Goal: Information Seeking & Learning: Learn about a topic

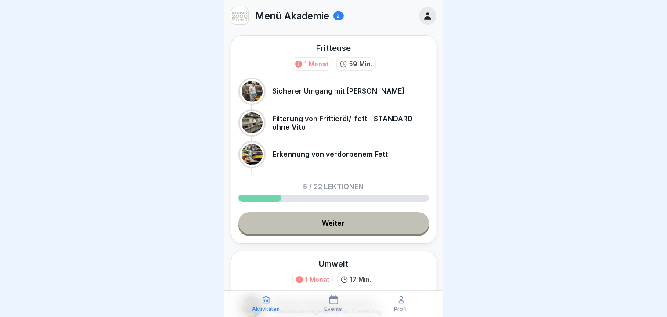
click at [264, 198] on div at bounding box center [259, 197] width 43 height 7
click at [265, 226] on link "Weiter" at bounding box center [333, 223] width 190 height 22
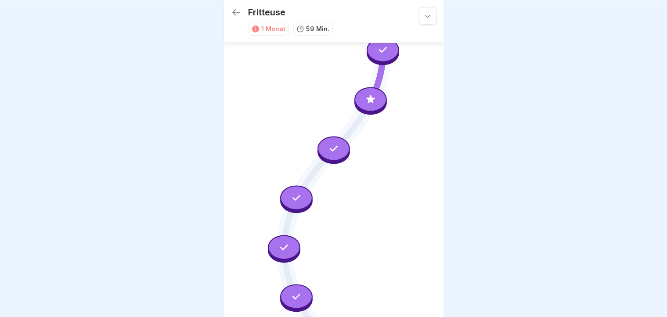
scroll to position [89, 0]
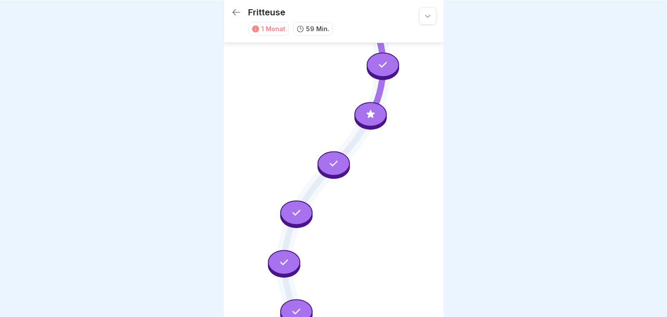
click at [358, 111] on div at bounding box center [370, 114] width 32 height 25
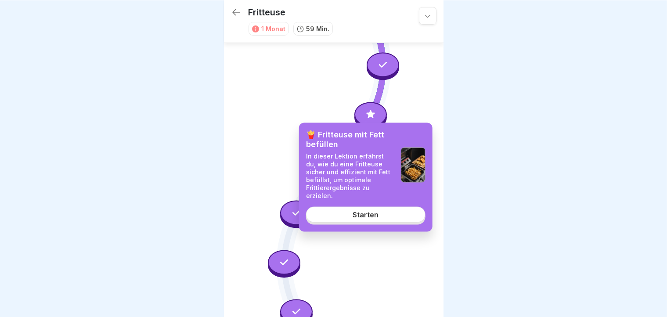
click at [359, 213] on div "Starten" at bounding box center [365, 214] width 26 height 8
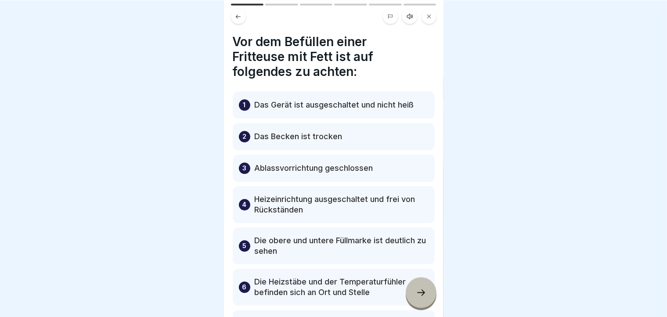
click at [416, 297] on icon at bounding box center [421, 292] width 11 height 11
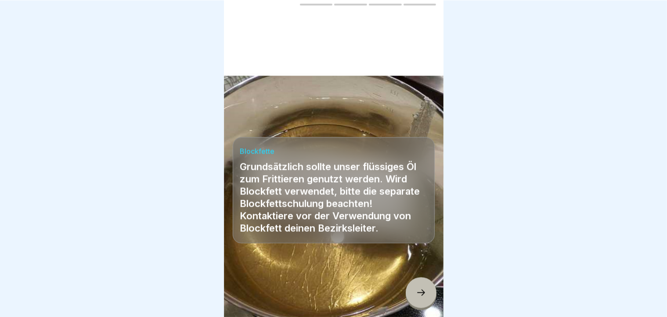
click at [416, 297] on icon at bounding box center [421, 292] width 11 height 11
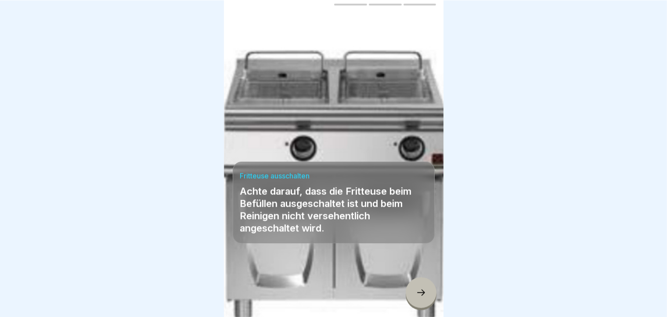
click at [416, 297] on icon at bounding box center [421, 292] width 11 height 11
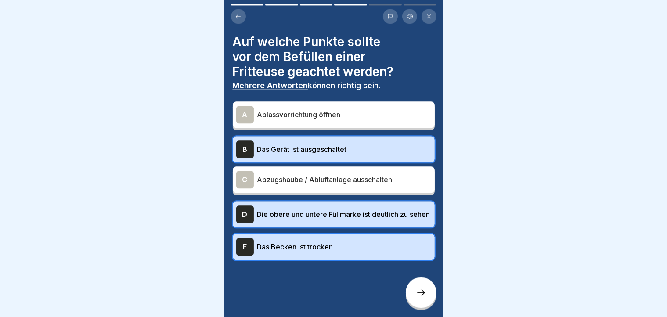
click at [416, 297] on icon at bounding box center [421, 292] width 11 height 11
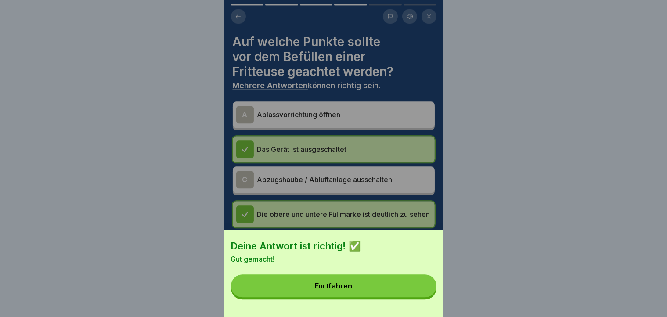
click at [416, 297] on button "Fortfahren" at bounding box center [333, 285] width 205 height 23
click at [416, 297] on div "Deine Antwort ist richtig! ✅ Gut gemacht! Fortfahren" at bounding box center [333, 158] width 219 height 317
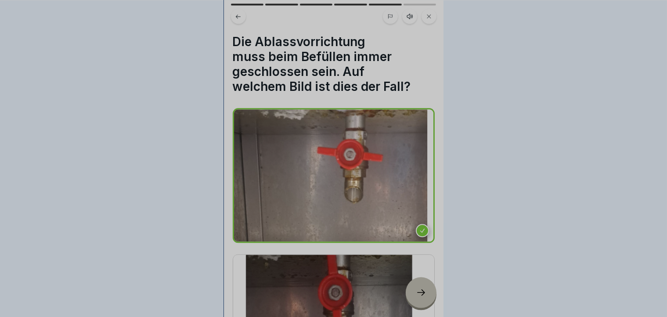
click at [416, 297] on div "Deine Antwort ist richtig! ✅ Gut gemacht! Fortfahren" at bounding box center [333, 158] width 667 height 317
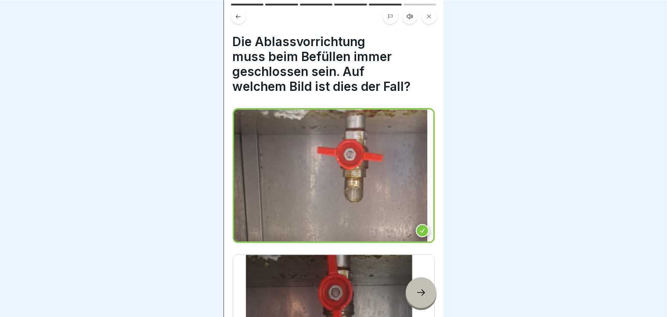
click at [416, 297] on icon at bounding box center [421, 292] width 11 height 11
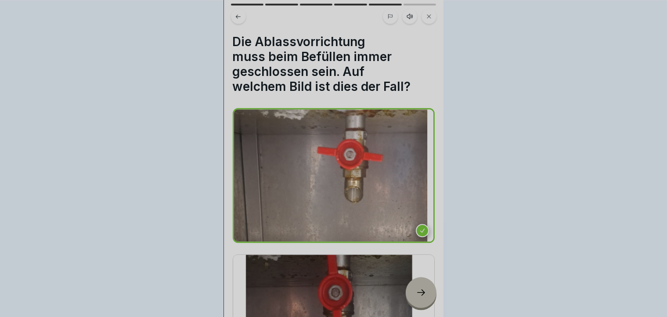
click at [416, 297] on div "Deine Antwort ist richtig! ✅ Fortfahren" at bounding box center [333, 158] width 667 height 317
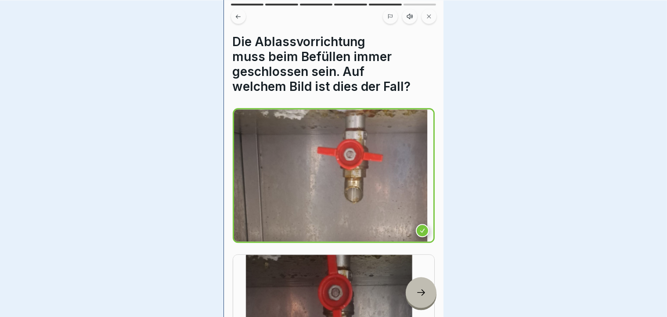
click at [416, 297] on div "Deine Antwort ist richtig! ✅ Fortfahren" at bounding box center [333, 158] width 667 height 317
click at [416, 297] on icon at bounding box center [421, 292] width 11 height 11
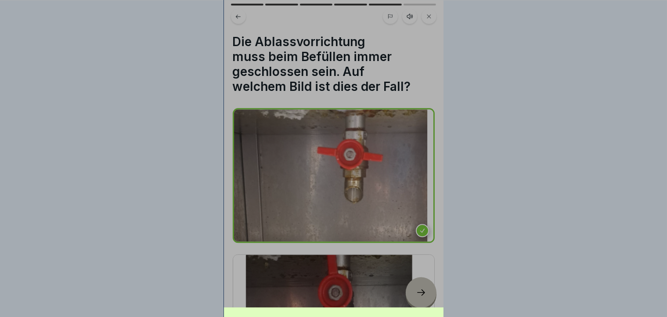
click at [416, 297] on div "Deine Antwort ist richtig! ✅ Fortfahren" at bounding box center [333, 158] width 667 height 317
click at [416, 297] on div "Deine Antwort ist richtig! ✅ Fortfahren" at bounding box center [333, 236] width 219 height 317
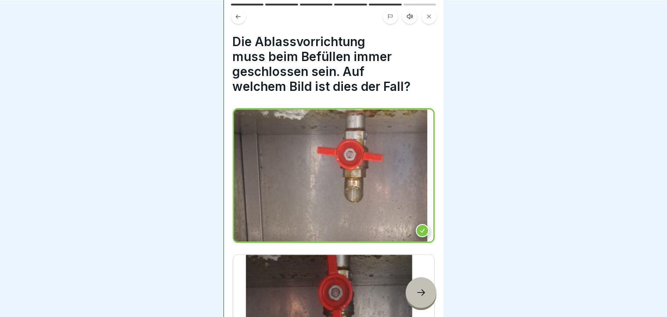
click at [416, 297] on icon at bounding box center [421, 292] width 11 height 11
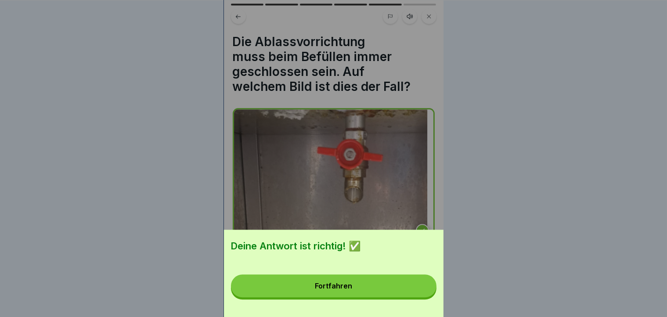
click at [416, 297] on button "Fortfahren" at bounding box center [333, 285] width 205 height 23
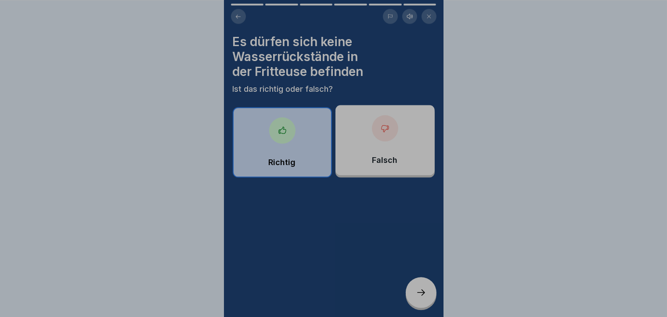
click at [416, 297] on div "Deine Antwort ist richtig! ✅ Fortfahren" at bounding box center [333, 250] width 219 height 317
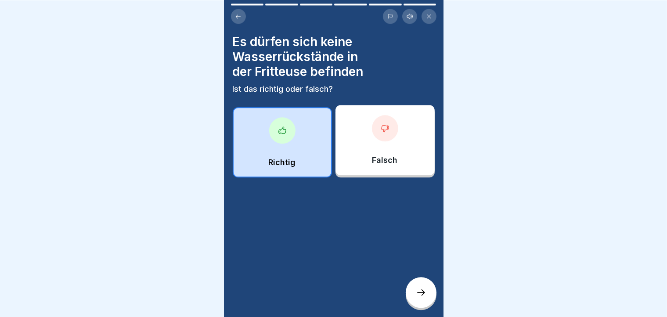
click at [427, 293] on div at bounding box center [421, 292] width 31 height 31
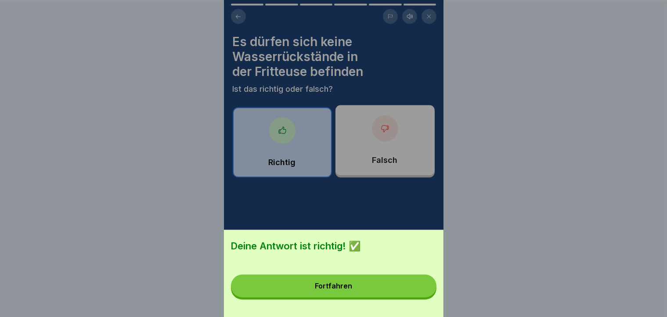
click at [427, 293] on div "Deine Antwort ist richtig! ✅ Fortfahren" at bounding box center [333, 158] width 667 height 317
click at [427, 293] on div "Deine Antwort ist richtig! ✅ Fortfahren" at bounding box center [333, 158] width 219 height 317
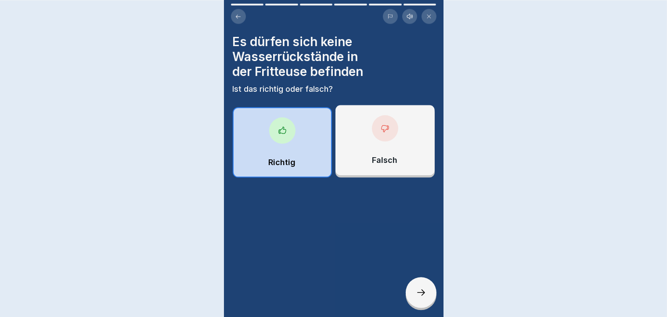
click at [427, 293] on div "Deine Antwort ist richtig! ✅ Fortfahren" at bounding box center [333, 158] width 667 height 317
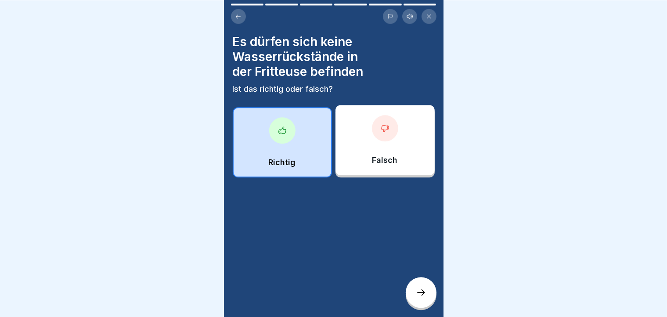
click at [427, 293] on div at bounding box center [421, 292] width 31 height 31
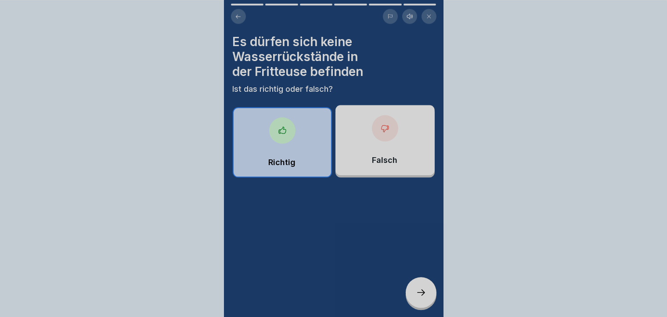
click at [427, 293] on div "Deine Antwort ist richtig! ✅ Fortfahren" at bounding box center [333, 158] width 667 height 317
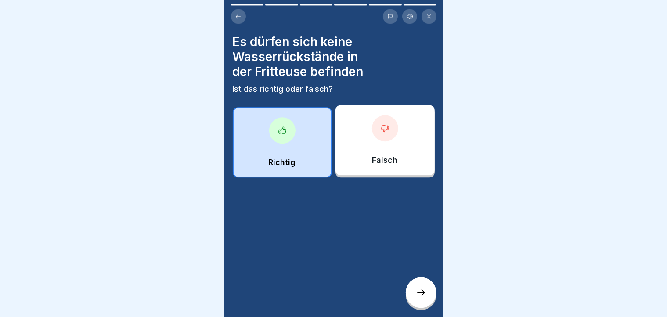
click at [427, 293] on div at bounding box center [421, 292] width 31 height 31
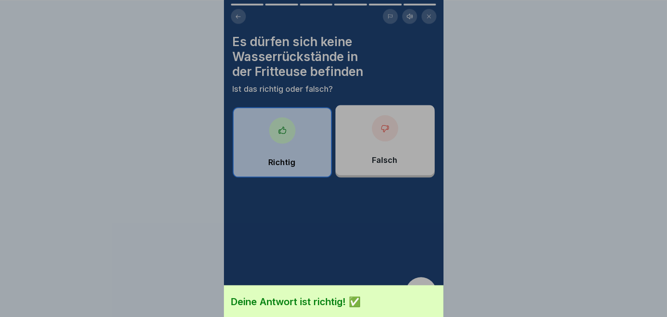
click at [427, 293] on div "Deine Antwort ist richtig! ✅ Fortfahren" at bounding box center [333, 158] width 667 height 317
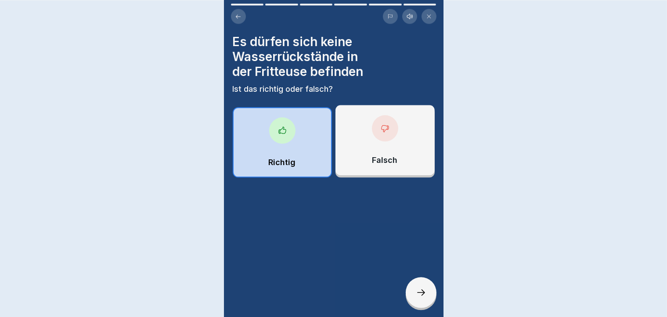
click at [427, 293] on div "Deine Antwort ist richtig! ✅ Fortfahren" at bounding box center [333, 158] width 667 height 317
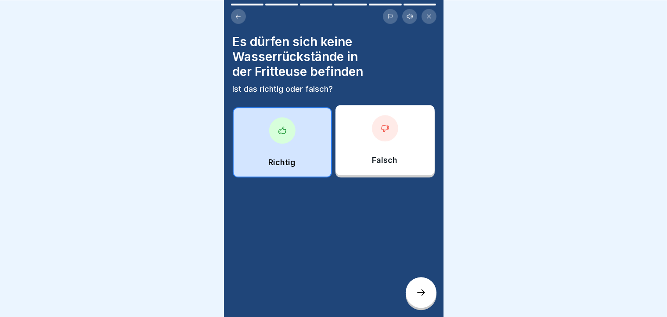
click at [427, 293] on div at bounding box center [421, 292] width 31 height 31
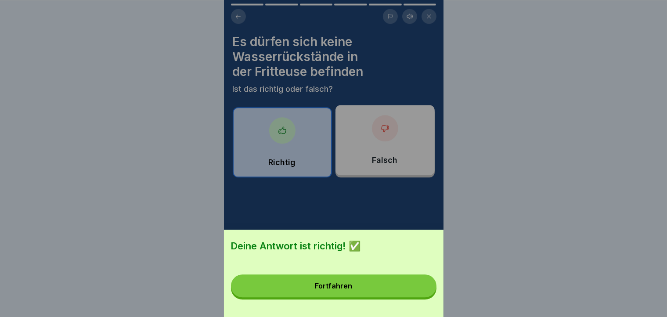
click at [404, 296] on button "Fortfahren" at bounding box center [333, 285] width 205 height 23
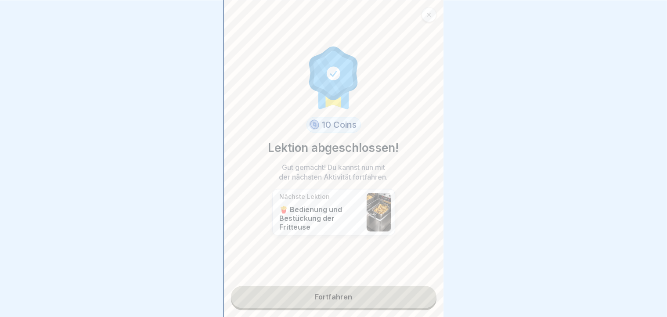
click at [404, 296] on link "Fortfahren" at bounding box center [333, 297] width 205 height 22
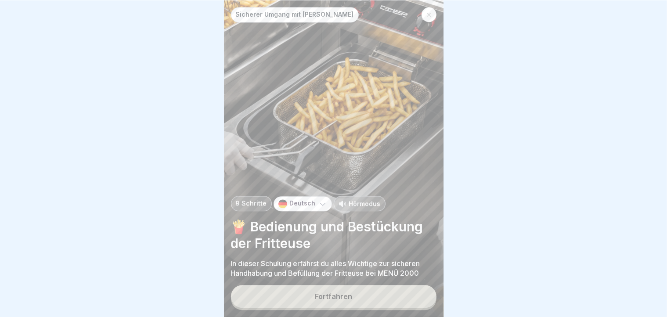
click at [404, 296] on button "Fortfahren" at bounding box center [333, 296] width 205 height 23
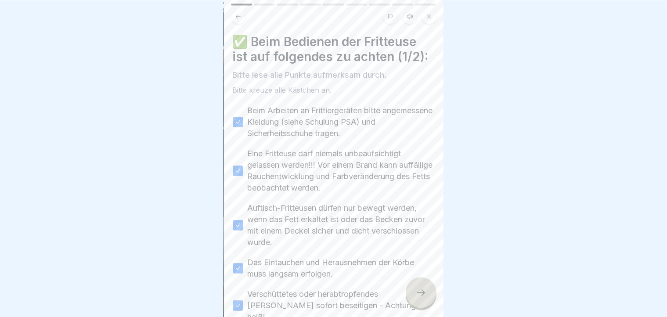
drag, startPoint x: 404, startPoint y: 296, endPoint x: 438, endPoint y: 185, distance: 116.1
click at [438, 185] on div "✅ Beim Bedienen der Fritteuse ist auf folgendes zu achten (1/2): Bitte lese all…" at bounding box center [333, 158] width 219 height 317
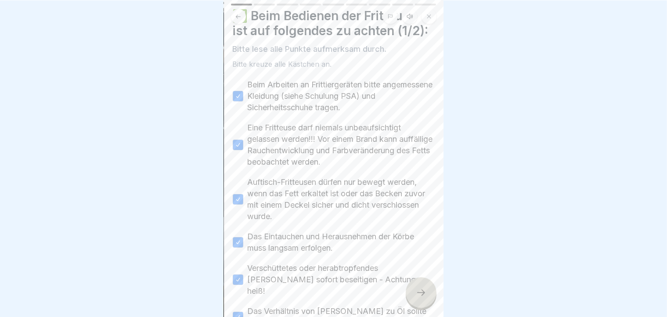
scroll to position [184, 0]
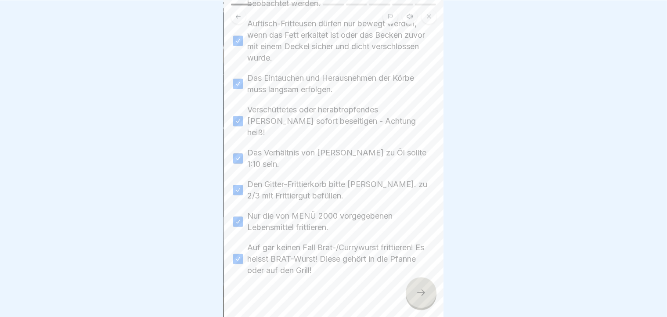
click at [446, 316] on html "Sicherer Umgang mit Fritteusen 9 Schritte Deutsch Hörmodus 🍟 Bedienung und Best…" at bounding box center [333, 158] width 667 height 317
click at [424, 295] on icon at bounding box center [421, 292] width 11 height 11
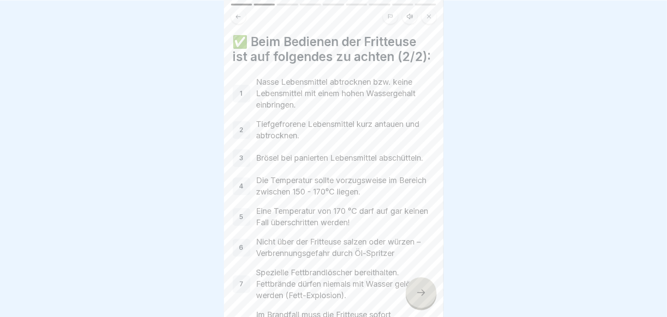
click at [424, 295] on icon at bounding box center [421, 292] width 11 height 11
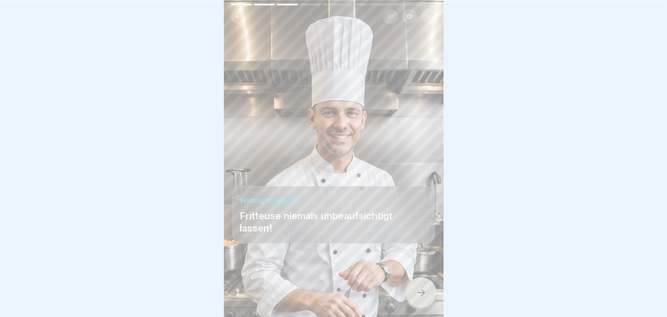
click at [424, 295] on icon at bounding box center [421, 292] width 11 height 11
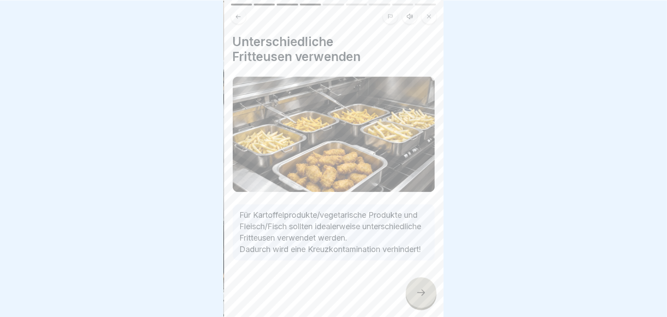
click at [424, 295] on icon at bounding box center [421, 292] width 11 height 11
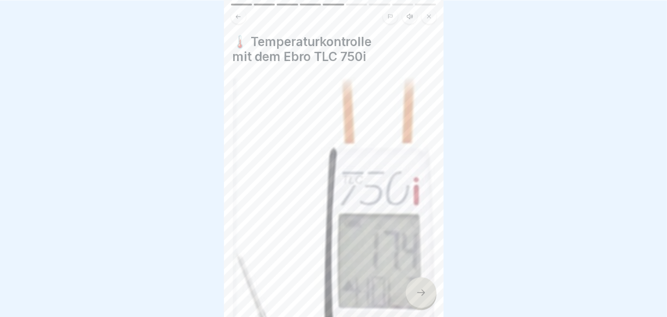
click at [424, 295] on icon at bounding box center [421, 292] width 11 height 11
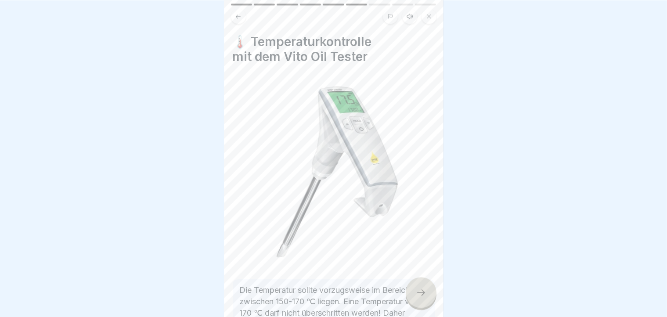
click at [424, 295] on icon at bounding box center [421, 292] width 11 height 11
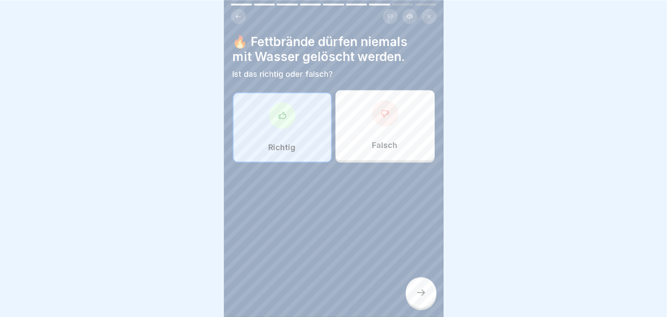
click at [424, 295] on icon at bounding box center [421, 292] width 11 height 11
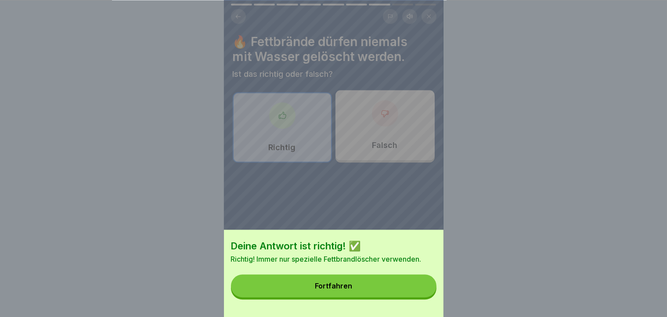
click at [424, 295] on button "Fortfahren" at bounding box center [333, 285] width 205 height 23
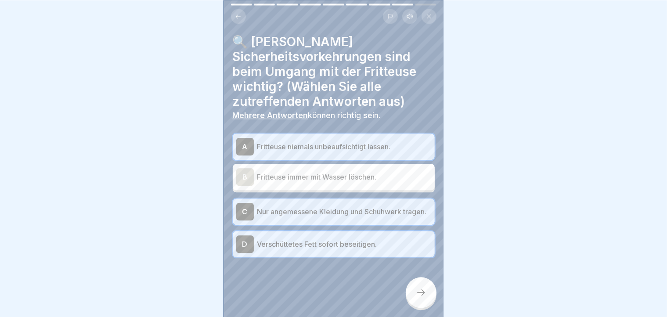
click at [424, 295] on icon at bounding box center [421, 292] width 11 height 11
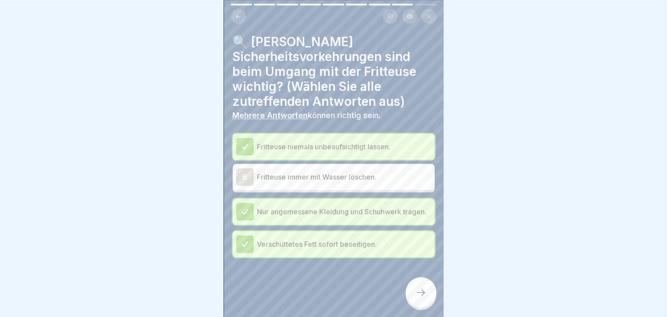
click at [424, 295] on div "Deine Antwort ist richtig! ✅ Richtig! Das sind wichtige Sicherheitsvorkehrungen…" at bounding box center [333, 158] width 667 height 317
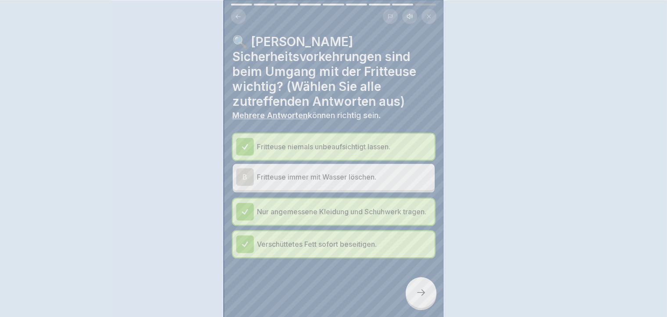
click at [424, 295] on div "Deine Antwort ist richtig! ✅ Richtig! Das sind wichtige Sicherheitsvorkehrungen…" at bounding box center [333, 158] width 667 height 317
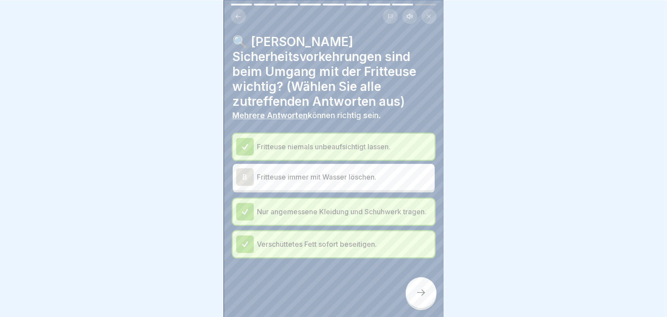
click at [424, 295] on icon at bounding box center [421, 292] width 11 height 11
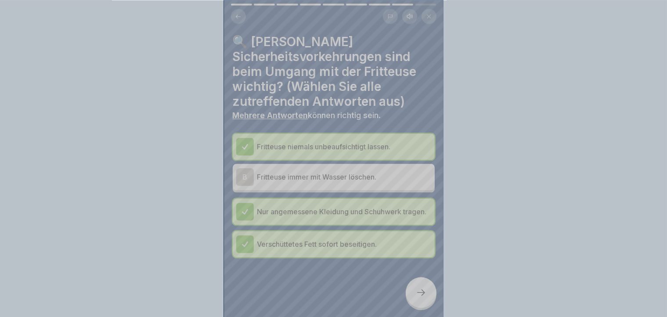
click at [424, 295] on div "Deine Antwort ist richtig! ✅ Richtig! Das sind wichtige Sicherheitsvorkehrungen…" at bounding box center [333, 315] width 219 height 317
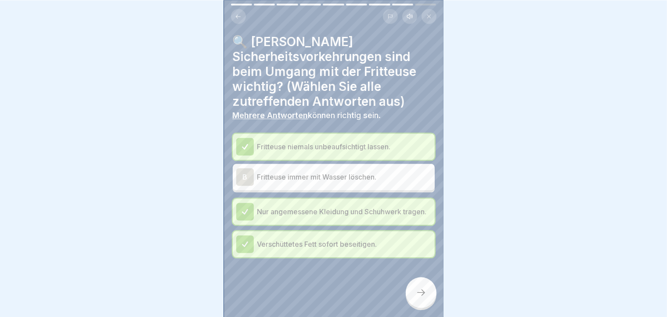
click at [424, 295] on div "Deine Antwort ist richtig! ✅ Richtig! Das sind wichtige Sicherheitsvorkehrungen…" at bounding box center [333, 158] width 667 height 317
click at [424, 295] on icon at bounding box center [421, 292] width 11 height 11
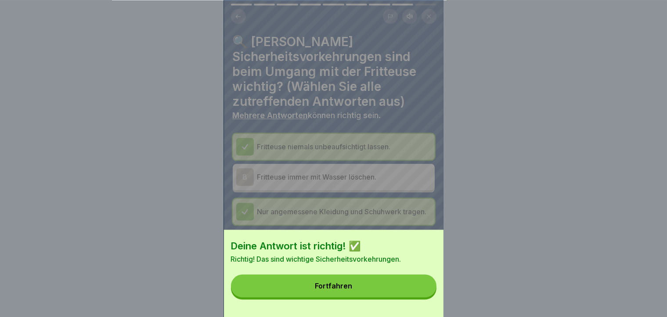
click at [424, 295] on button "Fortfahren" at bounding box center [333, 285] width 205 height 23
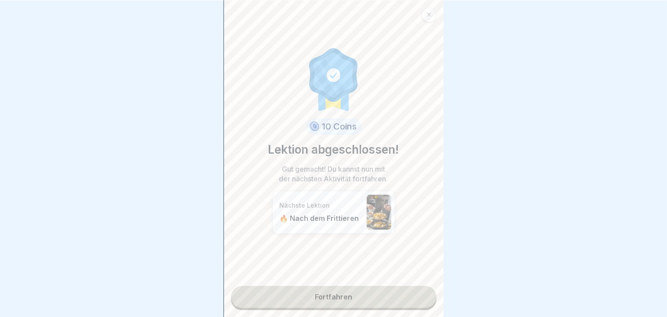
click at [424, 295] on link "Fortfahren" at bounding box center [333, 297] width 205 height 22
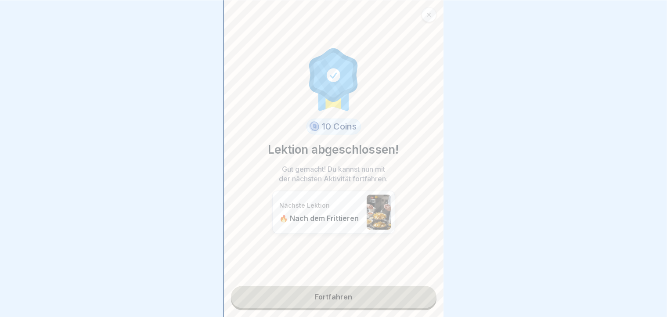
click at [424, 295] on link "Fortfahren" at bounding box center [333, 297] width 205 height 22
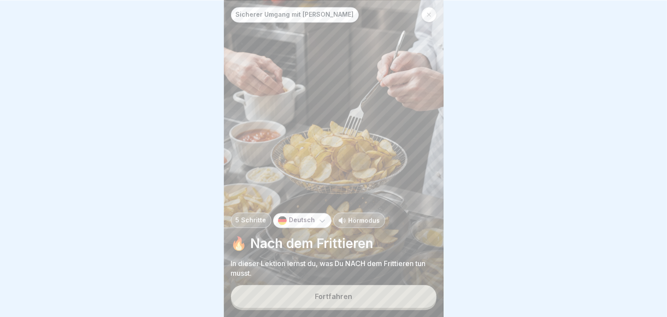
click at [398, 295] on button "Fortfahren" at bounding box center [333, 296] width 205 height 23
click at [398, 295] on div "Sicherer Umgang mit Fritteusen 5 Schritte Deutsch Hörmodus 🔥 Nach dem Frittiere…" at bounding box center [333, 158] width 219 height 317
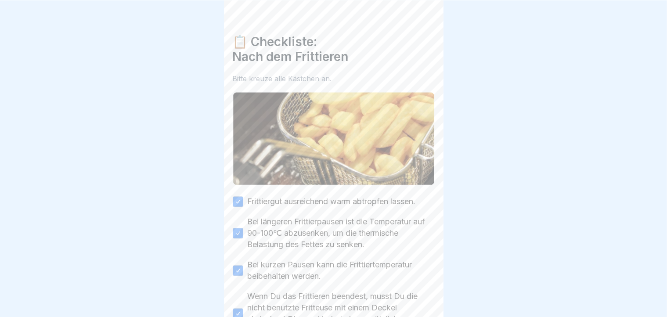
click at [398, 295] on label "Wenn Du das Frittieren beendest, musst Du die nicht benutzte Fritteuse mit eine…" at bounding box center [341, 314] width 187 height 46
click at [243, 308] on button "Wenn Du das Frittieren beendest, musst Du die nicht benutzte Fritteuse mit eine…" at bounding box center [238, 313] width 11 height 11
click at [398, 295] on label "Wenn Du das Frittieren beendest, musst Du die nicht benutzte Fritteuse mit eine…" at bounding box center [341, 314] width 187 height 46
click at [243, 308] on button "Wenn Du das Frittieren beendest, musst Du die nicht benutzte Fritteuse mit eine…" at bounding box center [238, 313] width 11 height 11
click at [398, 295] on label "Wenn Du das Frittieren beendest, musst Du die nicht benutzte Fritteuse mit eine…" at bounding box center [341, 314] width 187 height 46
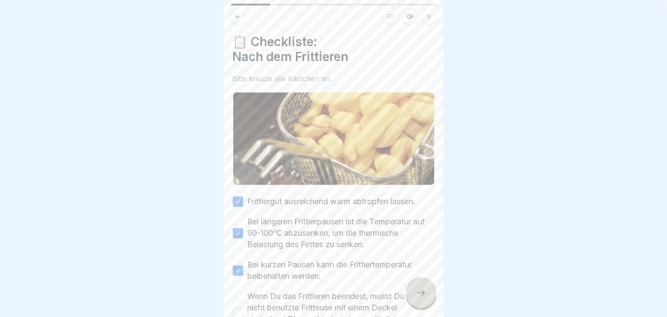
click at [243, 308] on button "Wenn Du das Frittieren beendest, musst Du die nicht benutzte Fritteuse mit eine…" at bounding box center [238, 313] width 11 height 11
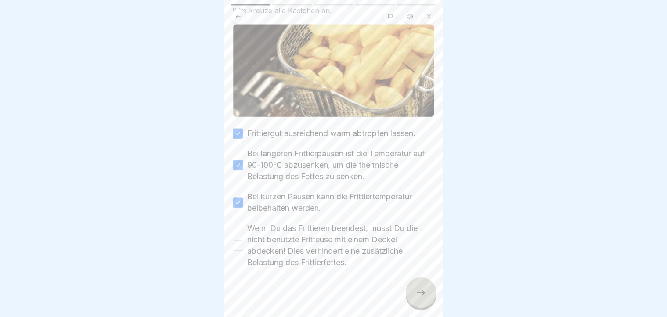
click at [443, 313] on body "Sicherer Umgang mit Fritteusen 5 Schritte Deutsch Hörmodus 🔥 Nach dem Frittiere…" at bounding box center [333, 158] width 667 height 317
click at [236, 240] on button "Wenn Du das Frittieren beendest, musst Du die nicht benutzte Fritteuse mit eine…" at bounding box center [238, 245] width 11 height 11
click at [433, 302] on div at bounding box center [421, 292] width 31 height 31
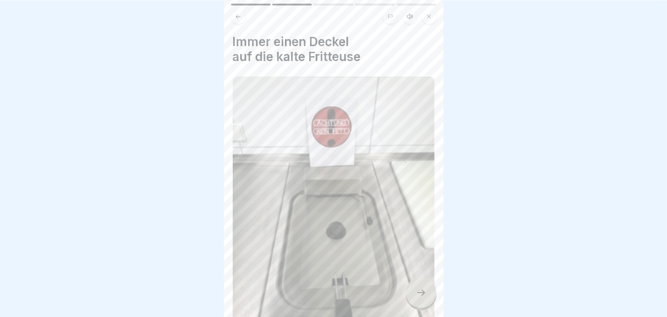
click at [417, 294] on icon at bounding box center [421, 292] width 11 height 11
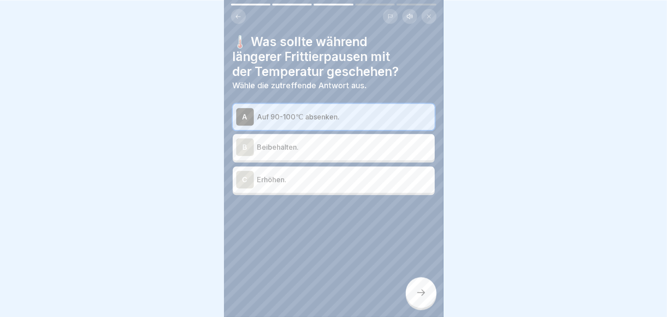
click at [417, 294] on icon at bounding box center [421, 292] width 11 height 11
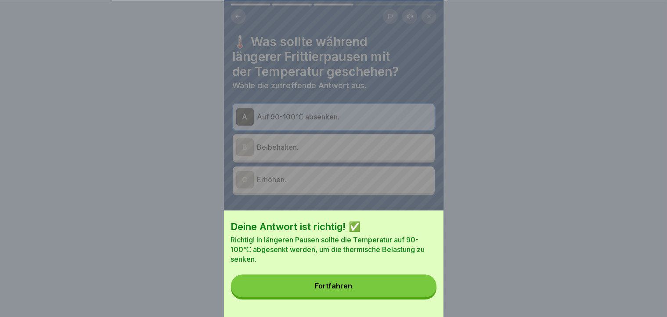
click at [396, 288] on button "Fortfahren" at bounding box center [333, 285] width 205 height 23
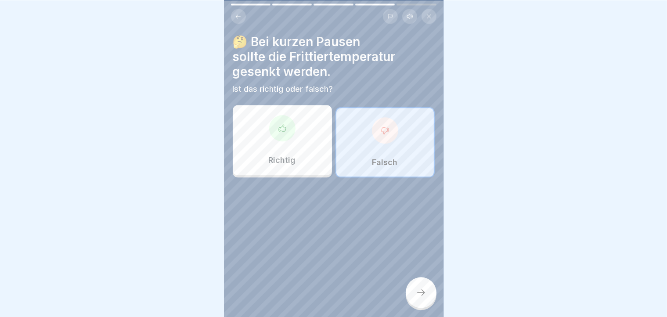
click at [412, 311] on div "🤔 Bei kurzen Pausen sollte die Frittiertemperatur gesenkt werden. Ist das richt…" at bounding box center [333, 158] width 219 height 317
click at [420, 298] on icon at bounding box center [421, 292] width 11 height 11
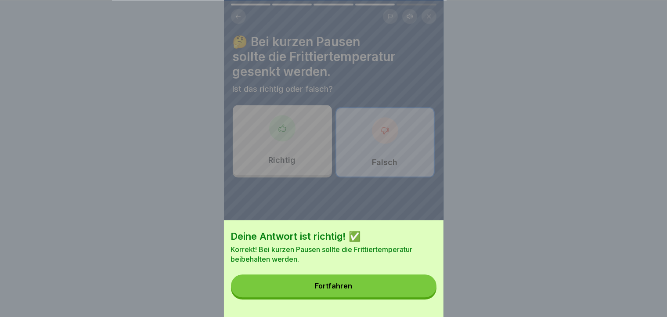
click at [420, 297] on button "Fortfahren" at bounding box center [333, 285] width 205 height 23
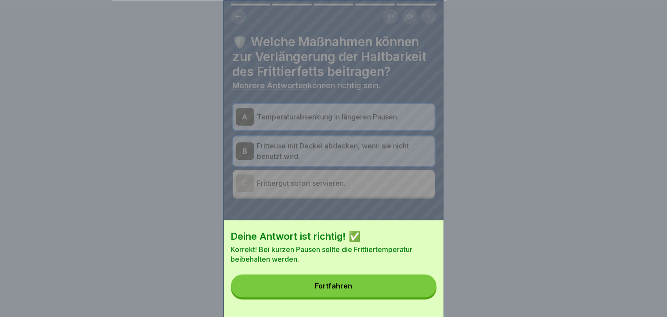
click at [420, 300] on div "Deine Antwort ist richtig! ✅ Korrekt! Bei kurzen Pausen sollte die Frittiertemp…" at bounding box center [333, 158] width 219 height 317
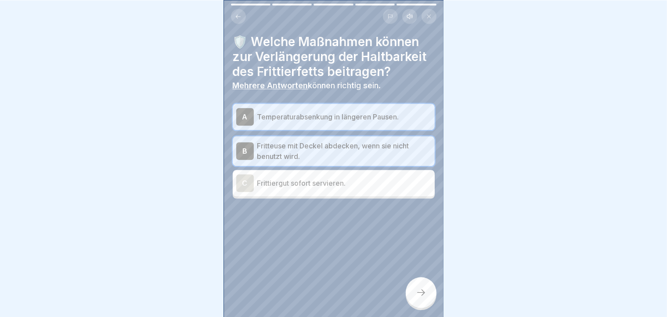
click at [420, 298] on icon at bounding box center [421, 292] width 11 height 11
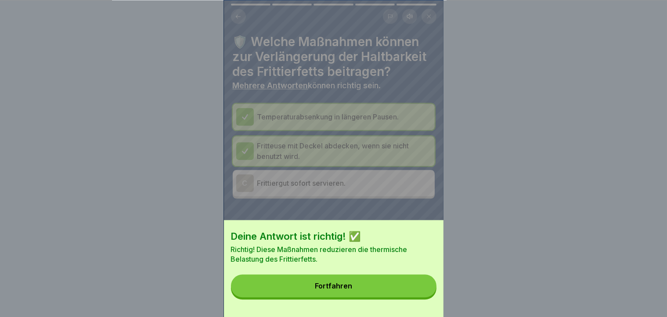
click at [420, 297] on button "Fortfahren" at bounding box center [333, 285] width 205 height 23
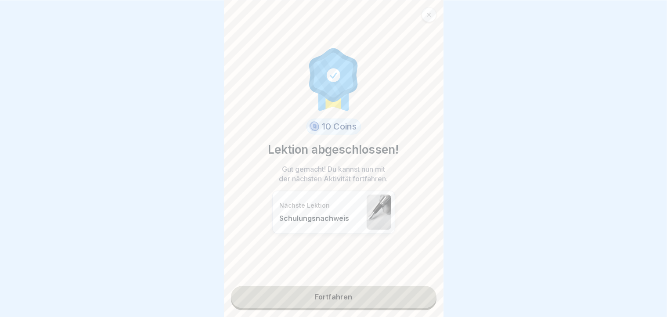
click at [384, 292] on link "Fortfahren" at bounding box center [333, 297] width 205 height 22
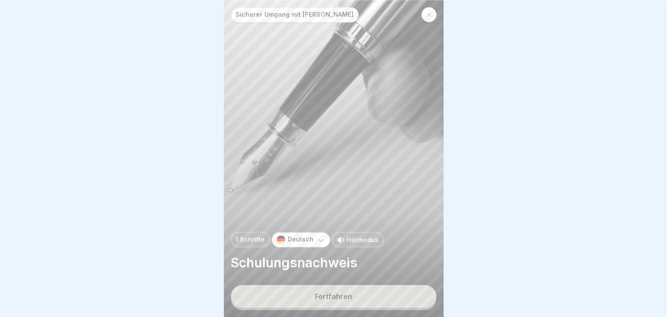
click at [363, 305] on button "Fortfahren" at bounding box center [333, 296] width 205 height 23
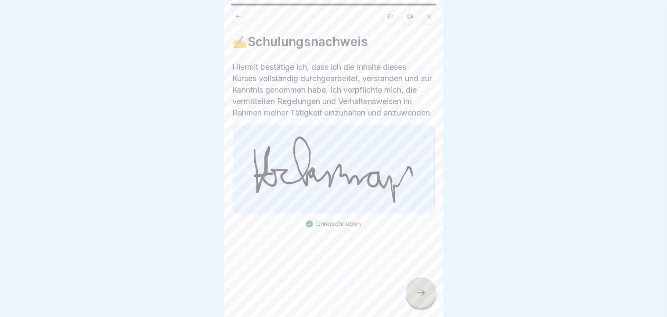
click at [420, 295] on icon at bounding box center [421, 292] width 11 height 11
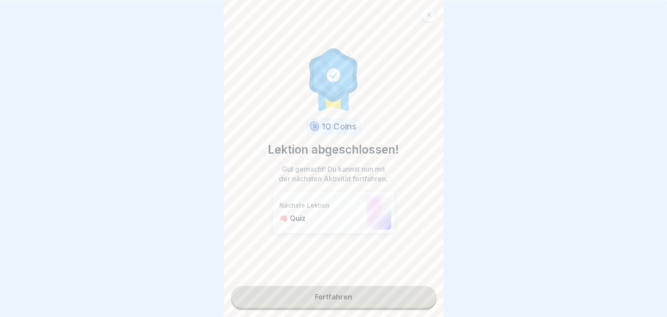
click at [389, 297] on link "Fortfahren" at bounding box center [333, 297] width 205 height 22
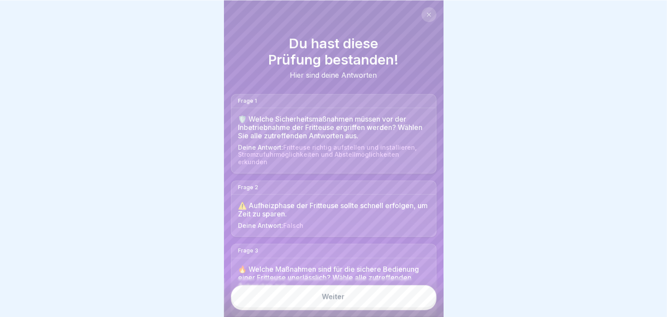
click at [389, 297] on link "Weiter" at bounding box center [333, 296] width 205 height 23
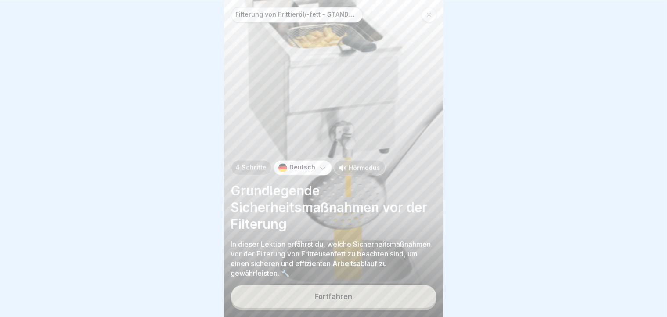
click at [389, 297] on button "Fortfahren" at bounding box center [333, 296] width 205 height 23
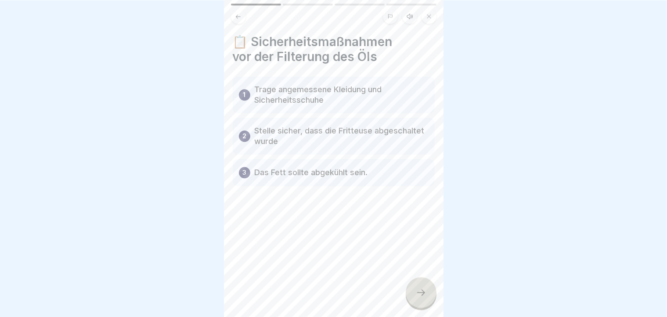
click at [423, 292] on icon at bounding box center [421, 292] width 11 height 11
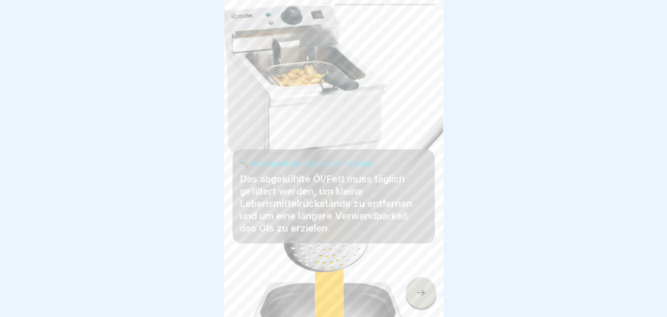
click at [423, 292] on icon at bounding box center [421, 292] width 11 height 11
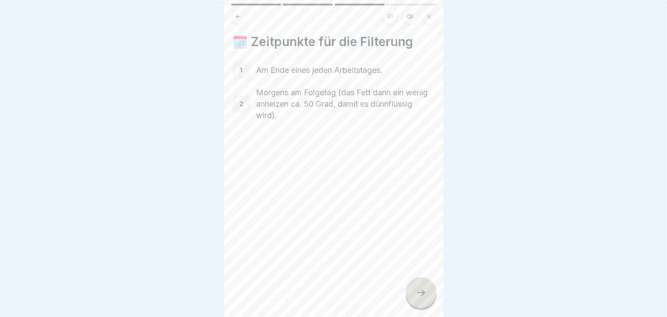
click at [423, 292] on icon at bounding box center [421, 292] width 11 height 11
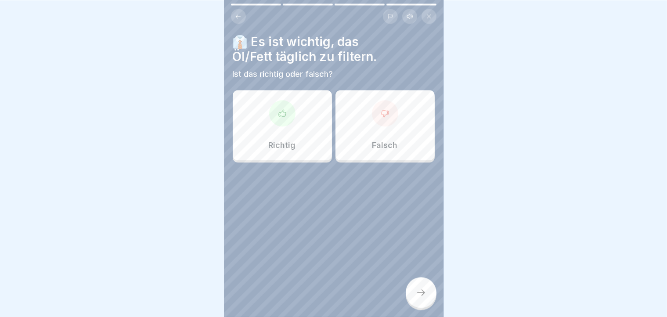
click at [423, 292] on icon at bounding box center [421, 292] width 11 height 11
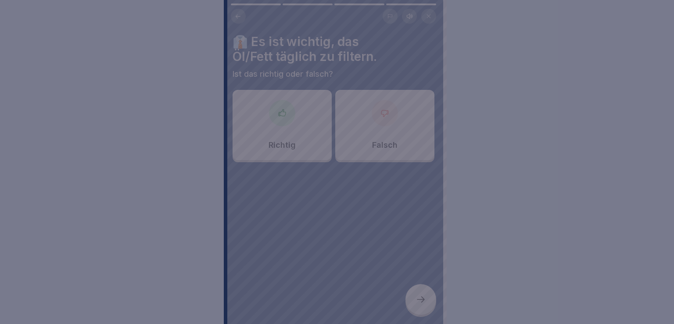
click at [423, 292] on div at bounding box center [337, 162] width 674 height 324
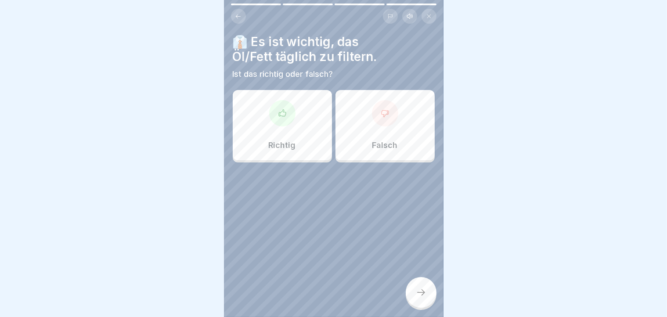
click at [315, 140] on div "Richtig" at bounding box center [282, 125] width 99 height 70
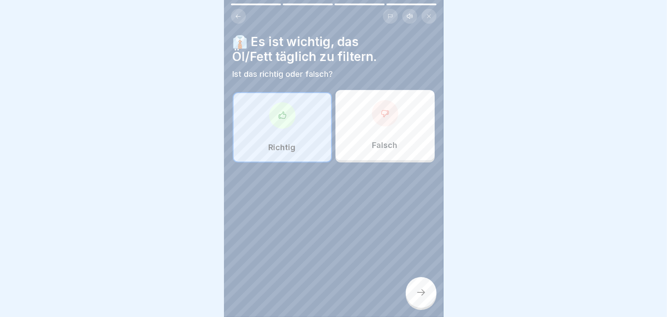
click at [413, 308] on div at bounding box center [421, 292] width 31 height 31
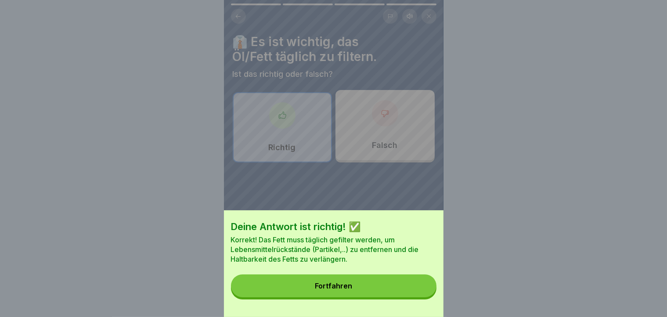
click at [413, 312] on div "Deine Antwort ist richtig! ✅ Korrekt! Das Fett muss täglich gefilter werden, um…" at bounding box center [333, 263] width 219 height 107
click at [418, 287] on button "Fortfahren" at bounding box center [333, 285] width 205 height 23
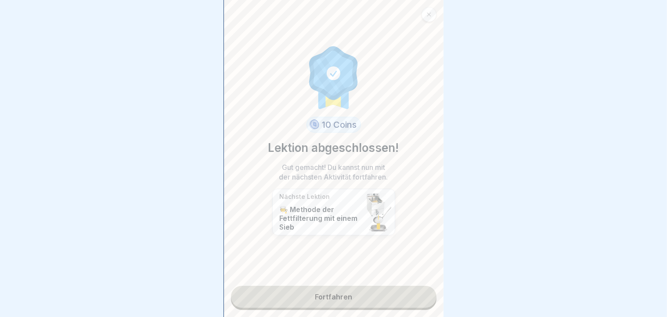
click at [387, 304] on link "Fortfahren" at bounding box center [333, 297] width 205 height 22
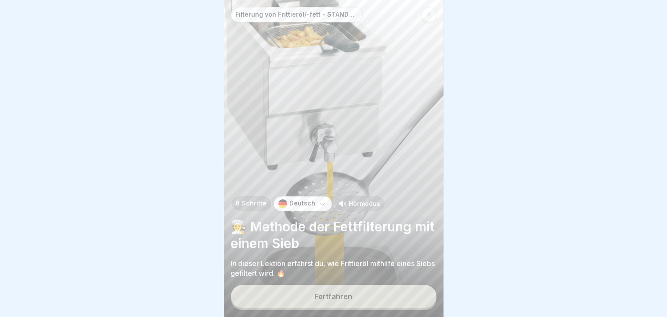
click at [384, 294] on div "Fortfahren" at bounding box center [333, 297] width 205 height 25
click at [378, 299] on button "Fortfahren" at bounding box center [333, 296] width 205 height 23
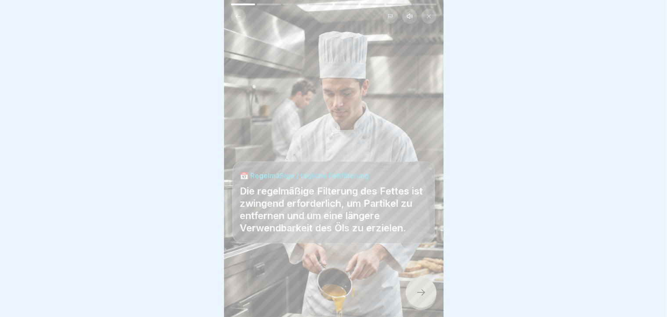
click at [425, 291] on div at bounding box center [421, 292] width 31 height 31
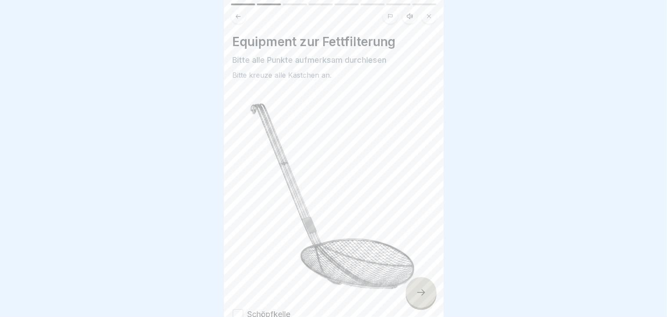
click at [427, 296] on div at bounding box center [421, 292] width 31 height 31
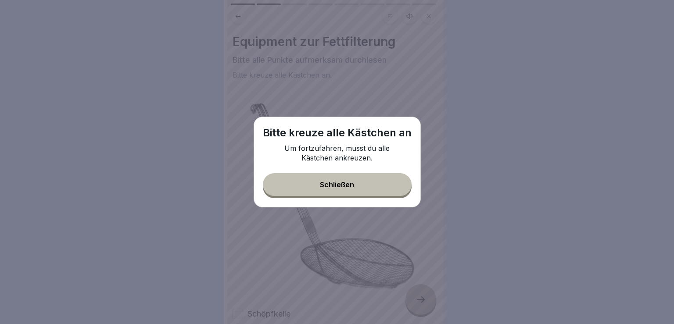
click at [374, 196] on button "Schließen" at bounding box center [337, 184] width 149 height 23
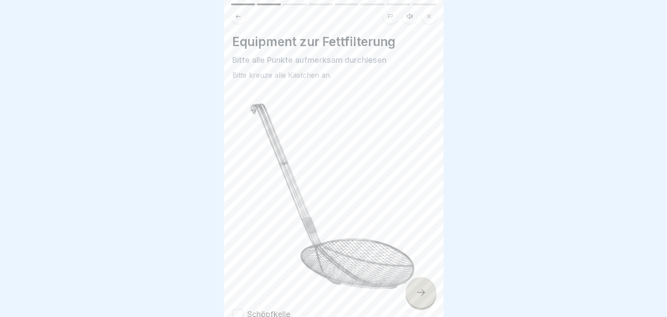
click at [445, 229] on body "Filterung von Frittieröl/-fett - STANDARD ohne Vito 8 Schritte Deutsch Hörmodus…" at bounding box center [333, 158] width 667 height 317
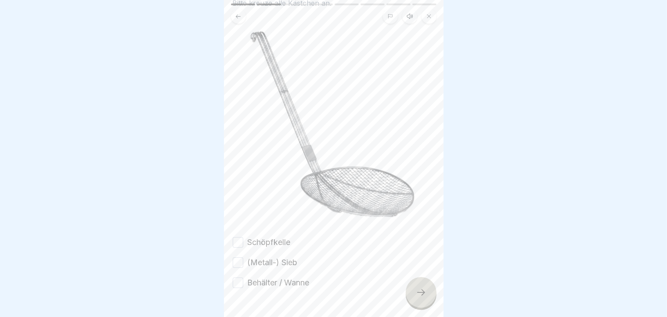
scroll to position [87, 0]
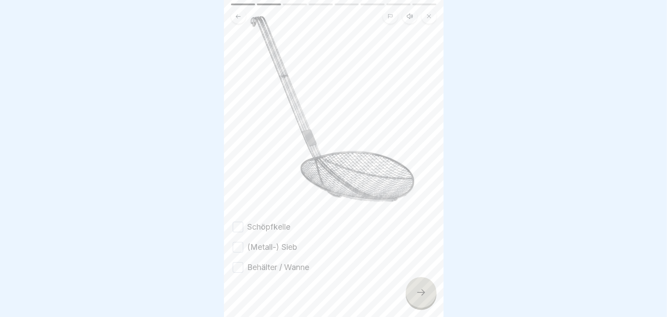
click at [432, 305] on div "Filterung von Frittieröl/-fett - STANDARD ohne Vito 8 Schritte Deutsch Hörmodus…" at bounding box center [333, 158] width 219 height 317
click at [237, 222] on button "Schöpfkelle" at bounding box center [238, 227] width 11 height 11
click at [234, 250] on div "Schöpfkelle (Metall-) Sieb Behälter / Wanne" at bounding box center [334, 247] width 202 height 52
click at [240, 242] on button "(Metall-) Sieb" at bounding box center [238, 247] width 11 height 11
click at [238, 262] on button "Behälter / Wanne" at bounding box center [238, 267] width 11 height 11
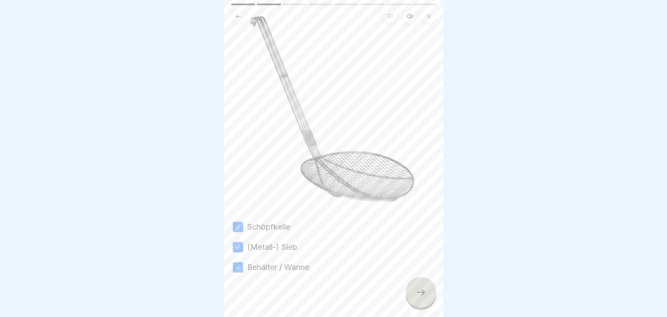
click at [411, 308] on div at bounding box center [421, 292] width 31 height 31
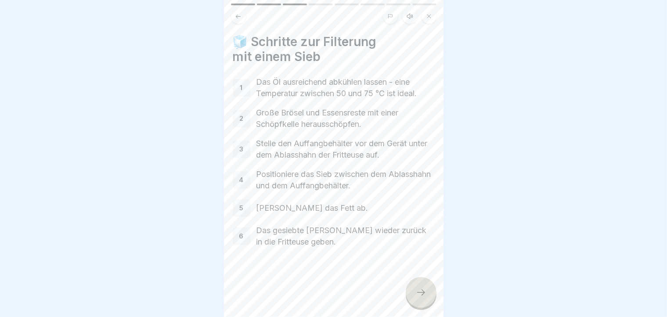
click at [435, 304] on div at bounding box center [421, 292] width 31 height 31
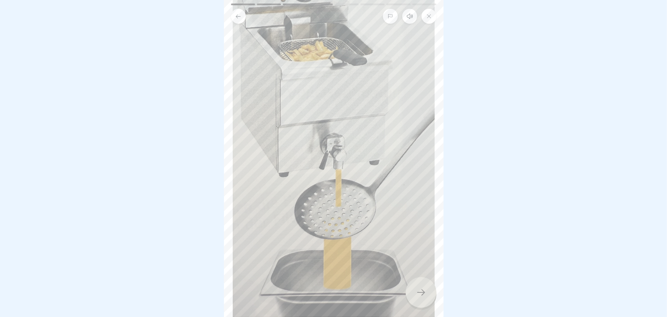
click at [443, 212] on body "Filterung von Frittieröl/-fett - STANDARD ohne Vito 8 Schritte Deutsch Hörmodus…" at bounding box center [333, 158] width 667 height 317
click at [419, 292] on div at bounding box center [421, 292] width 31 height 31
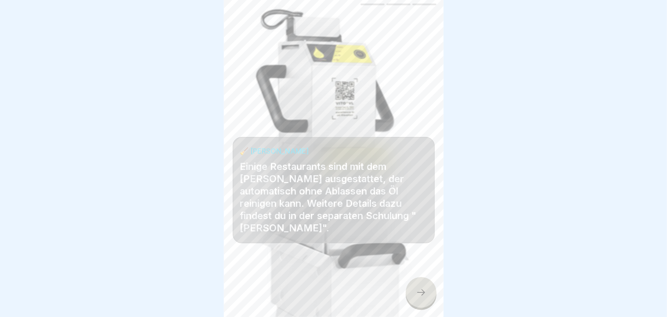
click at [419, 292] on div at bounding box center [421, 292] width 31 height 31
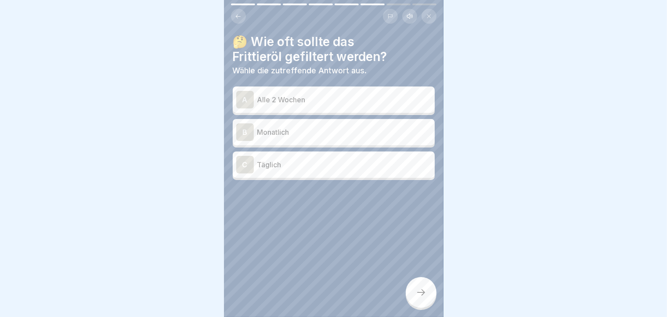
click at [252, 168] on div "C" at bounding box center [245, 165] width 18 height 18
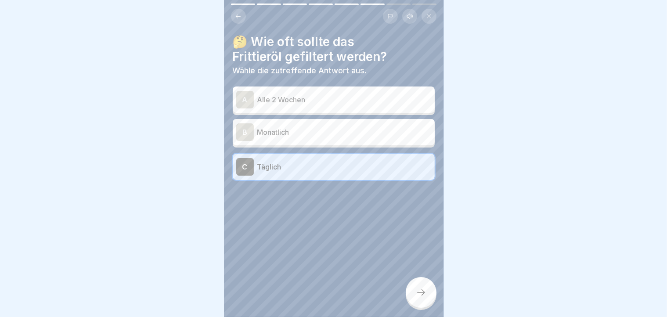
click at [419, 297] on icon at bounding box center [421, 292] width 11 height 11
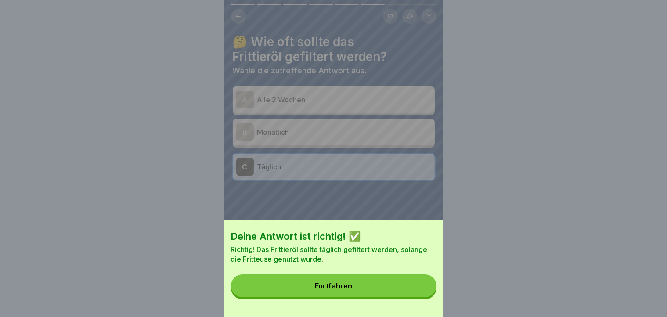
click at [381, 297] on button "Fortfahren" at bounding box center [333, 285] width 205 height 23
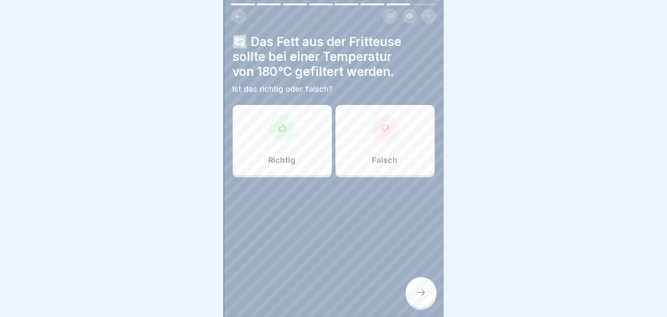
click at [399, 157] on div "Falsch" at bounding box center [384, 140] width 99 height 70
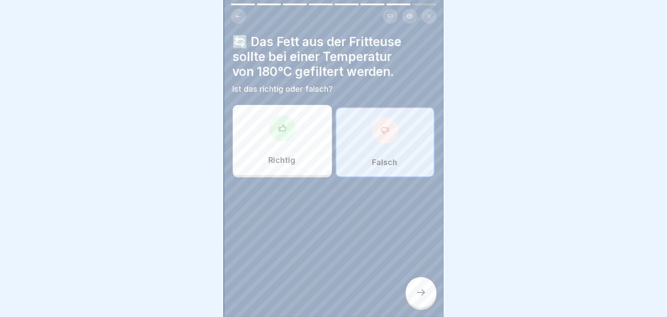
click at [427, 300] on div at bounding box center [421, 292] width 31 height 31
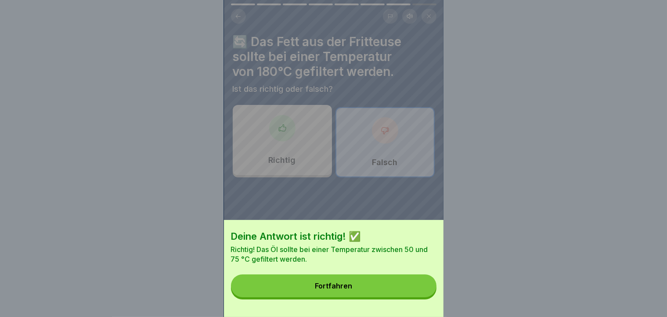
click at [427, 297] on button "Fortfahren" at bounding box center [333, 285] width 205 height 23
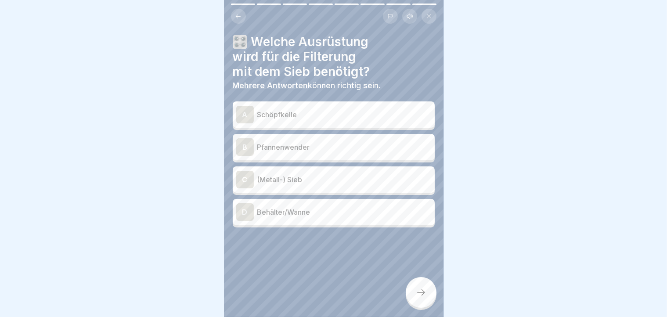
click at [246, 117] on div "A" at bounding box center [245, 115] width 18 height 18
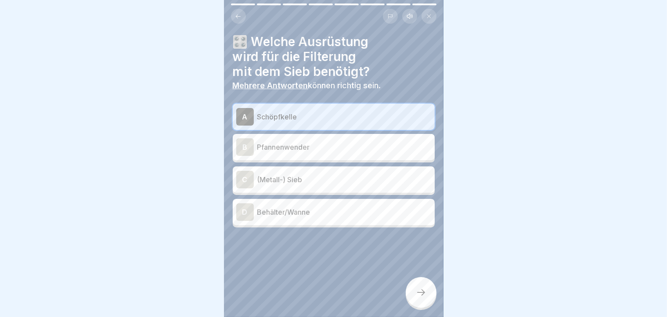
click at [244, 176] on div "C (Metall-) Sieb" at bounding box center [334, 179] width 202 height 26
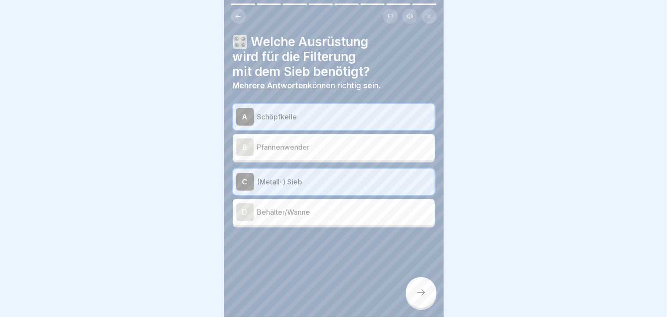
click at [244, 176] on div "C" at bounding box center [245, 182] width 18 height 18
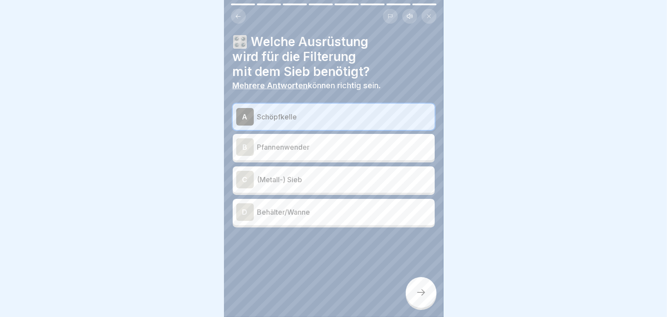
click at [242, 176] on div "C" at bounding box center [245, 180] width 18 height 18
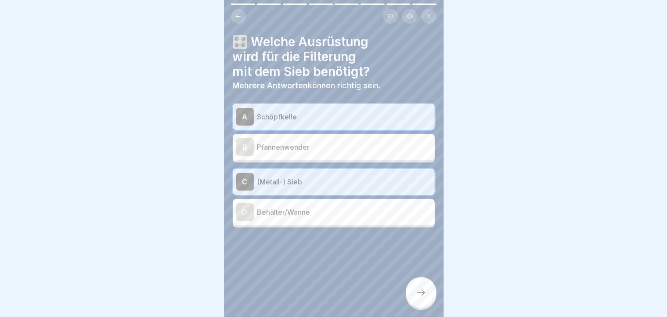
click at [238, 226] on div "A Schöpfkelle B Pfannenwender C (Metall-) Sieb D Behälter/Wanne" at bounding box center [334, 166] width 202 height 124
click at [244, 215] on div "D" at bounding box center [245, 212] width 18 height 18
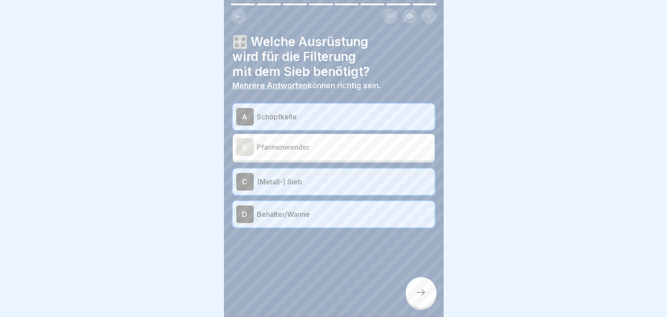
click at [421, 298] on icon at bounding box center [421, 292] width 11 height 11
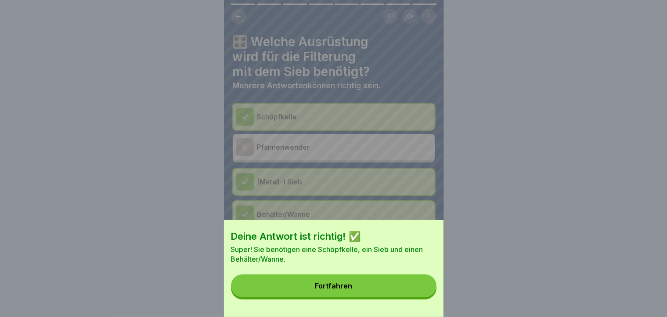
click at [421, 297] on button "Fortfahren" at bounding box center [333, 285] width 205 height 23
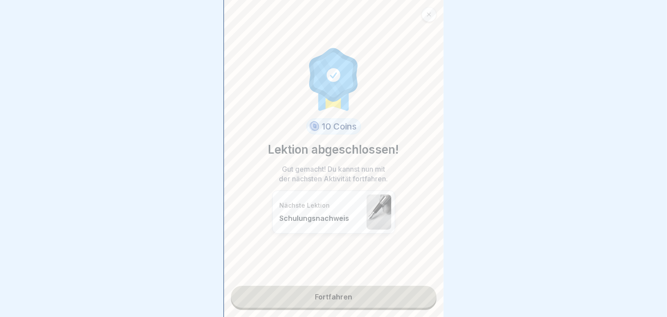
click at [371, 300] on link "Fortfahren" at bounding box center [333, 297] width 205 height 22
click at [337, 298] on link "Fortfahren" at bounding box center [333, 297] width 205 height 22
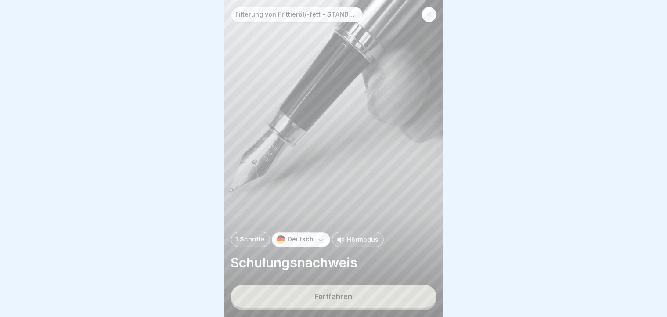
click at [342, 299] on button "Fortfahren" at bounding box center [333, 296] width 205 height 23
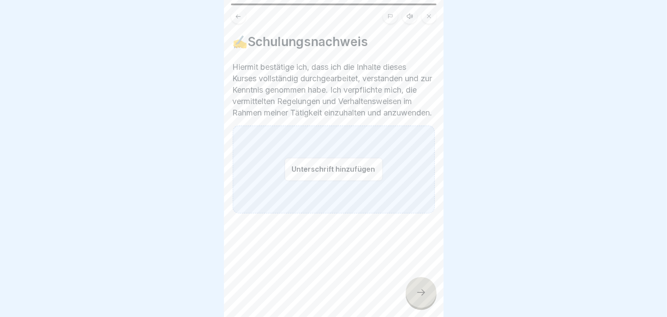
click at [301, 178] on button "Unterschrift hinzufügen" at bounding box center [333, 169] width 98 height 23
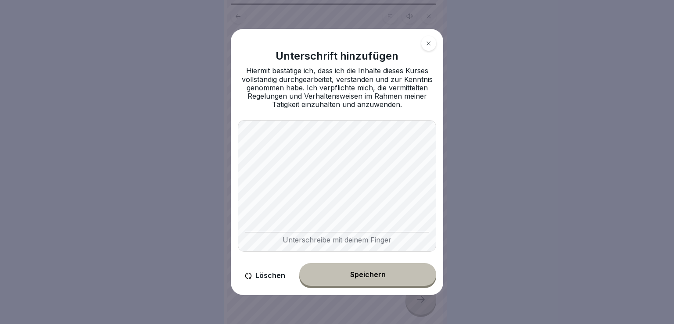
click at [377, 284] on button "Speichern" at bounding box center [367, 274] width 137 height 23
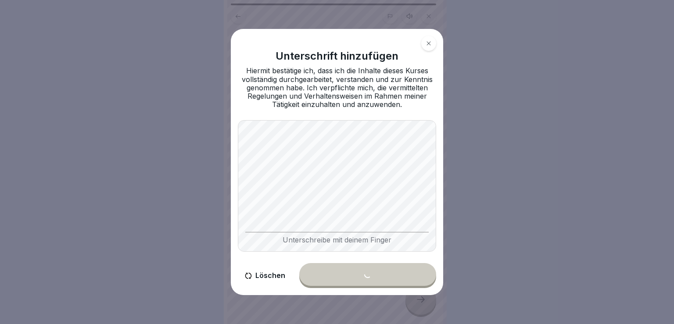
drag, startPoint x: 377, startPoint y: 284, endPoint x: 399, endPoint y: 270, distance: 25.4
click at [399, 270] on div "Löschen Speichern" at bounding box center [337, 275] width 198 height 25
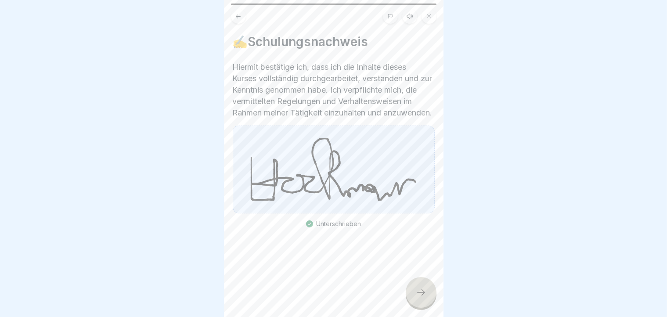
click at [424, 306] on div at bounding box center [421, 292] width 31 height 31
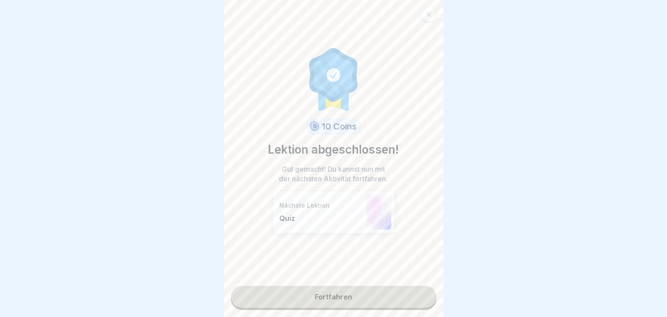
click at [385, 292] on link "Fortfahren" at bounding box center [333, 297] width 205 height 22
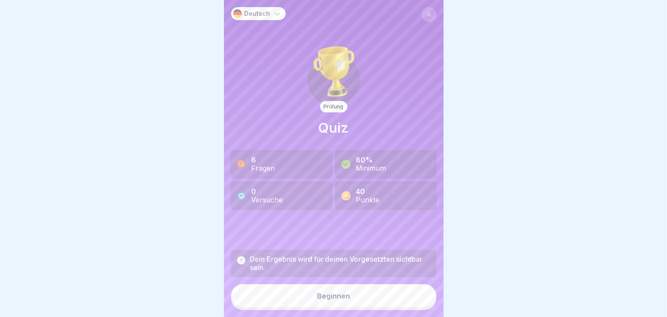
click at [323, 300] on div "Beginnen" at bounding box center [333, 296] width 33 height 8
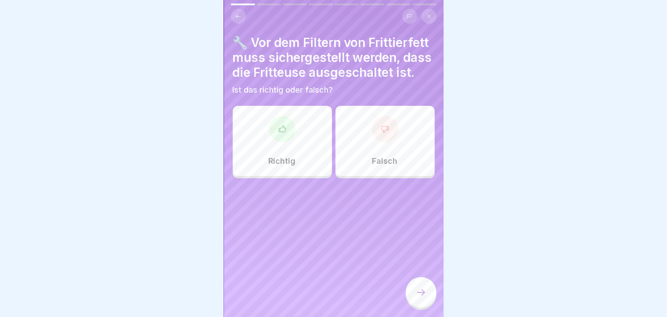
click at [308, 165] on div "Richtig" at bounding box center [282, 141] width 99 height 70
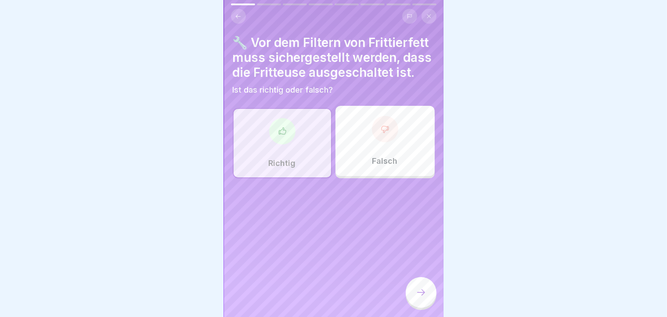
click at [422, 298] on icon at bounding box center [421, 292] width 11 height 11
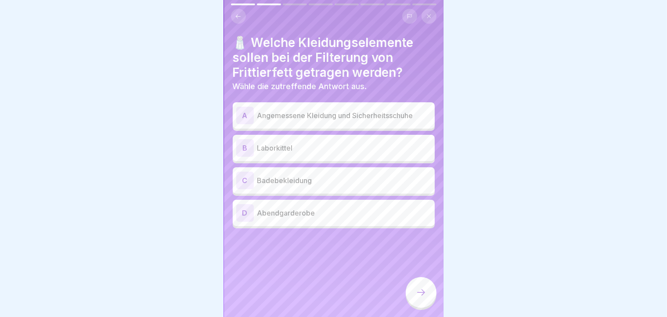
click at [277, 115] on p "Angemessene Kleidung und Sicherheitsschuhe" at bounding box center [344, 115] width 174 height 11
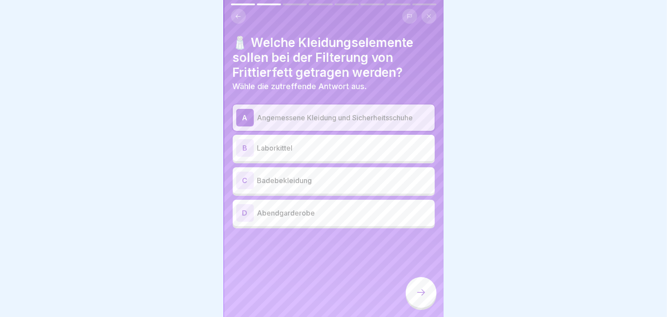
drag, startPoint x: 428, startPoint y: 320, endPoint x: 422, endPoint y: 303, distance: 18.3
click at [422, 303] on html "Deutsch Prüfung Quiz 8 Fragen 80% Minimum 0 Versuche 40 Punkte Dein Ergebnis wi…" at bounding box center [333, 158] width 667 height 317
click at [422, 298] on icon at bounding box center [421, 292] width 11 height 11
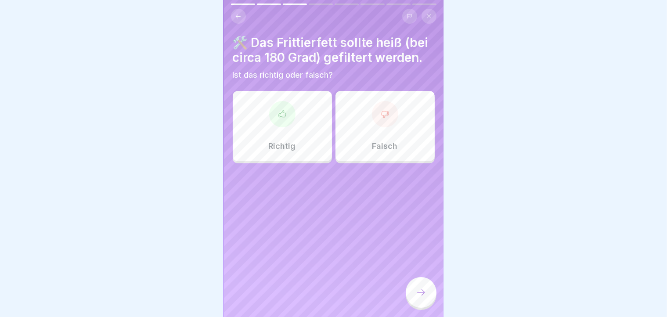
click at [359, 161] on div "Falsch" at bounding box center [384, 126] width 99 height 70
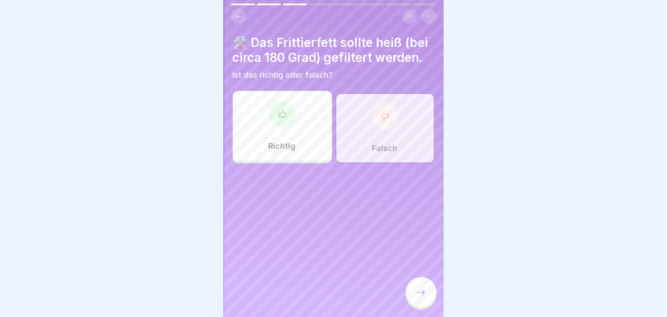
click at [424, 308] on div at bounding box center [421, 292] width 31 height 31
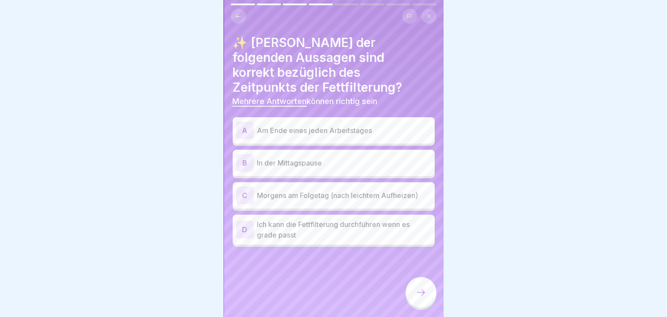
click at [273, 228] on div "D Ich kann die Fettfilterung durchführen wenn es grade passt" at bounding box center [334, 230] width 202 height 30
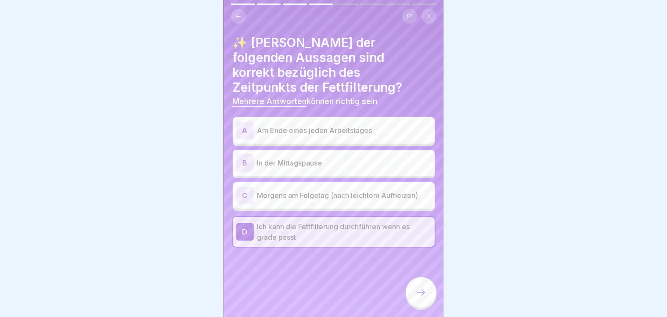
click at [277, 125] on p "Am Ende eines jeden Arbeitstages" at bounding box center [344, 130] width 174 height 11
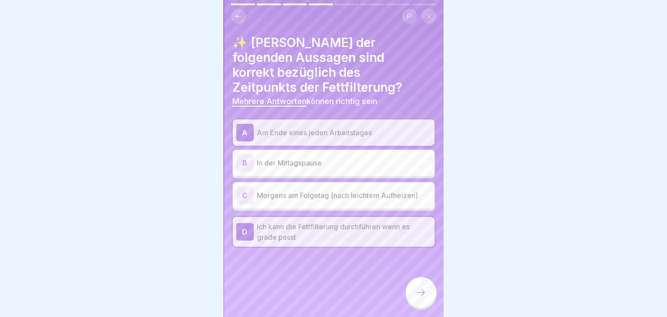
click at [416, 307] on div at bounding box center [421, 292] width 31 height 31
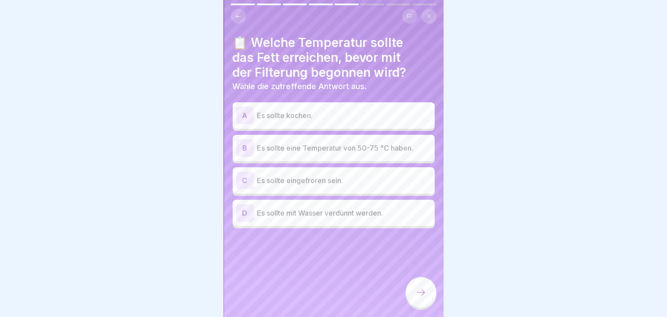
click at [382, 152] on p "Es sollte eine Temperatur von 50-75 °C haben." at bounding box center [344, 148] width 174 height 11
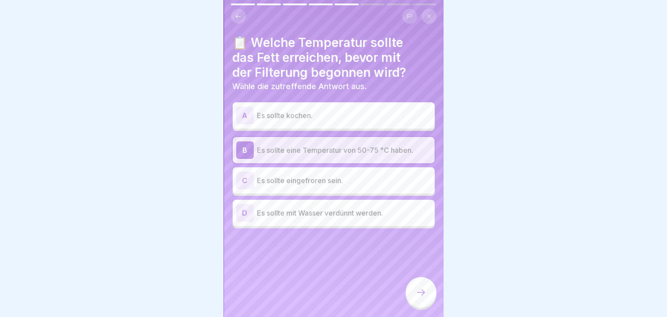
click at [417, 298] on icon at bounding box center [421, 292] width 11 height 11
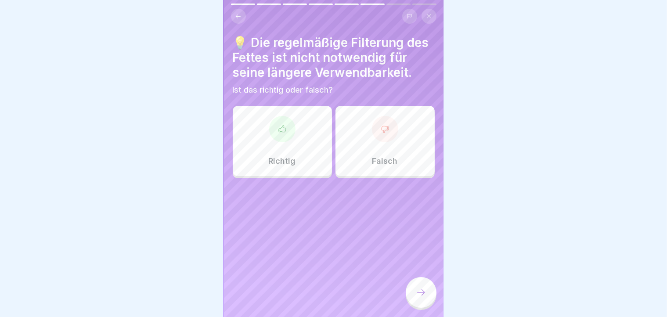
click at [273, 161] on p "Richtig" at bounding box center [282, 161] width 27 height 10
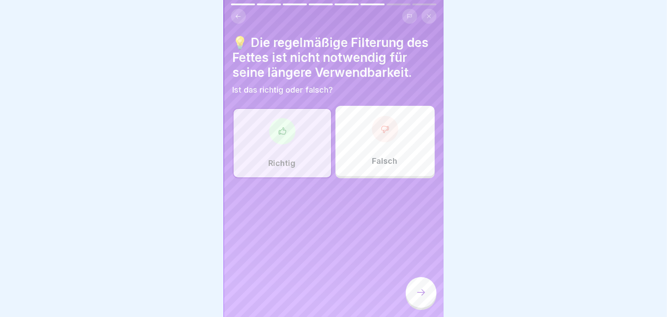
click at [419, 298] on icon at bounding box center [421, 292] width 11 height 11
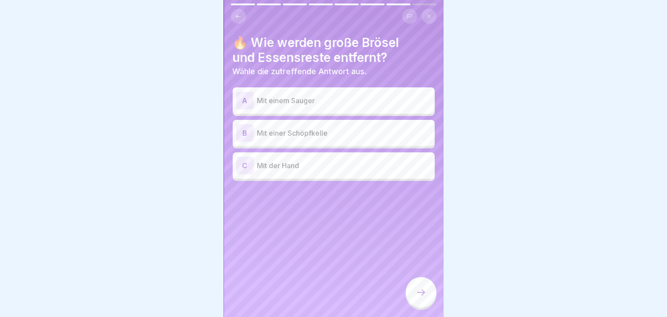
click at [368, 128] on p "Mit einer Schöpfkelle" at bounding box center [344, 133] width 174 height 11
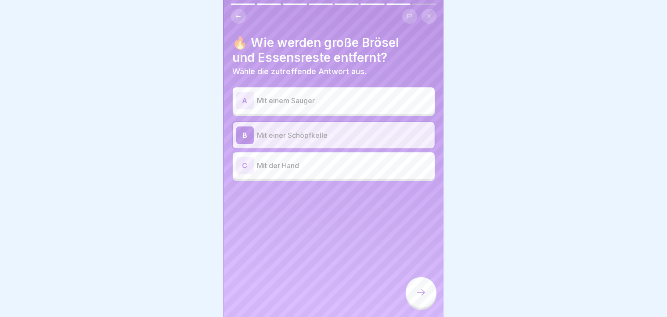
click at [413, 308] on div at bounding box center [421, 292] width 31 height 31
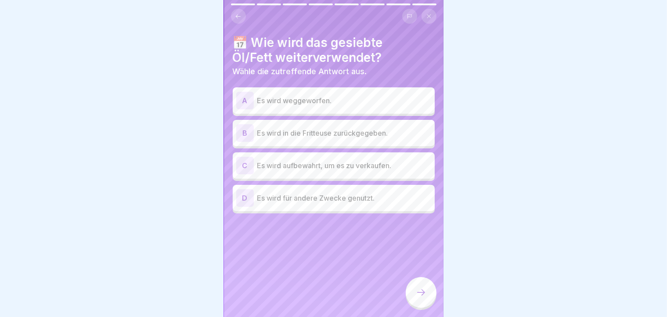
click at [251, 131] on div "B" at bounding box center [245, 133] width 18 height 18
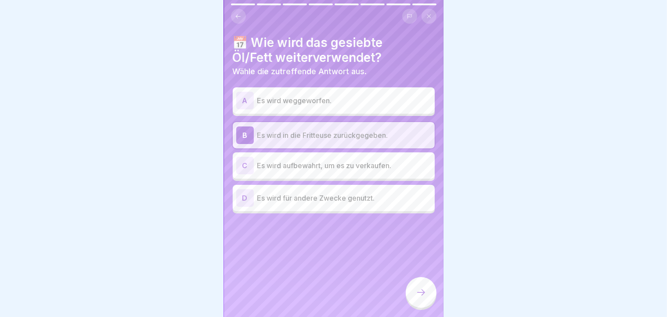
click at [419, 306] on div at bounding box center [421, 292] width 31 height 31
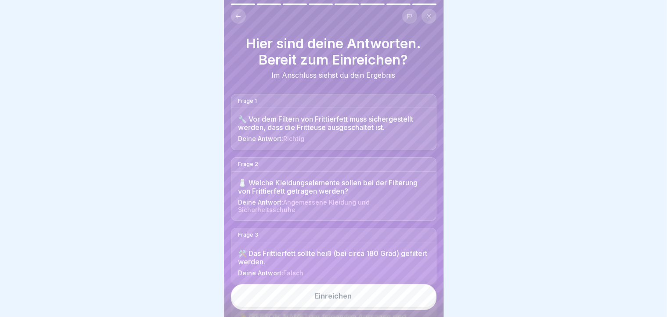
click at [419, 306] on button "Einreichen" at bounding box center [333, 296] width 205 height 24
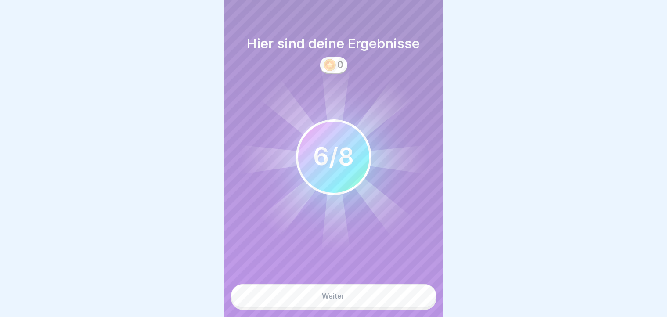
click at [419, 306] on button "Weiter" at bounding box center [333, 296] width 205 height 24
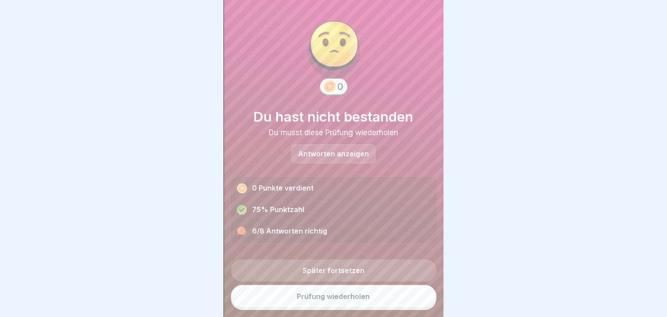
click at [419, 306] on link "Prüfung wiederholen" at bounding box center [333, 296] width 205 height 23
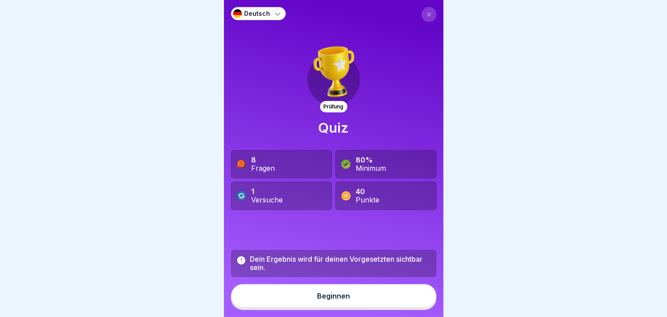
click at [342, 300] on div "Beginnen" at bounding box center [333, 296] width 33 height 8
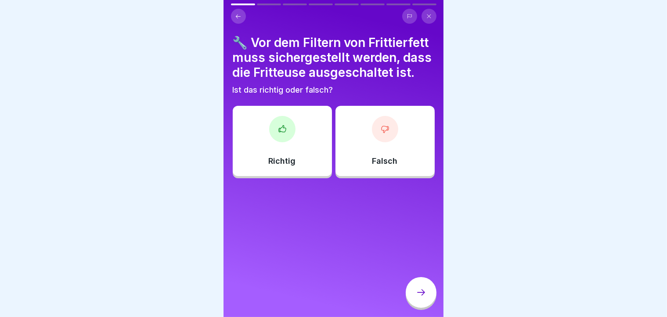
click at [275, 142] on div at bounding box center [282, 129] width 26 height 26
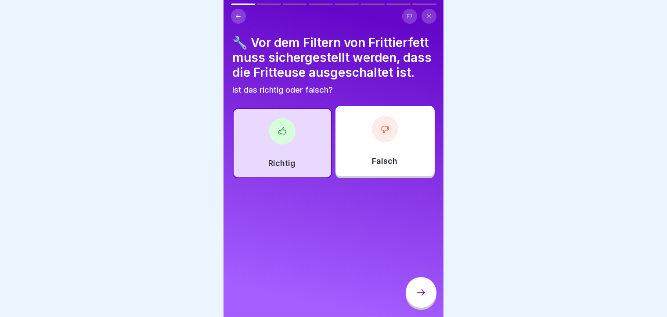
click at [416, 295] on div at bounding box center [421, 292] width 31 height 31
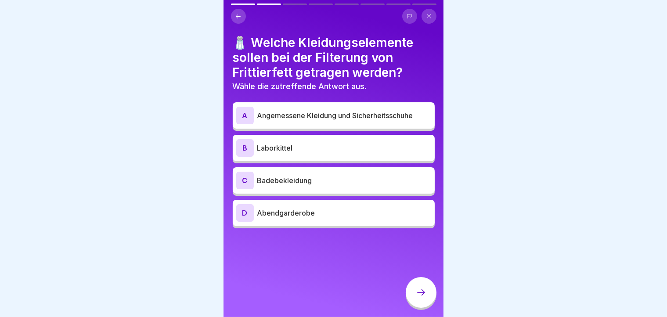
click at [243, 116] on div "A" at bounding box center [245, 116] width 18 height 18
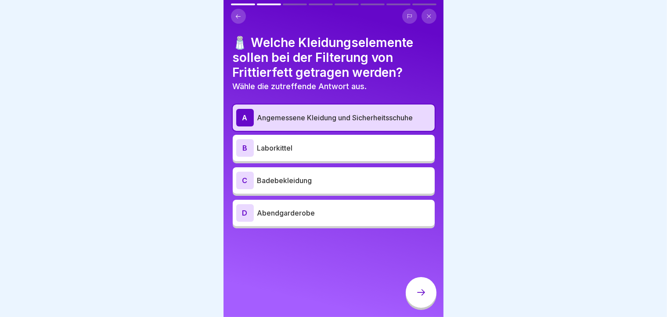
click at [420, 298] on icon at bounding box center [421, 292] width 11 height 11
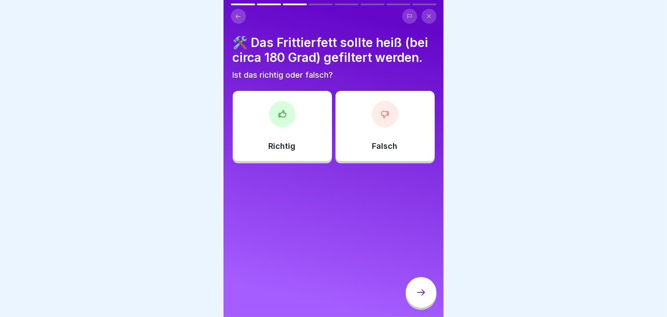
click at [382, 118] on icon at bounding box center [384, 114] width 7 height 7
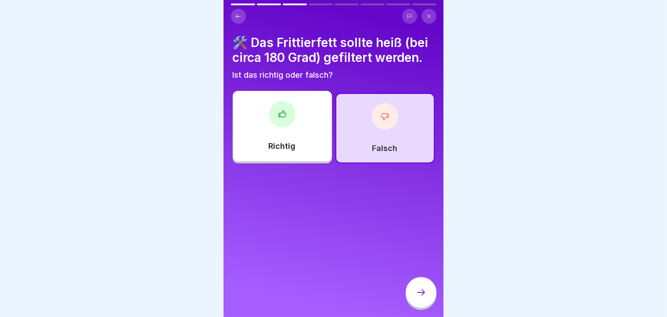
click at [420, 308] on div at bounding box center [421, 292] width 31 height 31
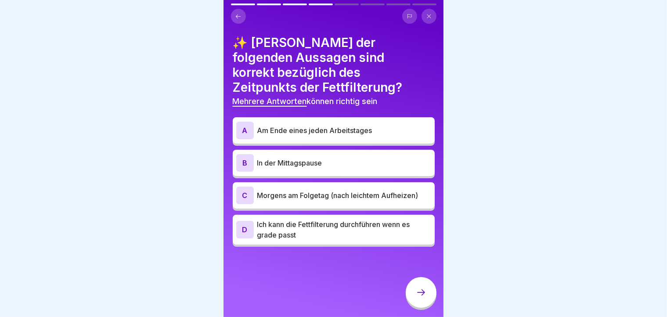
click at [241, 122] on div "A" at bounding box center [245, 131] width 18 height 18
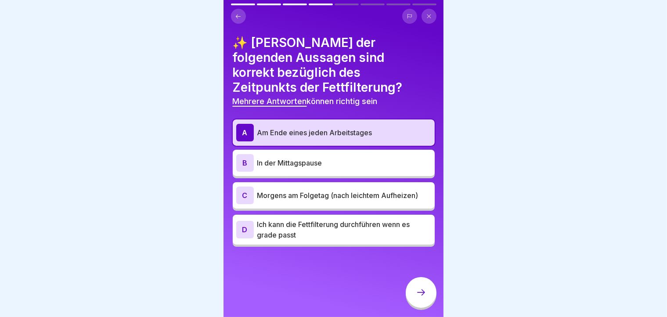
click at [245, 187] on div "C" at bounding box center [245, 196] width 18 height 18
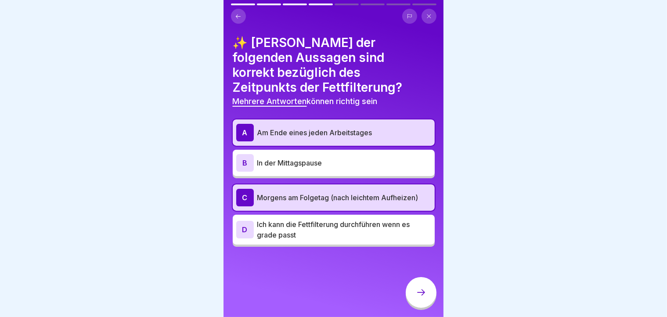
click at [421, 307] on div at bounding box center [421, 292] width 31 height 31
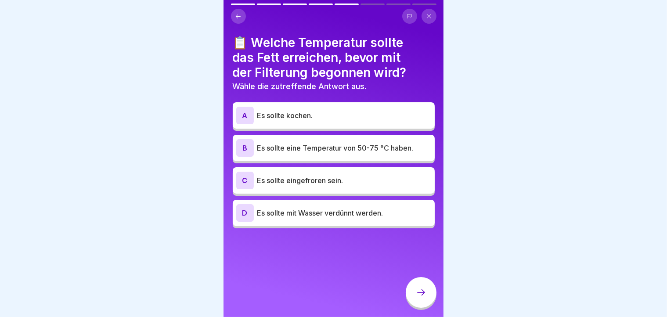
click at [334, 148] on p "Es sollte eine Temperatur von 50-75 °C haben." at bounding box center [344, 148] width 174 height 11
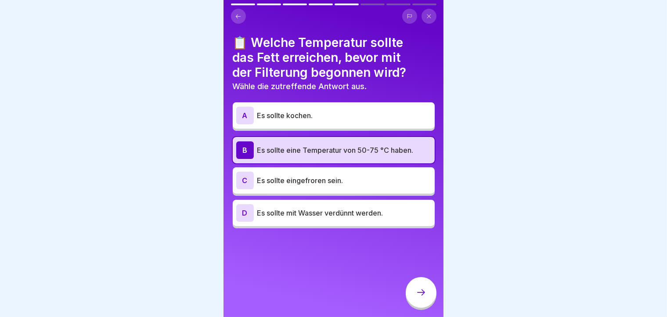
click at [414, 299] on div at bounding box center [421, 292] width 31 height 31
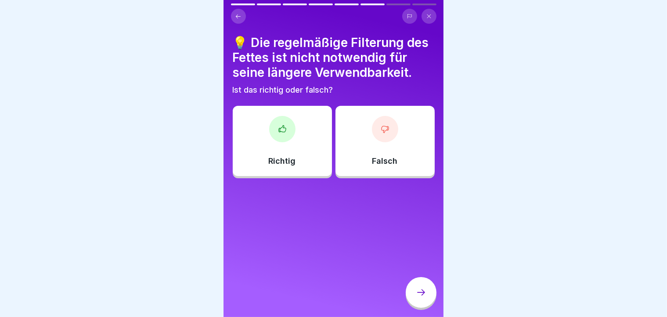
click at [298, 162] on div "Richtig" at bounding box center [282, 141] width 99 height 70
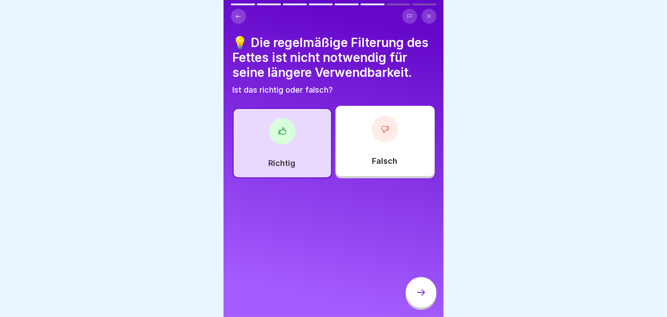
click at [423, 291] on div at bounding box center [421, 292] width 31 height 31
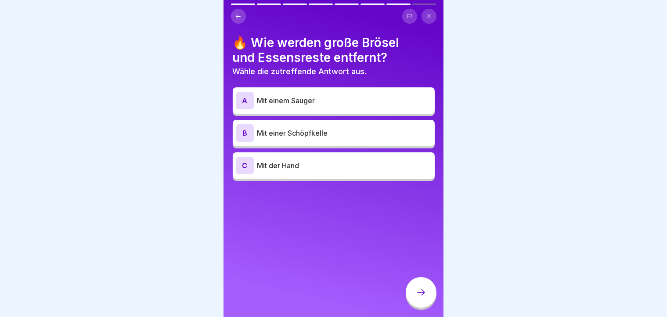
click at [248, 134] on div "B" at bounding box center [245, 133] width 18 height 18
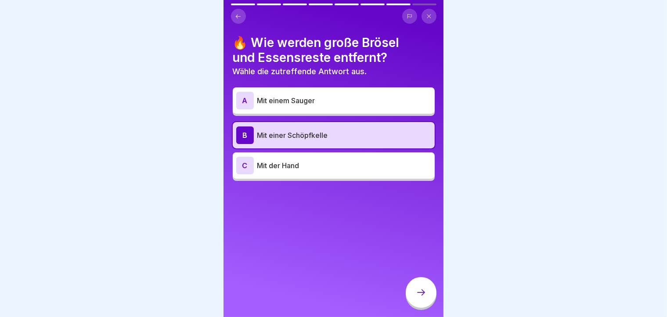
click at [423, 294] on div at bounding box center [421, 292] width 31 height 31
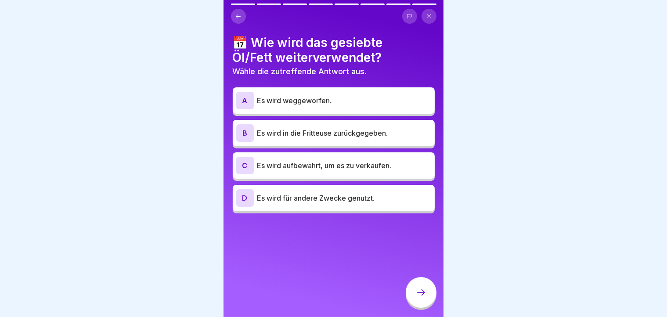
click at [245, 139] on div "B" at bounding box center [245, 133] width 18 height 18
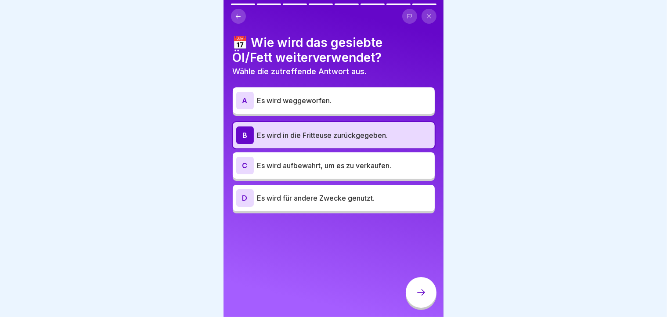
click at [428, 302] on div at bounding box center [421, 292] width 31 height 31
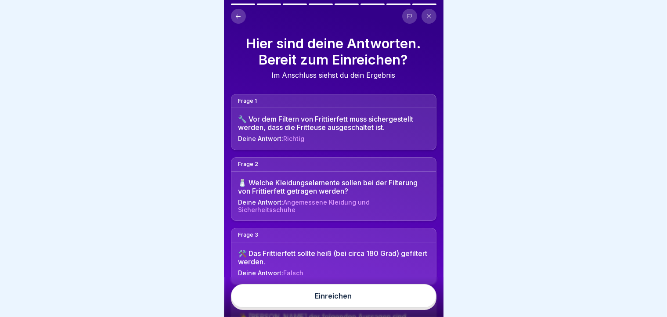
click at [428, 302] on button "Einreichen" at bounding box center [333, 296] width 205 height 24
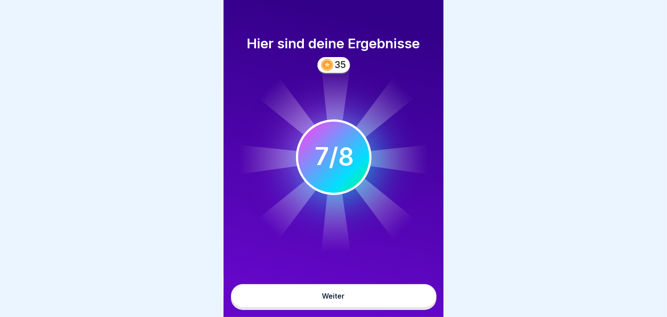
click at [428, 302] on button "Weiter" at bounding box center [333, 296] width 205 height 24
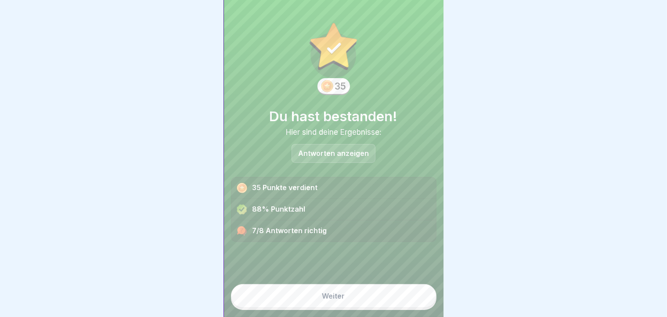
click at [393, 308] on button "Weiter" at bounding box center [333, 296] width 205 height 24
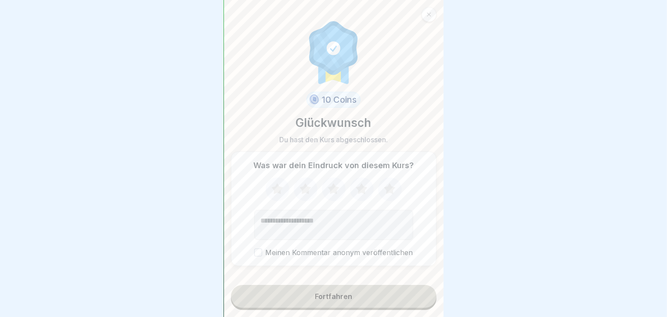
click at [393, 308] on button "Fortfahren" at bounding box center [333, 296] width 205 height 23
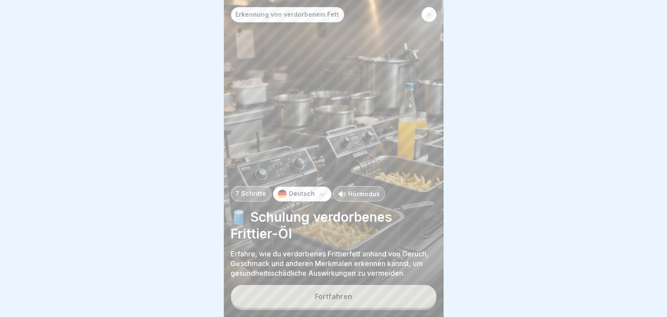
click at [393, 308] on button "Fortfahren" at bounding box center [333, 296] width 205 height 23
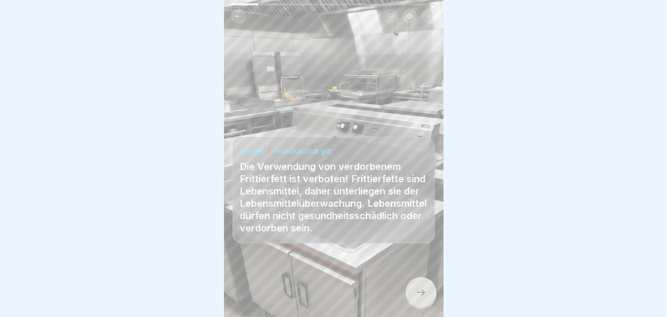
click at [426, 296] on div at bounding box center [421, 292] width 31 height 31
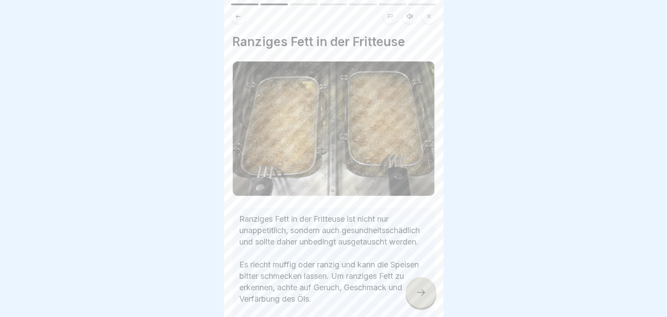
click at [426, 296] on div at bounding box center [421, 292] width 31 height 31
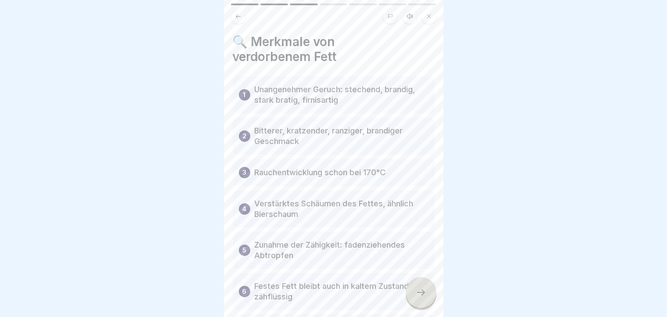
click at [426, 296] on div at bounding box center [421, 292] width 31 height 31
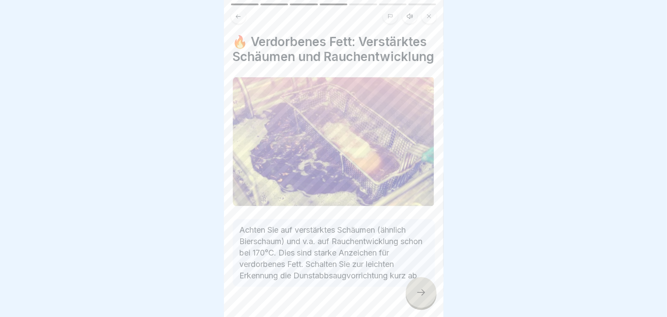
click at [426, 296] on div at bounding box center [421, 292] width 31 height 31
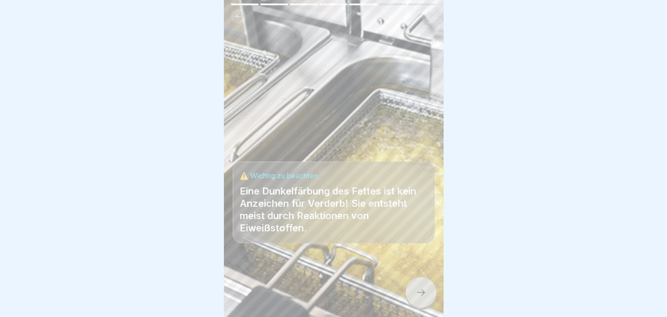
click at [426, 296] on div at bounding box center [421, 292] width 31 height 31
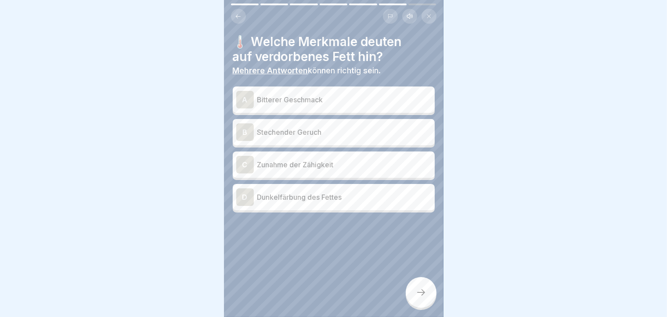
click at [238, 203] on div "D" at bounding box center [245, 197] width 18 height 18
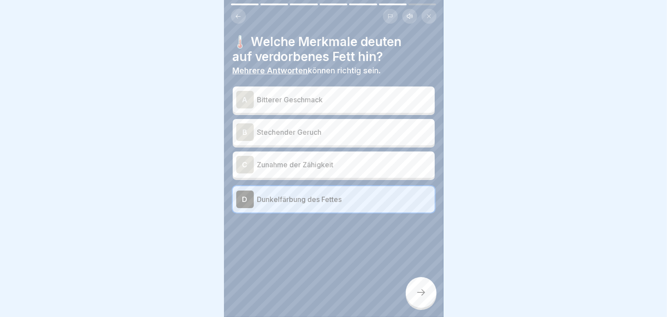
click at [248, 129] on div "B" at bounding box center [245, 132] width 18 height 18
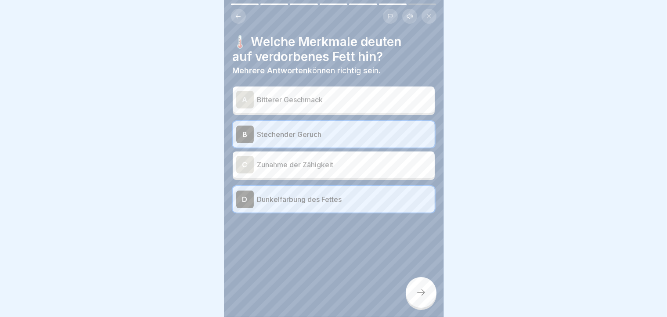
click at [254, 172] on div "C Zunahme der Zähigkeit" at bounding box center [333, 165] width 195 height 18
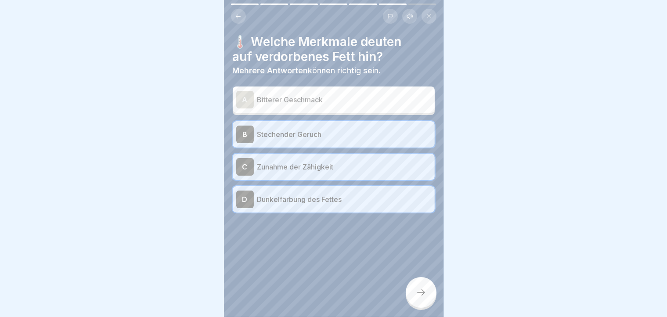
click at [415, 301] on div at bounding box center [421, 292] width 31 height 31
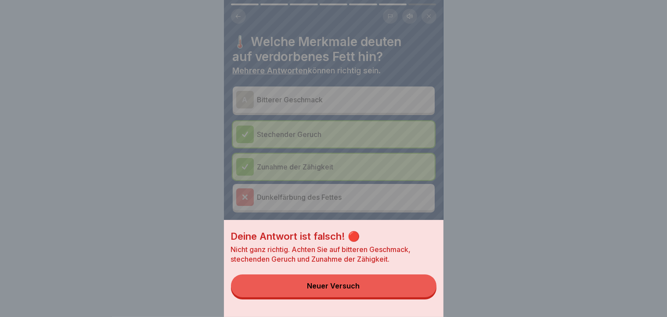
click at [337, 297] on button "Neuer Versuch" at bounding box center [333, 285] width 205 height 23
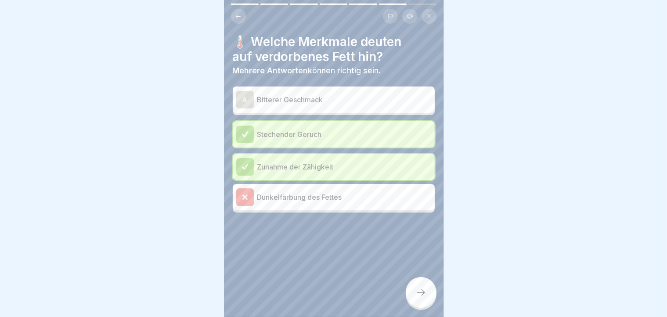
click at [246, 91] on div "A" at bounding box center [245, 100] width 18 height 18
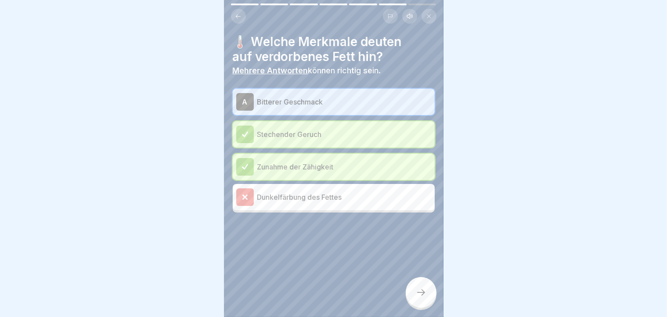
click at [248, 203] on div at bounding box center [245, 197] width 18 height 18
click at [410, 306] on div at bounding box center [421, 292] width 31 height 31
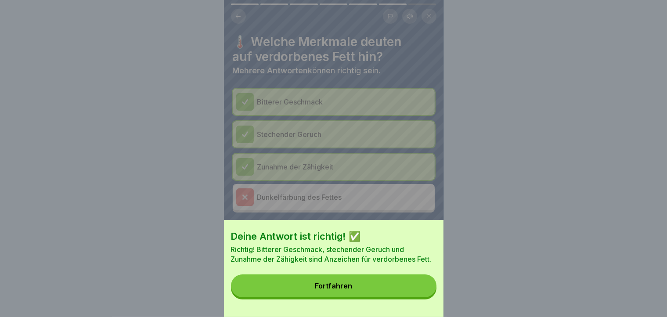
click at [410, 306] on div "Deine Antwort ist richtig! ✅ Richtig! Bitterer Geschmack, stechender Geruch und…" at bounding box center [333, 268] width 219 height 97
click at [392, 285] on button "Fortfahren" at bounding box center [333, 285] width 205 height 23
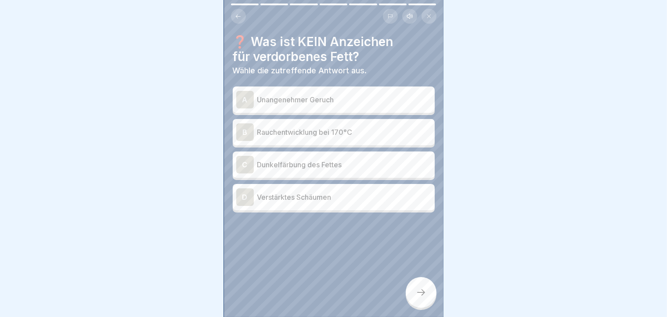
click at [361, 162] on p "Dunkelfärbung des Fettes" at bounding box center [344, 164] width 174 height 11
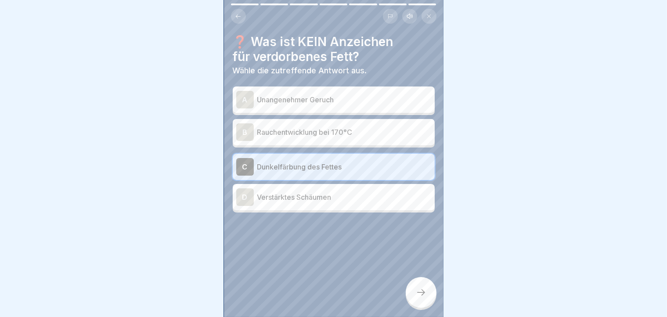
click at [424, 288] on div at bounding box center [421, 292] width 31 height 31
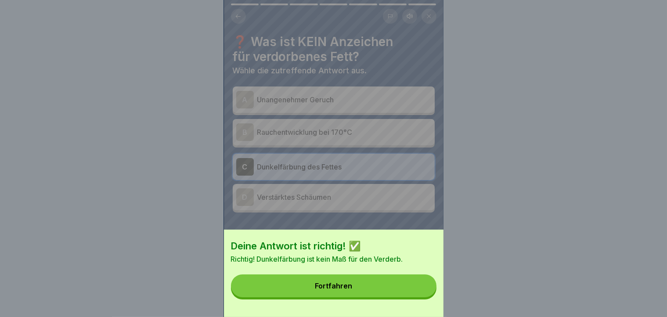
click at [424, 288] on button "Fortfahren" at bounding box center [333, 285] width 205 height 23
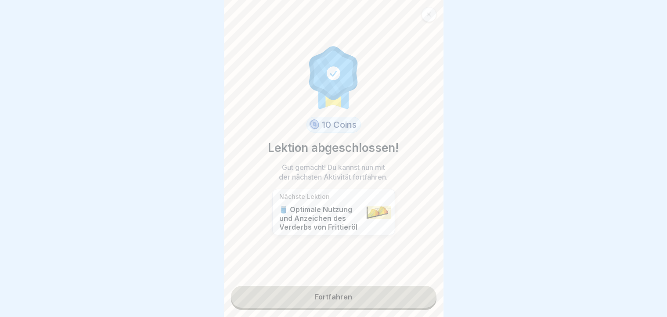
click at [386, 295] on link "Fortfahren" at bounding box center [333, 297] width 205 height 22
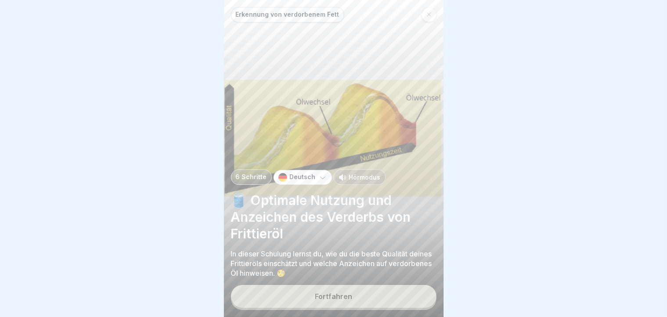
click at [349, 300] on div "Fortfahren" at bounding box center [333, 296] width 37 height 8
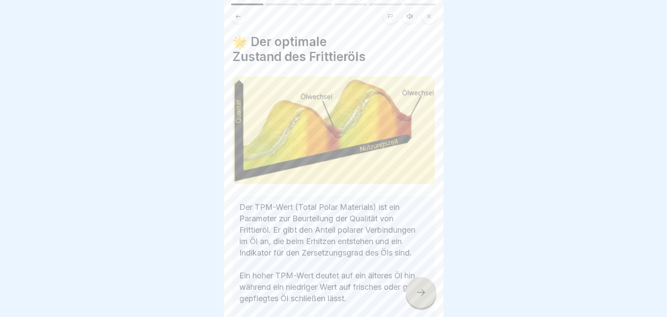
click at [425, 292] on div at bounding box center [421, 292] width 31 height 31
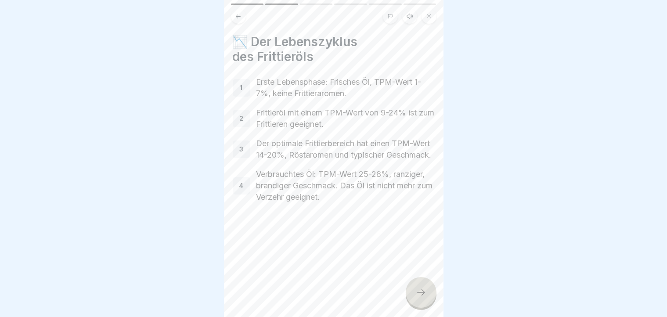
click at [425, 292] on div at bounding box center [421, 292] width 31 height 31
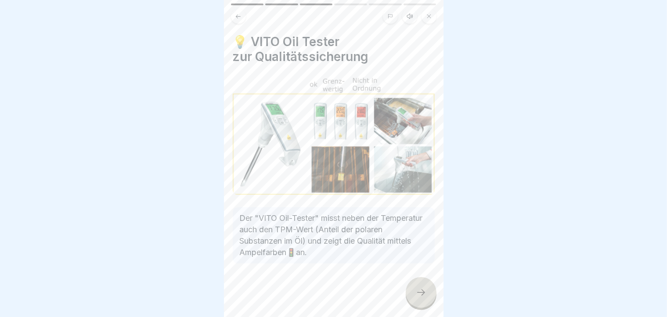
click at [417, 308] on div at bounding box center [421, 292] width 31 height 31
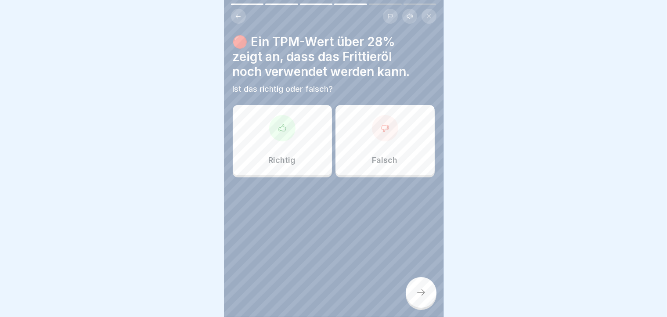
click at [410, 150] on div "Falsch" at bounding box center [384, 140] width 99 height 70
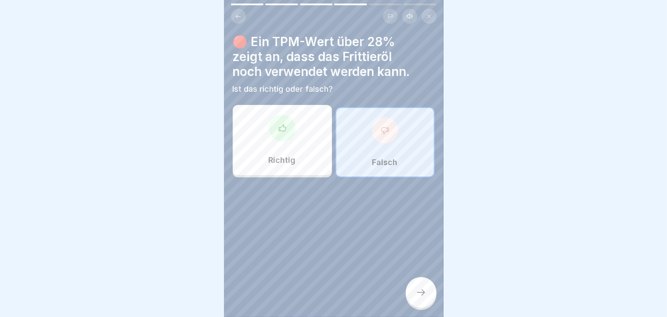
click at [413, 316] on div "🔴 Ein TPM-Wert über 28% zeigt an, dass das Frittieröl noch verwendet werden kan…" at bounding box center [333, 158] width 219 height 317
click at [422, 295] on div at bounding box center [421, 292] width 31 height 31
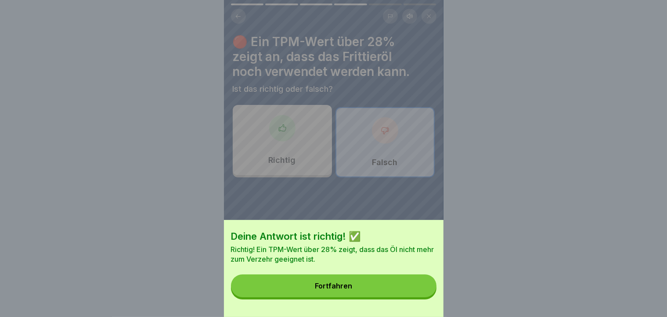
click at [422, 295] on button "Fortfahren" at bounding box center [333, 285] width 205 height 23
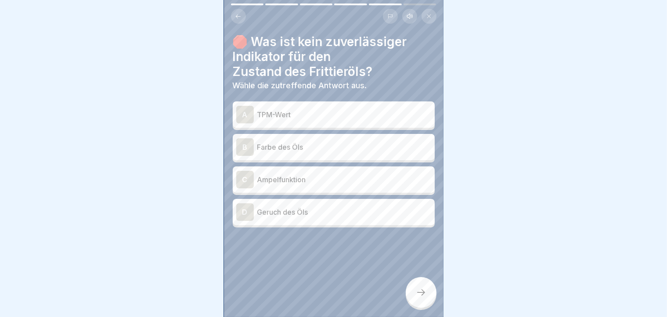
click at [334, 152] on p "Farbe des Öls" at bounding box center [344, 147] width 174 height 11
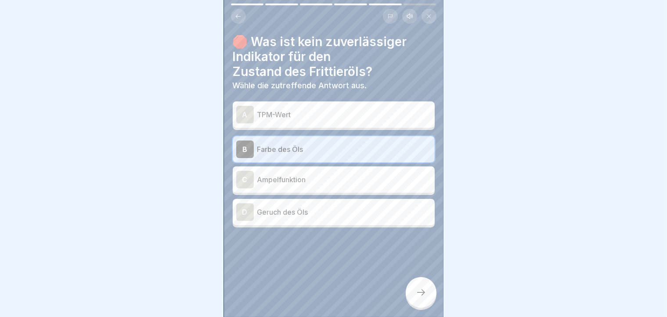
click at [422, 298] on icon at bounding box center [421, 292] width 11 height 11
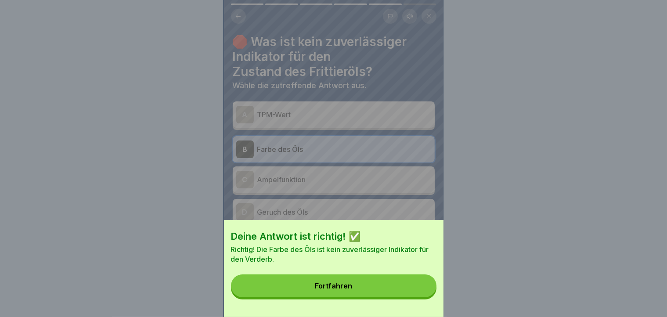
click at [422, 297] on button "Fortfahren" at bounding box center [333, 285] width 205 height 23
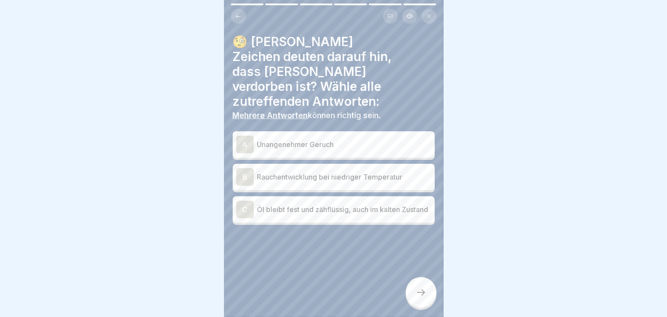
click at [244, 136] on div "A" at bounding box center [245, 145] width 18 height 18
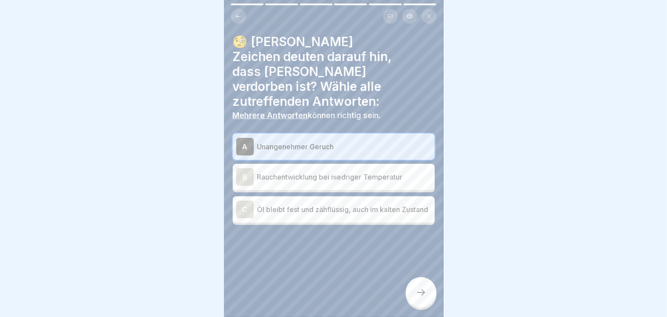
click at [242, 168] on div "B" at bounding box center [245, 177] width 18 height 18
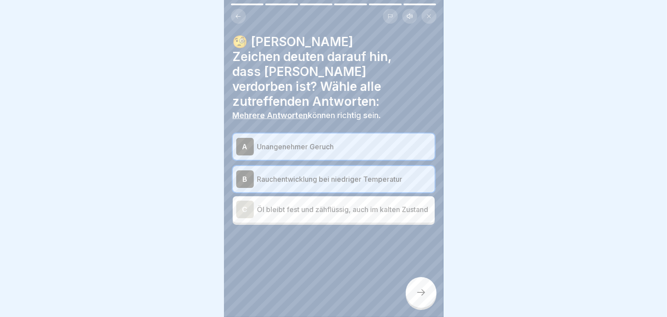
click at [249, 201] on div "C" at bounding box center [245, 210] width 18 height 18
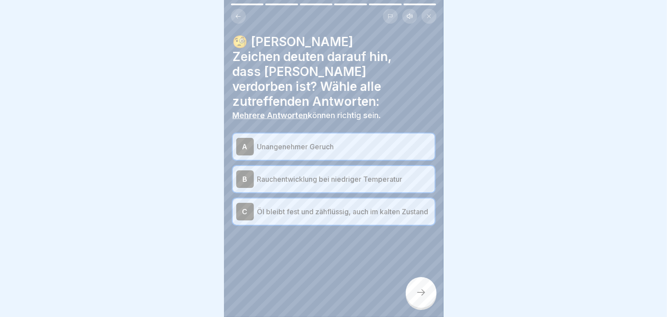
click at [432, 306] on div at bounding box center [421, 292] width 31 height 31
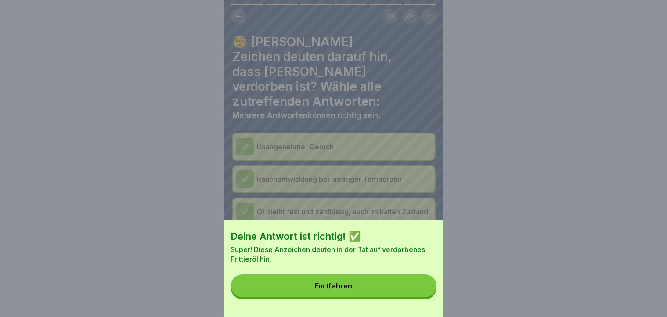
click at [407, 287] on button "Fortfahren" at bounding box center [333, 285] width 205 height 23
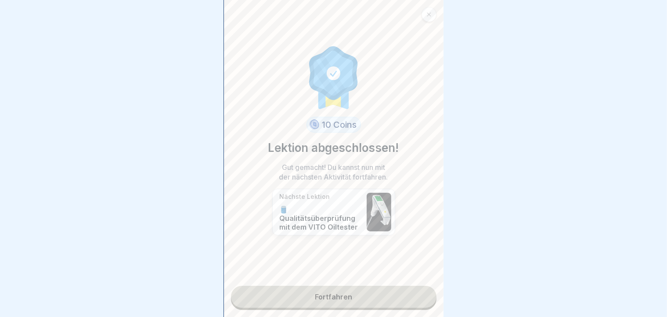
click at [385, 299] on link "Fortfahren" at bounding box center [333, 297] width 205 height 22
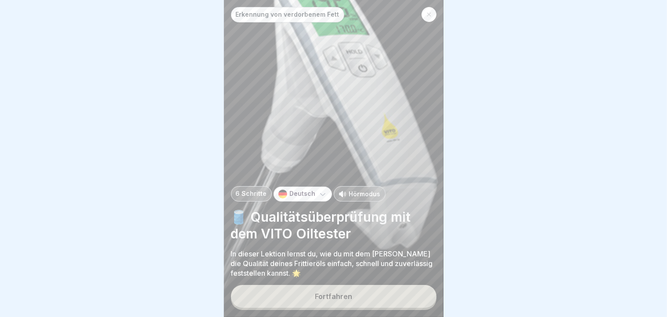
click at [361, 297] on button "Fortfahren" at bounding box center [333, 296] width 205 height 23
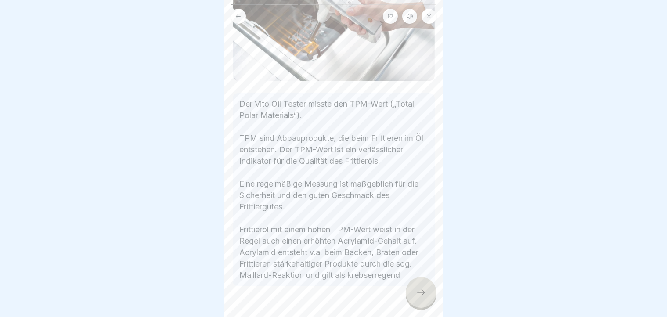
scroll to position [170, 0]
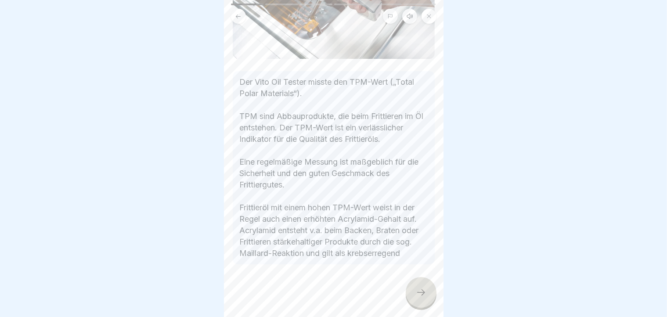
click at [423, 298] on icon at bounding box center [421, 292] width 11 height 11
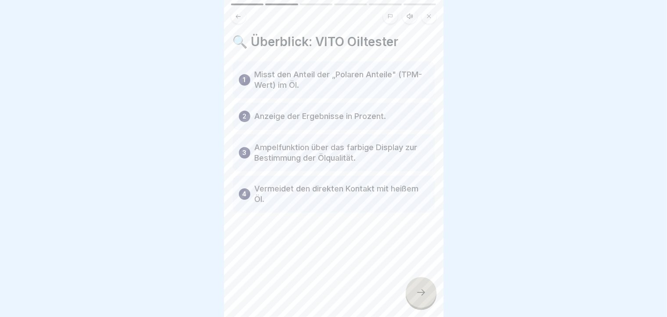
click at [423, 298] on icon at bounding box center [421, 292] width 11 height 11
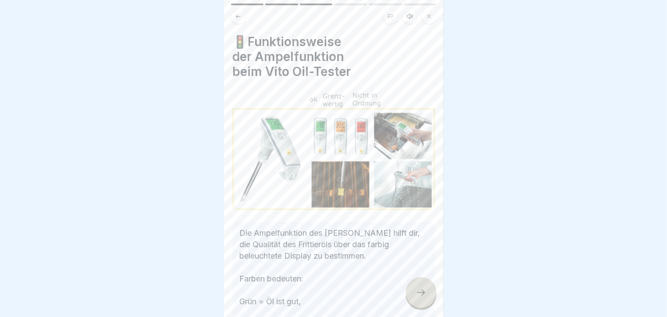
click at [423, 298] on icon at bounding box center [421, 292] width 11 height 11
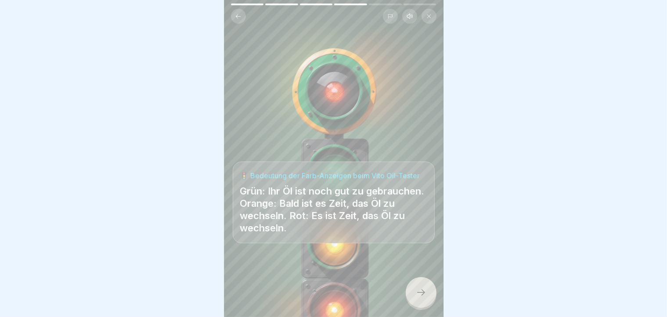
click at [423, 298] on icon at bounding box center [421, 292] width 11 height 11
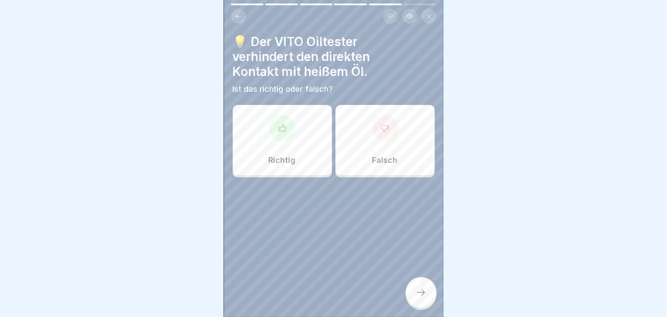
click at [280, 169] on div "Richtig" at bounding box center [282, 140] width 99 height 70
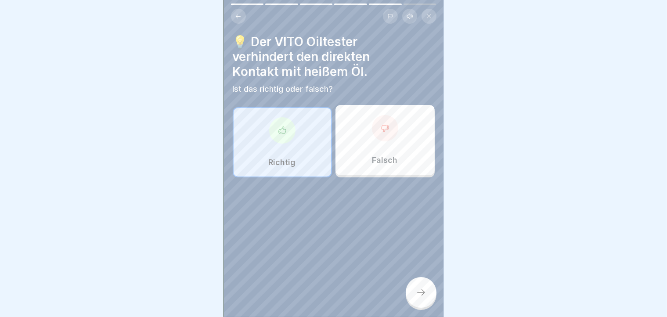
click at [423, 308] on div at bounding box center [421, 292] width 31 height 31
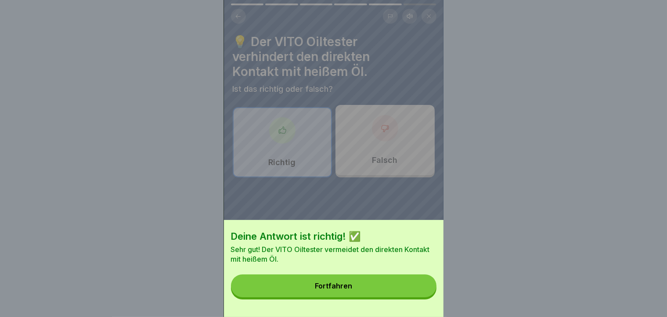
click at [423, 312] on div "Deine Antwort ist richtig! ✅ Sehr gut! Der VITO Oiltester vermeidet den direkte…" at bounding box center [333, 268] width 219 height 97
click at [399, 290] on button "Fortfahren" at bounding box center [333, 285] width 205 height 23
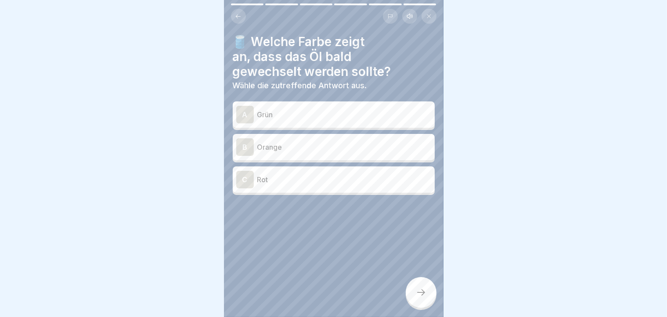
click at [357, 157] on div "B Orange" at bounding box center [334, 147] width 202 height 26
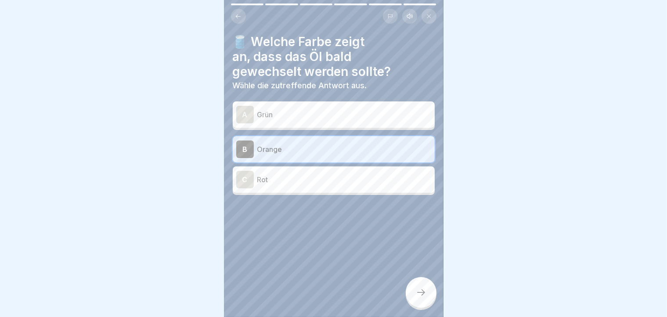
click at [418, 294] on div at bounding box center [421, 292] width 31 height 31
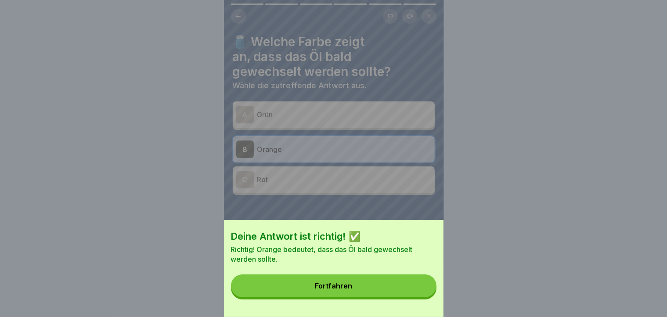
click at [418, 294] on button "Fortfahren" at bounding box center [333, 285] width 205 height 23
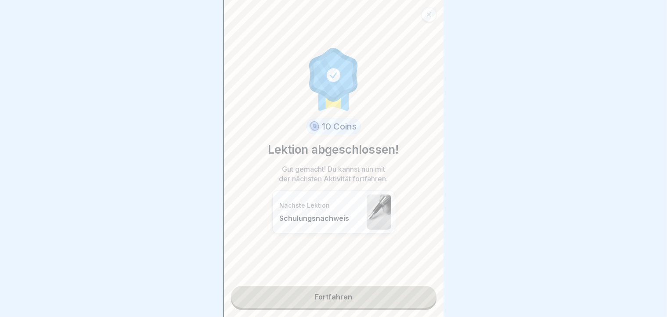
click at [403, 294] on link "Fortfahren" at bounding box center [333, 297] width 205 height 22
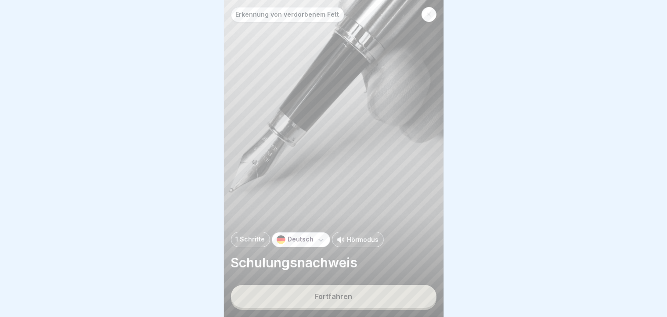
click at [318, 300] on div "Fortfahren" at bounding box center [333, 296] width 37 height 8
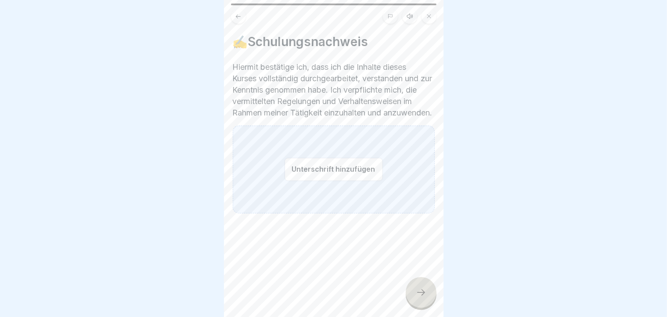
click at [287, 181] on button "Unterschrift hinzufügen" at bounding box center [333, 169] width 98 height 23
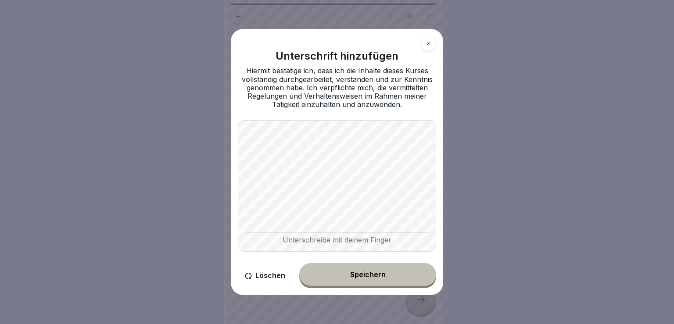
click at [356, 296] on div "Unterschrift hinzufügen Hiermit bestätige ich, dass ich die Inhalte dieses Kurs…" at bounding box center [336, 162] width 219 height 274
click at [373, 279] on div "Speichern" at bounding box center [368, 275] width 36 height 8
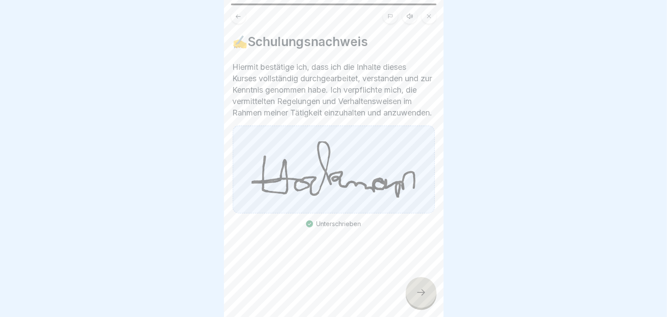
click at [422, 294] on div at bounding box center [421, 292] width 31 height 31
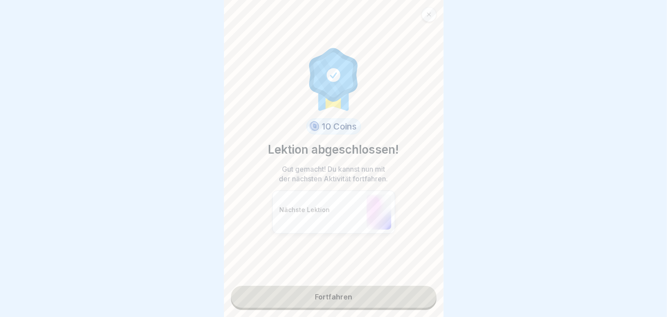
click at [395, 303] on link "Fortfahren" at bounding box center [333, 297] width 205 height 22
click at [360, 294] on link "Fortfahren" at bounding box center [333, 297] width 205 height 22
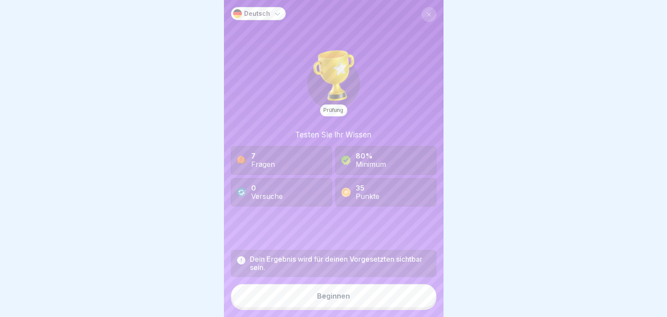
click at [349, 300] on button "Beginnen" at bounding box center [333, 296] width 205 height 24
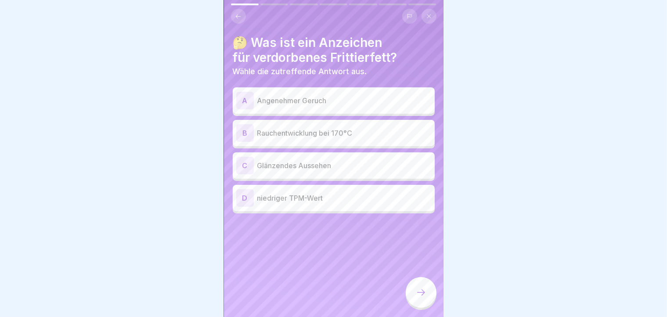
click at [308, 139] on div "B Rauchentwicklung bei 170°C" at bounding box center [333, 133] width 195 height 18
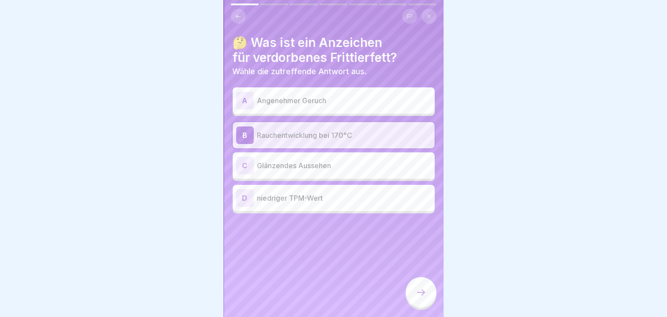
click at [416, 294] on div at bounding box center [421, 292] width 31 height 31
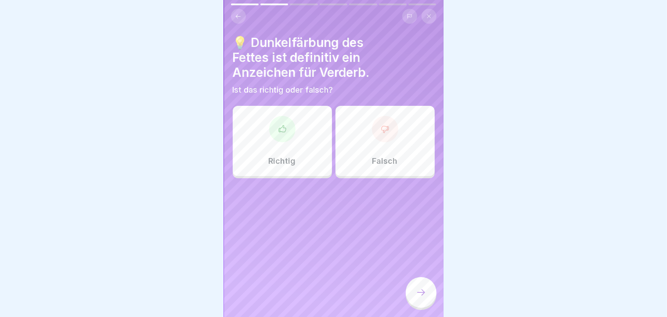
click at [289, 147] on div "Richtig" at bounding box center [282, 141] width 99 height 70
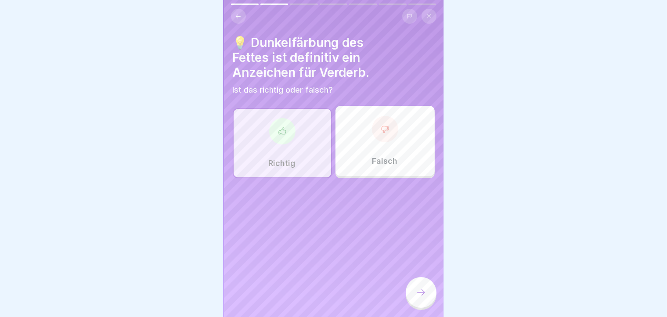
click at [425, 306] on div at bounding box center [421, 292] width 31 height 31
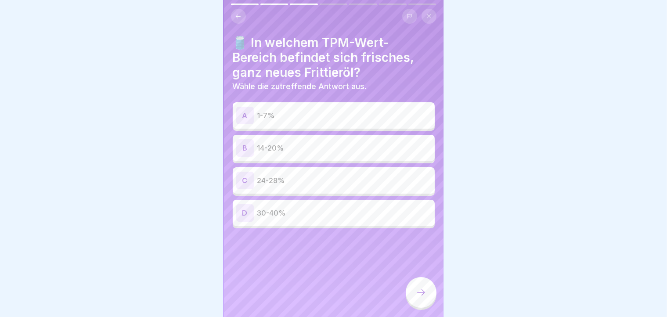
click at [292, 110] on div "A 1-7%" at bounding box center [333, 116] width 195 height 18
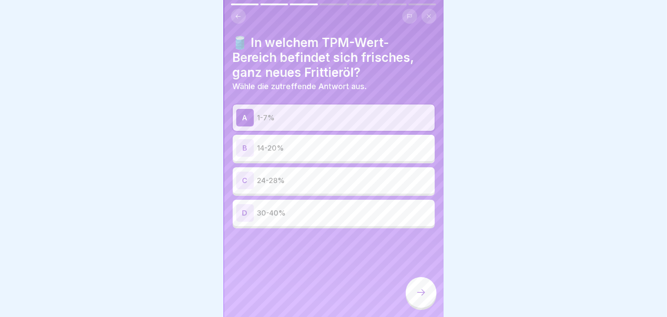
click at [428, 305] on div at bounding box center [421, 292] width 31 height 31
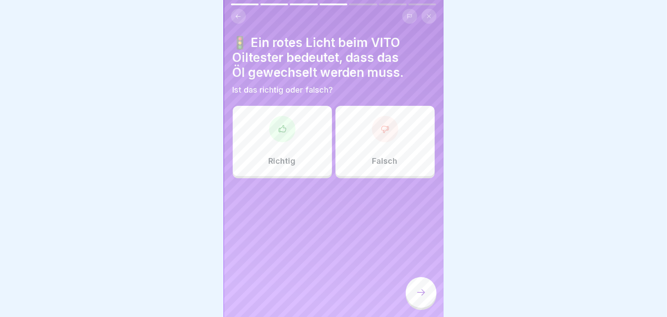
click at [280, 162] on p "Richtig" at bounding box center [282, 161] width 27 height 10
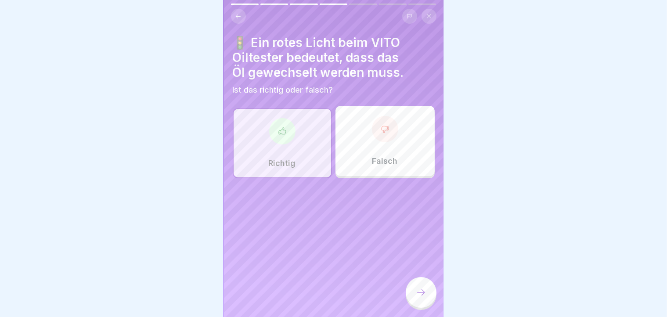
click at [420, 292] on div at bounding box center [421, 292] width 31 height 31
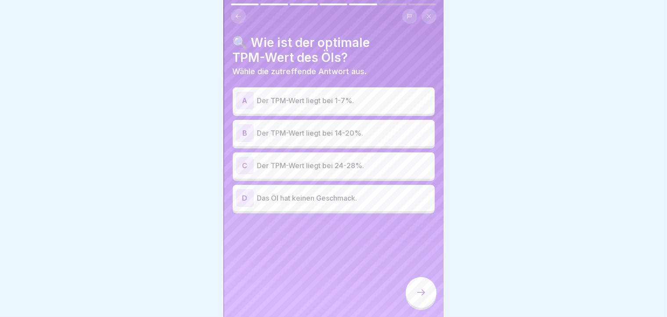
click at [339, 145] on div "B Der TPM-Wert liegt bei 14-20%." at bounding box center [334, 133] width 202 height 26
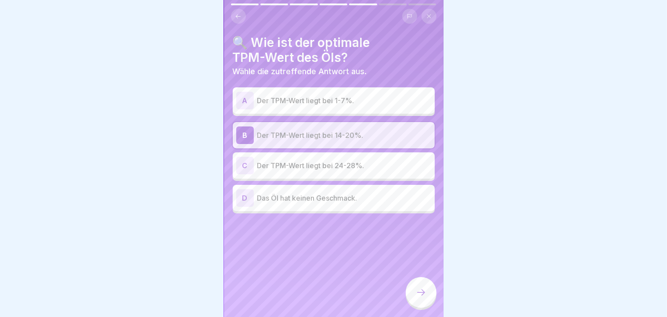
click at [419, 298] on icon at bounding box center [421, 292] width 11 height 11
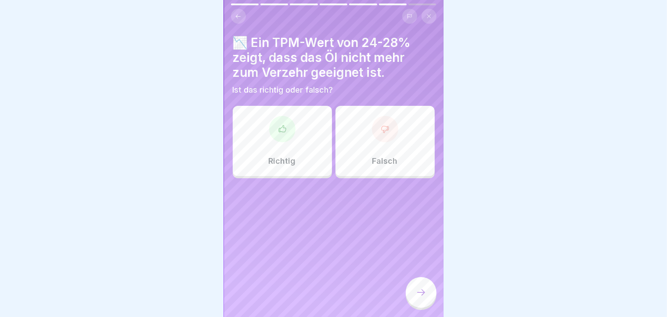
click at [307, 151] on div "Richtig" at bounding box center [282, 141] width 99 height 70
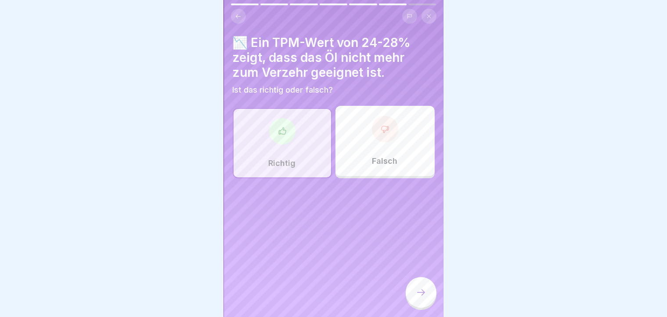
click at [425, 298] on icon at bounding box center [421, 292] width 11 height 11
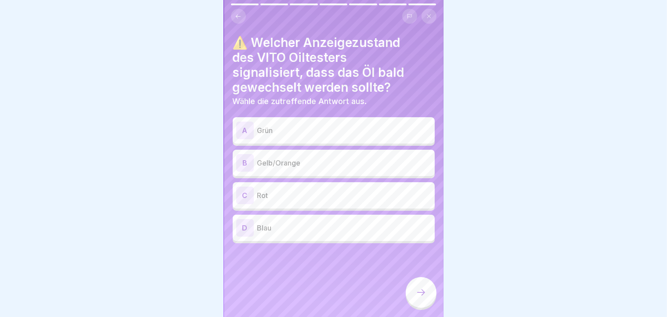
click at [359, 160] on p "Gelb/Orange" at bounding box center [344, 163] width 174 height 11
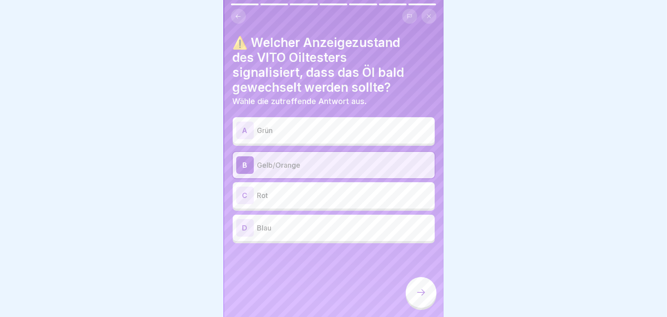
click at [430, 293] on div at bounding box center [421, 292] width 31 height 31
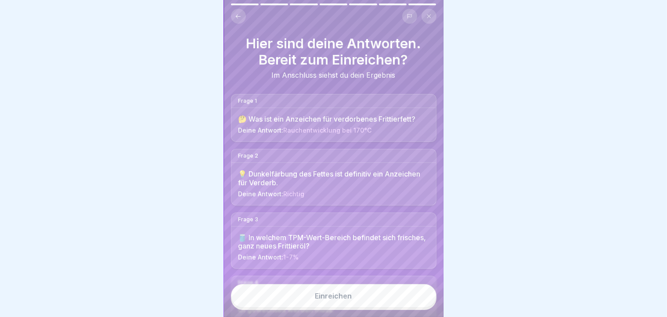
click at [380, 299] on button "Einreichen" at bounding box center [333, 296] width 205 height 24
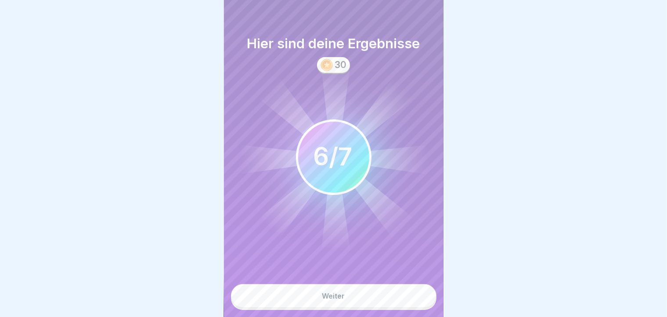
click at [380, 299] on button "Weiter" at bounding box center [333, 296] width 205 height 24
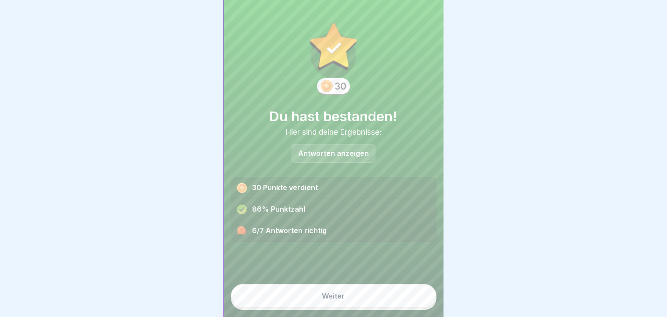
click at [371, 299] on button "Weiter" at bounding box center [333, 296] width 205 height 24
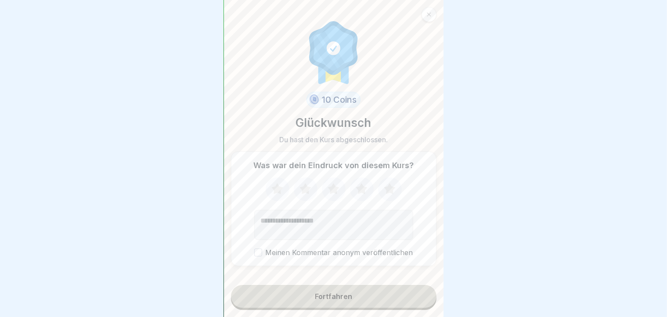
click at [270, 198] on icon at bounding box center [277, 189] width 23 height 23
click at [252, 262] on div "Was war dein Eindruck von diesem Kurs? Meinen Kommentar anonym veröffentlichen" at bounding box center [333, 208] width 205 height 115
click at [254, 255] on button "Meinen Kommentar anonym veröffentlichen" at bounding box center [258, 252] width 8 height 8
click at [280, 308] on button "Fortfahren" at bounding box center [333, 296] width 205 height 23
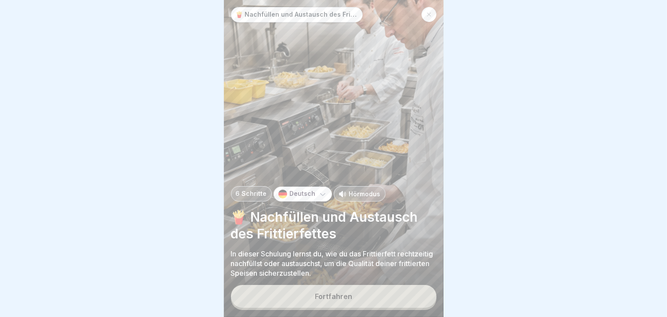
click at [284, 306] on button "Fortfahren" at bounding box center [333, 296] width 205 height 23
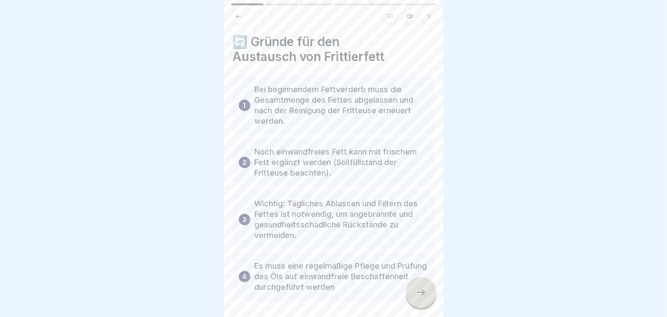
click at [425, 305] on div at bounding box center [421, 292] width 31 height 31
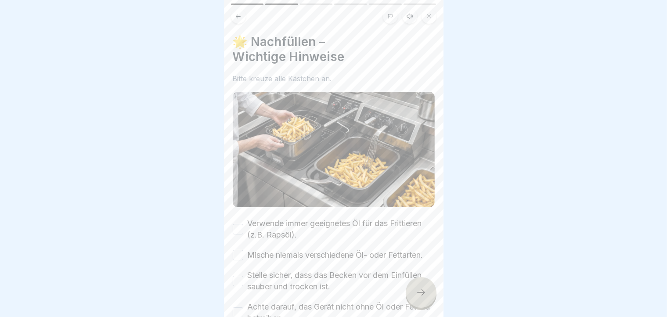
click at [425, 305] on div at bounding box center [421, 292] width 31 height 31
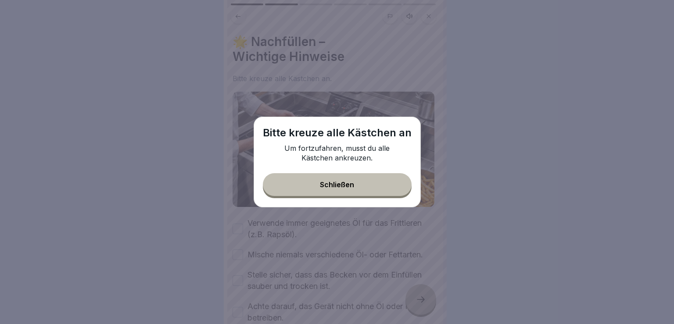
click at [391, 187] on button "Schließen" at bounding box center [337, 184] width 149 height 23
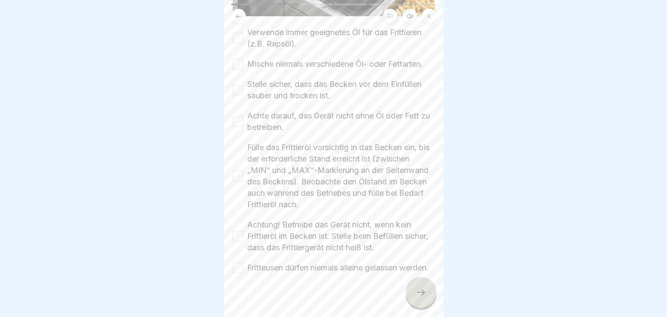
click at [423, 286] on div "🍟 Nachfüllen und Austausch des Frittieröl/-fettes 6 Schritte Deutsch Hörmodus 🍟…" at bounding box center [333, 158] width 219 height 317
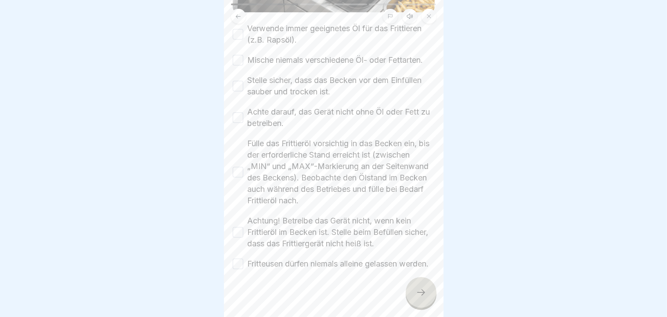
click at [236, 269] on button "Fritteusen dürfen niemals alleine gelassen werden." at bounding box center [238, 264] width 11 height 11
click at [232, 242] on div "🌟 Nachfüllen – Wichtige Hinweise Bitte kreuze alle Kästchen an. Verwende immer …" at bounding box center [333, 158] width 219 height 317
click at [238, 236] on button "Achtung! Betreibe das Gerät nicht, wenn kein Frittieröl im Becken ist. Stelle b…" at bounding box center [238, 232] width 11 height 11
click at [239, 176] on button "Fülle das Frittieröl vorsichtig in das Becken ein, bis der erforderliche Stand …" at bounding box center [238, 172] width 11 height 11
click at [235, 124] on div "🌟 Nachfüllen – Wichtige Hinweise Bitte kreuze alle Kästchen an. Verwende immer …" at bounding box center [333, 158] width 219 height 317
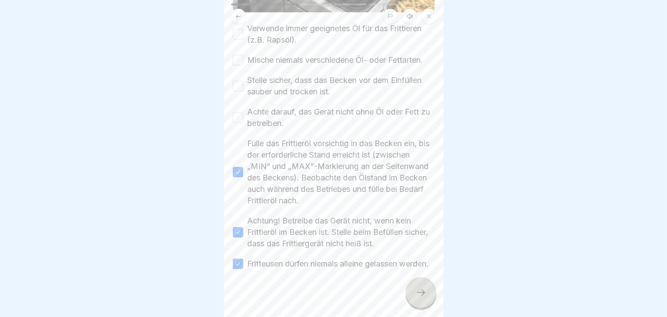
click at [235, 123] on button "Achte darauf, das Gerät nicht ohne Öl oder Fett zu betreiben." at bounding box center [238, 117] width 11 height 11
click at [242, 91] on button "Stelle sicher, dass das Becken vor dem Einfüllen sauber und trocken ist." at bounding box center [238, 86] width 11 height 11
click at [241, 63] on button "Mische niemals verschiedene Öl- oder Fettarten." at bounding box center [238, 60] width 11 height 11
click at [237, 29] on button "Verwende immer geeignetes Öl für das Frittieren (z.B. Rapsöl)." at bounding box center [238, 34] width 11 height 11
drag, startPoint x: 411, startPoint y: 285, endPoint x: 418, endPoint y: 295, distance: 11.9
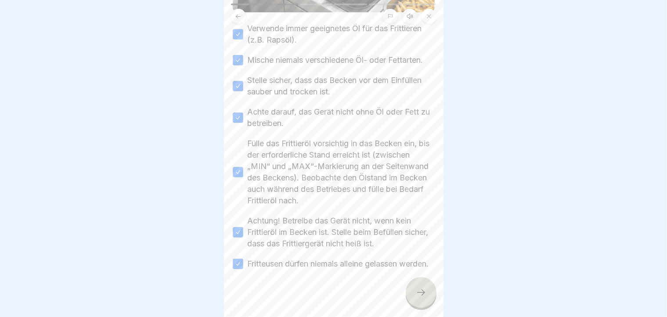
click at [418, 295] on div "🍟 Nachfüllen und Austausch des Frittieröl/-fettes 6 Schritte Deutsch Hörmodus 🍟…" at bounding box center [333, 158] width 219 height 317
click at [418, 295] on div at bounding box center [421, 292] width 31 height 31
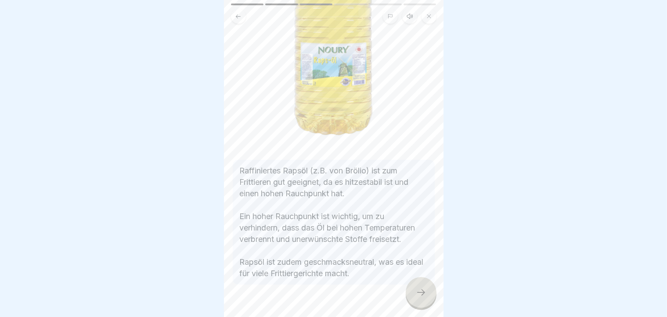
scroll to position [129, 0]
click at [428, 308] on div at bounding box center [421, 292] width 31 height 31
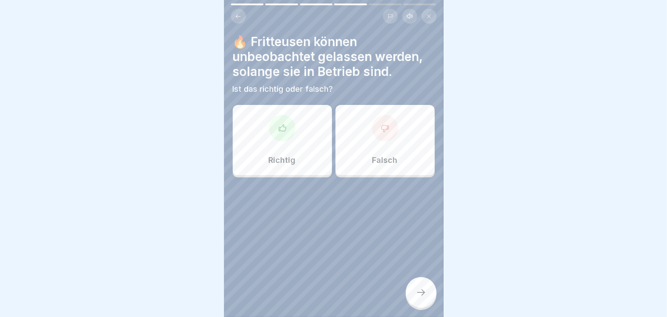
click at [389, 154] on div "Falsch" at bounding box center [384, 140] width 99 height 70
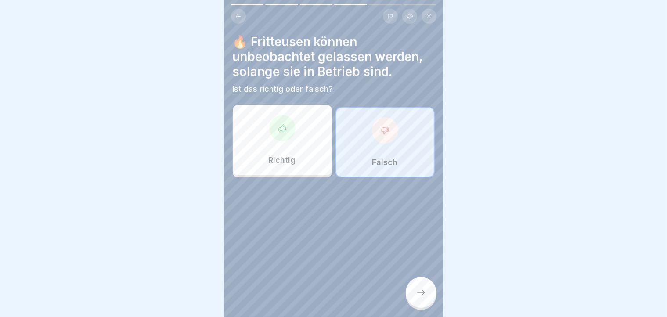
click at [434, 299] on div at bounding box center [421, 292] width 31 height 31
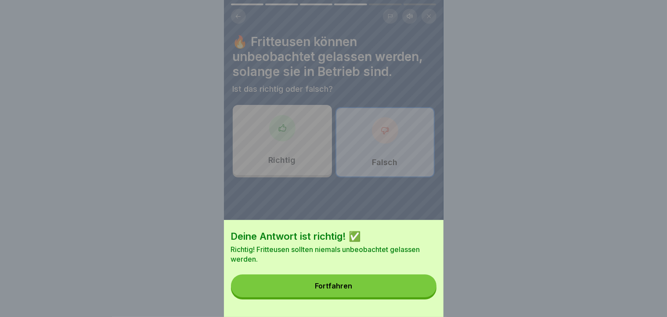
click at [434, 297] on button "Fortfahren" at bounding box center [333, 285] width 205 height 23
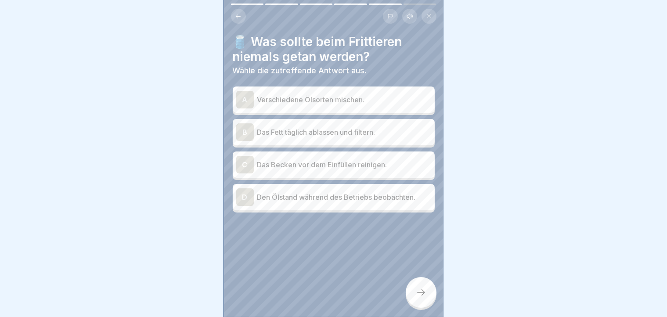
click at [346, 108] on div "A Verschiedene Ölsorten mischen." at bounding box center [333, 100] width 195 height 18
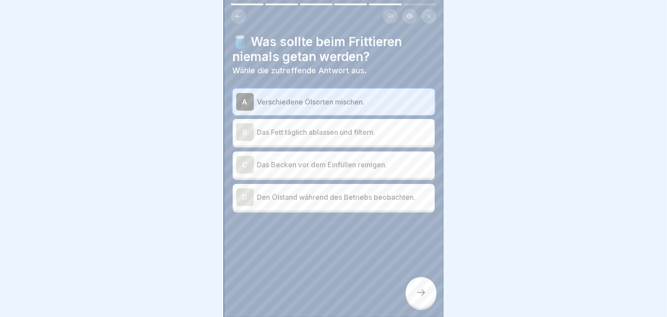
click at [425, 298] on icon at bounding box center [421, 292] width 11 height 11
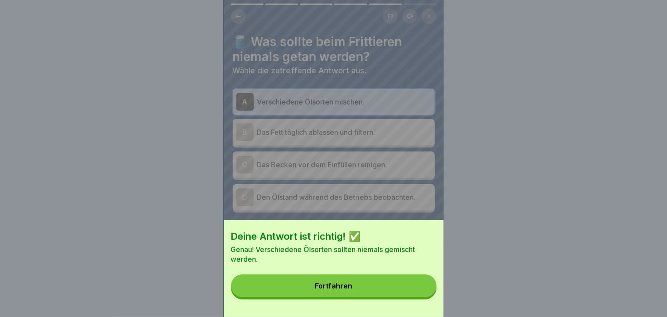
click at [303, 297] on button "Fortfahren" at bounding box center [333, 285] width 205 height 23
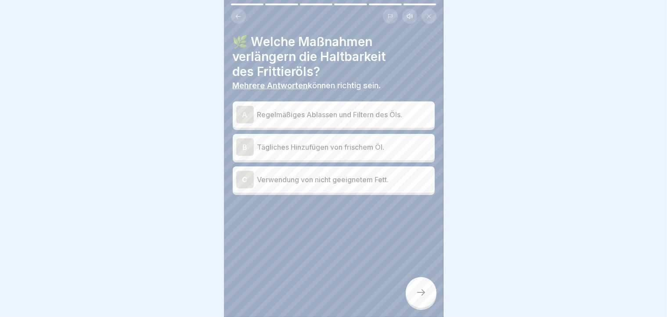
click at [310, 115] on p "Regelmäßiges Ablassen und Filtern des Öls." at bounding box center [344, 114] width 174 height 11
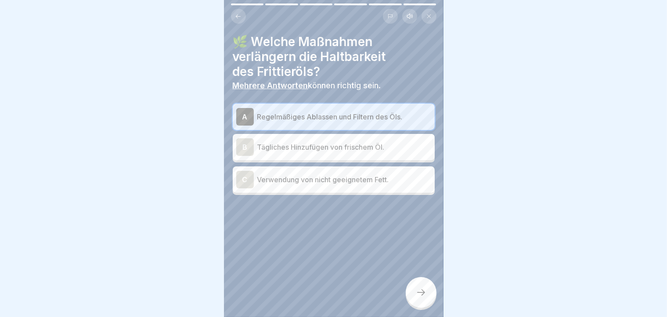
click at [298, 155] on div "B Tägliches Hinzufügen von frischem Öl." at bounding box center [333, 147] width 195 height 18
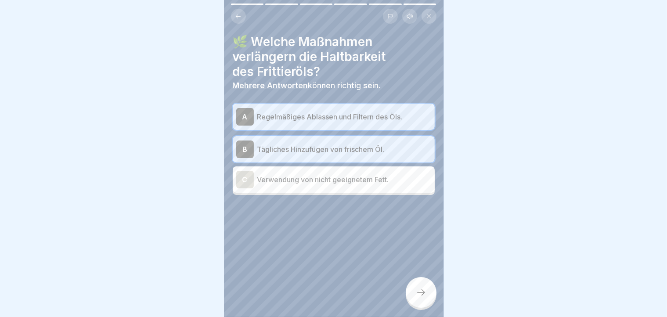
click at [420, 298] on icon at bounding box center [421, 292] width 11 height 11
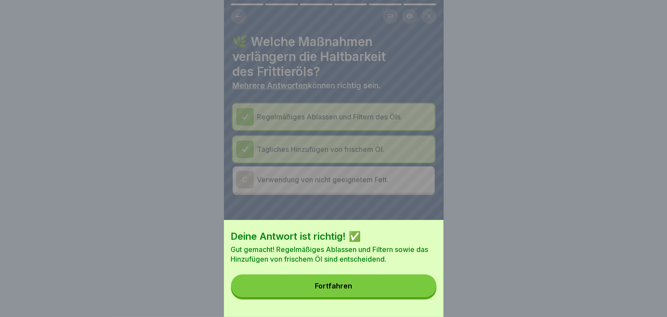
click at [379, 295] on button "Fortfahren" at bounding box center [333, 285] width 205 height 23
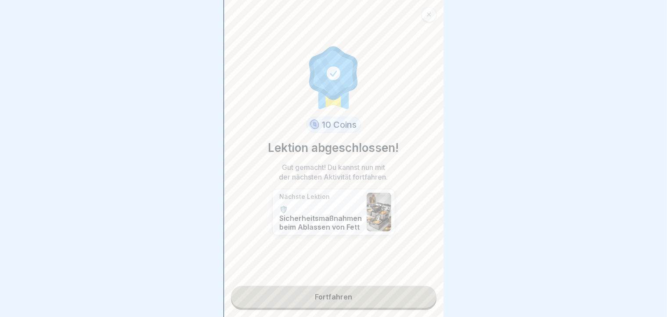
click at [350, 299] on link "Fortfahren" at bounding box center [333, 297] width 205 height 22
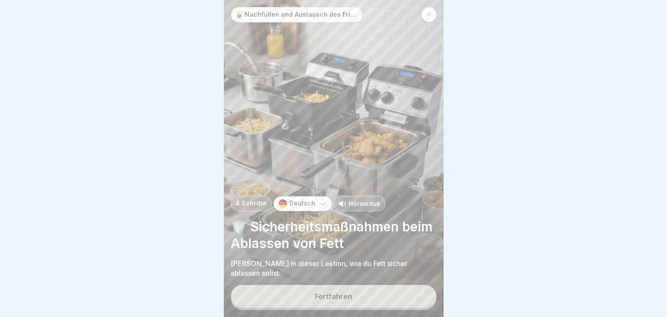
click at [350, 299] on button "Fortfahren" at bounding box center [333, 296] width 205 height 23
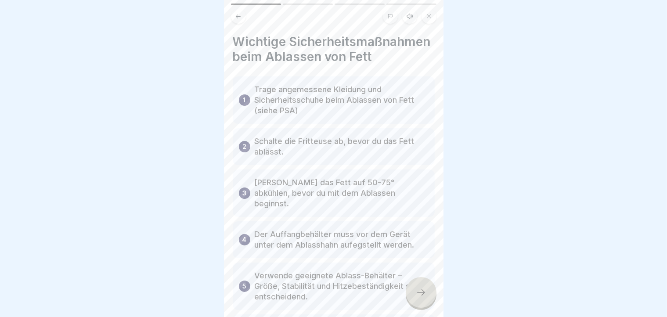
click at [350, 299] on p "Verwende geeignete Ablass-Behälter – Größe, Stabilität und Hitzebeständigkeit s…" at bounding box center [342, 286] width 174 height 32
click at [422, 296] on icon at bounding box center [421, 292] width 11 height 11
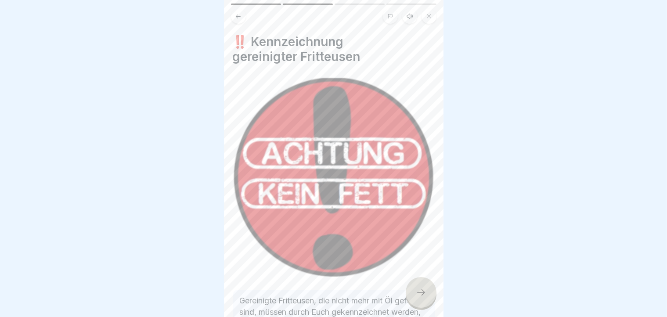
click at [422, 296] on icon at bounding box center [421, 292] width 11 height 11
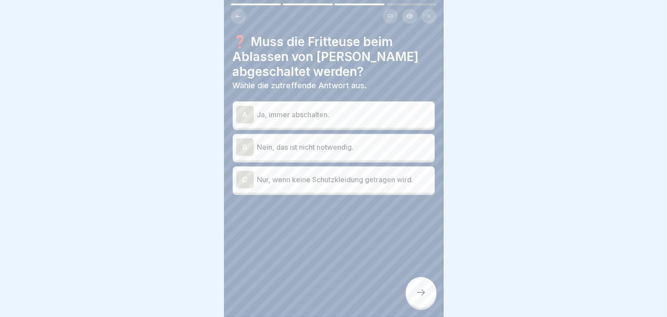
click at [353, 115] on p "Ja, immer abschalten." at bounding box center [344, 114] width 174 height 11
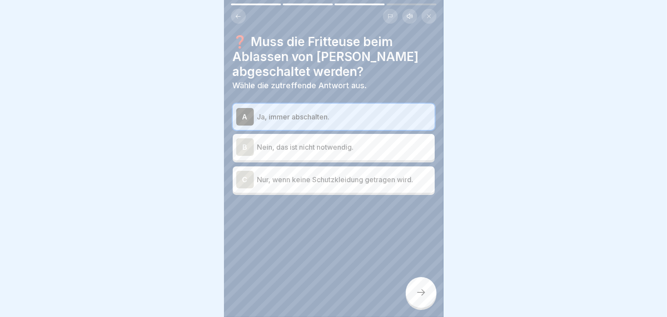
click at [422, 308] on div at bounding box center [421, 292] width 31 height 31
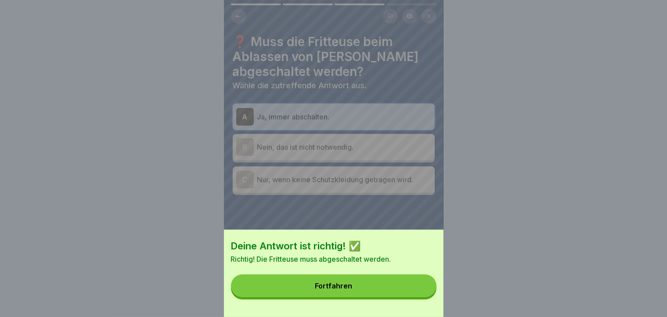
click at [422, 313] on div "Deine Antwort ist richtig! ✅ Richtig! Die Fritteuse muss abgeschaltet werden. F…" at bounding box center [333, 273] width 219 height 87
click at [420, 293] on button "Fortfahren" at bounding box center [333, 285] width 205 height 23
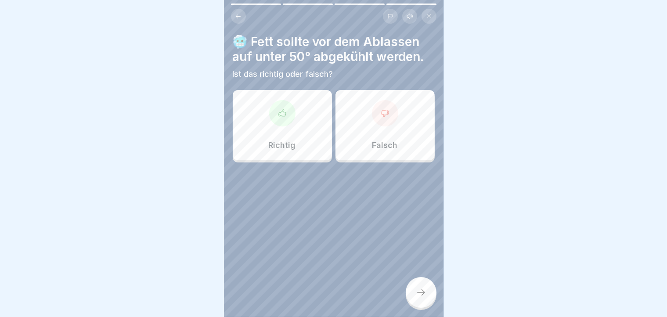
click at [400, 138] on div "Falsch" at bounding box center [384, 125] width 99 height 70
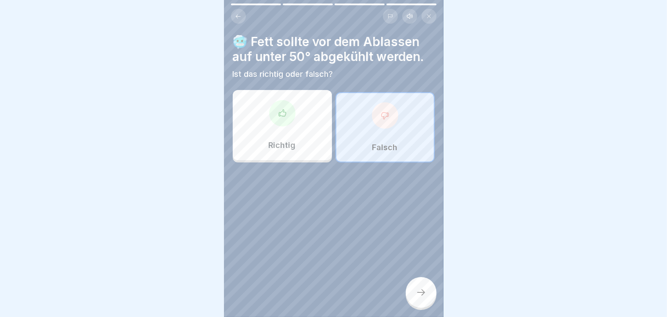
click at [422, 298] on icon at bounding box center [421, 292] width 11 height 11
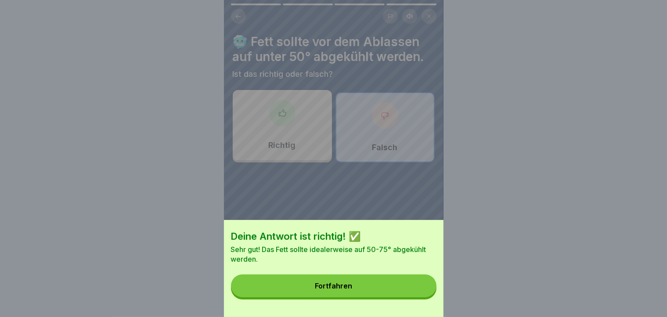
click at [406, 291] on button "Fortfahren" at bounding box center [333, 285] width 205 height 23
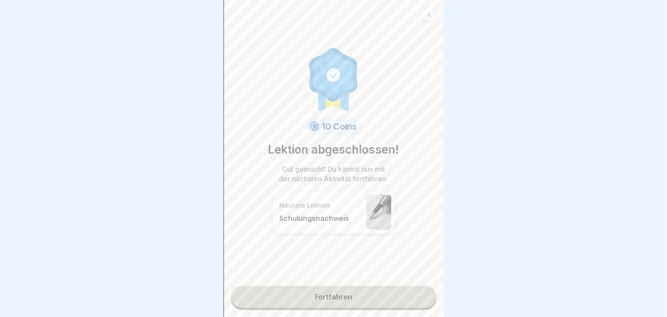
click at [396, 298] on link "Fortfahren" at bounding box center [333, 297] width 205 height 22
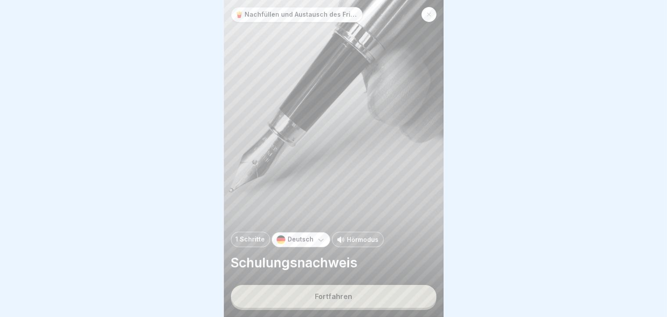
click at [318, 297] on button "Fortfahren" at bounding box center [333, 296] width 205 height 23
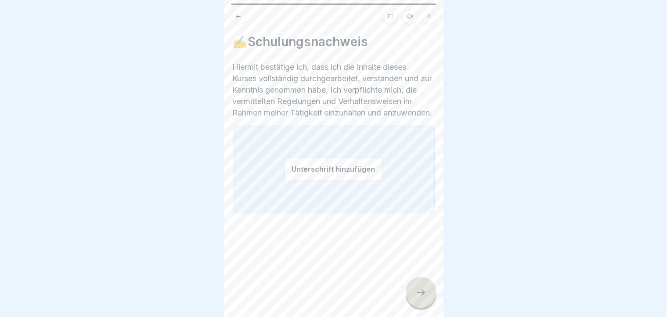
click at [290, 181] on button "Unterschrift hinzufügen" at bounding box center [333, 169] width 98 height 23
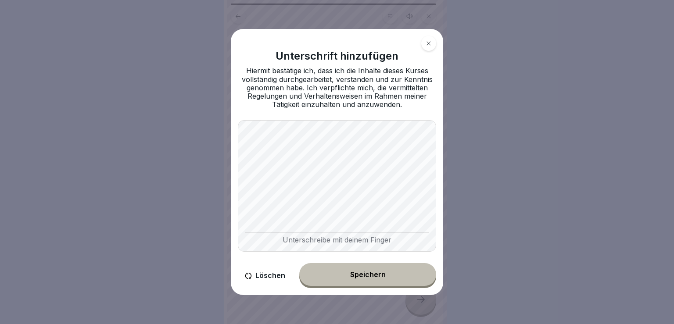
click at [359, 277] on div "Speichern" at bounding box center [368, 275] width 36 height 8
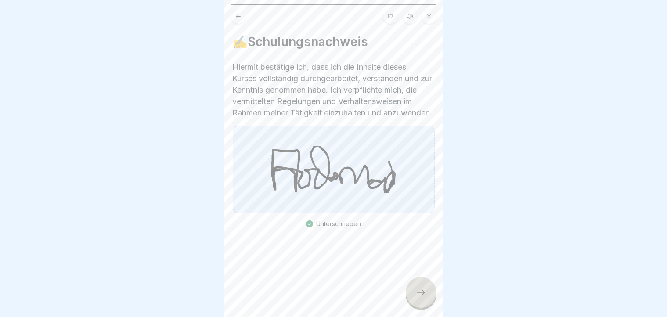
click at [422, 298] on icon at bounding box center [421, 292] width 11 height 11
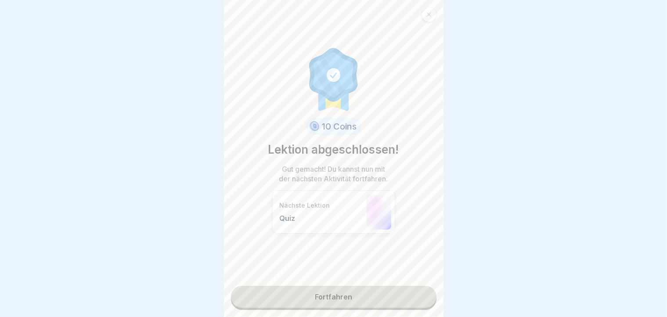
click at [356, 301] on link "Fortfahren" at bounding box center [333, 297] width 205 height 22
click at [330, 302] on link "Fortfahren" at bounding box center [333, 297] width 205 height 22
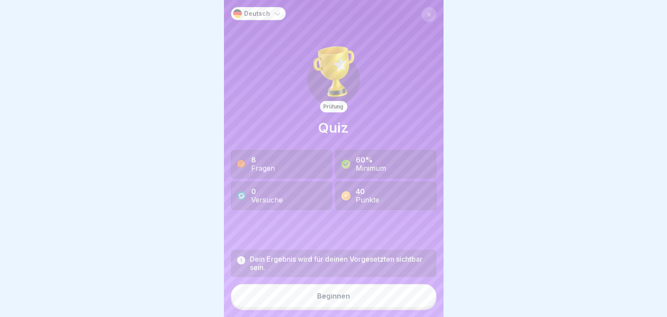
click at [325, 308] on button "Beginnen" at bounding box center [333, 296] width 205 height 24
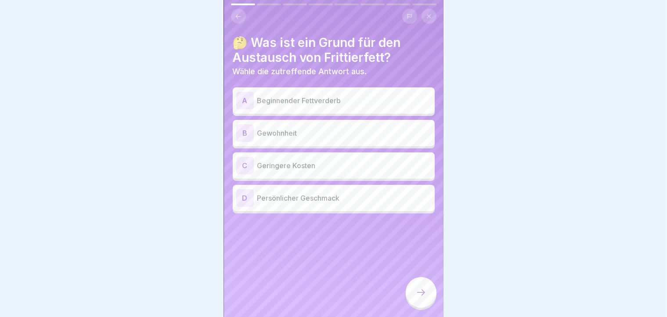
click at [290, 87] on div "A Beginnender Fettverderb" at bounding box center [334, 100] width 202 height 26
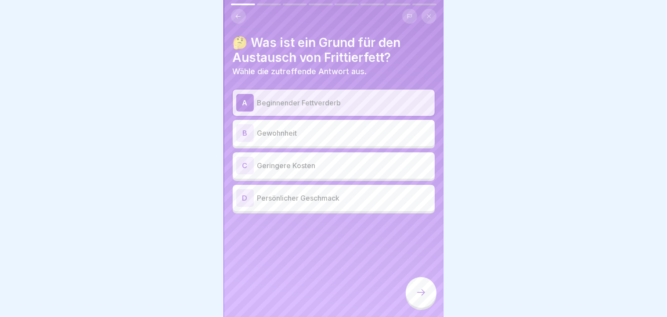
click at [424, 297] on icon at bounding box center [421, 292] width 11 height 11
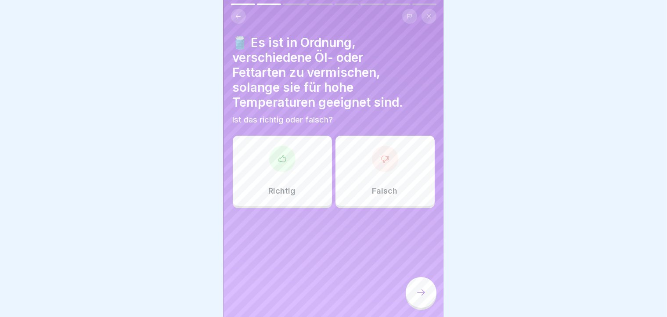
click at [365, 169] on div "Falsch" at bounding box center [384, 171] width 99 height 70
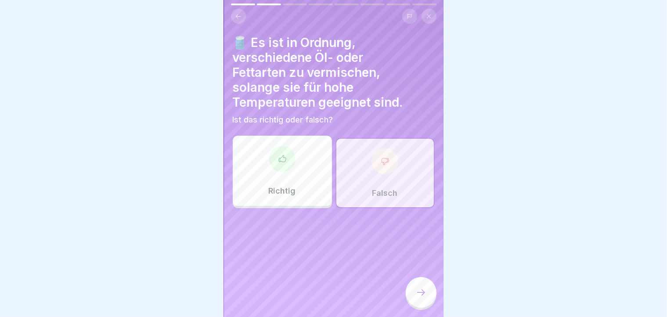
click at [419, 298] on icon at bounding box center [421, 292] width 11 height 11
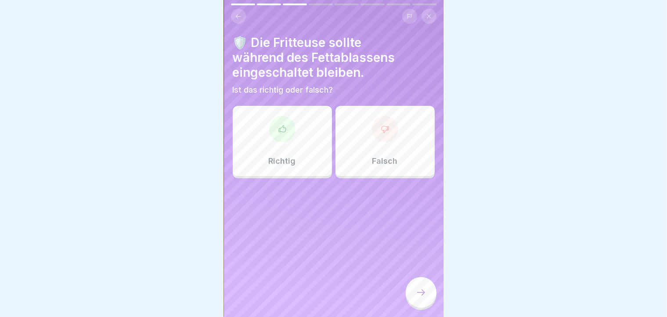
click at [392, 149] on div "Falsch" at bounding box center [384, 141] width 99 height 70
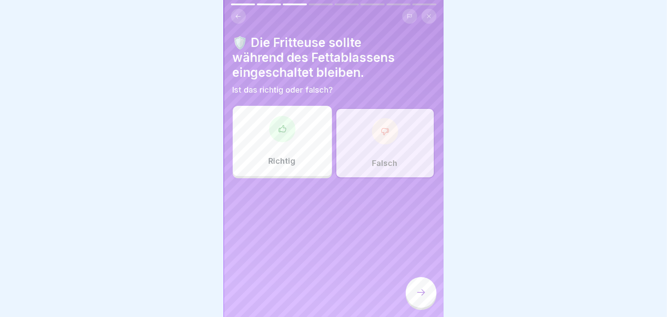
click at [414, 293] on div at bounding box center [421, 292] width 31 height 31
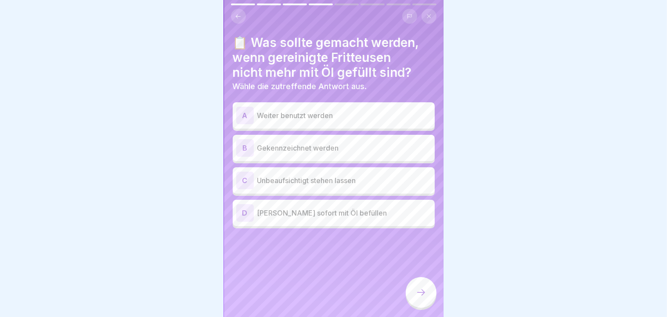
click at [287, 218] on div "[PERSON_NAME] sofort mit Öl befüllen" at bounding box center [333, 213] width 195 height 18
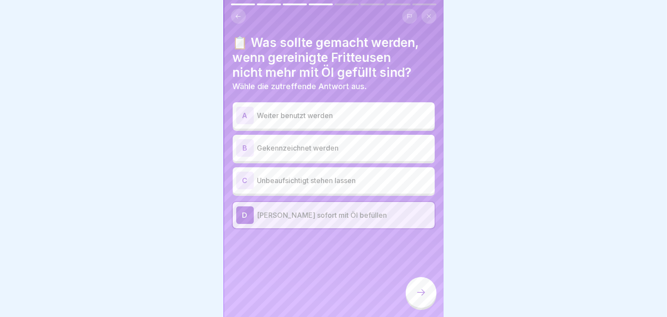
click at [414, 308] on div at bounding box center [421, 292] width 31 height 31
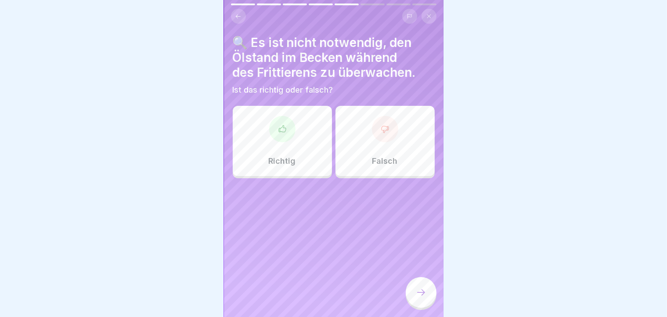
click at [377, 151] on div "Falsch" at bounding box center [384, 141] width 99 height 70
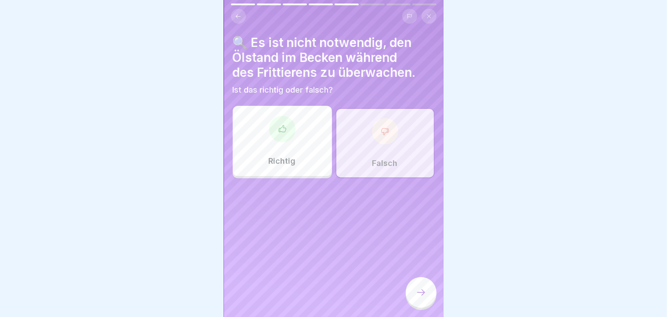
click at [417, 295] on div at bounding box center [421, 292] width 31 height 31
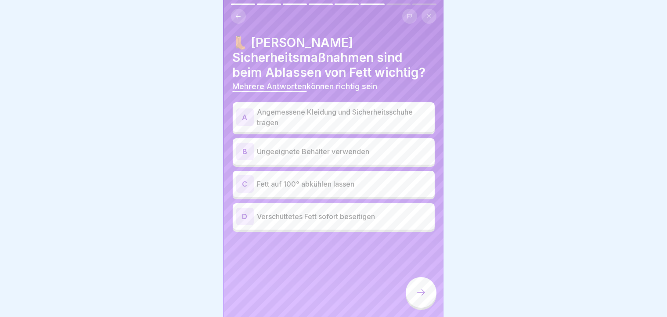
click at [332, 221] on p "Verschüttetes Fett sofort beseitigen" at bounding box center [344, 216] width 174 height 11
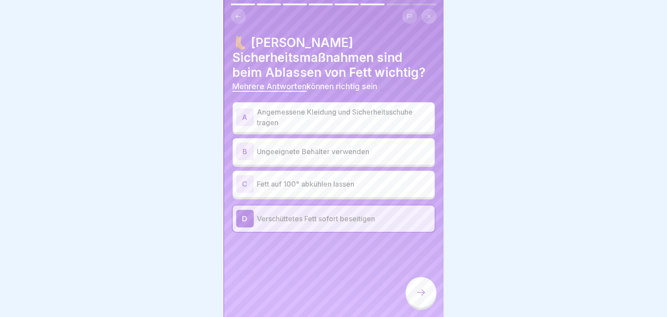
click at [317, 112] on p "Angemessene Kleidung und Sicherheitsschuhe tragen" at bounding box center [344, 117] width 174 height 21
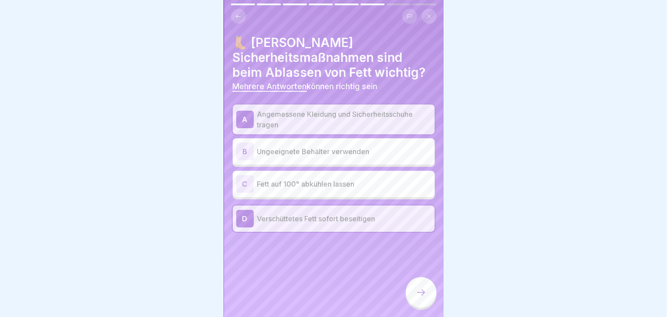
click at [309, 155] on p "Ungeeignete Behälter verwenden" at bounding box center [344, 151] width 174 height 11
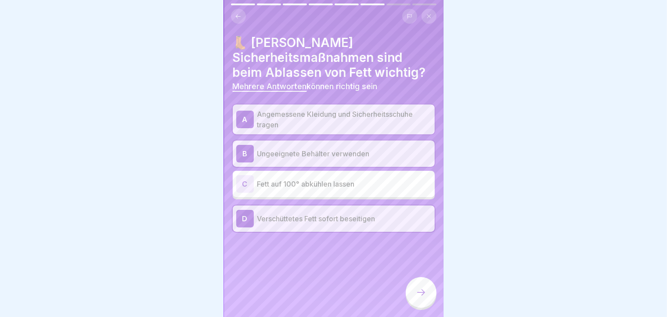
click at [293, 187] on p "Fett auf 100° abkühlen lassen" at bounding box center [344, 184] width 174 height 11
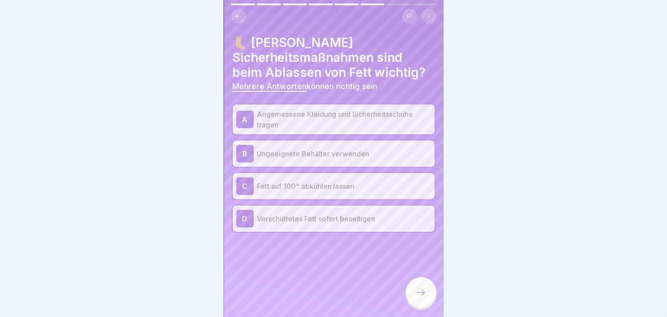
click at [415, 303] on div at bounding box center [421, 292] width 31 height 31
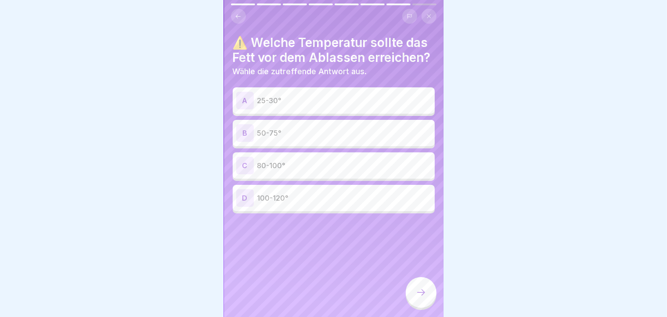
click at [294, 142] on div "B 50-75°" at bounding box center [333, 133] width 195 height 18
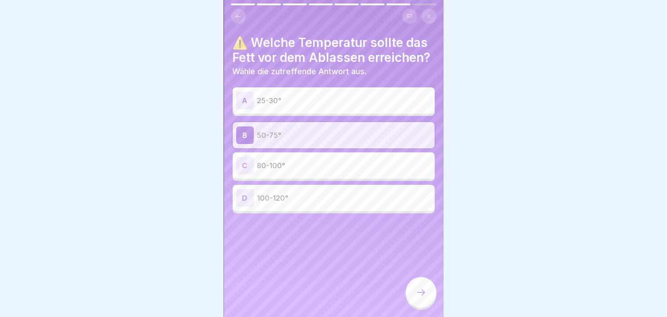
click at [416, 308] on div at bounding box center [421, 292] width 31 height 31
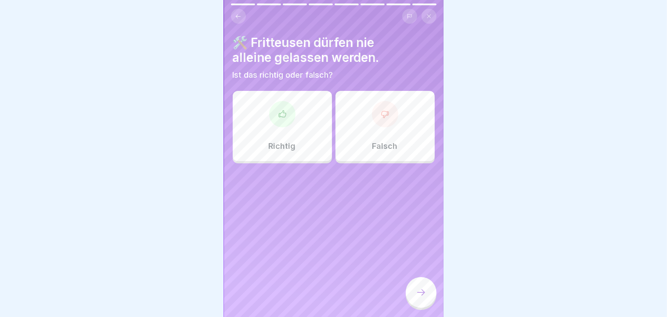
click at [272, 134] on div "Richtig" at bounding box center [282, 126] width 99 height 70
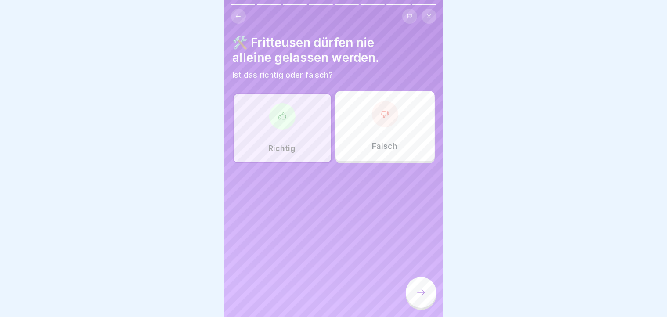
click at [429, 295] on div at bounding box center [421, 292] width 31 height 31
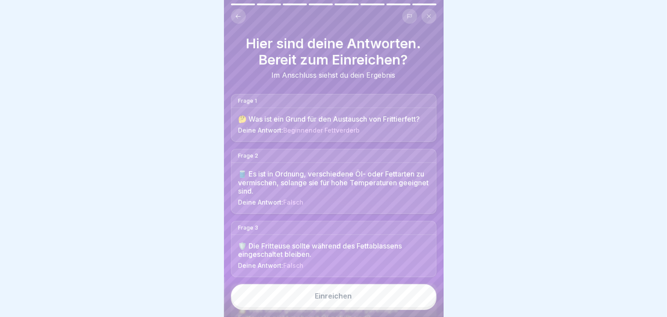
click at [398, 303] on button "Einreichen" at bounding box center [333, 296] width 205 height 24
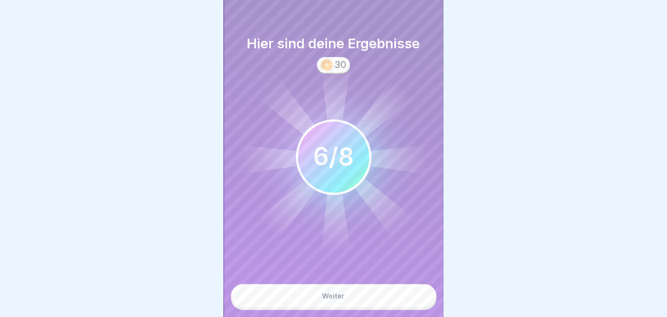
click at [398, 303] on button "Weiter" at bounding box center [333, 296] width 205 height 24
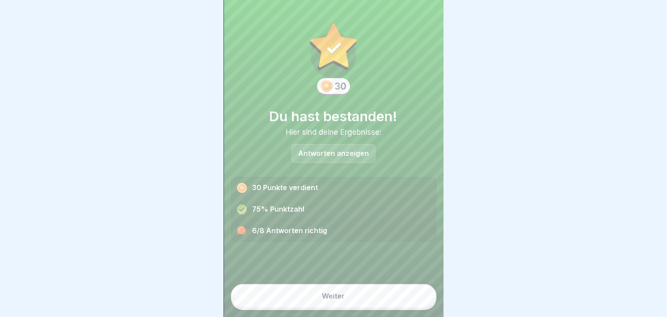
click at [388, 305] on button "Weiter" at bounding box center [333, 296] width 205 height 24
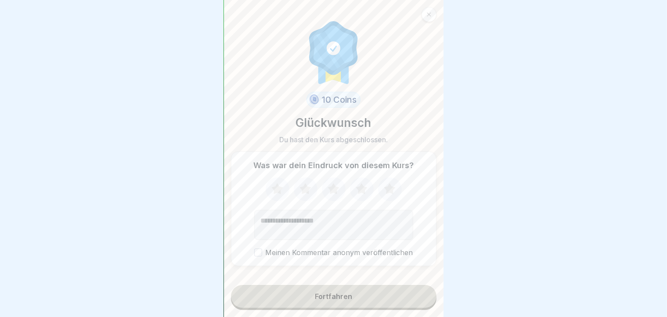
click at [282, 192] on icon at bounding box center [277, 189] width 23 height 23
click at [254, 256] on button "Meinen Kommentar anonym veröffentlichen" at bounding box center [258, 252] width 8 height 8
click at [254, 306] on button "Fortfahren" at bounding box center [333, 296] width 205 height 23
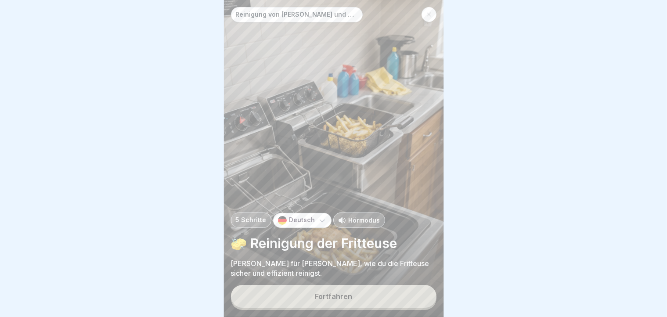
click at [265, 308] on button "Fortfahren" at bounding box center [333, 296] width 205 height 23
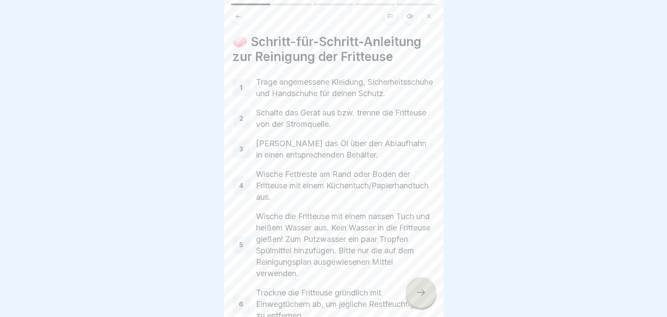
click at [430, 304] on div at bounding box center [421, 292] width 31 height 31
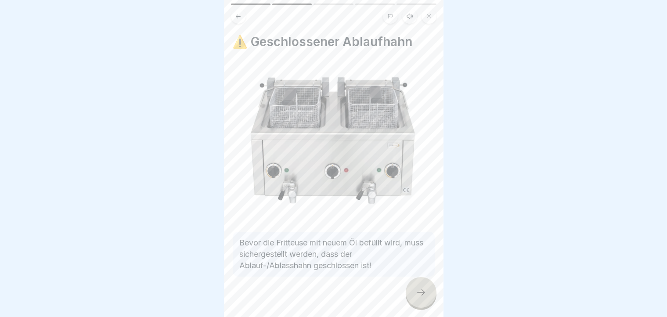
click at [430, 304] on div at bounding box center [421, 292] width 31 height 31
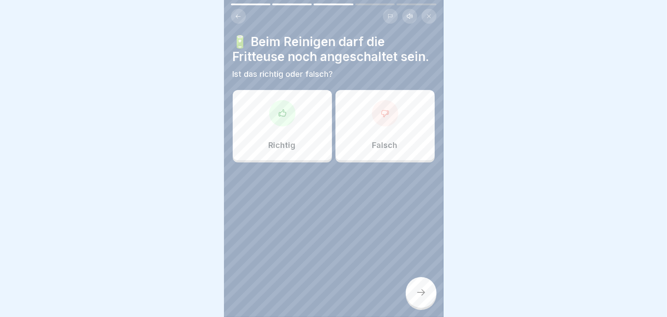
click at [309, 183] on div at bounding box center [334, 188] width 202 height 53
click at [299, 160] on div "Richtig" at bounding box center [282, 125] width 99 height 70
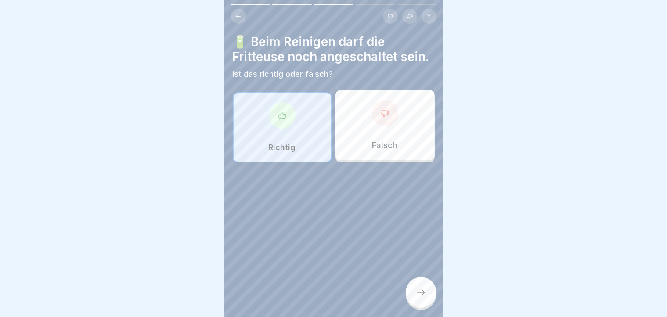
click at [413, 287] on div "Reinigung von [PERSON_NAME] und Dunstabzugshauben 5 Schritte Deutsch Hörmodus 🧽…" at bounding box center [333, 158] width 219 height 317
click at [419, 298] on icon at bounding box center [421, 292] width 11 height 11
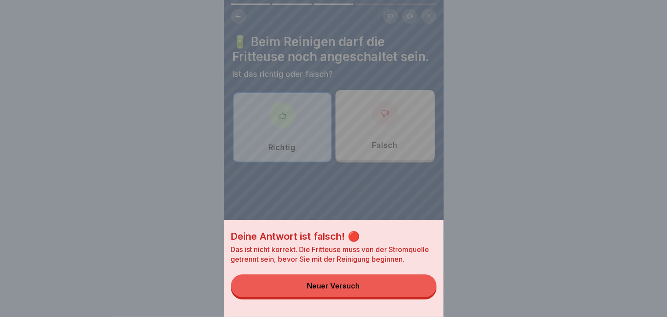
click at [404, 297] on button "Neuer Versuch" at bounding box center [333, 285] width 205 height 23
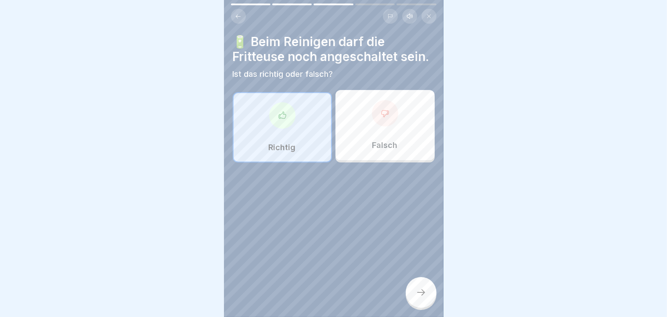
click at [382, 152] on div "Falsch" at bounding box center [384, 125] width 99 height 70
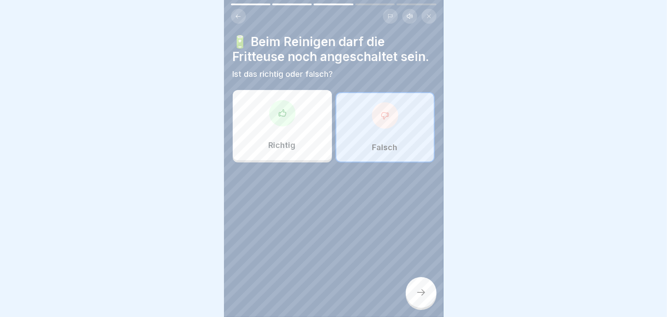
click at [415, 303] on div at bounding box center [421, 292] width 31 height 31
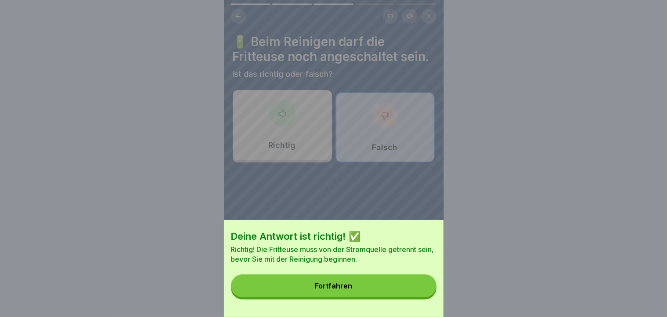
click at [415, 297] on button "Fortfahren" at bounding box center [333, 285] width 205 height 23
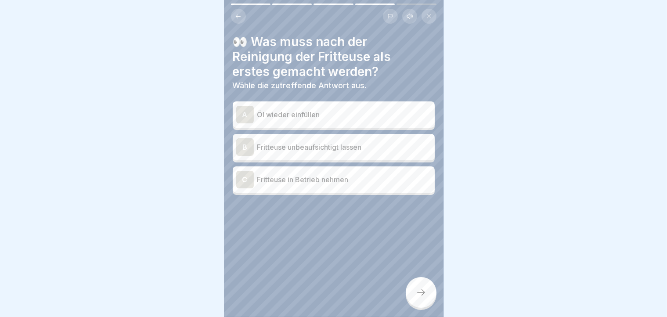
click at [342, 104] on div "A Öl wieder einfüllen" at bounding box center [334, 114] width 202 height 26
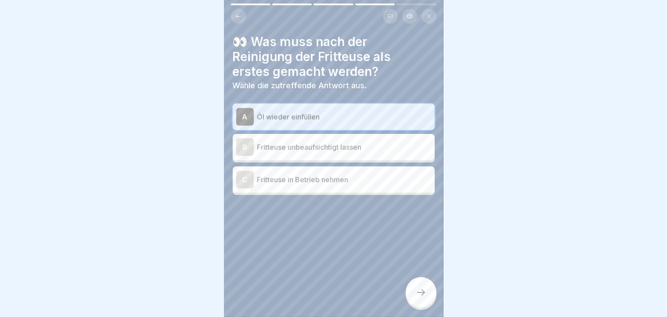
click at [415, 295] on div at bounding box center [421, 292] width 31 height 31
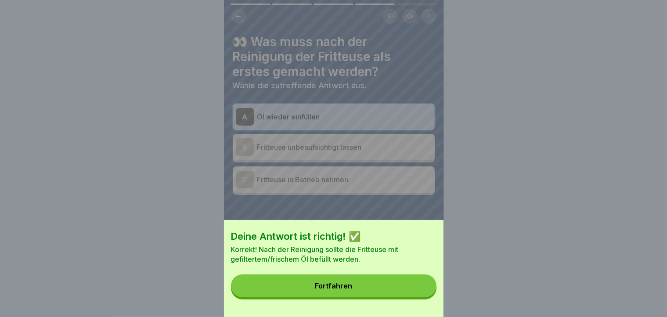
click at [415, 295] on button "Fortfahren" at bounding box center [333, 285] width 205 height 23
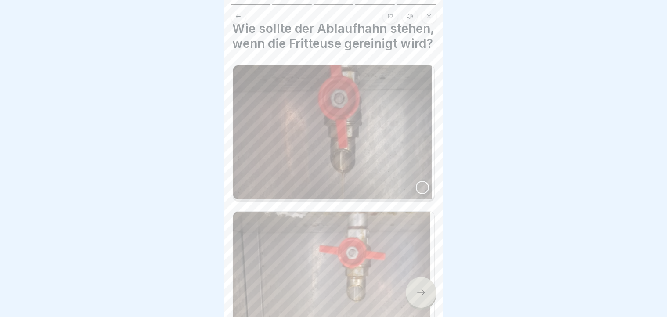
scroll to position [4, 0]
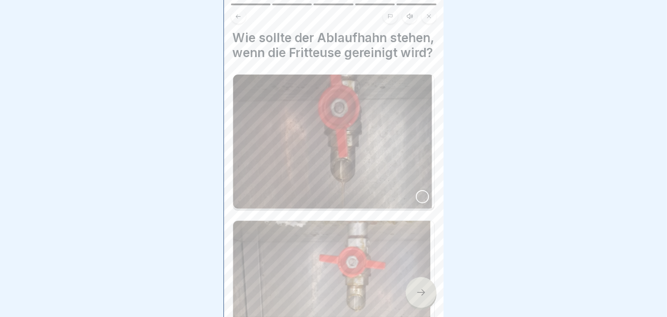
click at [424, 221] on div "Wie sollte der Ablaufhahn stehen, wenn die Fritteuse gereinigt wird?" at bounding box center [333, 158] width 219 height 317
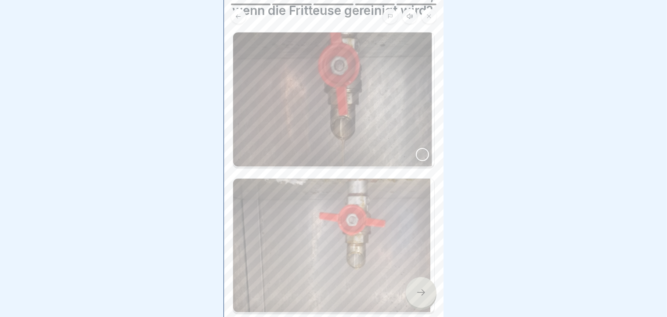
scroll to position [104, 0]
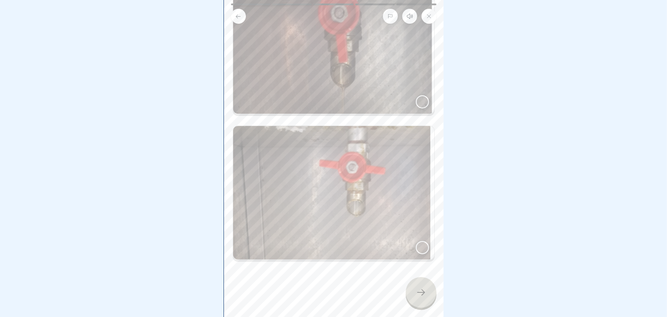
click at [447, 300] on body "Reinigung von [PERSON_NAME] und Dunstabzugshauben 5 Schritte Deutsch Hörmodus 🧽…" at bounding box center [333, 158] width 667 height 317
click at [417, 245] on div at bounding box center [422, 247] width 13 height 13
click at [425, 308] on div at bounding box center [421, 292] width 31 height 31
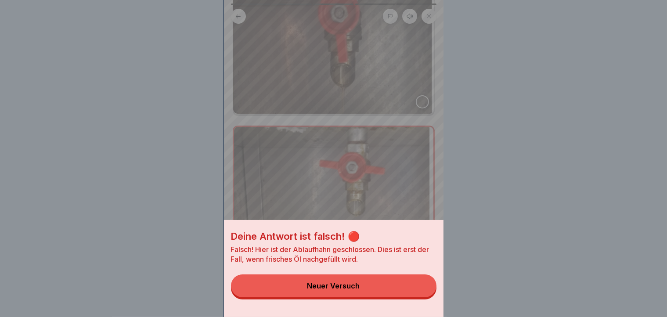
click at [417, 297] on button "Neuer Versuch" at bounding box center [333, 285] width 205 height 23
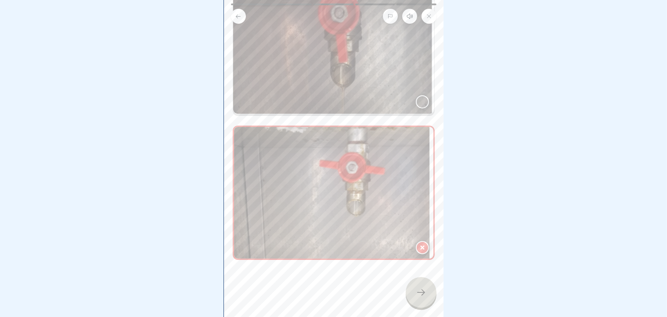
scroll to position [95, 0]
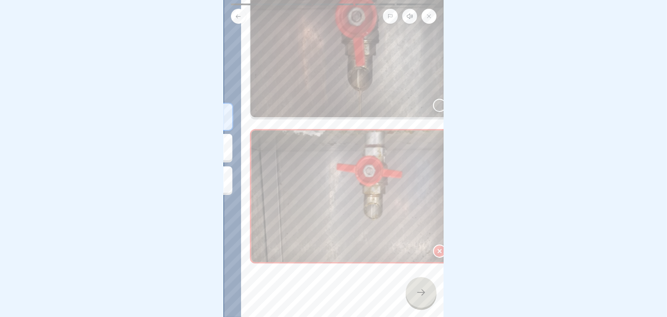
click at [454, 109] on body "Reinigung von [PERSON_NAME] und Dunstabzugshauben 5 Schritte Deutsch Hörmodus 🧽…" at bounding box center [333, 158] width 667 height 317
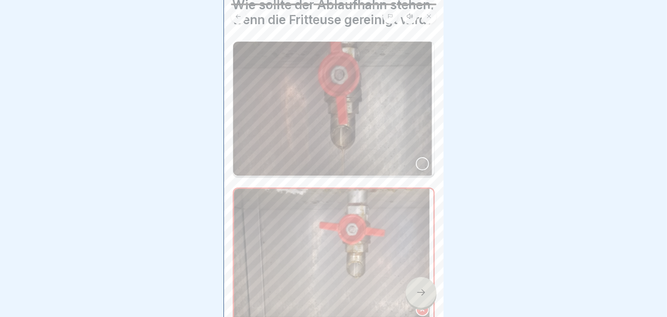
scroll to position [37, 0]
click at [444, 71] on body "Reinigung von [PERSON_NAME] und Dunstabzugshauben 5 Schritte Deutsch Hörmodus 🧽…" at bounding box center [333, 158] width 667 height 317
click at [424, 172] on img at bounding box center [333, 109] width 201 height 134
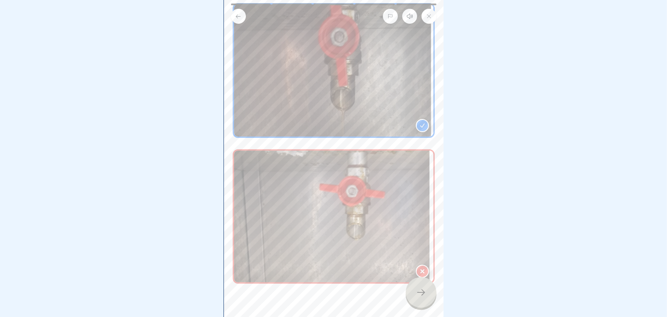
scroll to position [104, 0]
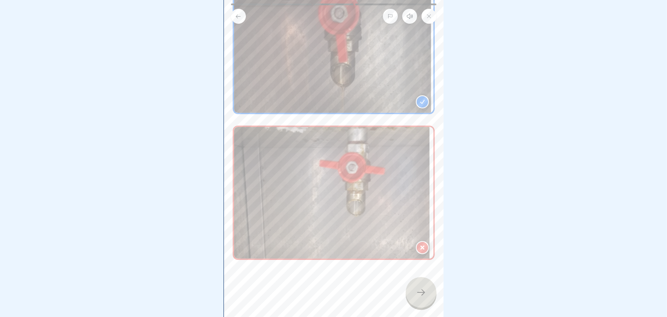
click at [421, 296] on div at bounding box center [421, 292] width 31 height 31
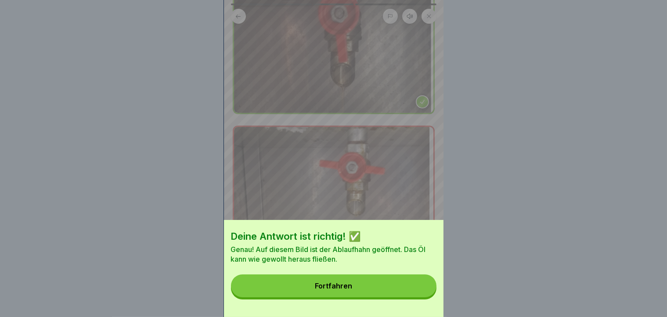
click at [421, 296] on button "Fortfahren" at bounding box center [333, 285] width 205 height 23
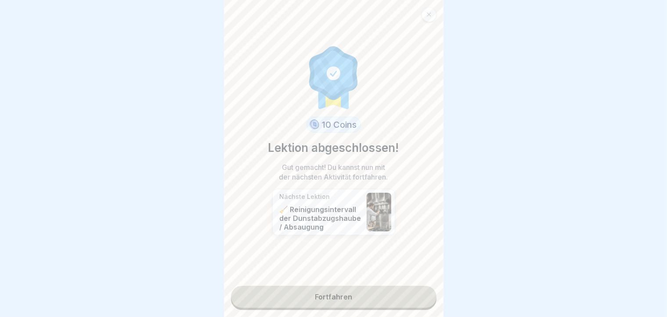
click at [368, 298] on link "Fortfahren" at bounding box center [333, 297] width 205 height 22
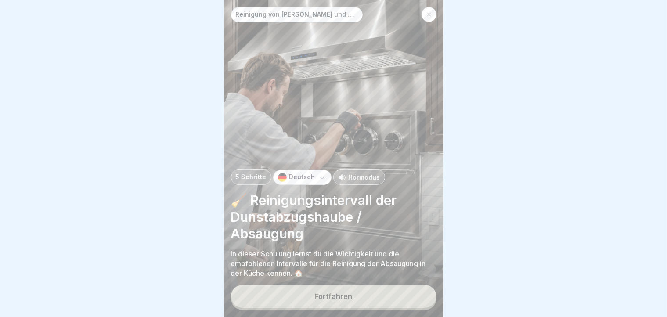
click at [345, 300] on div "Fortfahren" at bounding box center [333, 296] width 37 height 8
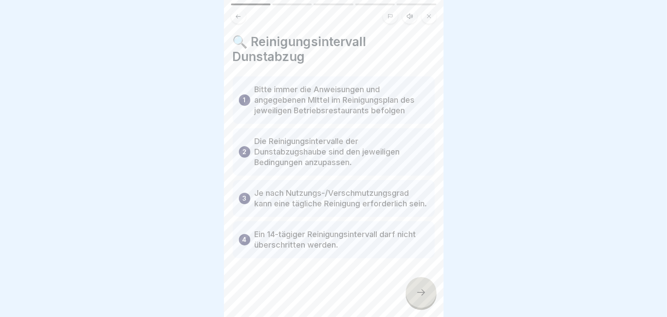
click at [413, 298] on div at bounding box center [421, 292] width 31 height 31
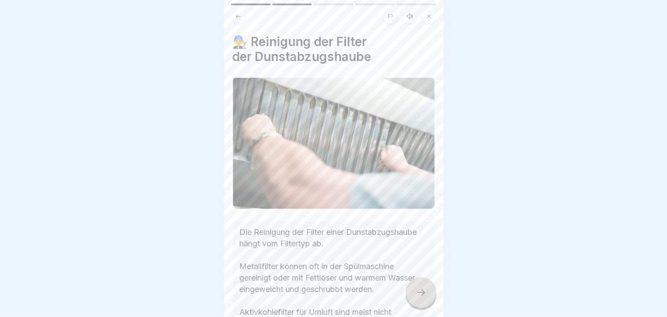
click at [413, 298] on div at bounding box center [421, 292] width 31 height 31
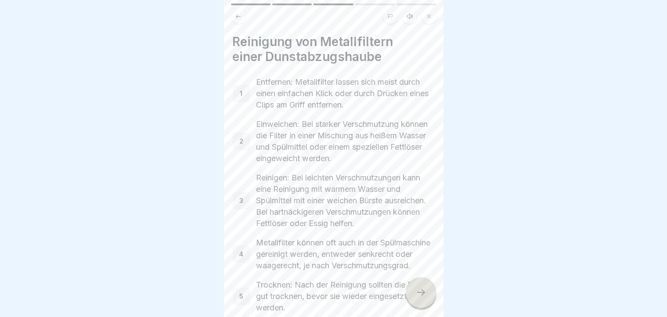
click at [413, 298] on div at bounding box center [421, 292] width 31 height 31
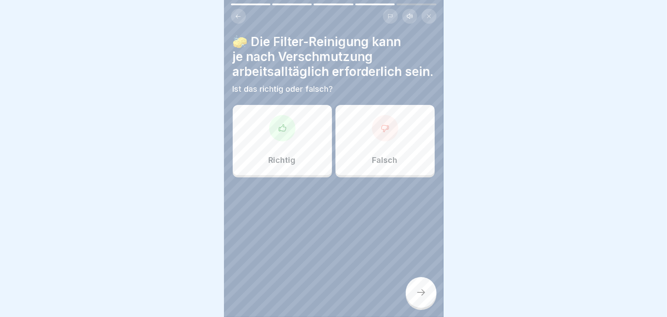
click at [281, 133] on icon at bounding box center [282, 128] width 9 height 9
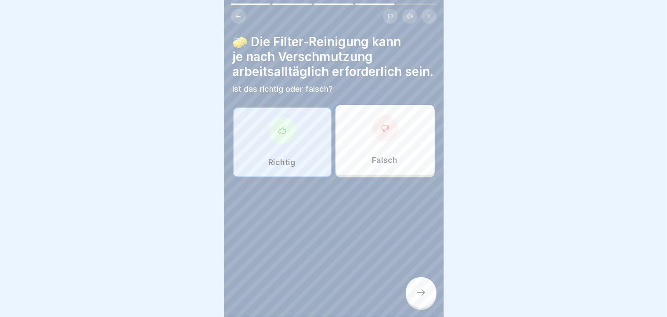
click at [424, 298] on icon at bounding box center [421, 292] width 11 height 11
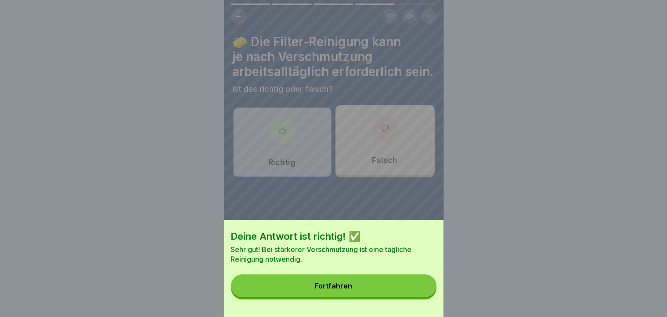
click at [424, 297] on button "Fortfahren" at bounding box center [333, 285] width 205 height 23
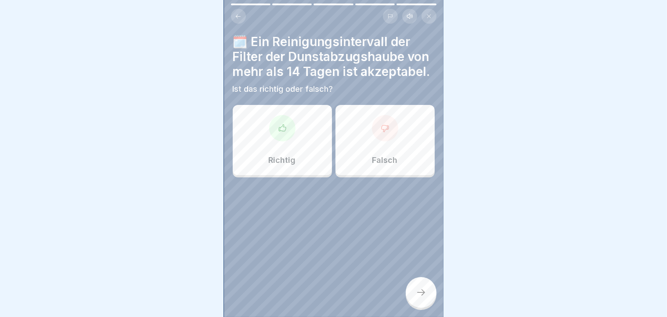
click at [401, 138] on div "Falsch" at bounding box center [384, 140] width 99 height 70
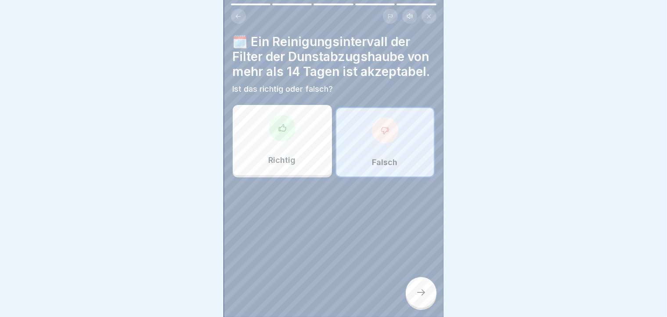
click at [429, 304] on div at bounding box center [421, 292] width 31 height 31
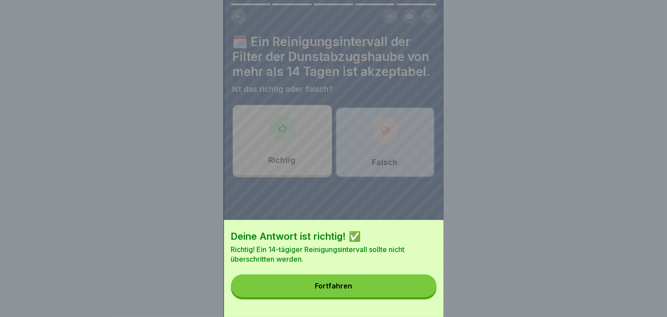
click at [429, 297] on button "Fortfahren" at bounding box center [333, 285] width 205 height 23
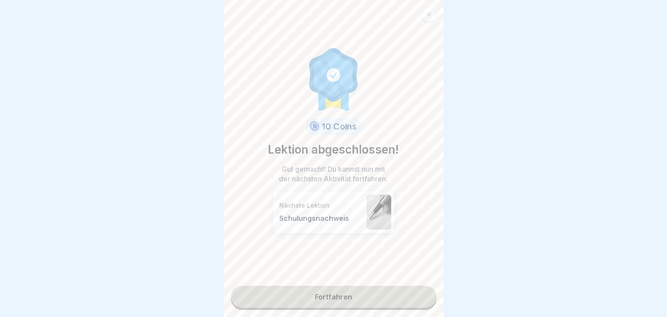
click at [351, 308] on link "Fortfahren" at bounding box center [333, 297] width 205 height 22
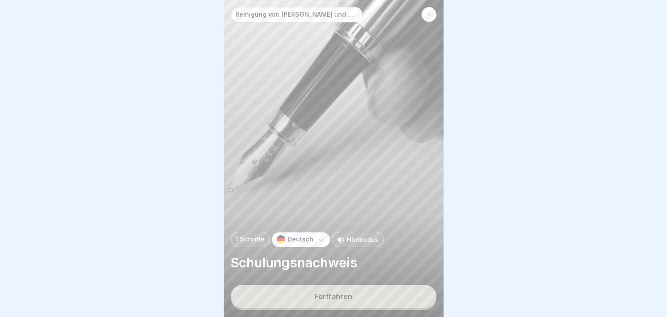
click at [349, 300] on div "Fortfahren" at bounding box center [333, 296] width 37 height 8
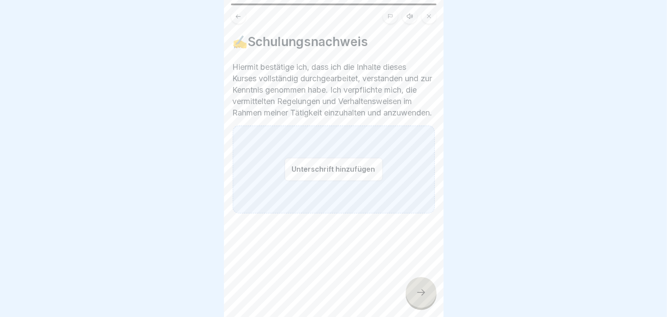
click at [305, 180] on button "Unterschrift hinzufügen" at bounding box center [333, 169] width 98 height 23
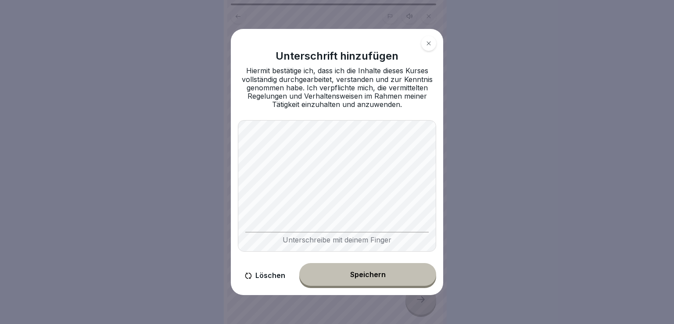
click at [374, 282] on button "Speichern" at bounding box center [367, 274] width 137 height 23
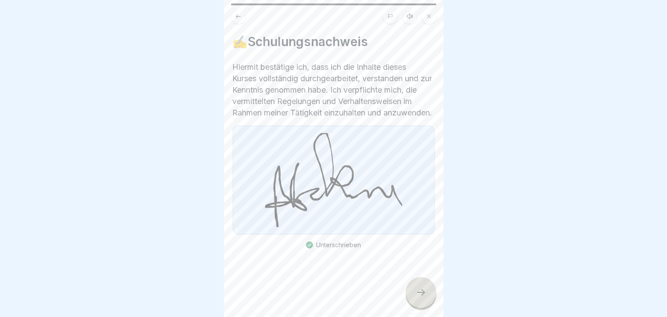
click at [420, 298] on icon at bounding box center [421, 292] width 11 height 11
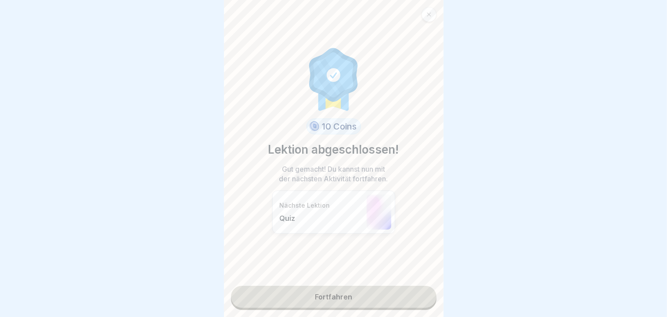
click at [367, 292] on link "Fortfahren" at bounding box center [333, 297] width 205 height 22
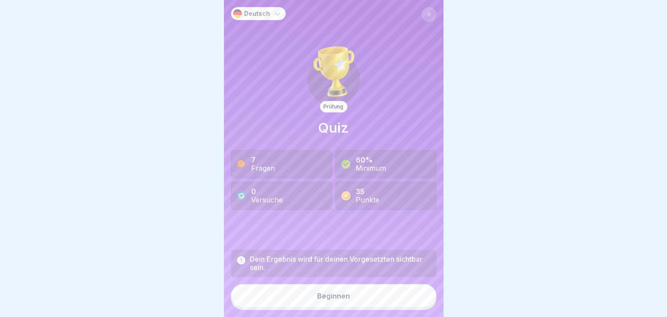
click at [352, 298] on button "Beginnen" at bounding box center [333, 296] width 205 height 24
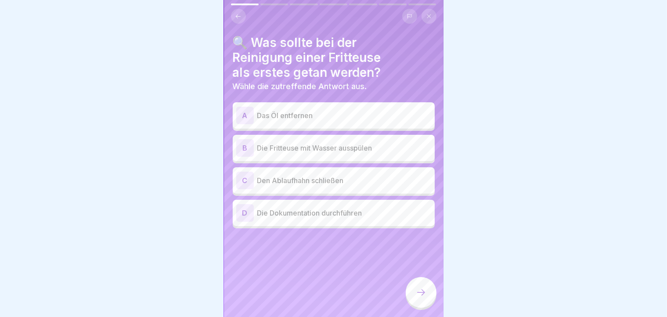
click at [329, 110] on div "A Das Öl entfernen" at bounding box center [333, 116] width 195 height 18
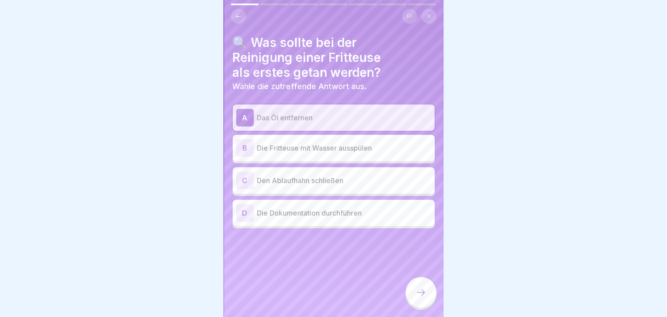
click at [419, 298] on icon at bounding box center [421, 292] width 11 height 11
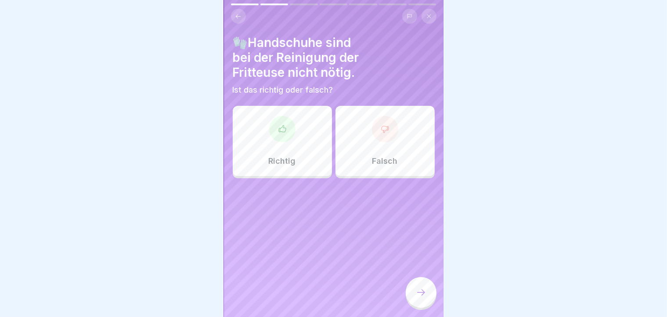
click at [363, 157] on div "Falsch" at bounding box center [384, 141] width 99 height 70
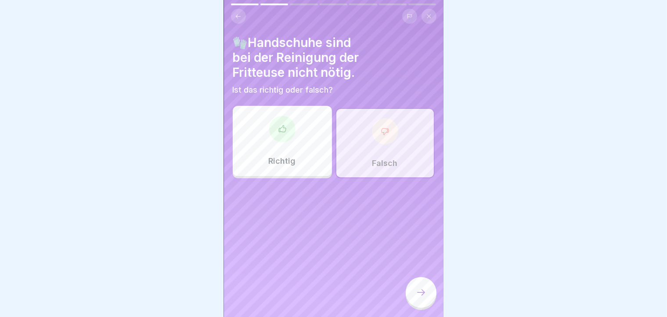
click at [419, 290] on div at bounding box center [421, 292] width 31 height 31
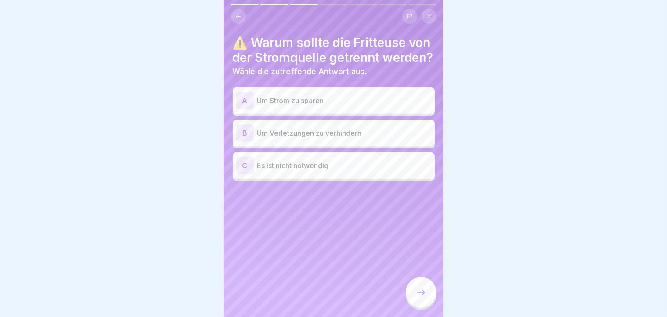
click at [336, 138] on p "Um Verletzungen zu verhindern" at bounding box center [344, 133] width 174 height 11
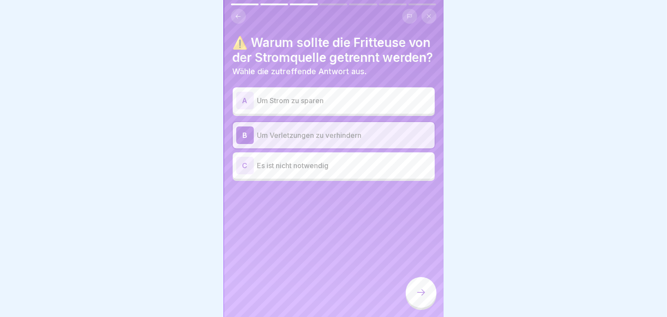
click at [408, 303] on div at bounding box center [421, 292] width 31 height 31
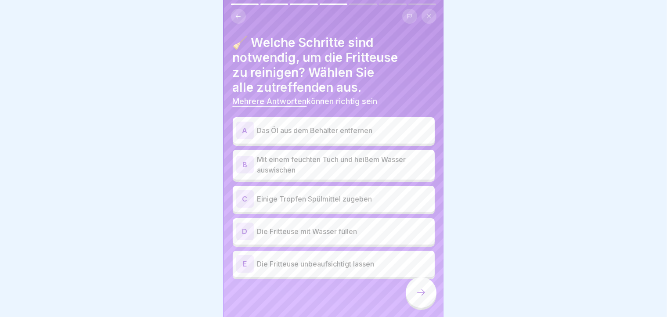
click at [336, 133] on p "Das Öl aus dem Behälter entfernen" at bounding box center [344, 130] width 174 height 11
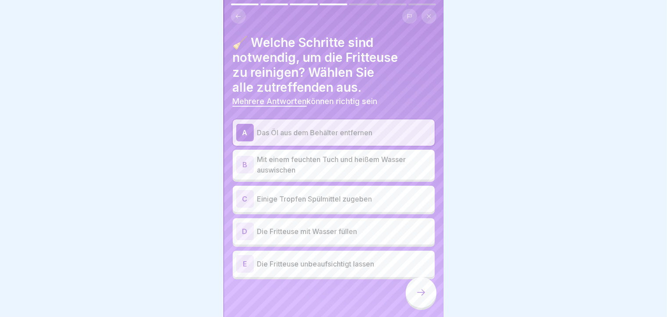
click at [311, 197] on p "Einige Tropfen Spülmittel zugeben" at bounding box center [344, 199] width 174 height 11
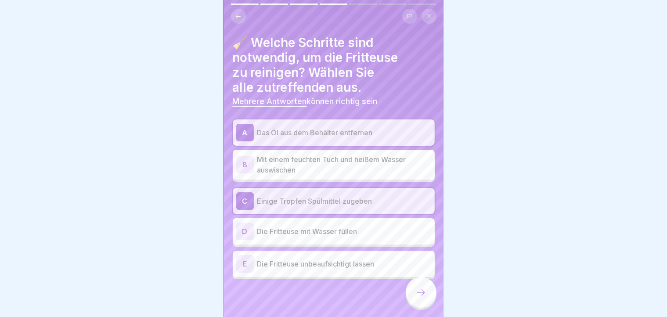
click at [310, 234] on p "Die Fritteuse mit Wasser füllen" at bounding box center [344, 231] width 174 height 11
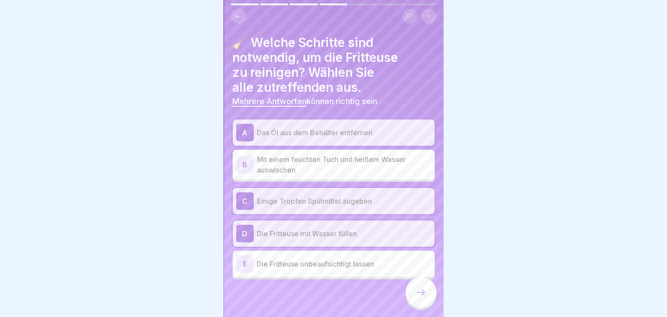
click at [360, 237] on p "Die Fritteuse mit Wasser füllen" at bounding box center [344, 233] width 174 height 11
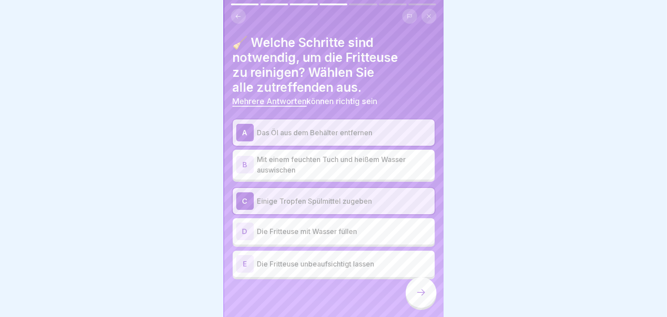
click at [417, 298] on icon at bounding box center [421, 292] width 11 height 11
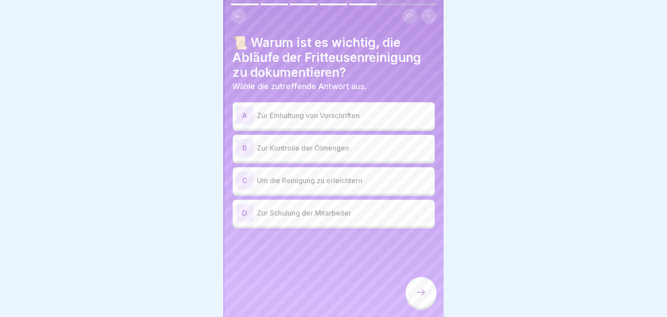
click at [311, 113] on p "Zur Einhaltung von Vorschriften" at bounding box center [344, 115] width 174 height 11
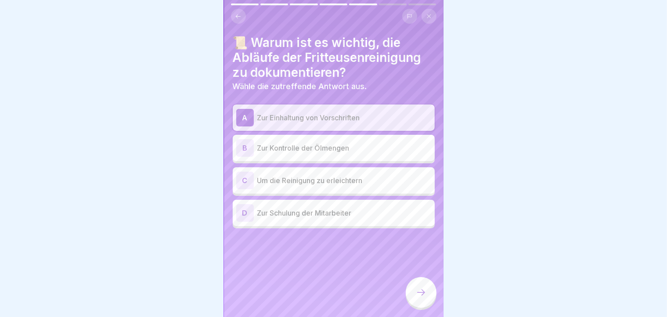
click at [420, 291] on div at bounding box center [421, 292] width 31 height 31
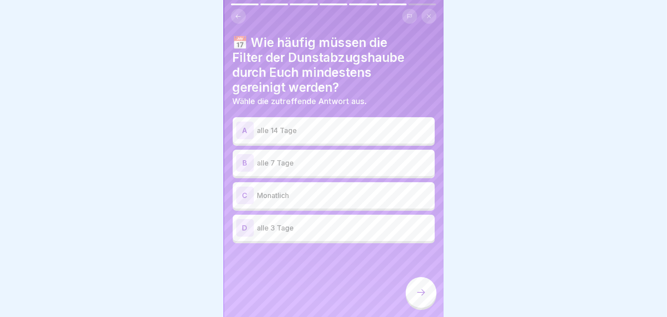
click at [313, 129] on p "alle 14 Tage" at bounding box center [344, 130] width 174 height 11
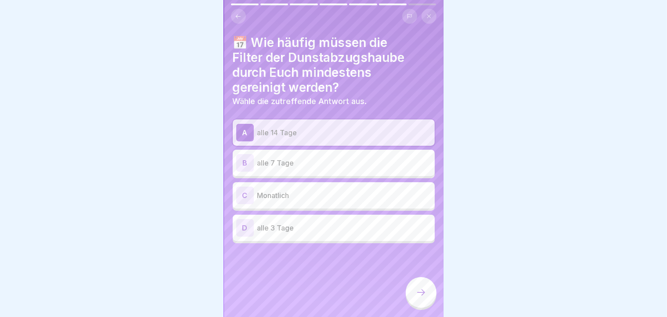
click at [313, 129] on p "alle 14 Tage" at bounding box center [344, 132] width 174 height 11
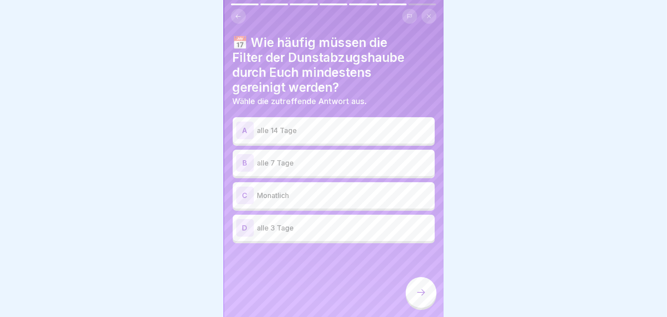
click at [313, 129] on p "alle 14 Tage" at bounding box center [344, 130] width 174 height 11
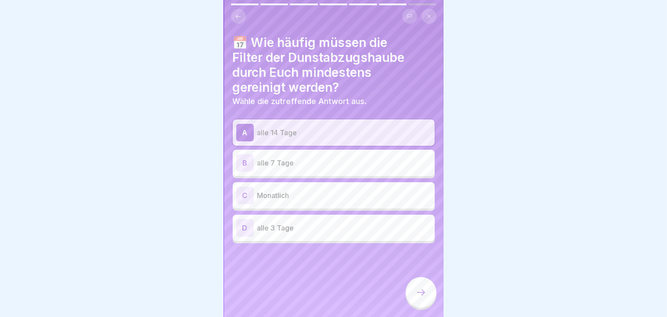
click at [414, 302] on div at bounding box center [421, 292] width 31 height 31
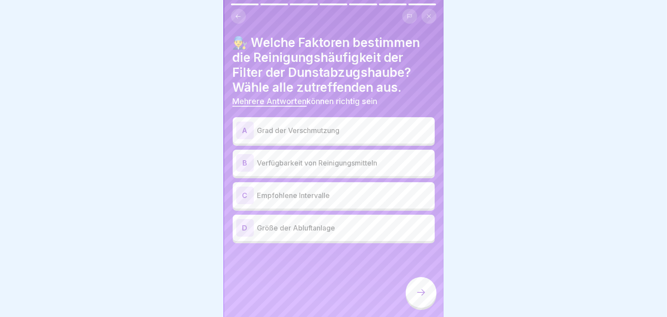
click at [287, 234] on div "D Größe der Abluftanlage" at bounding box center [333, 228] width 195 height 18
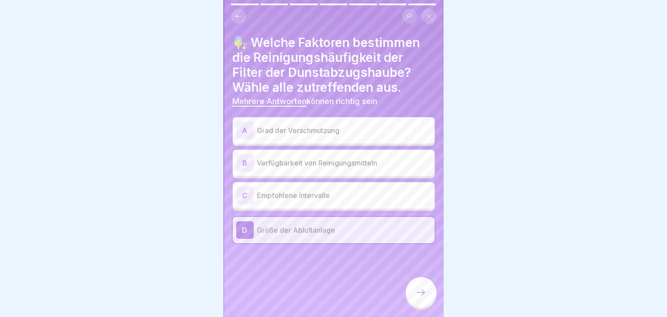
click at [291, 122] on div "A Grad der Verschmutzung" at bounding box center [333, 131] width 195 height 18
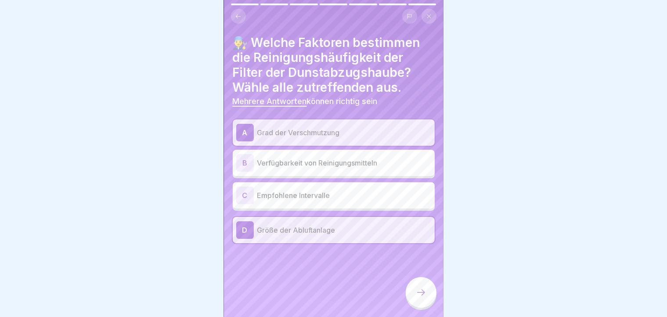
click at [415, 287] on div at bounding box center [421, 292] width 31 height 31
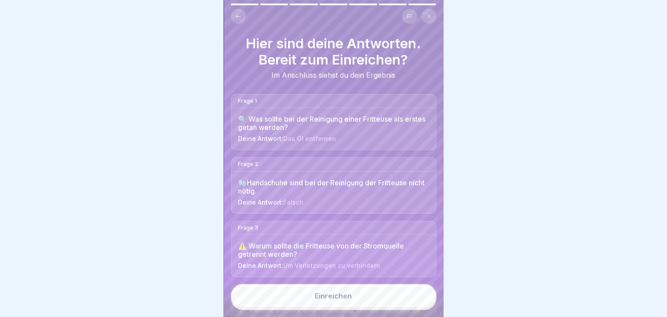
click at [359, 296] on button "Einreichen" at bounding box center [333, 296] width 205 height 24
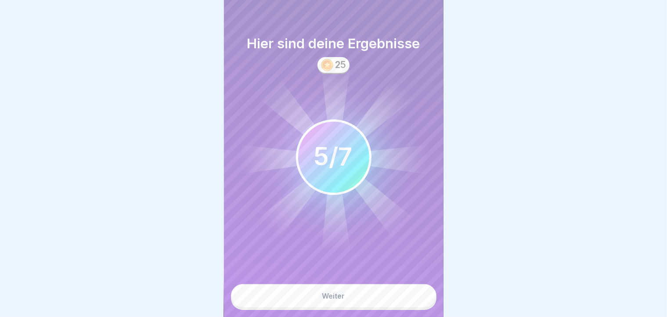
click at [351, 308] on button "Weiter" at bounding box center [333, 296] width 205 height 24
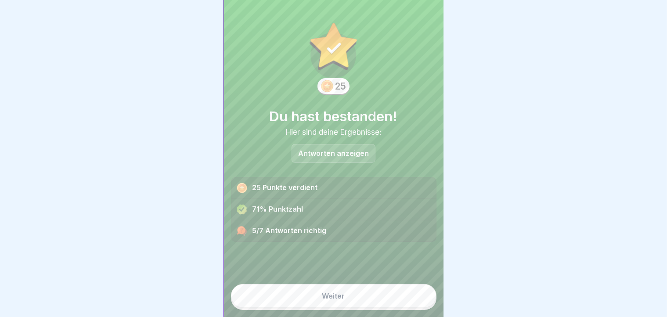
click at [351, 308] on button "Weiter" at bounding box center [333, 296] width 205 height 24
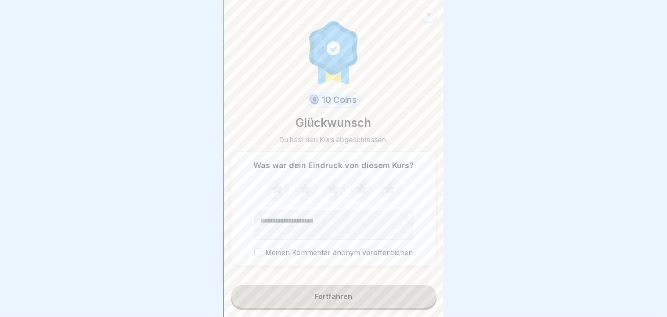
click at [273, 201] on icon at bounding box center [277, 189] width 23 height 23
click at [257, 255] on button "Meinen Kommentar anonym veröffentlichen" at bounding box center [258, 252] width 8 height 8
click at [261, 305] on button "Fortfahren" at bounding box center [333, 296] width 205 height 23
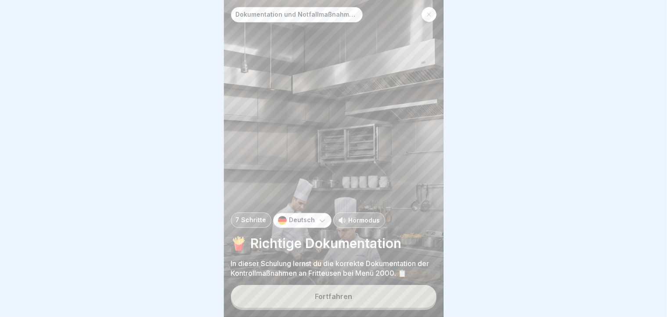
click at [261, 305] on button "Fortfahren" at bounding box center [333, 296] width 205 height 23
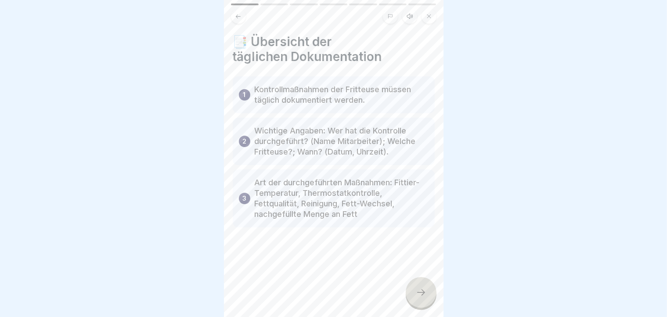
click at [413, 301] on div at bounding box center [421, 292] width 31 height 31
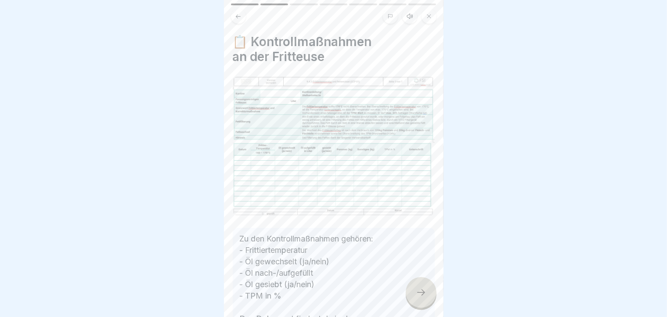
click at [413, 301] on div at bounding box center [421, 292] width 31 height 31
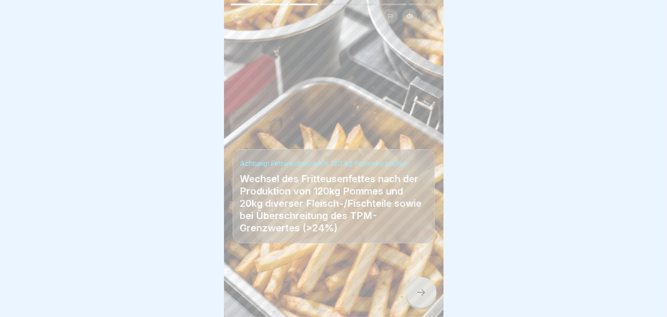
click at [413, 301] on div at bounding box center [421, 292] width 31 height 31
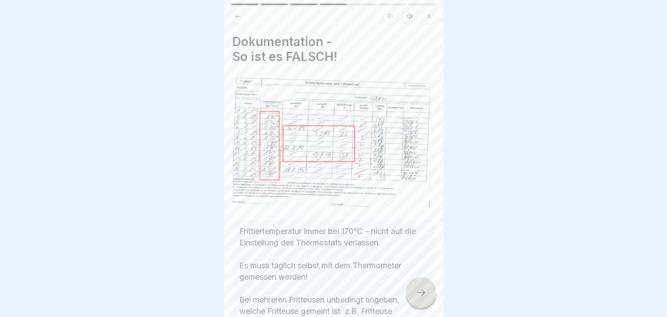
click at [413, 301] on div at bounding box center [421, 292] width 31 height 31
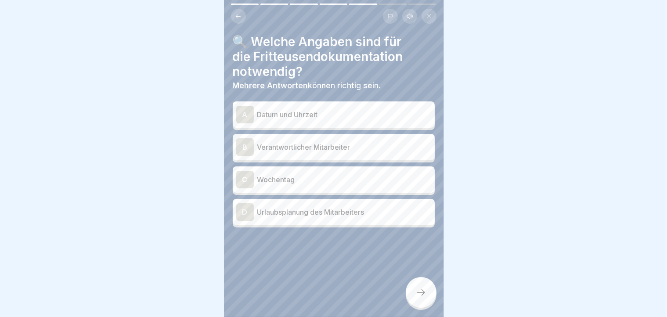
click at [247, 186] on div "C" at bounding box center [245, 180] width 18 height 18
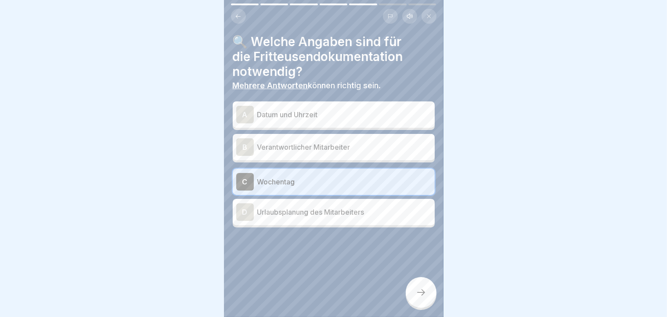
click at [248, 117] on div "A" at bounding box center [245, 115] width 18 height 18
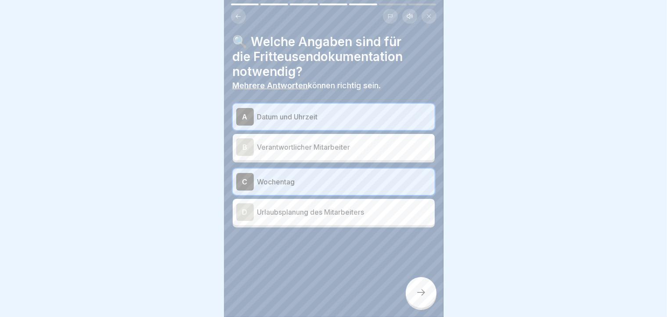
click at [245, 152] on div "B" at bounding box center [245, 147] width 18 height 18
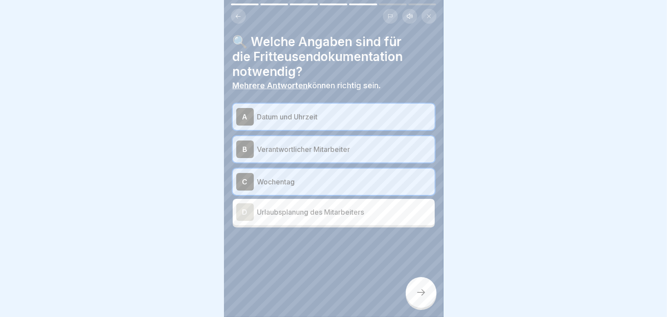
click at [417, 293] on div at bounding box center [421, 292] width 31 height 31
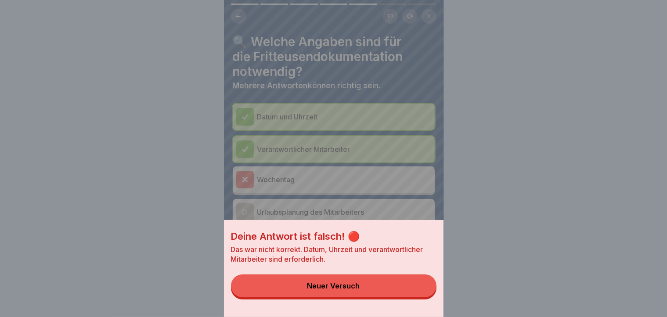
click at [486, 189] on div "Deine Antwort ist falsch! 🔴 Das war nicht korrekt. Datum, Uhrzeit und verantwor…" at bounding box center [333, 158] width 667 height 317
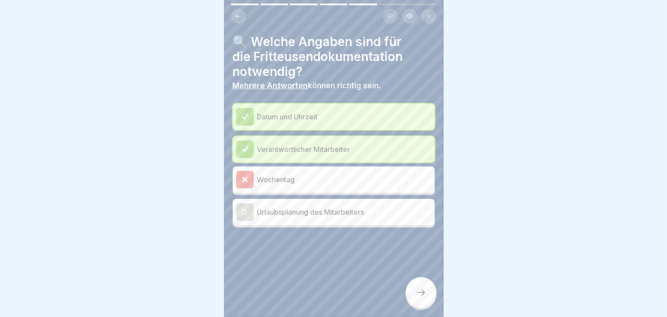
click at [387, 252] on div at bounding box center [334, 253] width 202 height 53
click at [241, 176] on icon at bounding box center [245, 180] width 8 height 8
click at [136, 177] on div at bounding box center [333, 158] width 667 height 317
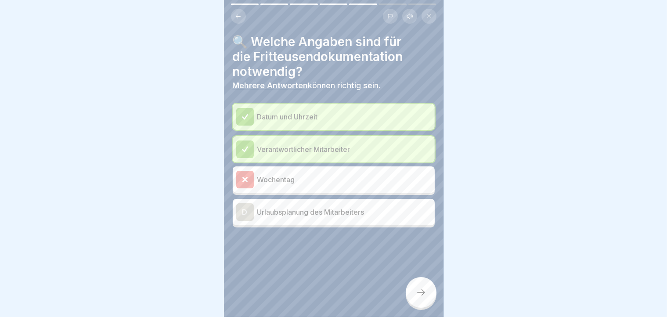
click at [247, 180] on icon at bounding box center [245, 180] width 8 height 8
click at [427, 295] on div at bounding box center [421, 292] width 31 height 31
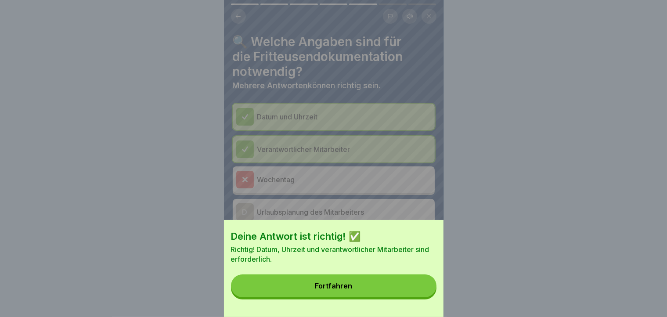
click at [427, 295] on button "Fortfahren" at bounding box center [333, 285] width 205 height 23
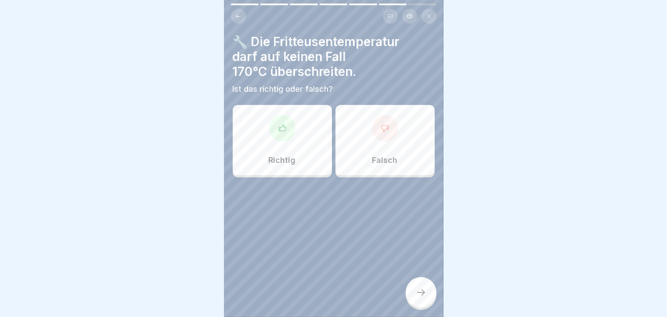
click at [281, 126] on icon at bounding box center [281, 127] width 7 height 7
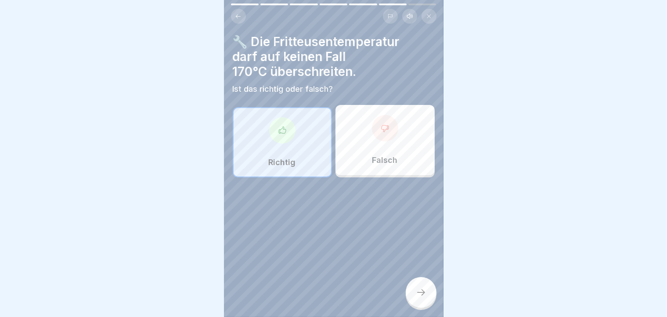
click at [417, 294] on div at bounding box center [421, 292] width 31 height 31
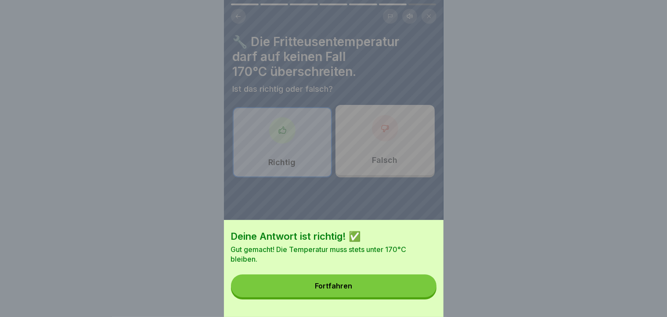
click at [417, 294] on button "Fortfahren" at bounding box center [333, 285] width 205 height 23
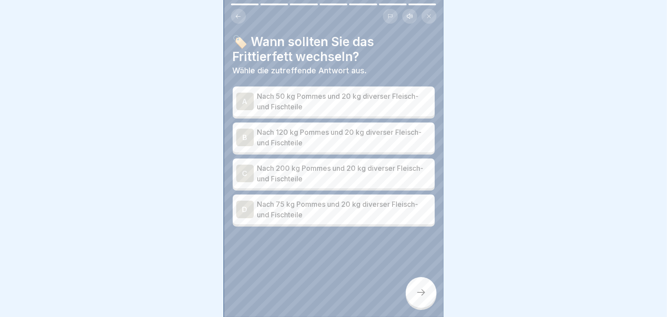
click at [417, 294] on div at bounding box center [421, 292] width 31 height 31
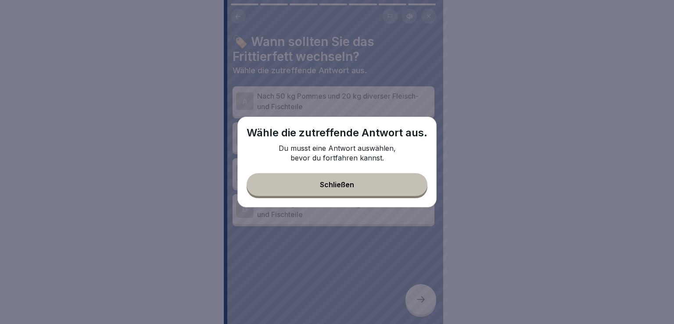
click at [358, 187] on button "Schließen" at bounding box center [337, 184] width 181 height 23
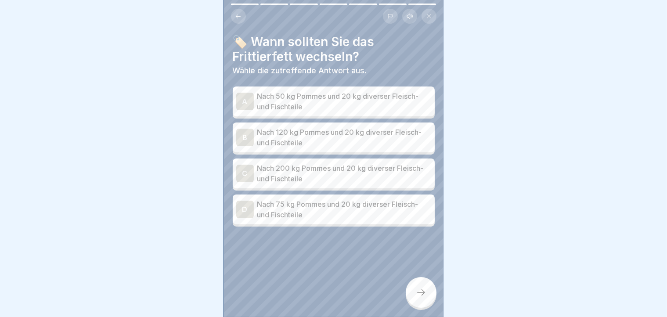
click at [252, 101] on div "A" at bounding box center [245, 102] width 18 height 18
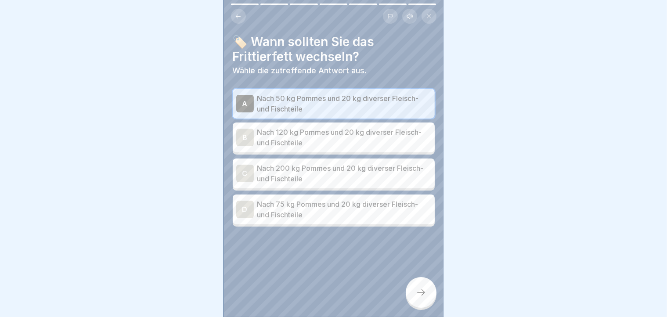
click at [426, 308] on div at bounding box center [421, 292] width 31 height 31
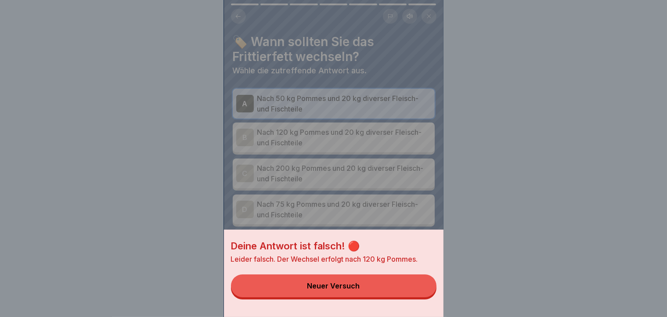
click at [371, 287] on button "Neuer Versuch" at bounding box center [333, 285] width 205 height 23
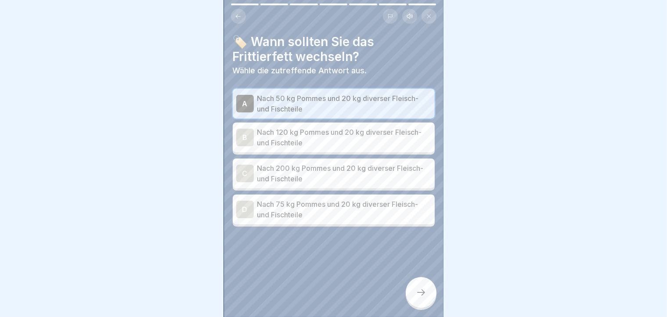
click at [241, 138] on div "B" at bounding box center [245, 138] width 18 height 18
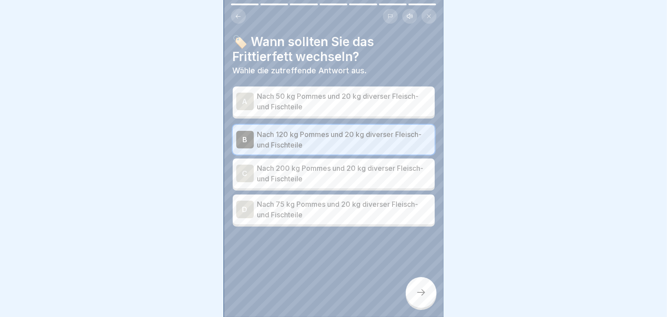
click at [413, 291] on div at bounding box center [421, 292] width 31 height 31
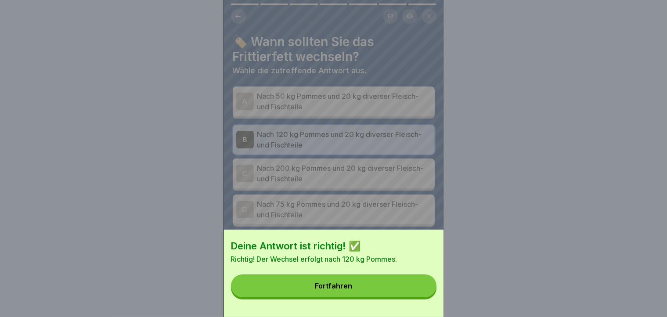
click at [413, 291] on button "Fortfahren" at bounding box center [333, 285] width 205 height 23
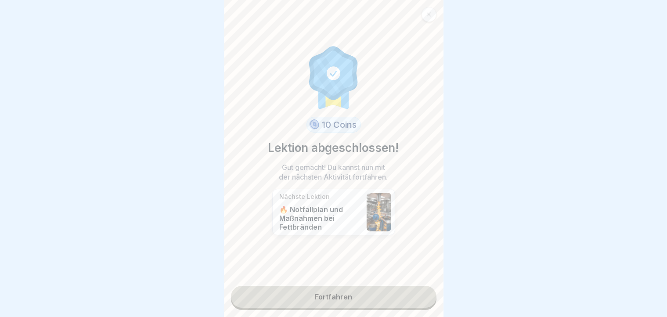
click at [366, 294] on link "Fortfahren" at bounding box center [333, 297] width 205 height 22
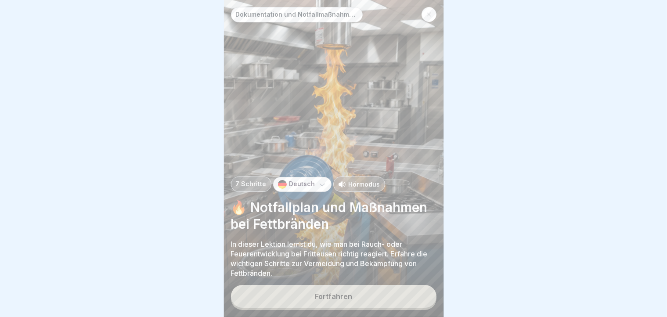
click at [359, 308] on button "Fortfahren" at bounding box center [333, 296] width 205 height 23
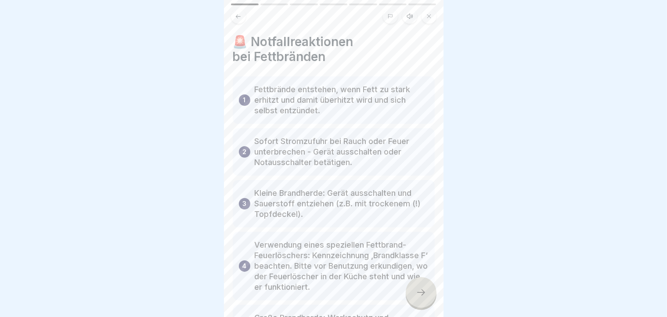
click at [417, 308] on div at bounding box center [421, 292] width 31 height 31
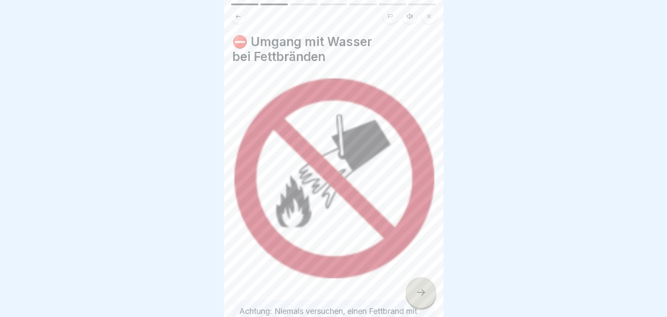
click at [417, 308] on div at bounding box center [421, 292] width 31 height 31
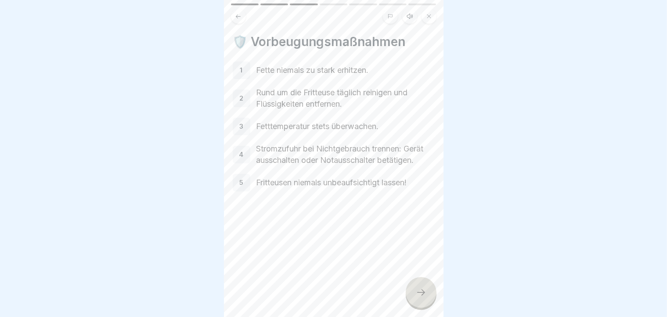
click at [417, 308] on div at bounding box center [421, 292] width 31 height 31
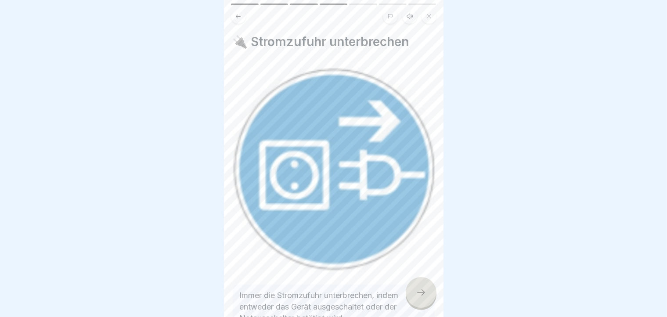
click at [417, 308] on div at bounding box center [421, 292] width 31 height 31
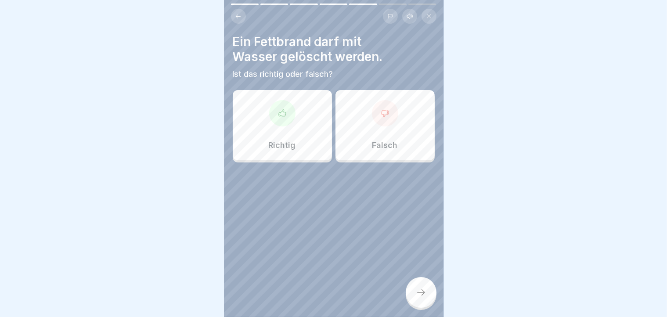
click at [392, 144] on p "Falsch" at bounding box center [384, 145] width 25 height 10
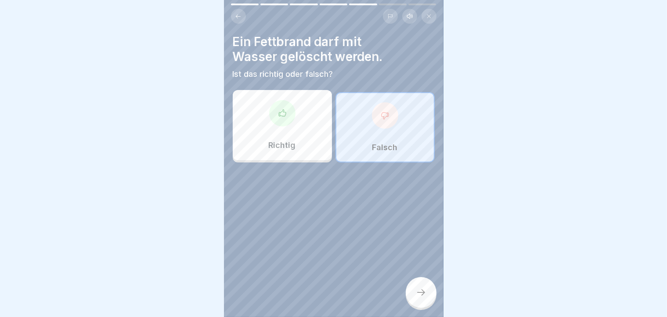
click at [410, 302] on div at bounding box center [421, 292] width 31 height 31
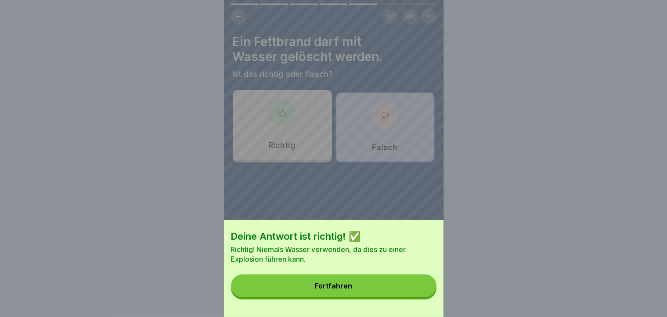
click at [383, 288] on button "Fortfahren" at bounding box center [333, 285] width 205 height 23
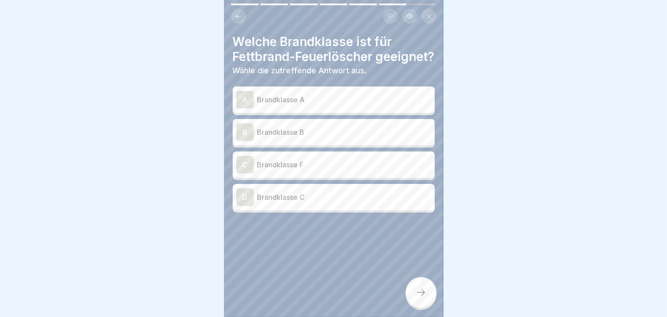
click at [316, 137] on p "Brandklasse B" at bounding box center [344, 132] width 174 height 11
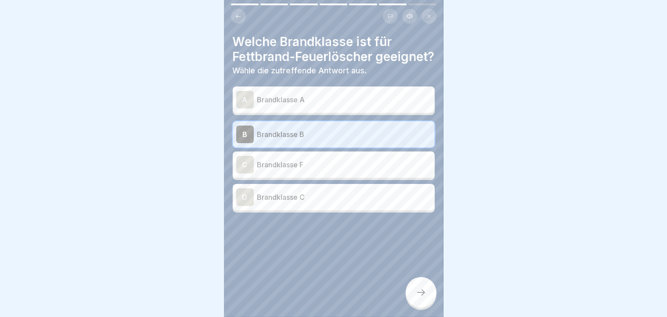
click at [415, 296] on div at bounding box center [421, 292] width 31 height 31
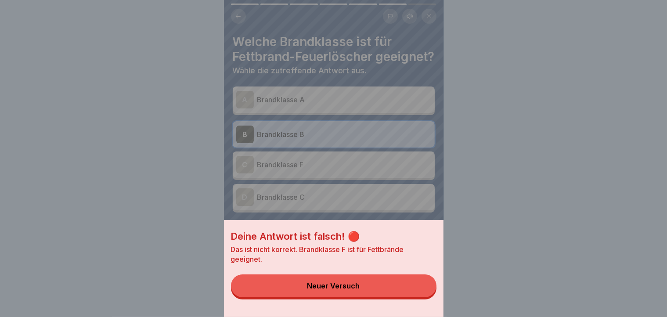
click at [392, 297] on button "Neuer Versuch" at bounding box center [333, 285] width 205 height 23
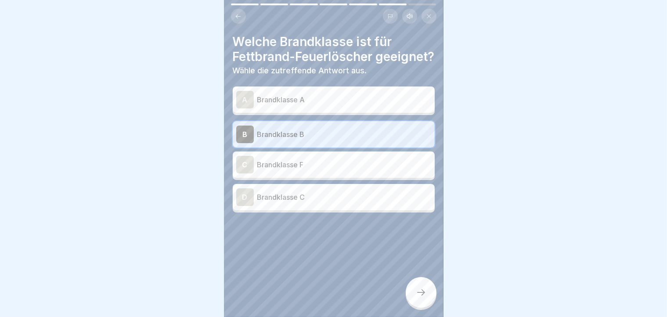
click at [345, 170] on p "Brandklasse F" at bounding box center [344, 164] width 174 height 11
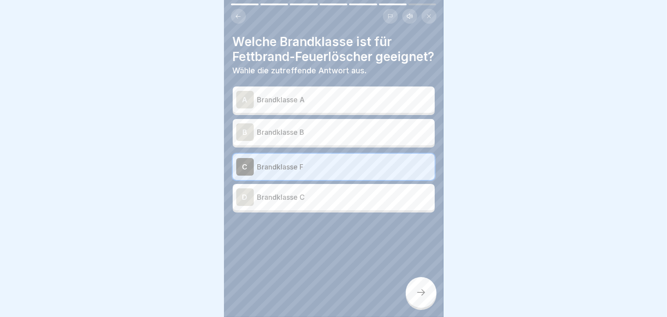
click at [415, 301] on div at bounding box center [421, 292] width 31 height 31
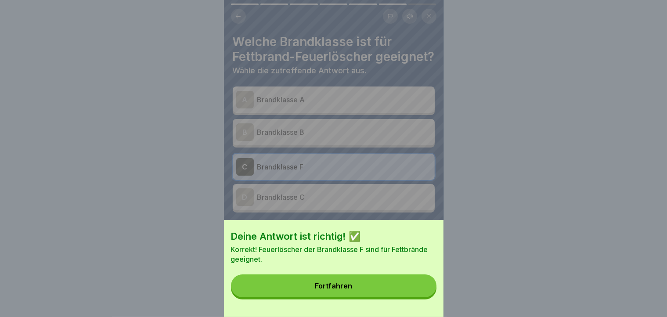
click at [415, 297] on button "Fortfahren" at bounding box center [333, 285] width 205 height 23
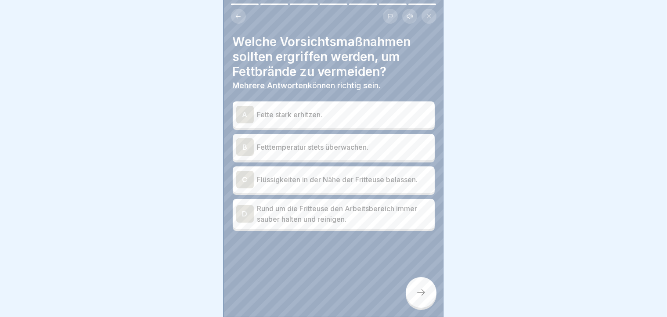
click at [331, 150] on p "Fetttemperatur stets überwachen." at bounding box center [344, 147] width 174 height 11
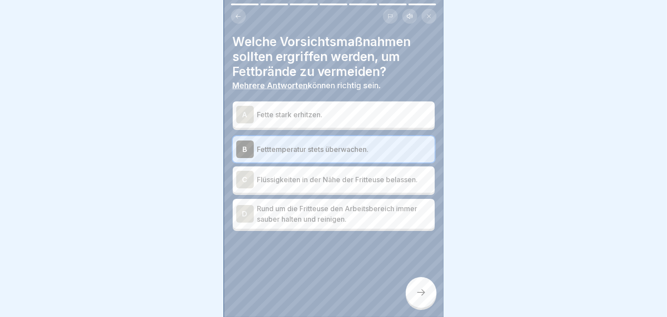
click at [324, 221] on p "Rund um die Fritteuse den Arbeitsbereich immer sauber halten und reinigen." at bounding box center [344, 213] width 174 height 21
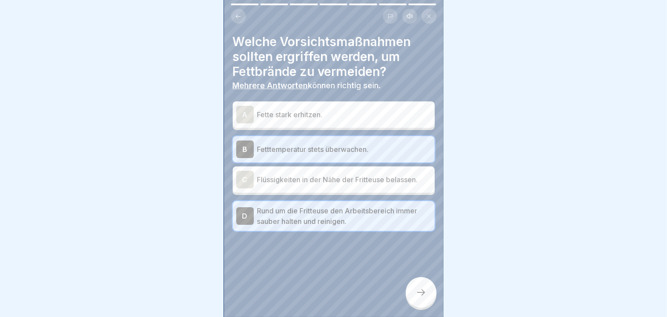
click at [413, 306] on div at bounding box center [421, 292] width 31 height 31
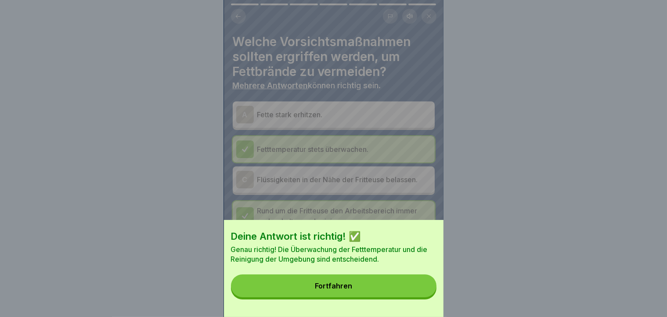
click at [371, 297] on button "Fortfahren" at bounding box center [333, 285] width 205 height 23
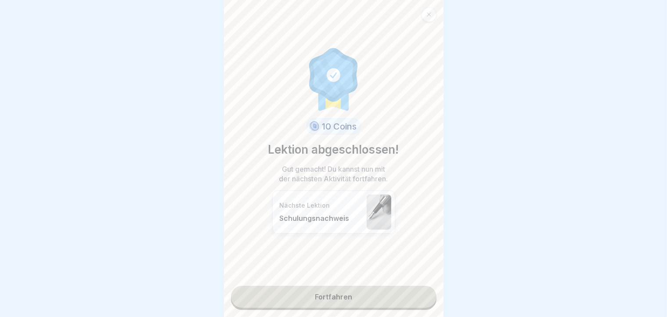
click at [327, 308] on link "Fortfahren" at bounding box center [333, 297] width 205 height 22
click at [339, 299] on link "Fortfahren" at bounding box center [333, 297] width 205 height 22
click at [338, 287] on link "Fortfahren" at bounding box center [333, 297] width 205 height 22
click at [331, 289] on link "Fortfahren" at bounding box center [333, 297] width 205 height 22
click at [326, 295] on link "Fortfahren" at bounding box center [333, 297] width 205 height 22
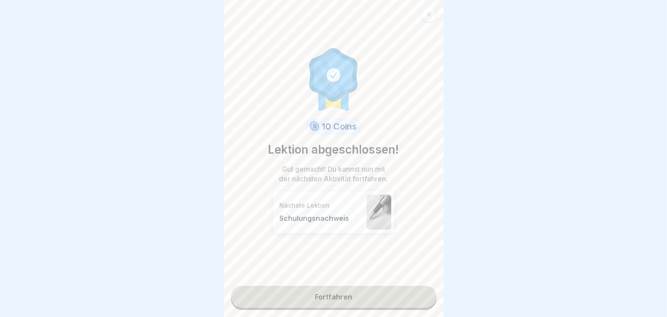
click at [309, 219] on p "Schulungsnachweis" at bounding box center [321, 218] width 83 height 9
click at [281, 294] on link "Fortfahren" at bounding box center [333, 297] width 205 height 22
click at [273, 298] on link "Fortfahren" at bounding box center [333, 297] width 205 height 22
click at [331, 305] on link "Fortfahren" at bounding box center [333, 297] width 205 height 22
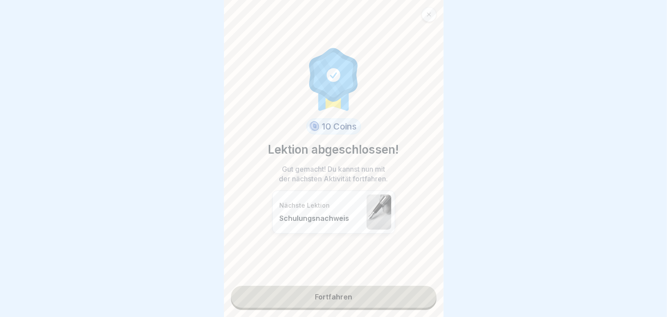
click at [356, 294] on link "Fortfahren" at bounding box center [333, 297] width 205 height 22
click at [344, 301] on link "Fortfahren" at bounding box center [333, 297] width 205 height 22
click at [305, 284] on div "10 Coins Lektion abgeschlossen! Gut gemacht! Du kannst nun mit der nächsten Akt…" at bounding box center [333, 158] width 219 height 317
click at [306, 296] on link "Fortfahren" at bounding box center [333, 297] width 205 height 22
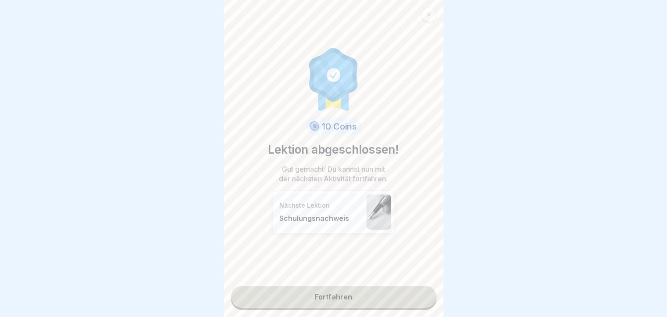
click at [306, 296] on link "Fortfahren" at bounding box center [333, 297] width 205 height 22
click at [368, 308] on div "10 Coins Lektion abgeschlossen! Gut gemacht! Du kannst nun mit der nächsten Akt…" at bounding box center [333, 158] width 219 height 317
click at [365, 305] on link "Fortfahren" at bounding box center [333, 297] width 205 height 22
click at [349, 299] on link "Fortfahren" at bounding box center [333, 297] width 205 height 22
click at [313, 288] on link "Fortfahren" at bounding box center [333, 297] width 205 height 22
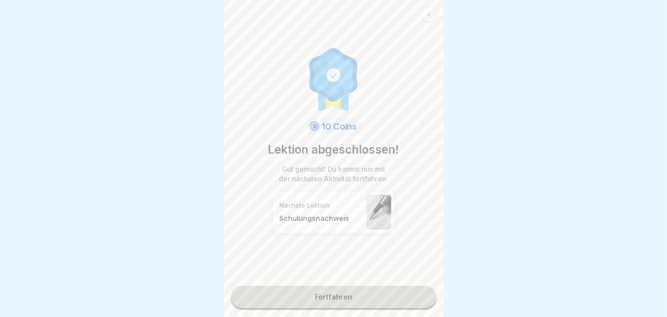
click at [313, 290] on link "Fortfahren" at bounding box center [333, 297] width 205 height 22
click at [307, 305] on link "Fortfahren" at bounding box center [333, 297] width 205 height 22
click at [321, 299] on link "Fortfahren" at bounding box center [333, 297] width 205 height 22
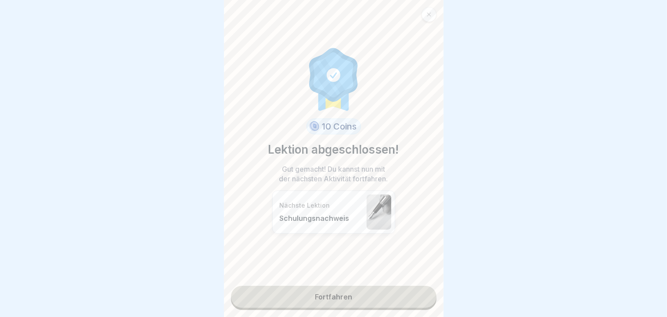
click at [321, 299] on link "Fortfahren" at bounding box center [333, 297] width 205 height 22
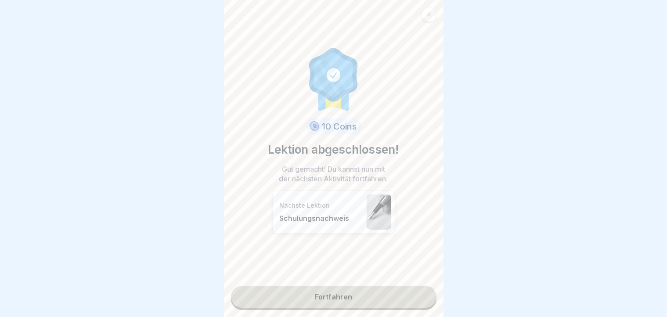
click at [321, 299] on link "Fortfahren" at bounding box center [333, 297] width 205 height 22
click at [372, 298] on link "Fortfahren" at bounding box center [333, 297] width 205 height 22
click at [337, 211] on div "Nächste Lektion Schulungsnachweis" at bounding box center [321, 211] width 83 height 21
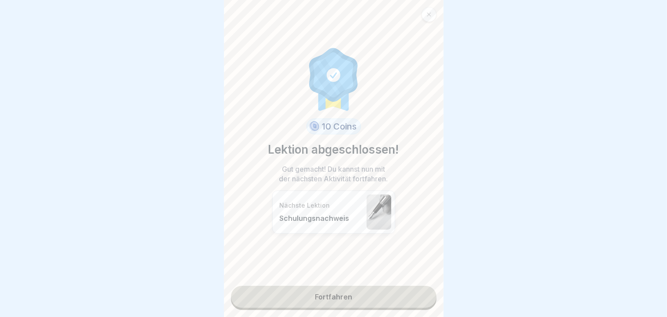
click at [337, 211] on div "Nächste Lektion Schulungsnachweis" at bounding box center [321, 211] width 83 height 21
click at [312, 277] on div "10 Coins Lektion abgeschlossen! Gut gemacht! Du kannst nun mit der nächsten Akt…" at bounding box center [333, 143] width 131 height 272
click at [299, 310] on div "10 Coins Lektion abgeschlossen! Gut gemacht! Du kannst nun mit der nächsten Akt…" at bounding box center [333, 158] width 219 height 317
click at [306, 292] on link "Fortfahren" at bounding box center [333, 297] width 205 height 22
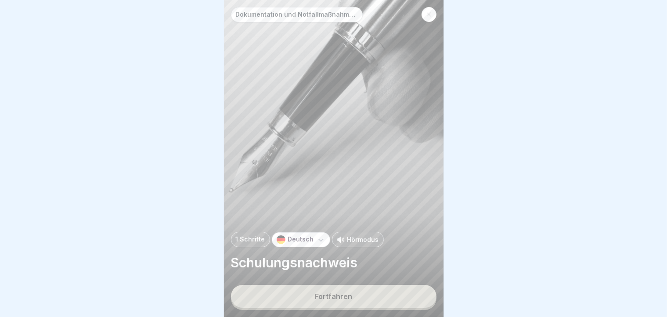
click at [323, 308] on button "Fortfahren" at bounding box center [333, 296] width 205 height 23
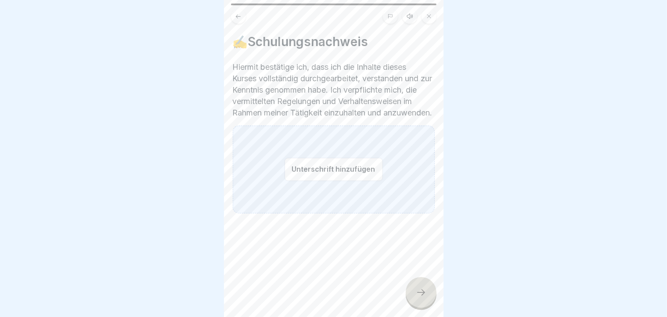
click at [295, 176] on button "Unterschrift hinzufügen" at bounding box center [333, 169] width 98 height 23
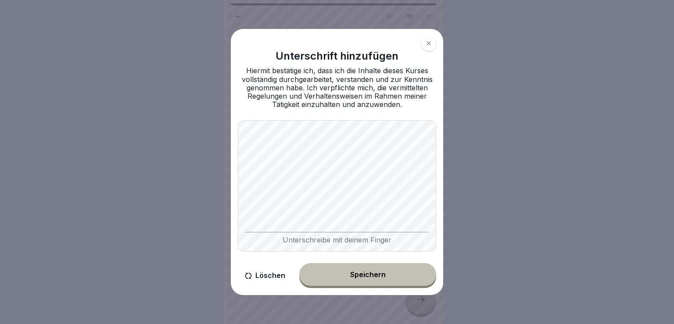
click at [368, 264] on div "Unterschrift hinzufügen Hiermit bestätige ich, dass ich die Inhalte dieses Kurs…" at bounding box center [337, 162] width 212 height 267
click at [360, 275] on div "Speichern" at bounding box center [368, 275] width 36 height 8
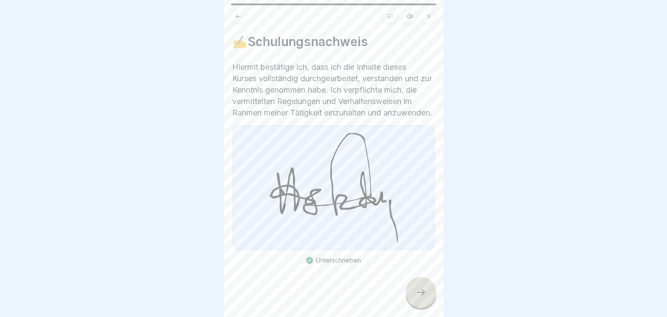
click at [415, 308] on div at bounding box center [421, 292] width 31 height 31
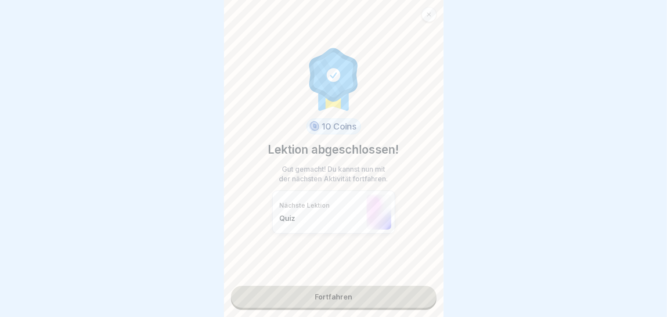
click at [406, 308] on link "Fortfahren" at bounding box center [333, 297] width 205 height 22
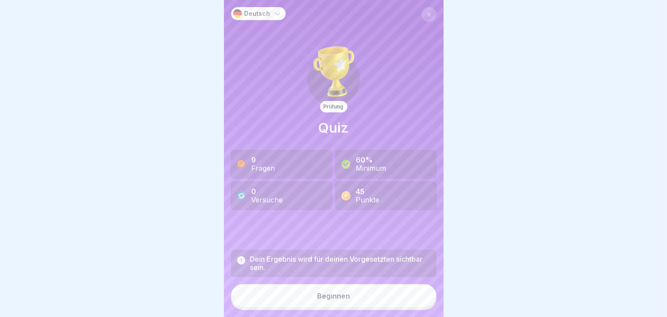
click at [403, 306] on button "Beginnen" at bounding box center [333, 296] width 205 height 24
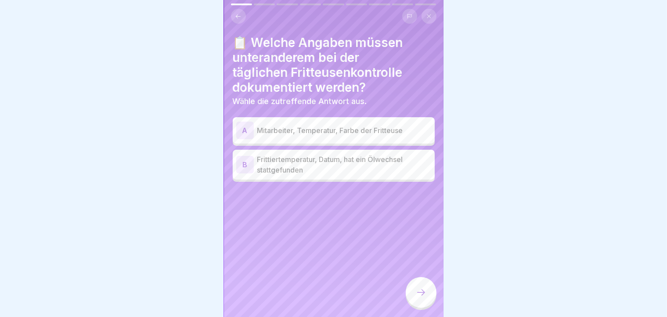
click at [349, 166] on p "Frittiertemperatur, Datum, hat ein Ölwechsel stattgefunden" at bounding box center [344, 164] width 174 height 21
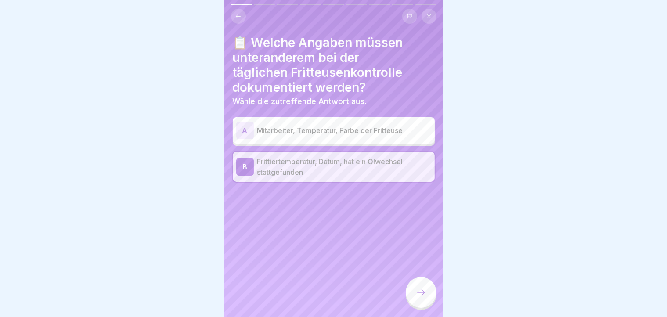
click at [424, 298] on icon at bounding box center [421, 292] width 11 height 11
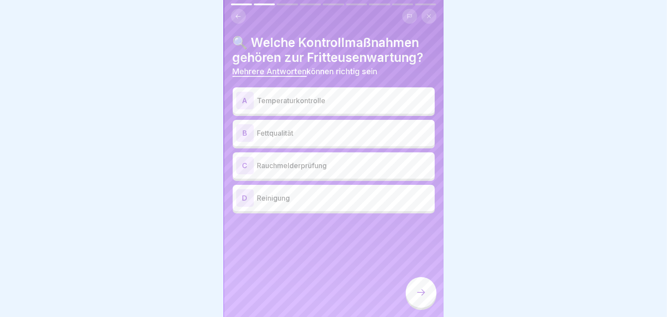
click at [350, 98] on p "Temperaturkontrolle" at bounding box center [344, 100] width 174 height 11
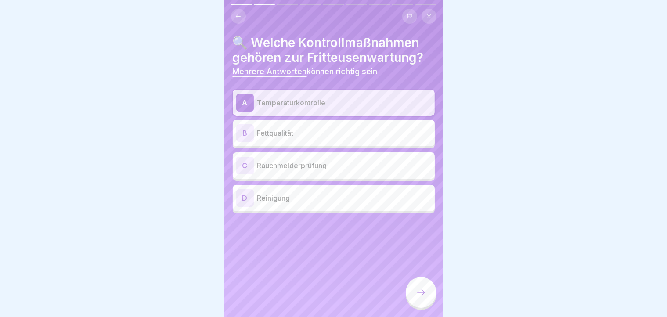
click at [339, 130] on p "Fettqualität" at bounding box center [344, 133] width 174 height 11
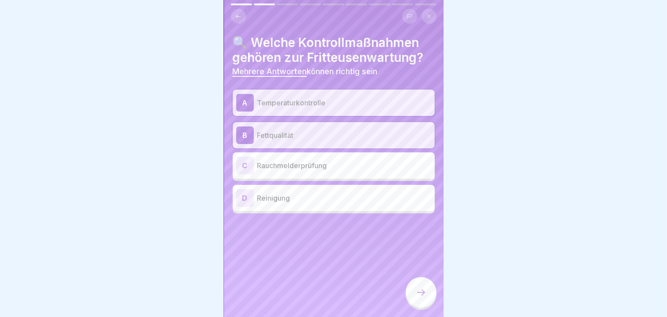
click at [417, 297] on icon at bounding box center [421, 292] width 11 height 11
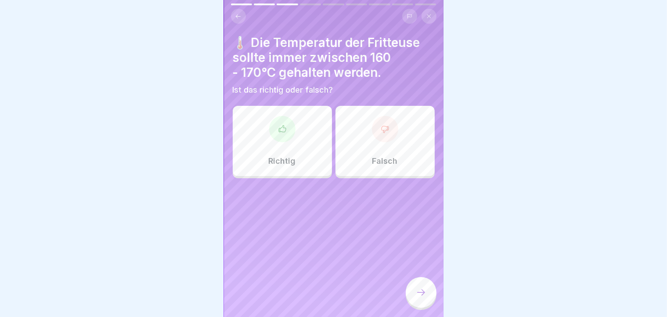
click at [308, 152] on div "Richtig" at bounding box center [282, 141] width 99 height 70
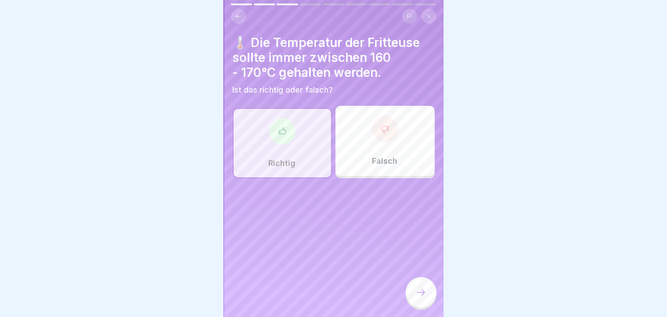
click at [422, 298] on icon at bounding box center [421, 292] width 11 height 11
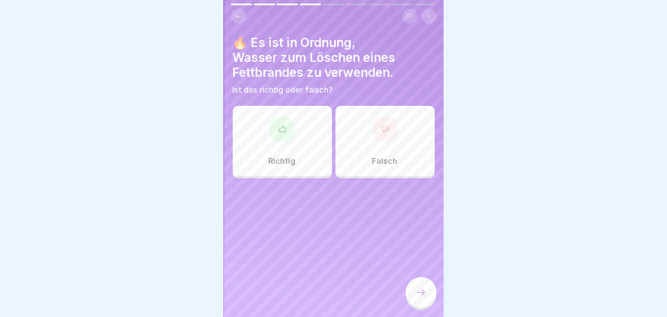
click at [406, 166] on div "Falsch" at bounding box center [384, 141] width 99 height 70
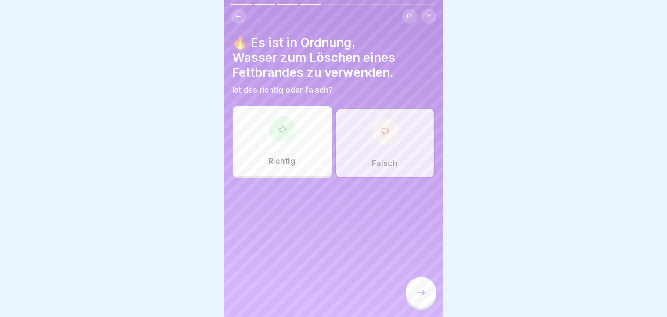
click at [430, 299] on div at bounding box center [421, 292] width 31 height 31
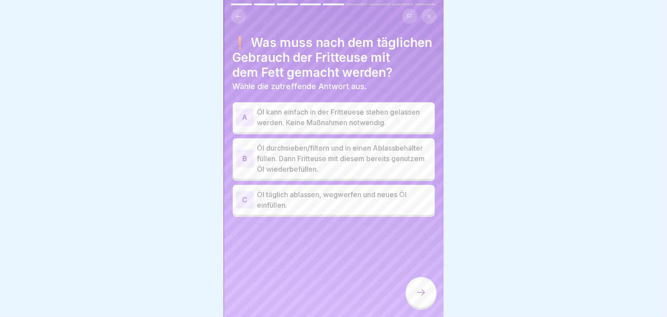
click at [374, 113] on p "Öl kann einfach in der Fritteuese stehen gelassen werden. Keine Maßnahmen notwe…" at bounding box center [344, 117] width 174 height 21
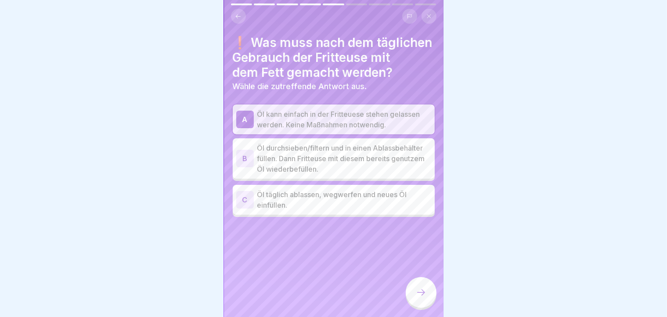
click at [352, 152] on p "Öl durchsieben/filtern und in einen Ablassbehälter füllen. Dann Fritteuse mit d…" at bounding box center [344, 159] width 174 height 32
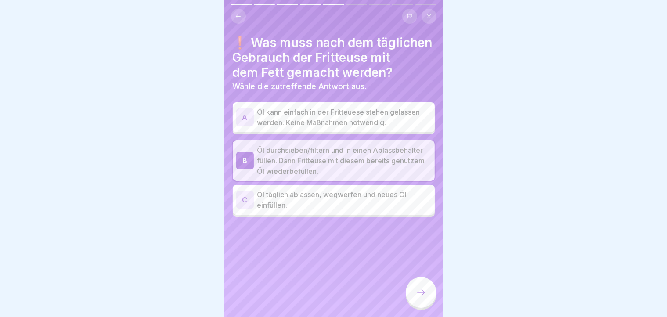
click at [424, 298] on icon at bounding box center [421, 292] width 11 height 11
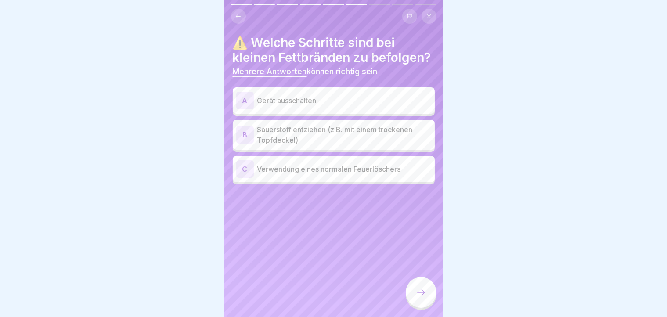
click at [306, 114] on div "A Gerät ausschalten" at bounding box center [334, 100] width 202 height 26
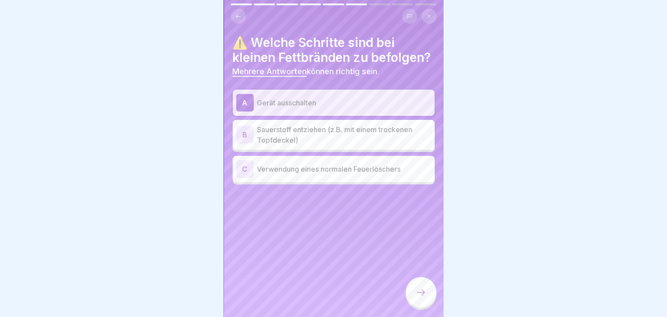
click at [327, 174] on div "C Verwendung eines normalen Feuerlöschers" at bounding box center [334, 169] width 202 height 26
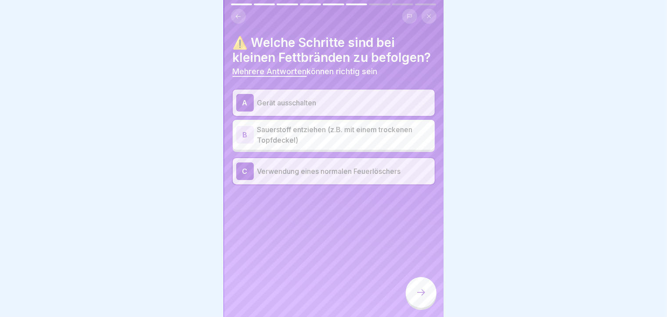
click at [421, 298] on icon at bounding box center [421, 292] width 11 height 11
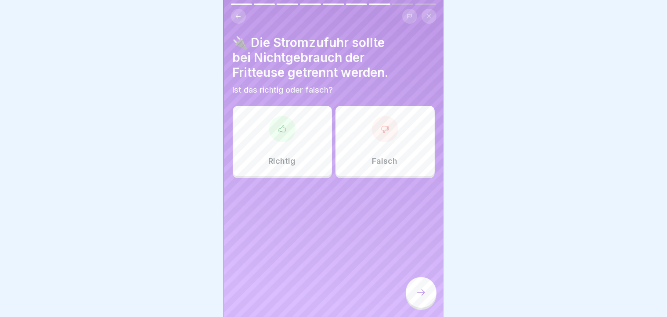
click at [291, 159] on p "Richtig" at bounding box center [282, 161] width 27 height 10
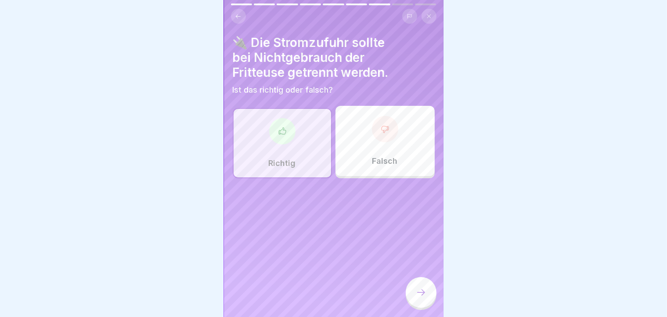
click at [424, 306] on div at bounding box center [421, 292] width 31 height 31
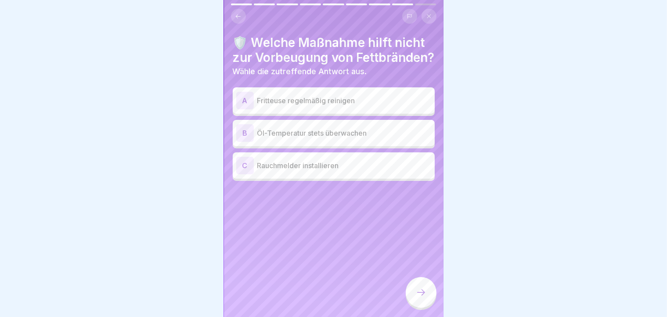
click at [337, 141] on div "B Öl-Temperatur stets überwachen" at bounding box center [333, 133] width 195 height 18
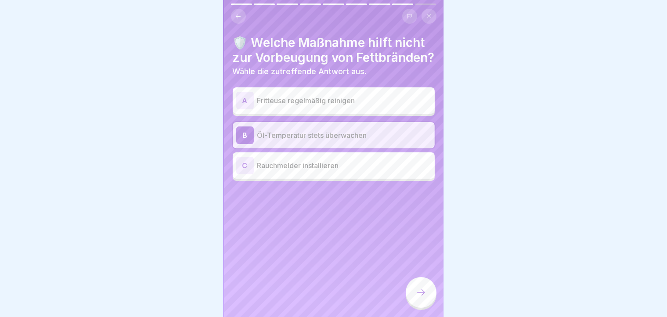
click at [412, 301] on div at bounding box center [421, 292] width 31 height 31
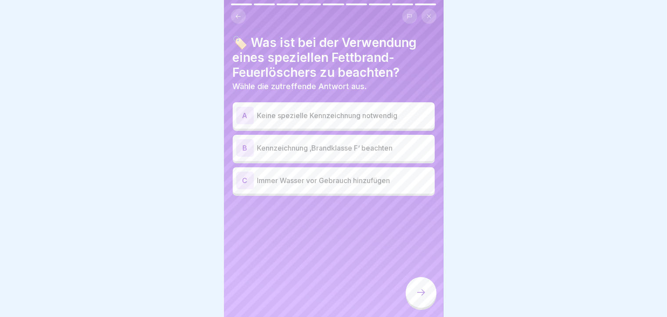
click at [327, 145] on p "Kennzeichnung ‚Brandklasse F‘ beachten" at bounding box center [344, 148] width 174 height 11
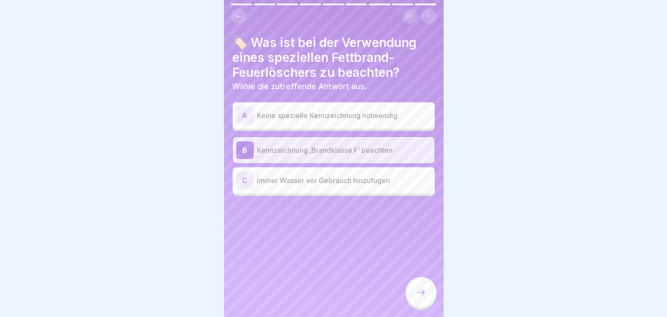
click at [420, 308] on div at bounding box center [421, 292] width 31 height 31
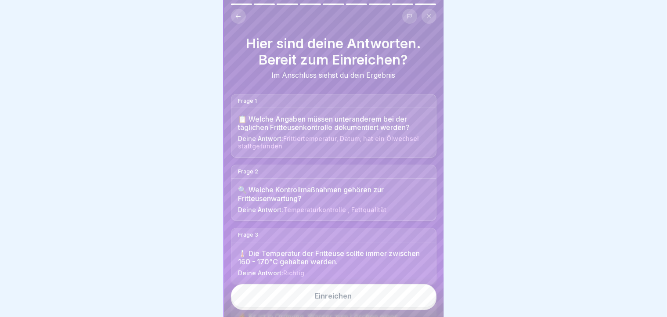
click at [385, 305] on button "Einreichen" at bounding box center [333, 296] width 205 height 24
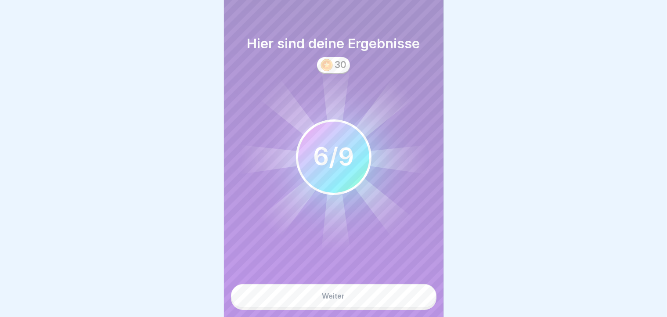
click at [385, 305] on button "Weiter" at bounding box center [333, 296] width 205 height 24
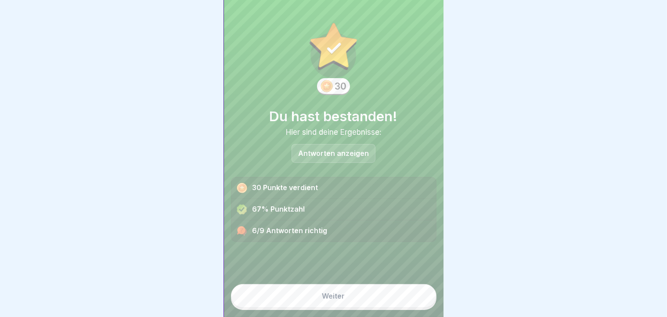
click at [385, 305] on button "Weiter" at bounding box center [333, 296] width 205 height 24
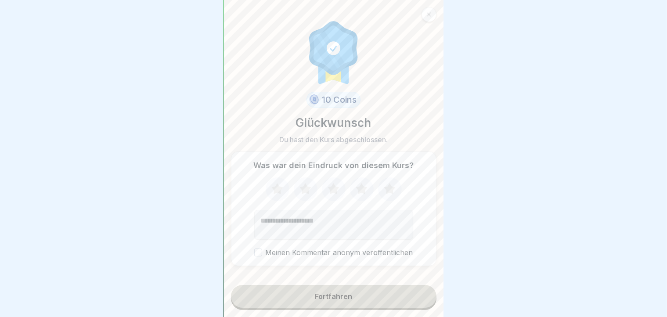
click at [273, 192] on icon at bounding box center [276, 188] width 11 height 11
click at [257, 256] on button "Meinen Kommentar anonym veröffentlichen" at bounding box center [258, 252] width 8 height 8
click at [266, 310] on div "Fortfahren" at bounding box center [333, 297] width 205 height 25
click at [268, 305] on button "Fortfahren" at bounding box center [333, 296] width 205 height 23
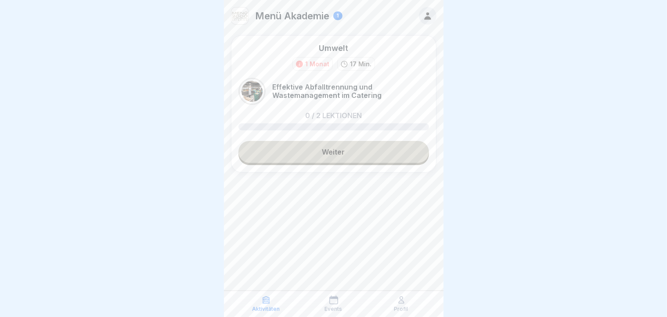
click at [352, 145] on link "Weiter" at bounding box center [333, 152] width 190 height 22
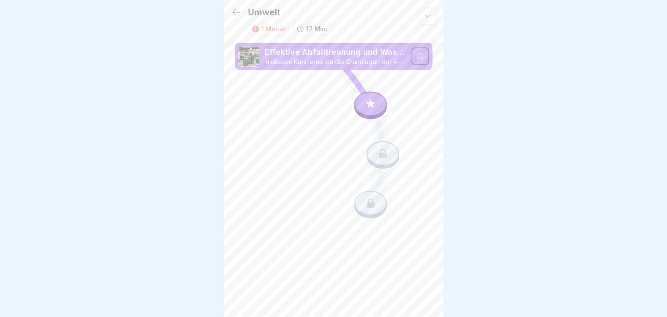
click at [366, 103] on icon at bounding box center [370, 103] width 11 height 11
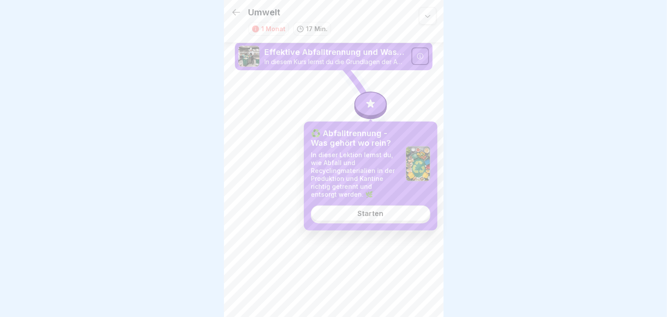
click at [339, 223] on div "♻️ Abfalltrennung - Was gehört wo rein? In dieser Lektion lernst du, wie Abfall…" at bounding box center [370, 176] width 133 height 109
click at [326, 218] on link "Starten" at bounding box center [370, 213] width 119 height 16
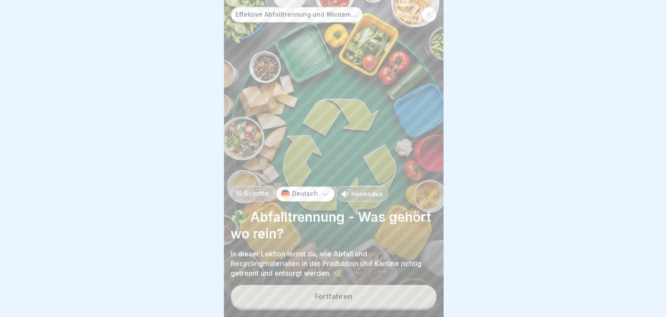
click at [317, 300] on div "Fortfahren" at bounding box center [333, 296] width 37 height 8
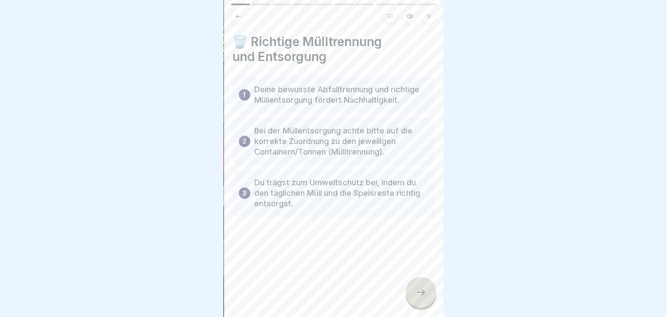
click at [408, 307] on div at bounding box center [421, 292] width 31 height 31
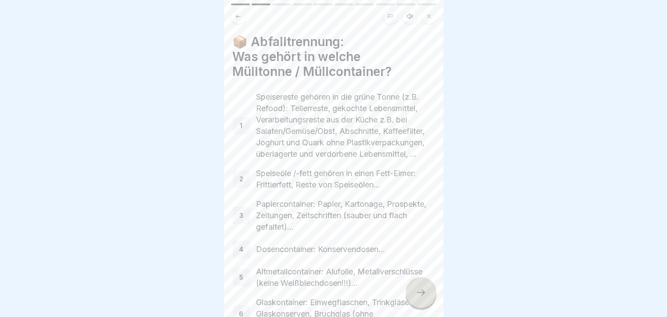
click at [408, 307] on div at bounding box center [421, 292] width 31 height 31
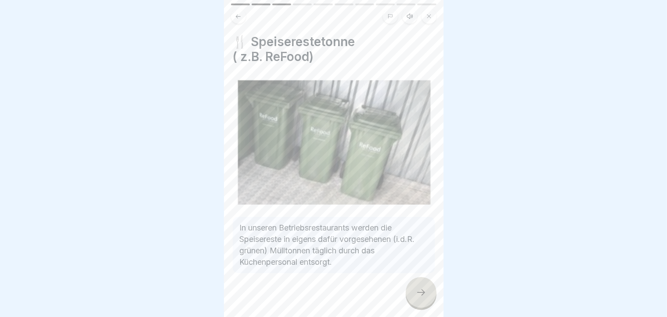
click at [408, 307] on div at bounding box center [421, 292] width 31 height 31
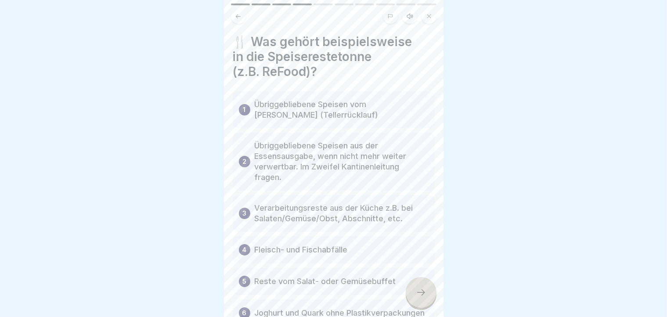
click at [408, 307] on div at bounding box center [421, 292] width 31 height 31
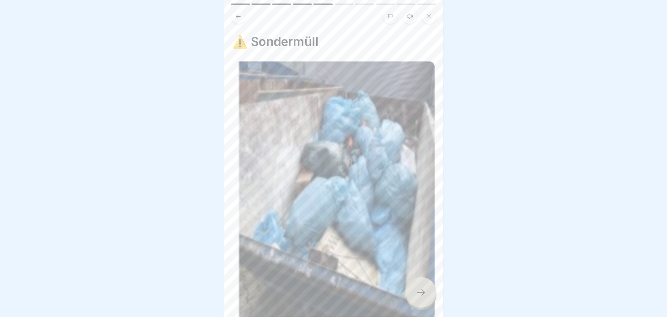
click at [408, 307] on div at bounding box center [421, 292] width 31 height 31
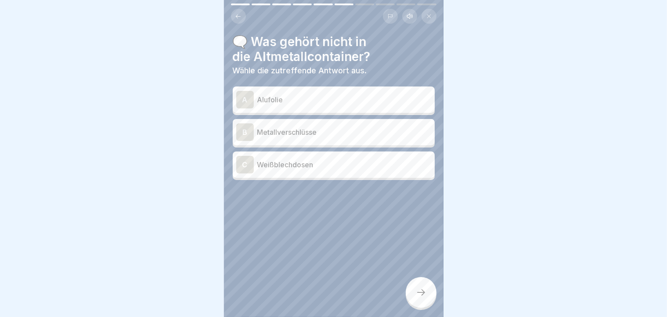
click at [287, 95] on p "Alufolie" at bounding box center [344, 99] width 174 height 11
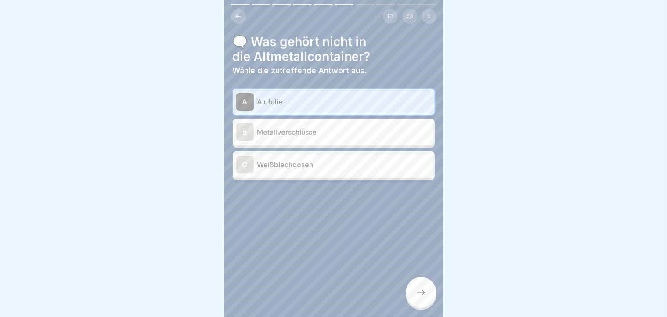
click at [429, 290] on div at bounding box center [421, 292] width 31 height 31
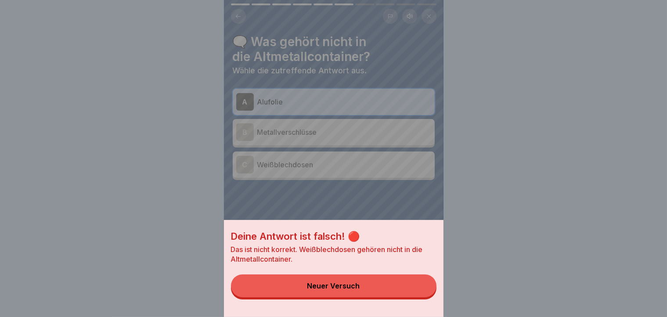
click at [334, 286] on button "Neuer Versuch" at bounding box center [333, 285] width 205 height 23
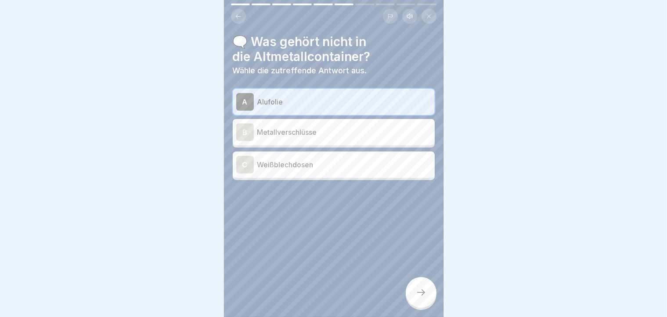
click at [252, 127] on div "B" at bounding box center [245, 132] width 18 height 18
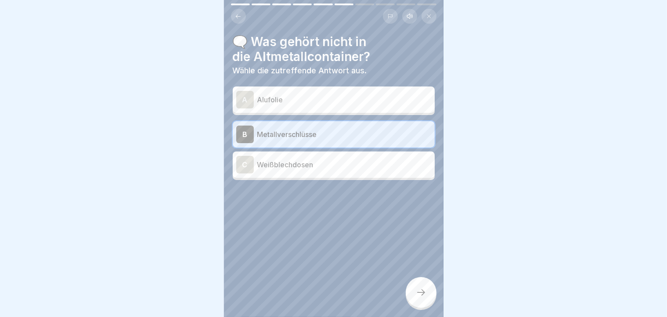
click at [419, 298] on icon at bounding box center [421, 292] width 11 height 11
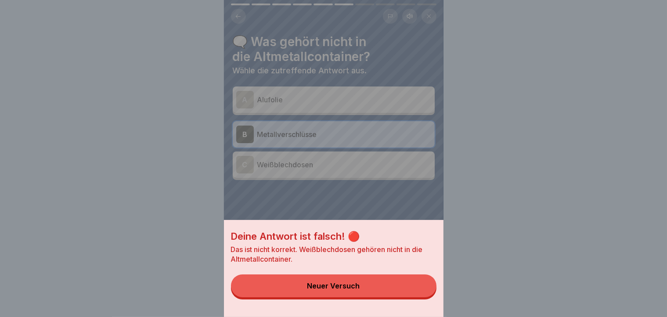
click at [411, 297] on button "Neuer Versuch" at bounding box center [333, 285] width 205 height 23
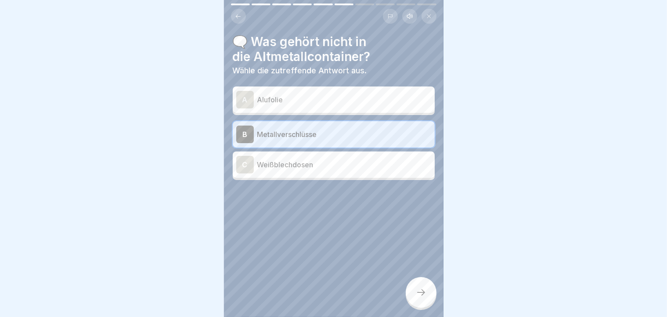
click at [242, 180] on div at bounding box center [334, 206] width 202 height 53
click at [244, 173] on div "C" at bounding box center [245, 165] width 18 height 18
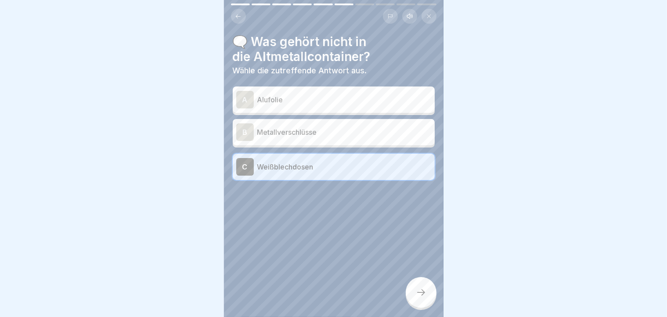
click at [420, 296] on icon at bounding box center [421, 292] width 11 height 11
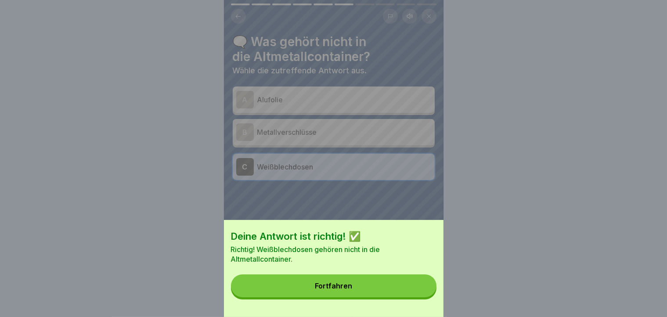
click at [420, 296] on button "Fortfahren" at bounding box center [333, 285] width 205 height 23
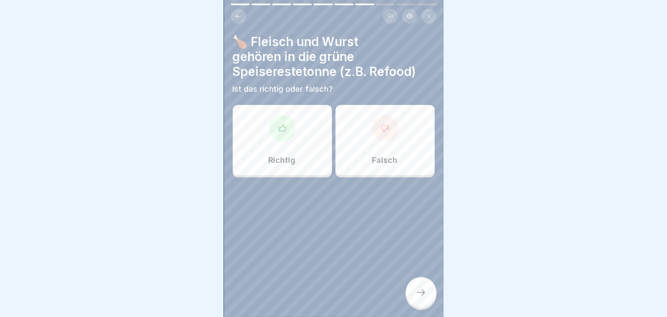
click at [281, 165] on p "Richtig" at bounding box center [282, 160] width 27 height 10
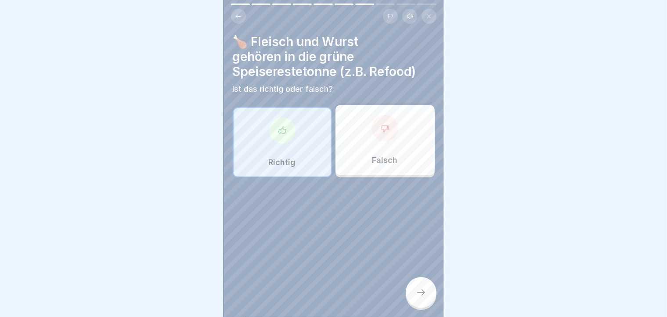
click at [420, 298] on icon at bounding box center [421, 292] width 11 height 11
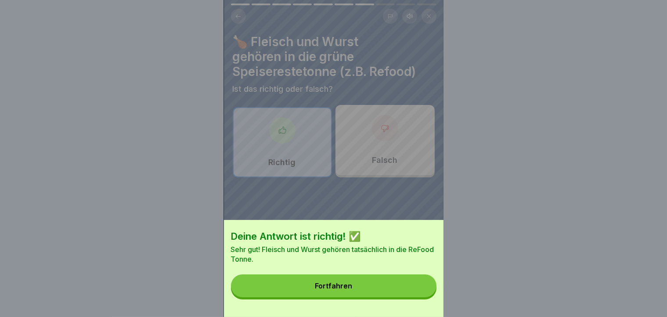
click at [420, 297] on button "Fortfahren" at bounding box center [333, 285] width 205 height 23
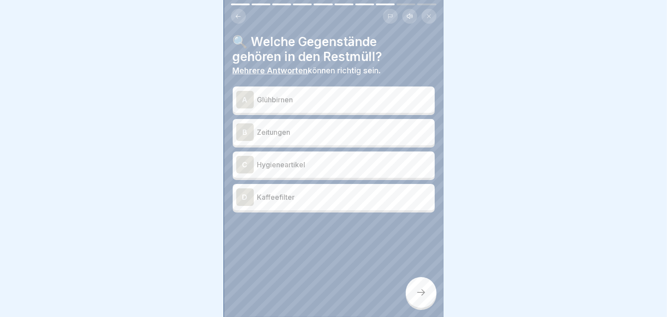
click at [284, 203] on div "D Kaffeefilter" at bounding box center [333, 197] width 195 height 18
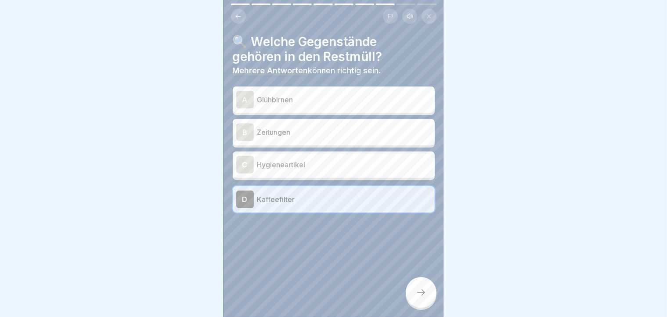
click at [292, 161] on p "Hygieneartikel" at bounding box center [344, 164] width 174 height 11
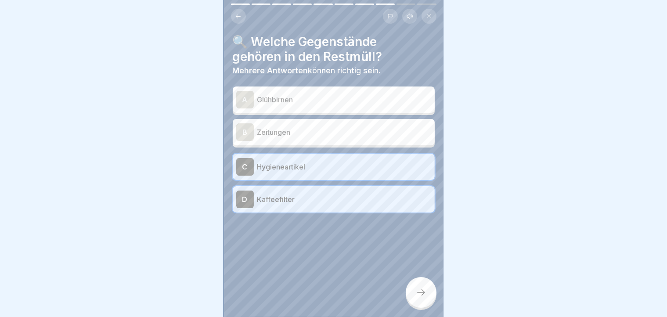
click at [313, 99] on p "Glühbirnen" at bounding box center [344, 99] width 174 height 11
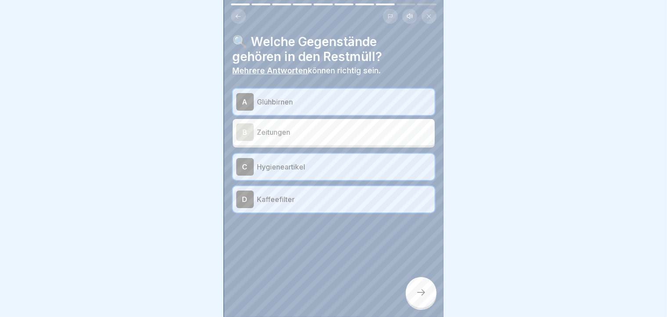
click at [425, 298] on icon at bounding box center [421, 292] width 11 height 11
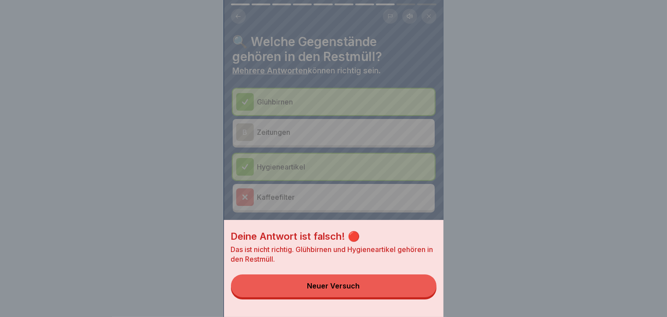
click at [412, 297] on button "Neuer Versuch" at bounding box center [333, 285] width 205 height 23
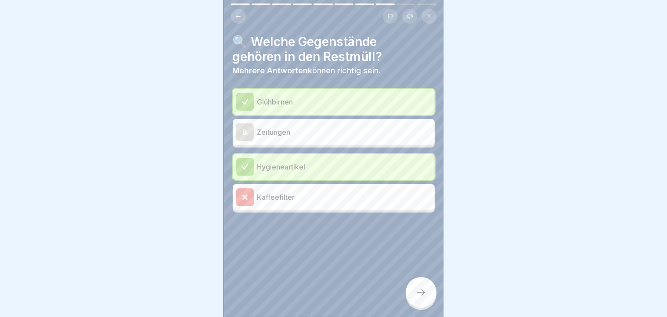
click at [434, 295] on div at bounding box center [421, 292] width 31 height 31
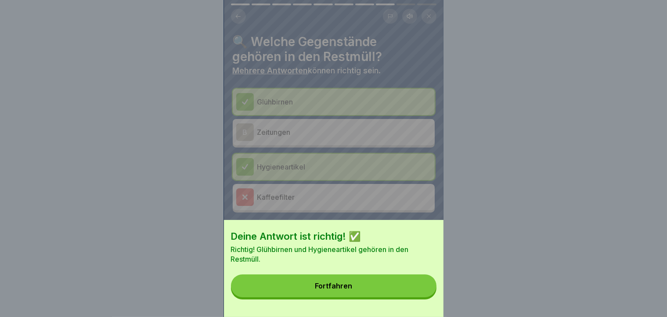
click at [308, 297] on button "Fortfahren" at bounding box center [333, 285] width 205 height 23
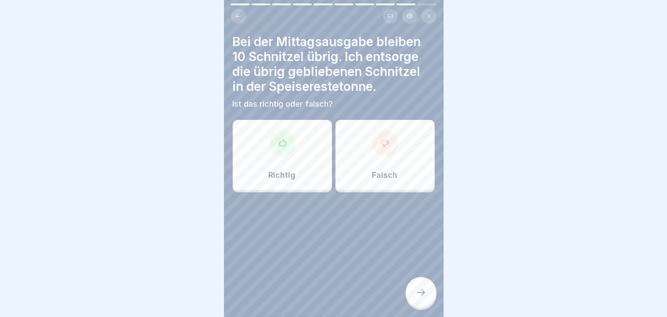
click at [391, 174] on p "Falsch" at bounding box center [384, 175] width 25 height 10
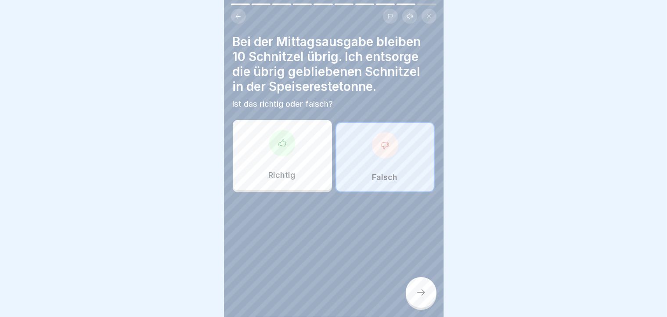
click at [424, 308] on div at bounding box center [421, 292] width 31 height 31
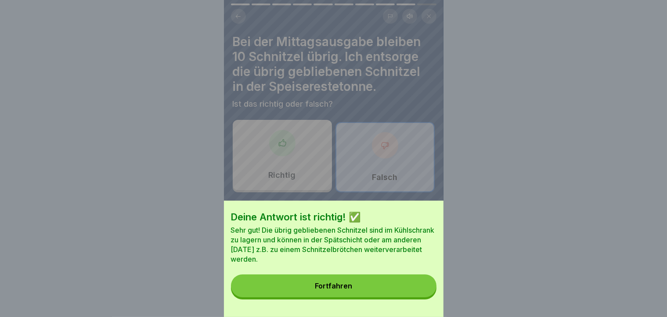
click at [424, 309] on div "Deine Antwort ist richtig! ✅ Sehr gut! Die übrig gebliebenen Schnitzel sind im …" at bounding box center [333, 259] width 219 height 116
click at [413, 297] on button "Fortfahren" at bounding box center [333, 285] width 205 height 23
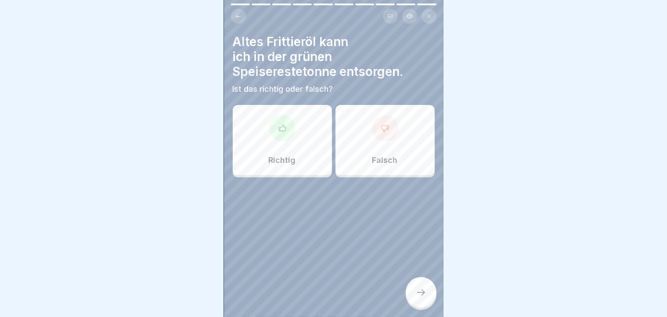
click at [363, 140] on div "Falsch" at bounding box center [384, 140] width 99 height 70
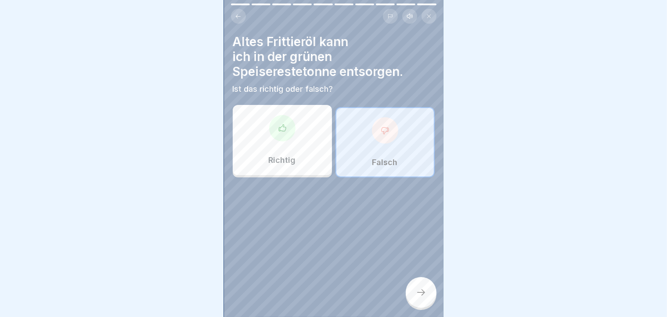
click at [413, 291] on div at bounding box center [421, 292] width 31 height 31
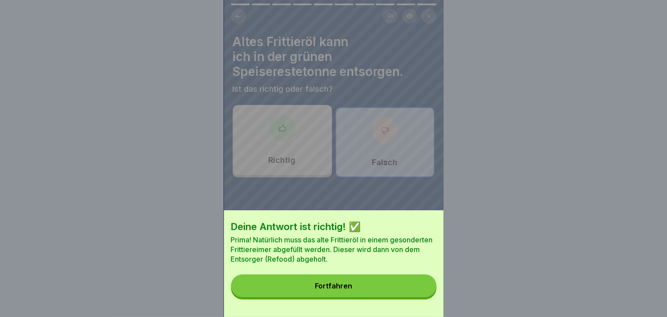
click at [413, 291] on button "Fortfahren" at bounding box center [333, 285] width 205 height 23
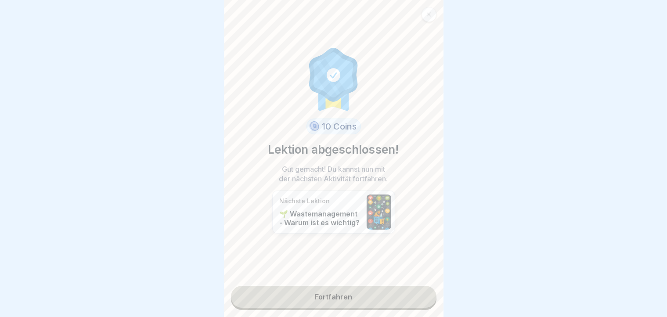
click at [391, 302] on link "Fortfahren" at bounding box center [333, 297] width 205 height 22
click at [335, 293] on link "Fortfahren" at bounding box center [333, 297] width 205 height 22
click at [330, 305] on link "Fortfahren" at bounding box center [333, 297] width 205 height 22
click at [271, 289] on link "Fortfahren" at bounding box center [333, 297] width 205 height 22
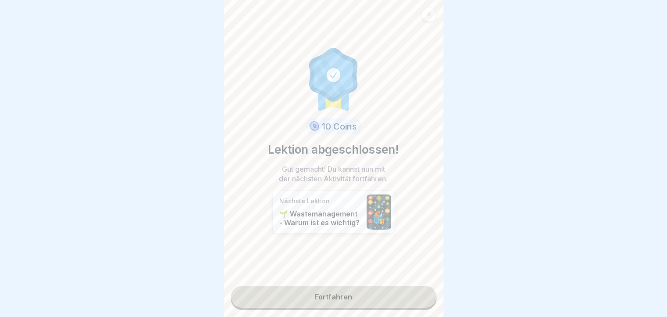
click at [274, 288] on link "Fortfahren" at bounding box center [333, 297] width 205 height 22
click at [280, 303] on link "Fortfahren" at bounding box center [333, 297] width 205 height 22
click at [310, 297] on link "Fortfahren" at bounding box center [333, 297] width 205 height 22
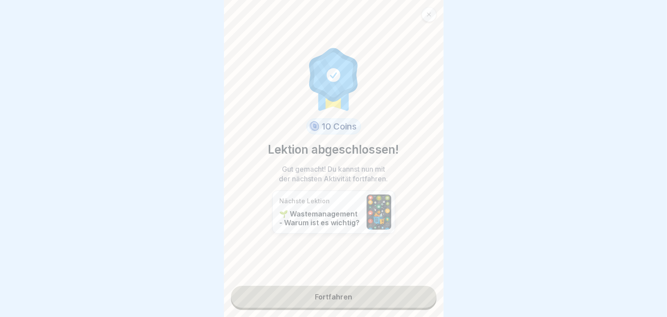
click at [310, 297] on link "Fortfahren" at bounding box center [333, 297] width 205 height 22
click at [299, 306] on link "Fortfahren" at bounding box center [333, 297] width 205 height 22
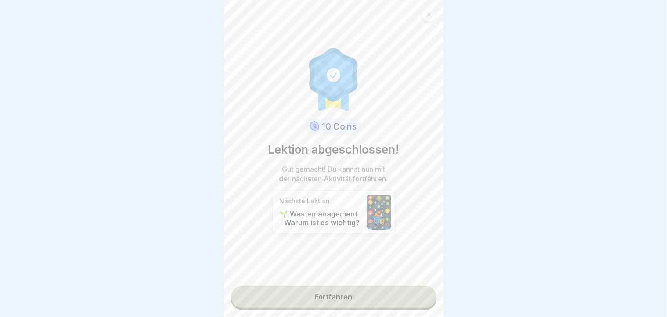
click at [322, 296] on link "Fortfahren" at bounding box center [333, 297] width 205 height 22
click at [264, 303] on link "Fortfahren" at bounding box center [333, 297] width 205 height 22
click at [237, 290] on link "Fortfahren" at bounding box center [333, 297] width 205 height 22
click at [296, 306] on link "Fortfahren" at bounding box center [333, 297] width 205 height 22
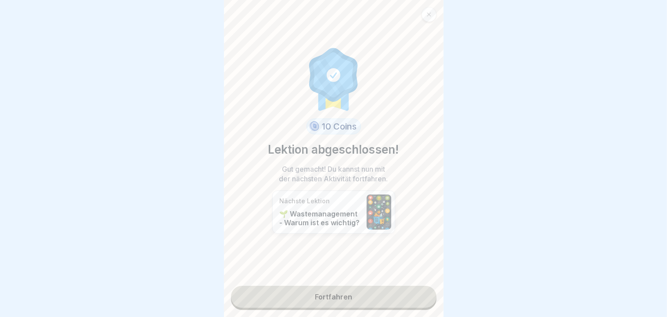
click at [315, 292] on link "Fortfahren" at bounding box center [333, 297] width 205 height 22
click at [333, 302] on link "Fortfahren" at bounding box center [333, 297] width 205 height 22
click at [363, 210] on div "10 Coins Lektion abgeschlossen! Gut gemacht! Du kannst nun mit der nächsten Akt…" at bounding box center [333, 158] width 219 height 317
click at [367, 210] on div at bounding box center [379, 211] width 25 height 35
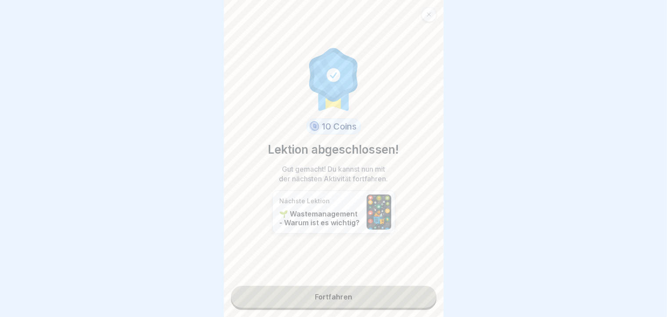
click at [316, 226] on p "🌱 Wastemanagement - Warum ist es wichtig?" at bounding box center [321, 218] width 83 height 18
click at [273, 305] on link "Fortfahren" at bounding box center [333, 297] width 205 height 22
click at [317, 289] on link "Fortfahren" at bounding box center [333, 297] width 205 height 22
click at [312, 209] on div "Nächste Lektion 🌱 Wastemanagement - Warum ist es wichtig?" at bounding box center [321, 212] width 83 height 30
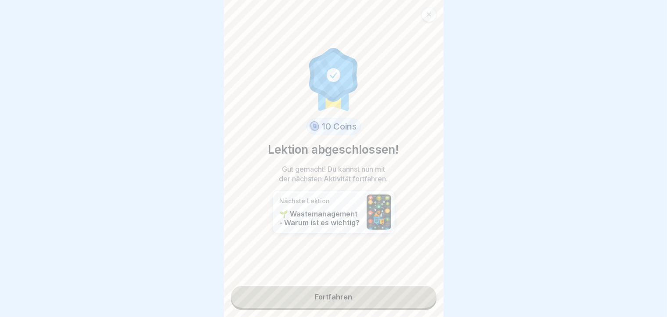
click at [312, 209] on div "Nächste Lektion 🌱 Wastemanagement - Warum ist es wichtig?" at bounding box center [321, 212] width 83 height 30
click at [334, 301] on link "Fortfahren" at bounding box center [333, 297] width 205 height 22
click at [427, 9] on div at bounding box center [428, 14] width 15 height 15
click at [486, 251] on div at bounding box center [333, 158] width 667 height 317
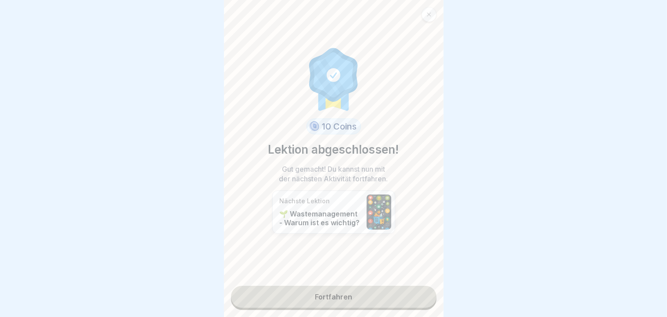
click at [398, 287] on link "Fortfahren" at bounding box center [333, 297] width 205 height 22
click at [316, 299] on link "Fortfahren" at bounding box center [333, 297] width 205 height 22
click at [425, 11] on div at bounding box center [428, 14] width 15 height 15
click at [338, 298] on link "Fortfahren" at bounding box center [333, 297] width 205 height 22
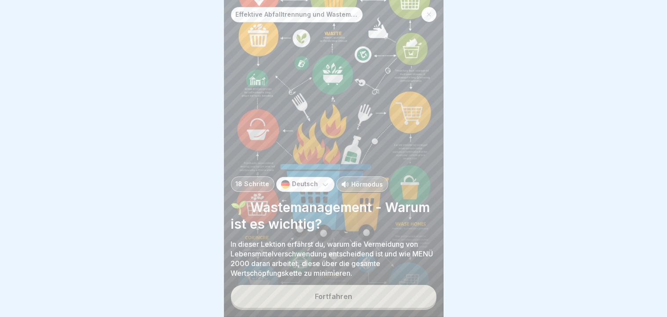
click at [333, 300] on div "Fortfahren" at bounding box center [333, 296] width 37 height 8
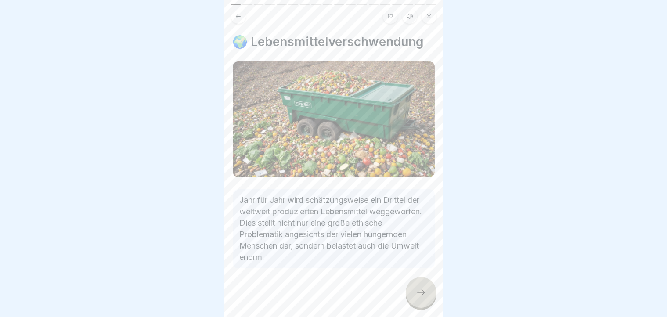
click at [432, 315] on div "🌍 Lebensmittelverschwendung Jahr für Jahr wird schätzungsweise ein Drittel der …" at bounding box center [333, 158] width 219 height 317
click at [422, 307] on div "Effektive Abfalltrennung und Wastemanagement im Catering 18 Schritte Deutsch Hö…" at bounding box center [333, 158] width 219 height 317
click at [422, 307] on div at bounding box center [421, 292] width 31 height 31
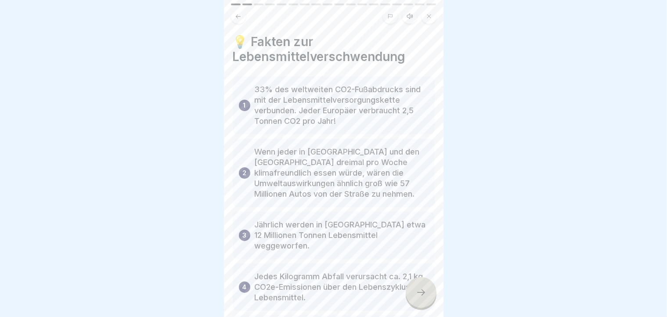
click at [422, 307] on div at bounding box center [421, 292] width 31 height 31
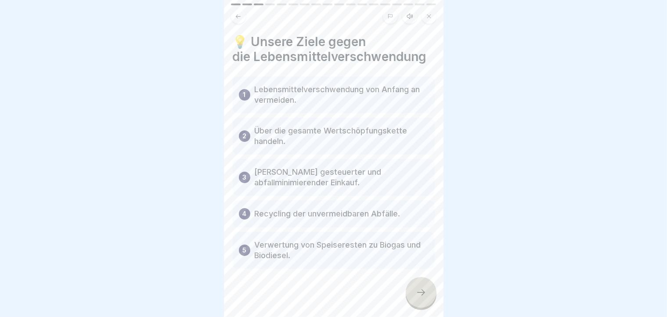
click at [417, 308] on div at bounding box center [421, 292] width 31 height 31
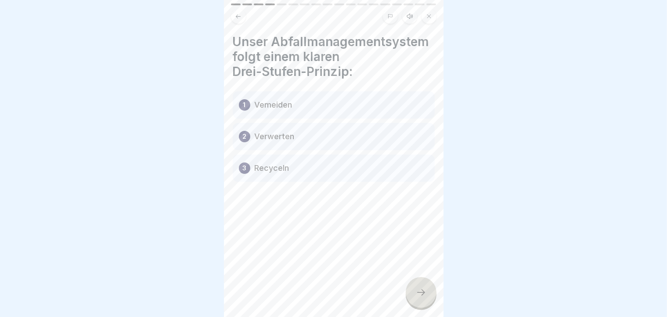
click at [417, 308] on div at bounding box center [421, 292] width 31 height 31
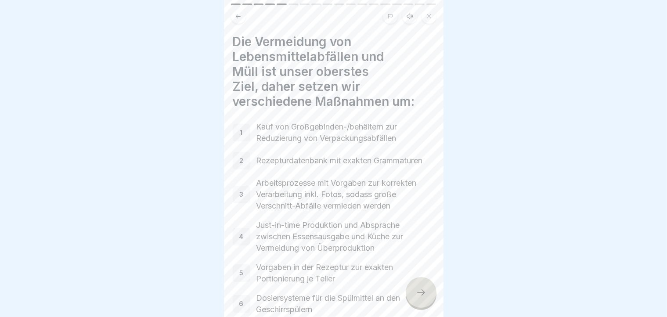
click at [417, 308] on div at bounding box center [421, 292] width 31 height 31
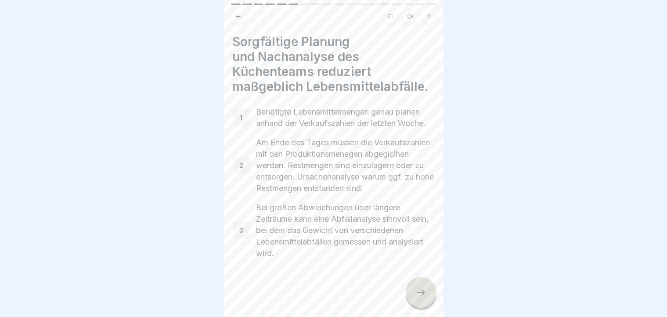
click at [417, 308] on div at bounding box center [421, 292] width 31 height 31
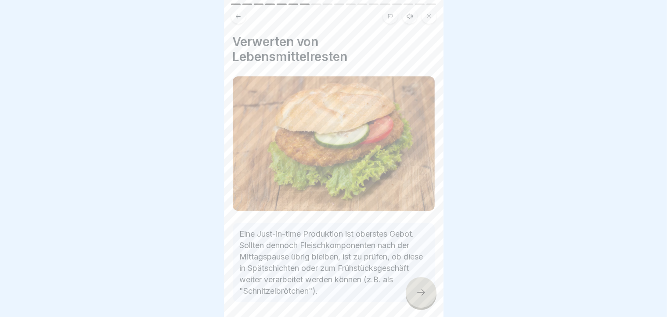
click at [417, 308] on div at bounding box center [421, 292] width 31 height 31
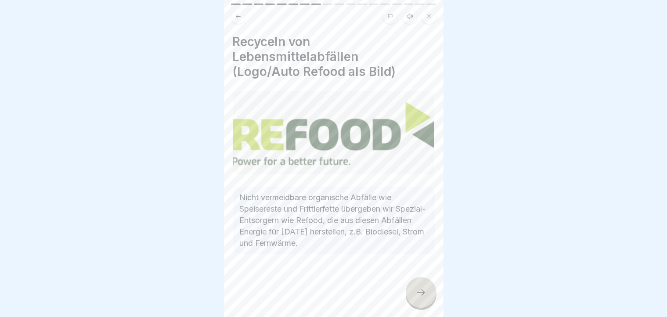
click at [417, 308] on div at bounding box center [421, 292] width 31 height 31
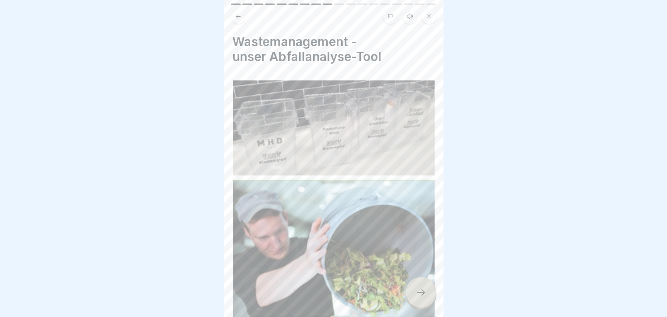
click at [417, 308] on div at bounding box center [421, 292] width 31 height 31
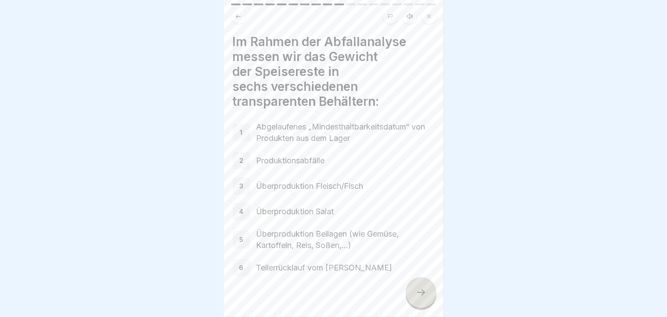
click at [417, 308] on div at bounding box center [421, 292] width 31 height 31
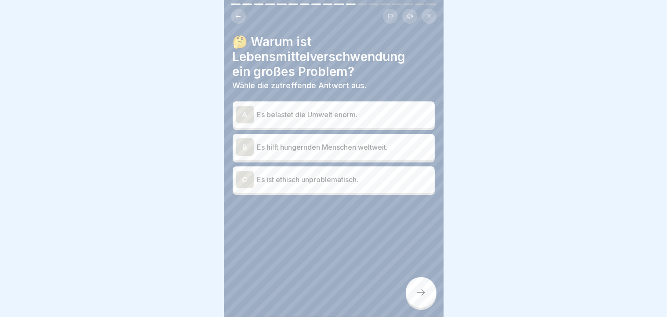
click at [294, 124] on div "A Es belastet die Umwelt enorm." at bounding box center [334, 114] width 202 height 26
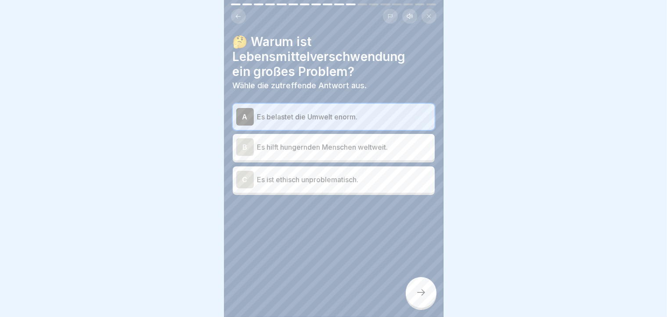
click at [296, 149] on p "Es hilft hungernden Menschen weltweit." at bounding box center [344, 147] width 174 height 11
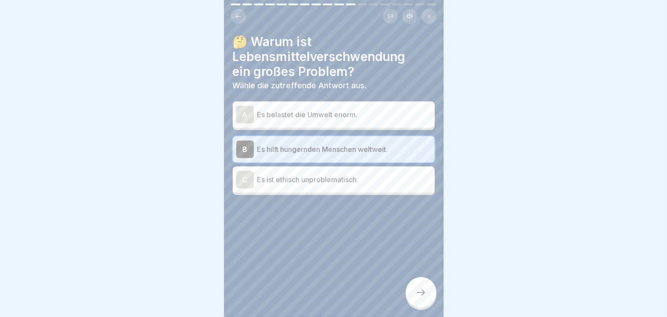
click at [304, 111] on p "Es belastet die Umwelt enorm." at bounding box center [344, 114] width 174 height 11
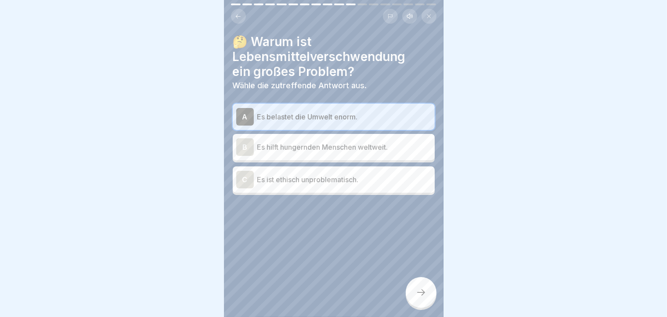
click at [420, 298] on icon at bounding box center [421, 292] width 11 height 11
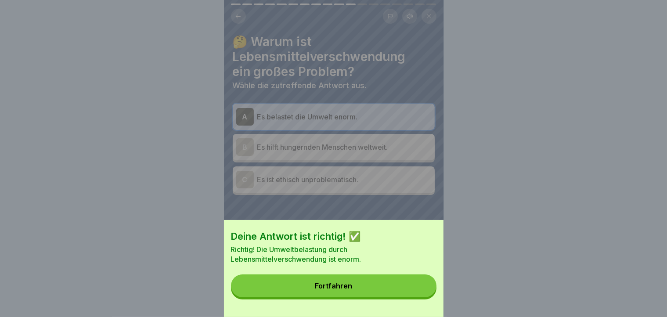
click at [420, 297] on button "Fortfahren" at bounding box center [333, 285] width 205 height 23
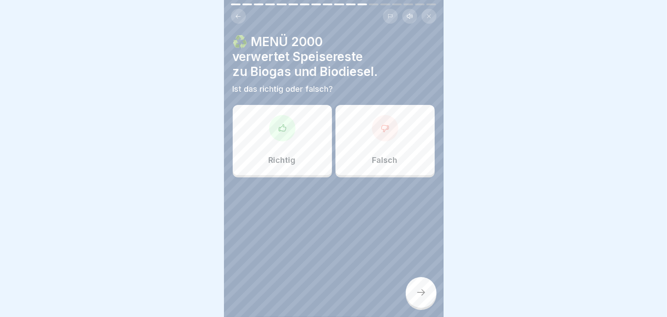
click at [295, 141] on div "Richtig" at bounding box center [282, 140] width 99 height 70
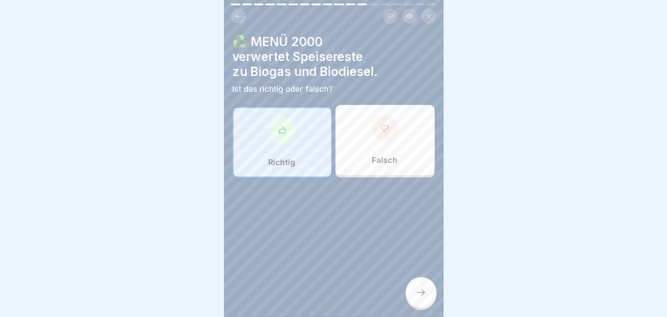
click at [410, 291] on div at bounding box center [421, 292] width 31 height 31
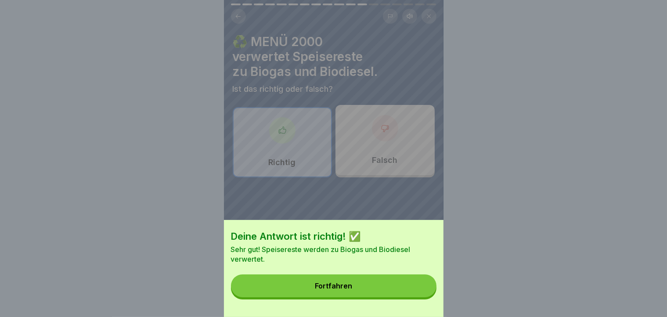
click at [406, 296] on button "Fortfahren" at bounding box center [333, 285] width 205 height 23
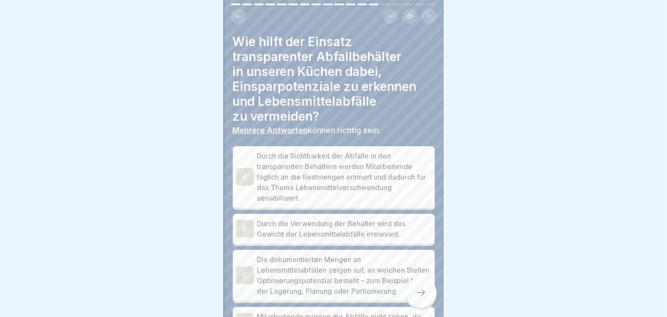
click at [406, 296] on div "Effektive Abfalltrennung und Wastemanagement im Catering 18 Schritte Deutsch Hö…" at bounding box center [333, 158] width 219 height 317
click at [236, 173] on div "A Durch die Sichtbarkeit der Abfälle in den transparenten Behältern werden Mita…" at bounding box center [334, 176] width 202 height 61
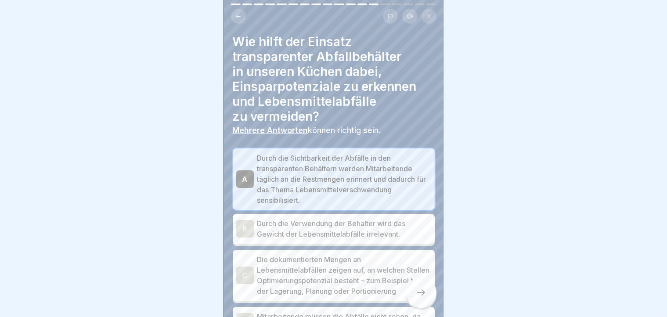
click at [423, 298] on icon at bounding box center [421, 292] width 11 height 11
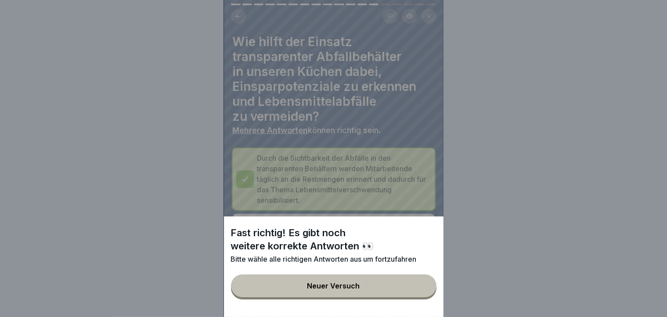
click at [423, 297] on button "Neuer Versuch" at bounding box center [333, 285] width 205 height 23
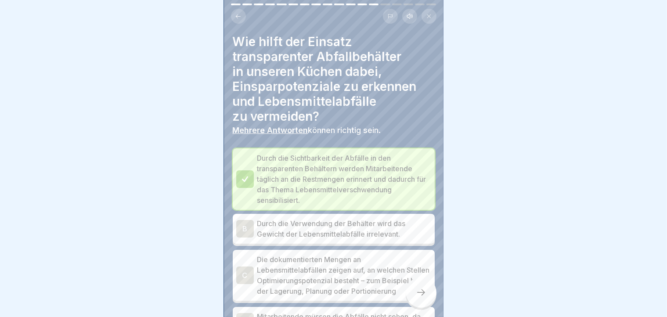
click at [251, 232] on div "B" at bounding box center [245, 229] width 18 height 18
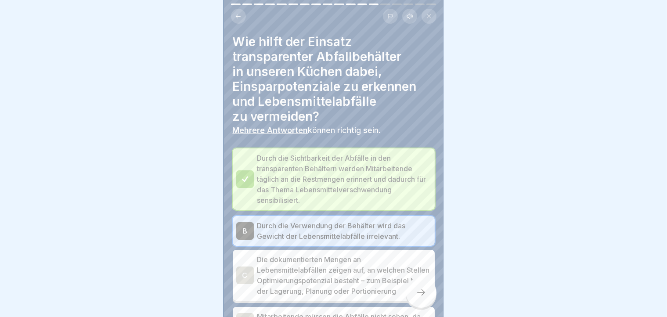
click at [430, 306] on div at bounding box center [421, 292] width 31 height 31
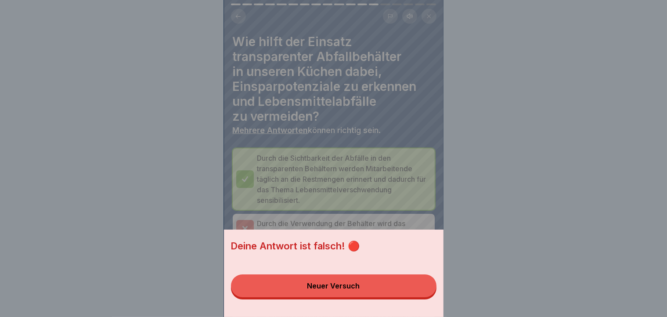
click at [430, 306] on div "Deine Antwort ist falsch! 🔴 Neuer Versuch" at bounding box center [333, 273] width 219 height 87
click at [376, 297] on button "Neuer Versuch" at bounding box center [333, 285] width 205 height 23
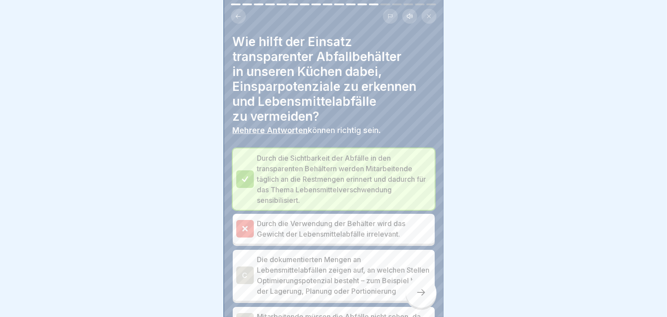
click at [248, 273] on div "C" at bounding box center [245, 275] width 18 height 18
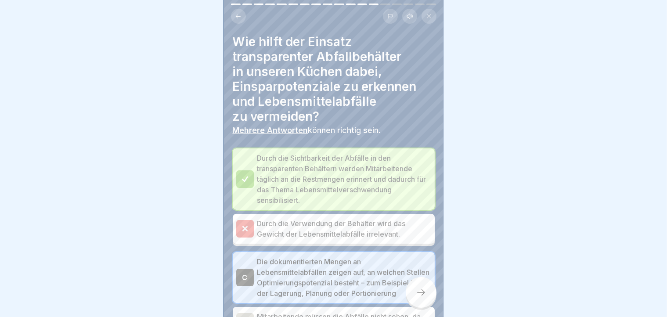
click at [423, 306] on div at bounding box center [421, 292] width 31 height 31
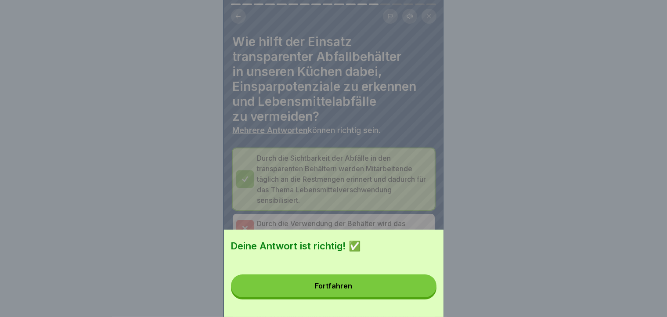
click at [423, 306] on div "Deine Antwort ist richtig! ✅ Fortfahren" at bounding box center [333, 273] width 219 height 87
click at [406, 289] on button "Fortfahren" at bounding box center [333, 285] width 205 height 23
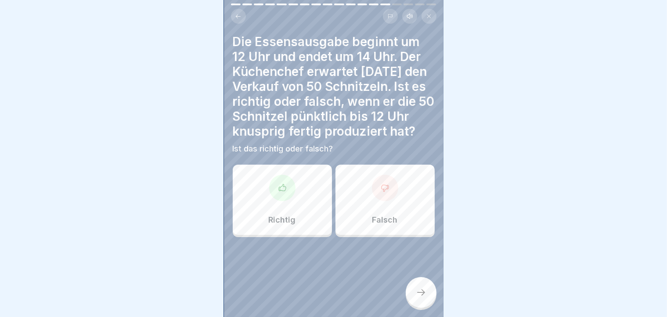
click at [408, 218] on div "Falsch" at bounding box center [384, 200] width 99 height 70
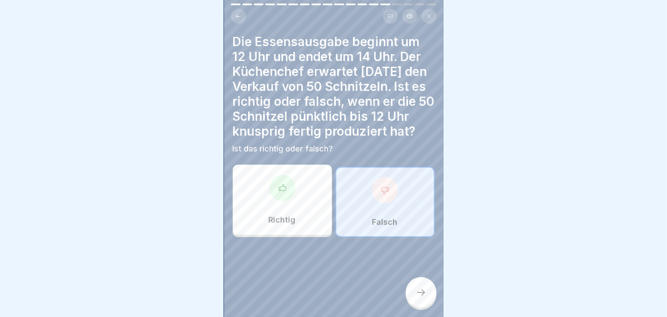
click at [417, 297] on icon at bounding box center [421, 292] width 11 height 11
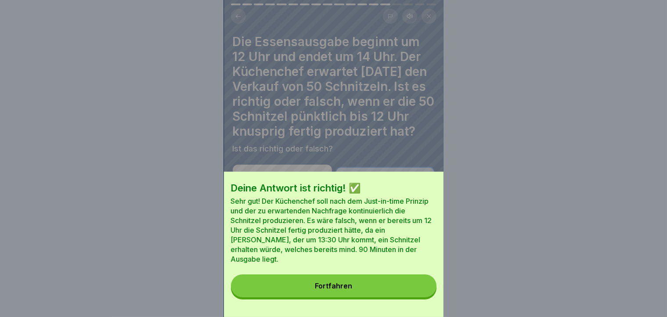
click at [417, 297] on button "Fortfahren" at bounding box center [333, 285] width 205 height 23
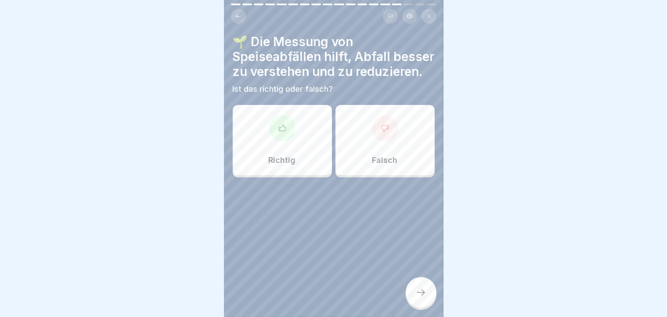
click at [306, 169] on div "Richtig" at bounding box center [282, 140] width 99 height 70
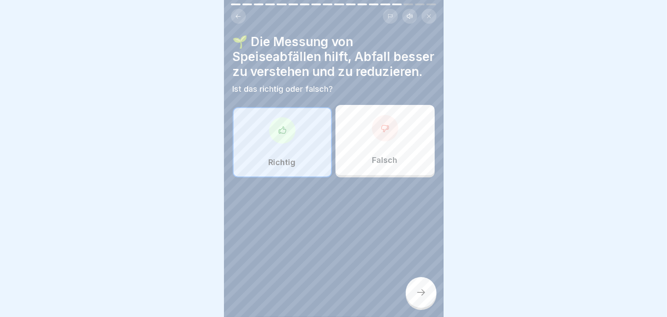
click at [419, 295] on div at bounding box center [421, 292] width 31 height 31
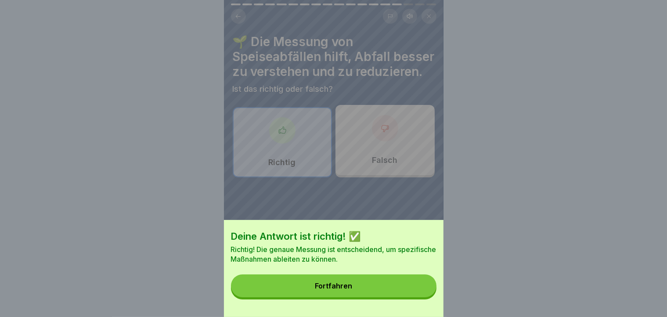
click at [419, 295] on button "Fortfahren" at bounding box center [333, 285] width 205 height 23
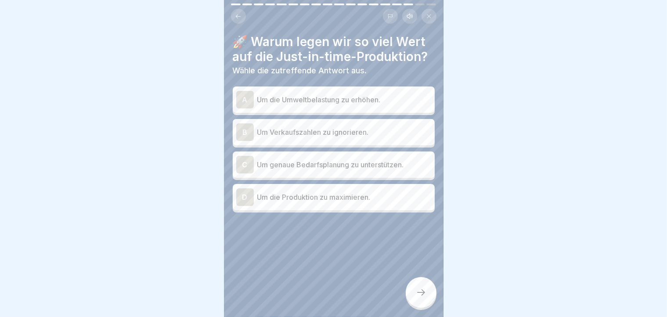
click at [329, 138] on div "B Um Verkaufszahlen zu ignorieren." at bounding box center [333, 132] width 195 height 18
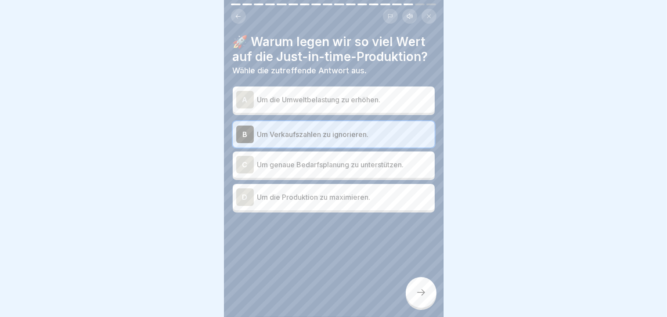
click at [322, 163] on p "Um genaue Bedarfsplanung zu unterstützen." at bounding box center [344, 164] width 174 height 11
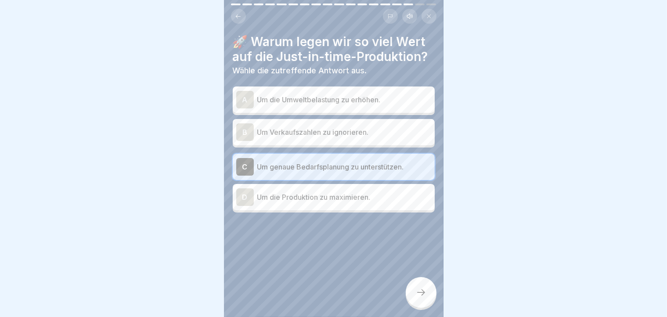
click at [425, 306] on div at bounding box center [421, 292] width 31 height 31
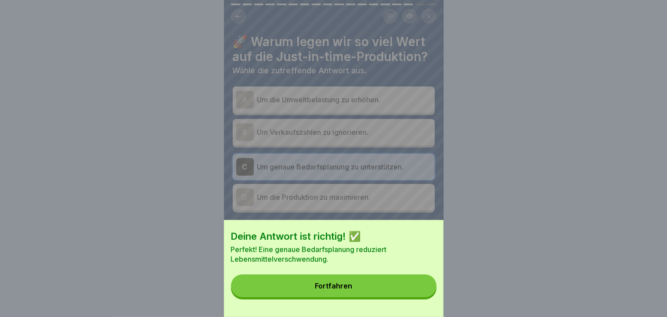
click at [425, 306] on div "Deine Antwort ist richtig! ✅ Perfekt! Eine genaue Bedarfsplanung reduziert Lebe…" at bounding box center [333, 268] width 219 height 97
click at [366, 294] on button "Fortfahren" at bounding box center [333, 285] width 205 height 23
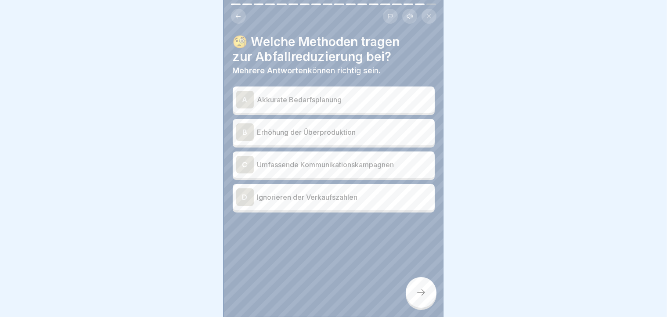
click at [381, 164] on p "Umfassende Kommunikationskampagnen" at bounding box center [344, 164] width 174 height 11
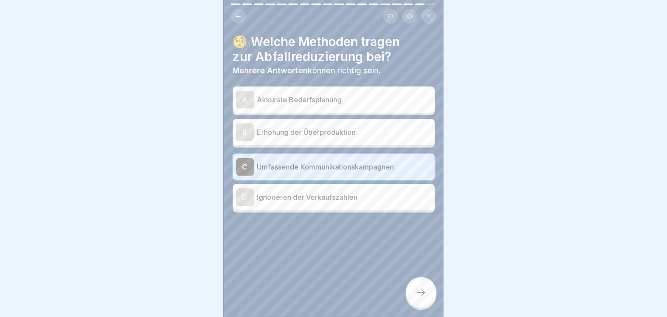
click at [418, 290] on div at bounding box center [421, 292] width 31 height 31
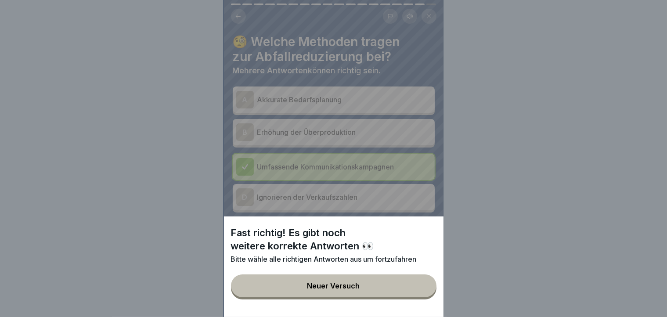
click at [356, 291] on button "Neuer Versuch" at bounding box center [333, 285] width 205 height 23
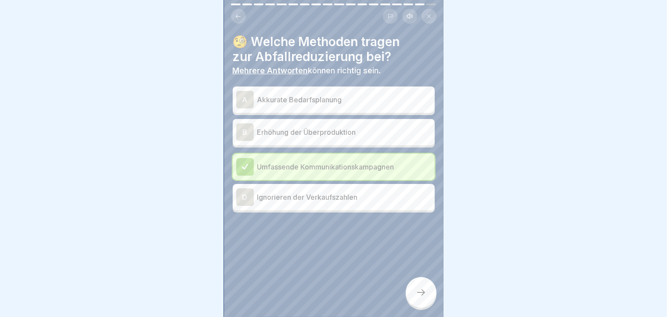
click at [314, 95] on p "Akkurate Bedarfsplanung" at bounding box center [344, 99] width 174 height 11
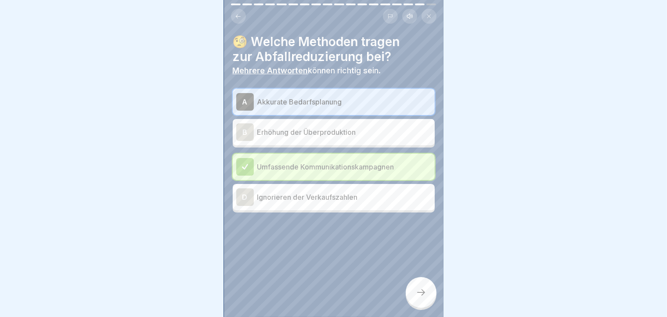
click at [419, 308] on div at bounding box center [421, 292] width 31 height 31
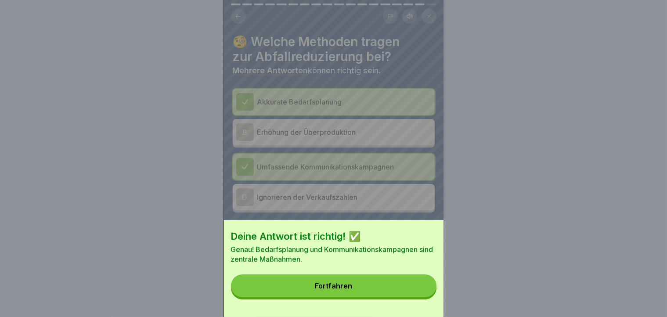
click at [397, 297] on button "Fortfahren" at bounding box center [333, 285] width 205 height 23
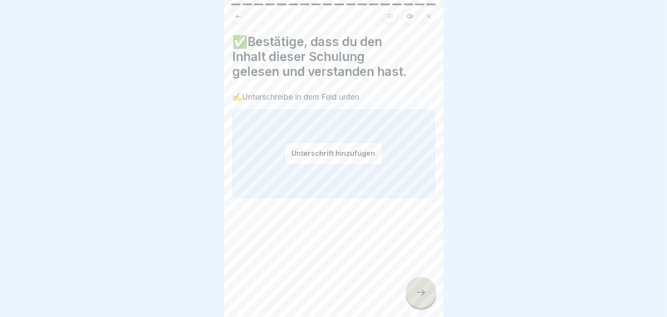
click at [297, 154] on button "Unterschrift hinzufügen" at bounding box center [333, 153] width 98 height 23
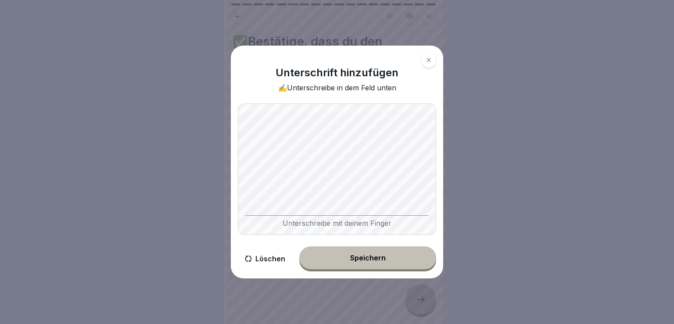
click at [355, 259] on div "Speichern" at bounding box center [368, 258] width 36 height 8
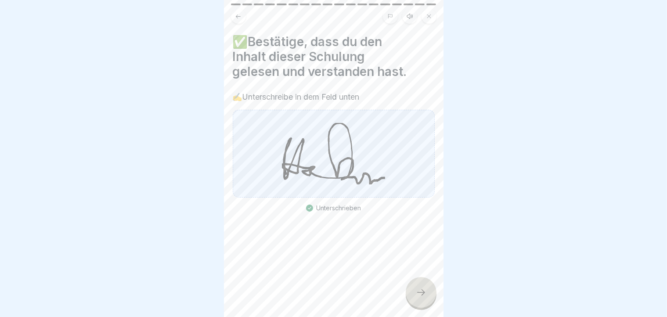
click at [416, 297] on icon at bounding box center [421, 292] width 11 height 11
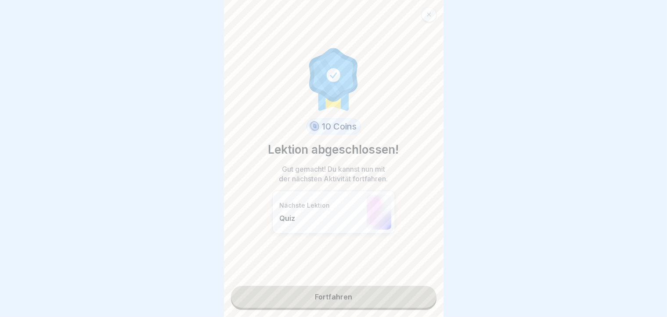
click at [359, 307] on link "Fortfahren" at bounding box center [333, 297] width 205 height 22
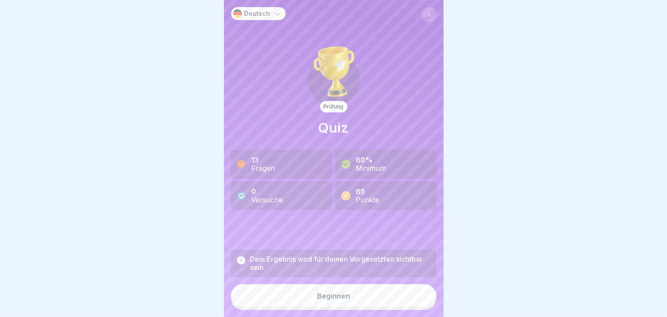
click at [309, 299] on button "Beginnen" at bounding box center [333, 296] width 205 height 24
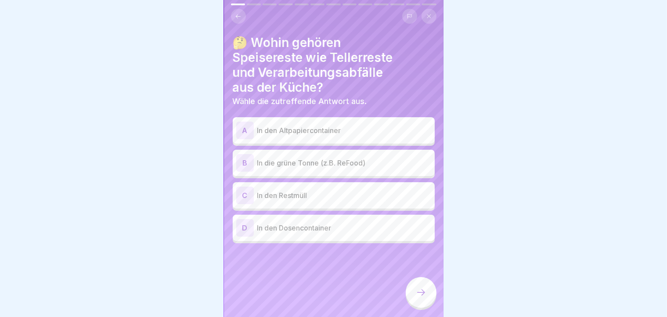
click at [282, 160] on p "In die grüne Tonne (z.B. ReFood)" at bounding box center [344, 163] width 174 height 11
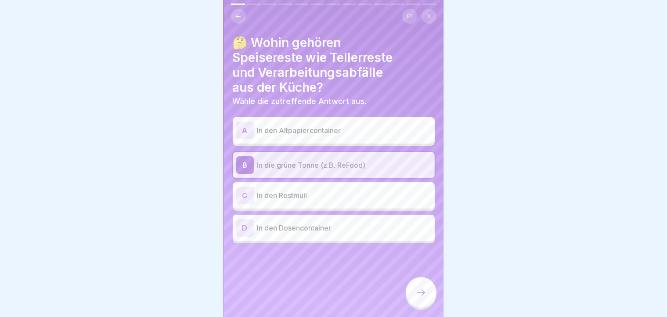
click at [416, 295] on div at bounding box center [421, 292] width 31 height 31
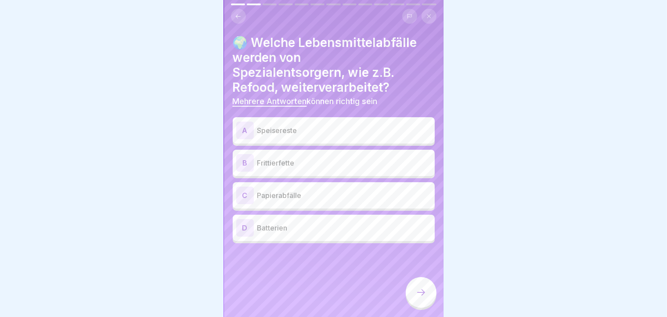
click at [285, 124] on div "A Speisereste" at bounding box center [333, 131] width 195 height 18
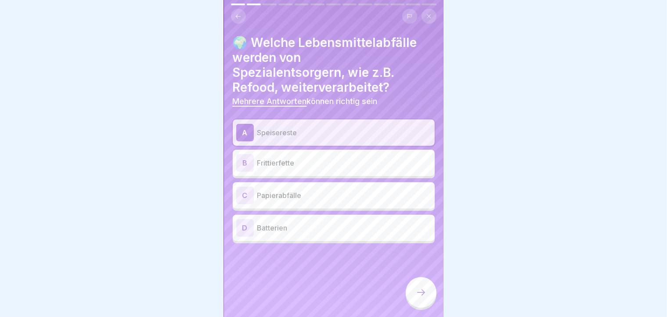
click at [280, 162] on p "Frittierfette" at bounding box center [344, 163] width 174 height 11
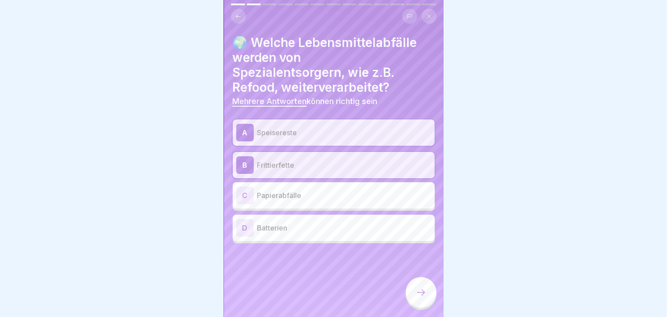
click at [419, 298] on icon at bounding box center [421, 292] width 11 height 11
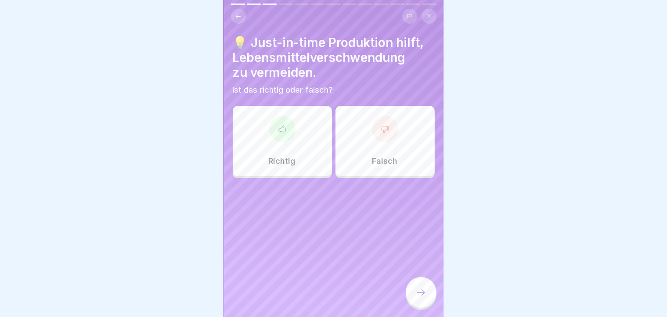
click at [308, 166] on div "Richtig" at bounding box center [282, 141] width 99 height 70
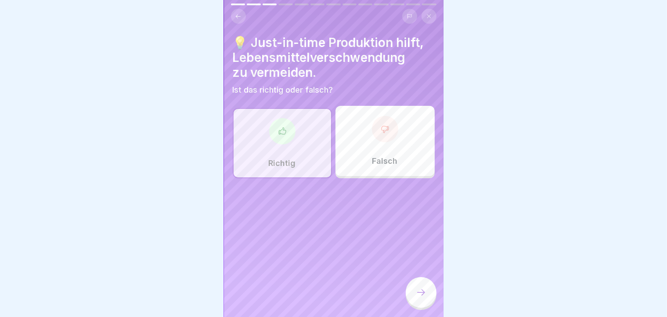
click at [422, 294] on div at bounding box center [421, 292] width 31 height 31
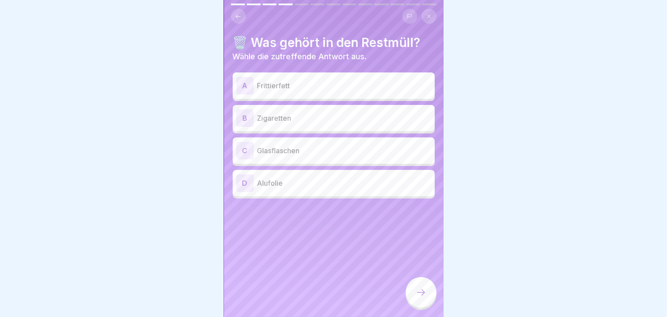
click at [303, 123] on div "B Zigaretten" at bounding box center [333, 118] width 195 height 18
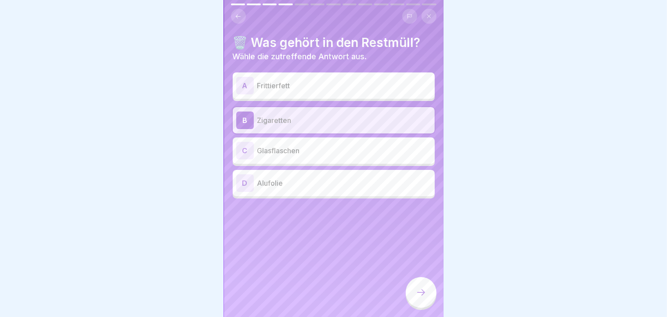
click at [296, 190] on div "D Alufolie" at bounding box center [333, 183] width 195 height 18
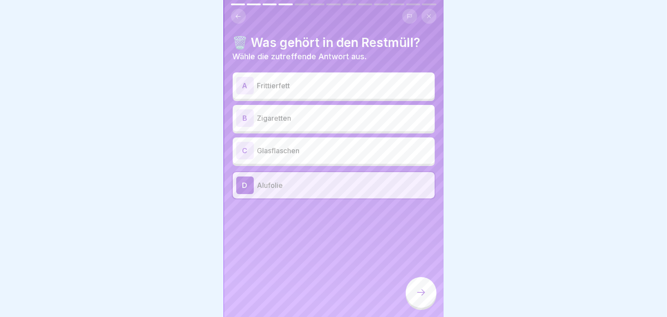
click at [307, 122] on p "Zigaretten" at bounding box center [344, 118] width 174 height 11
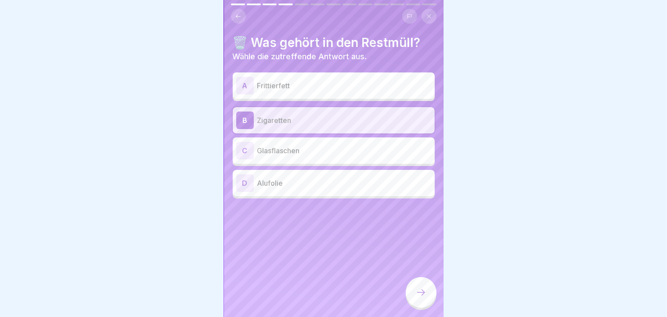
click at [424, 294] on div at bounding box center [421, 292] width 31 height 31
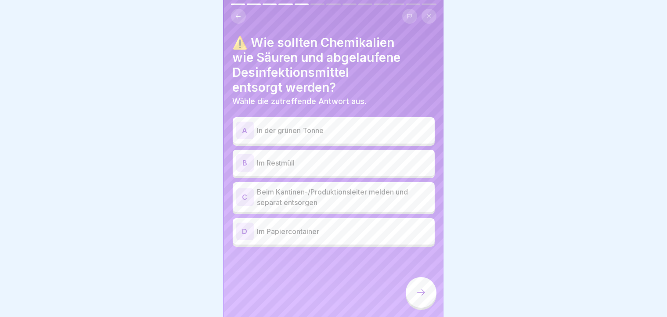
click at [355, 190] on p "Beim Kantinen-/Produktionsleiter melden und separat entsorgen" at bounding box center [344, 197] width 174 height 21
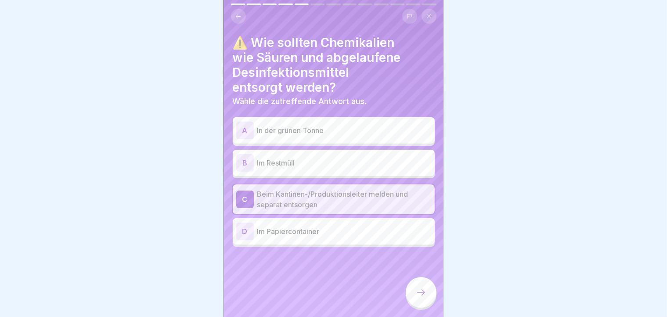
click at [420, 298] on icon at bounding box center [421, 292] width 11 height 11
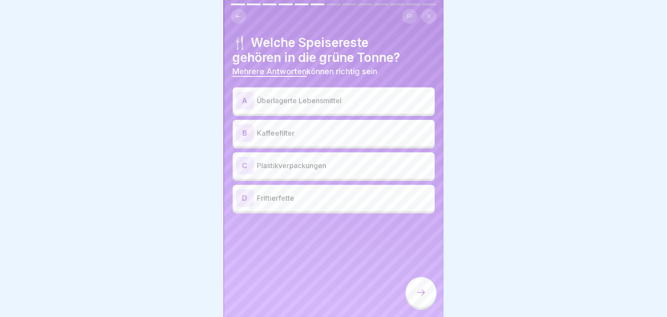
click at [298, 104] on p "Überlagerte Lebensmittel" at bounding box center [344, 100] width 174 height 11
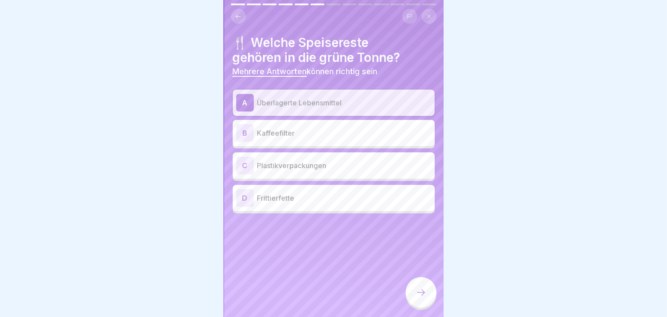
click at [420, 293] on div at bounding box center [421, 292] width 31 height 31
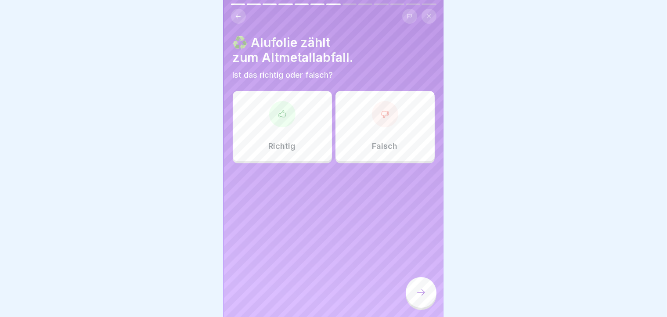
click at [295, 140] on div "Richtig" at bounding box center [282, 126] width 99 height 70
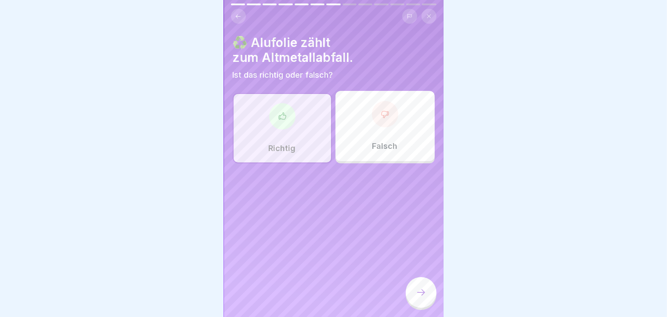
click at [414, 301] on div at bounding box center [421, 292] width 31 height 31
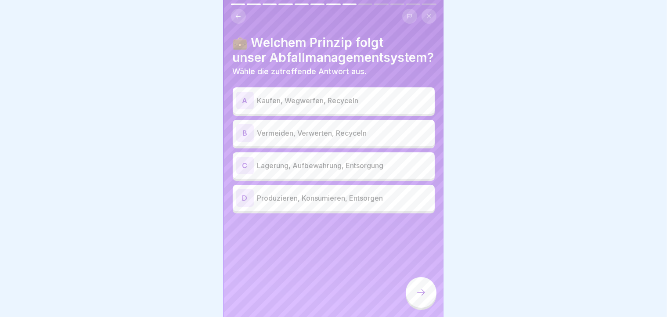
click at [292, 137] on p "Vermeiden, Verwerten, Recyceln" at bounding box center [344, 133] width 174 height 11
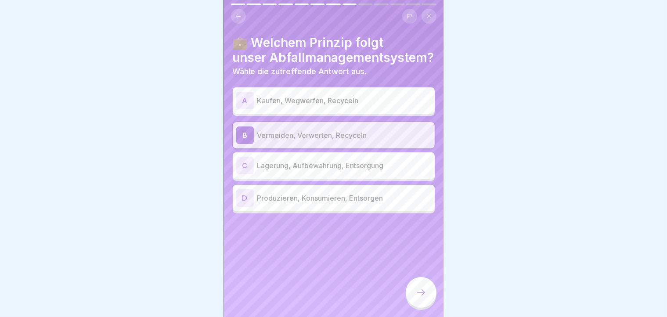
click at [417, 305] on div at bounding box center [421, 292] width 31 height 31
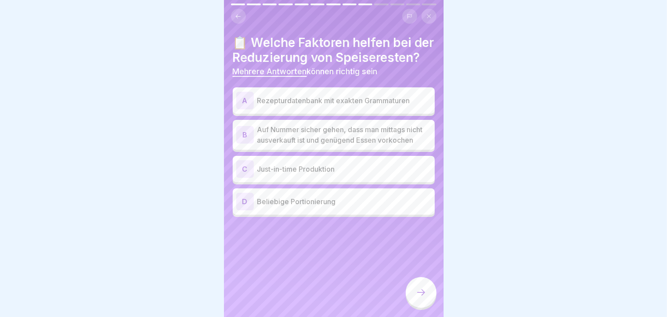
click at [337, 182] on div "C Just-in-time Produktion" at bounding box center [334, 169] width 202 height 26
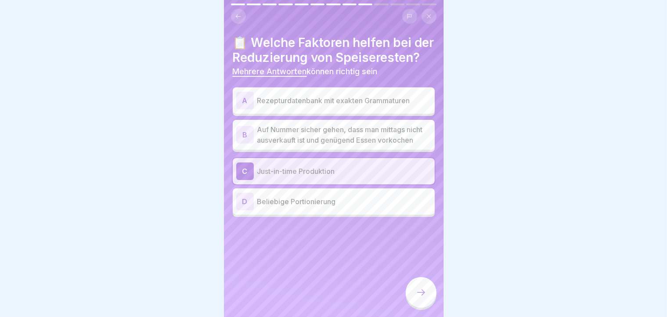
click at [343, 140] on p "Auf Nummer sicher gehen, dass man mittags nicht ausverkauft ist und genügend Es…" at bounding box center [344, 134] width 174 height 21
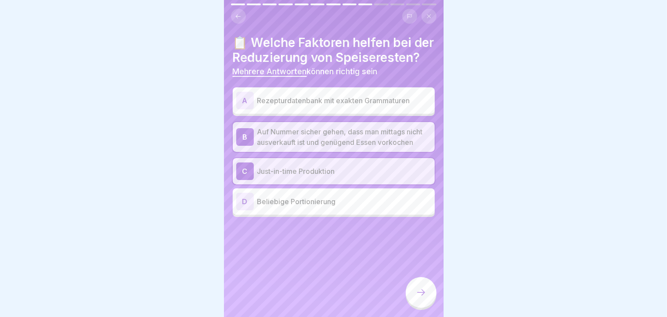
click at [421, 298] on icon at bounding box center [421, 292] width 11 height 11
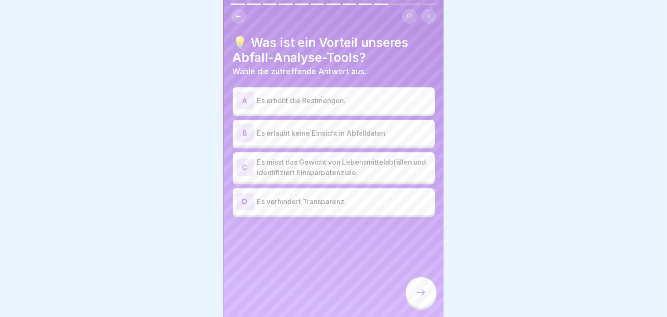
click at [347, 179] on div "C Es misst das Gewicht von Lebensmittelabfällen und identifiziert Einsparpotenz…" at bounding box center [334, 167] width 202 height 30
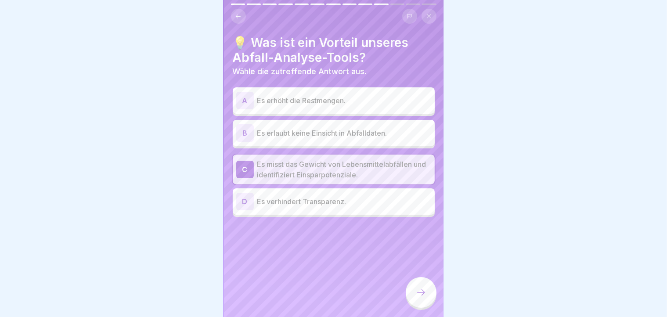
click at [350, 127] on div "B Es erlaubt keine Einsicht in Abfalldaten." at bounding box center [333, 133] width 195 height 18
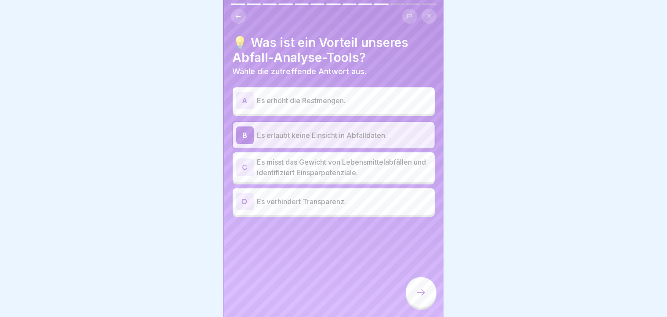
click at [338, 161] on p "Es misst das Gewicht von Lebensmittelabfällen und identifiziert Einsparpotenzia…" at bounding box center [344, 167] width 174 height 21
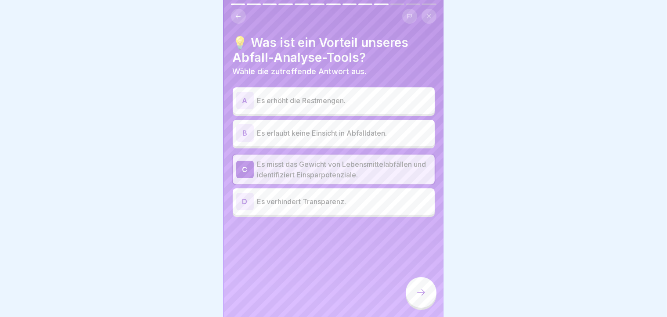
click at [414, 301] on div at bounding box center [421, 292] width 31 height 31
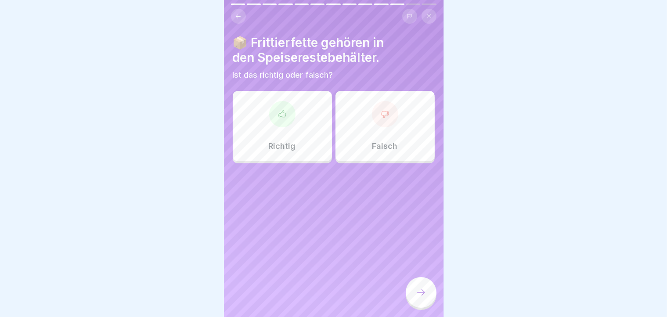
click at [349, 158] on div "Falsch" at bounding box center [384, 126] width 99 height 70
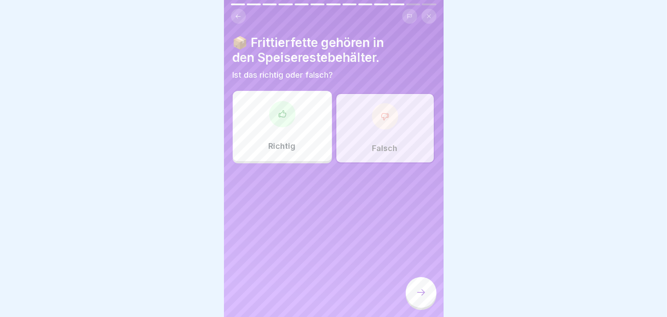
click at [422, 298] on icon at bounding box center [421, 292] width 11 height 11
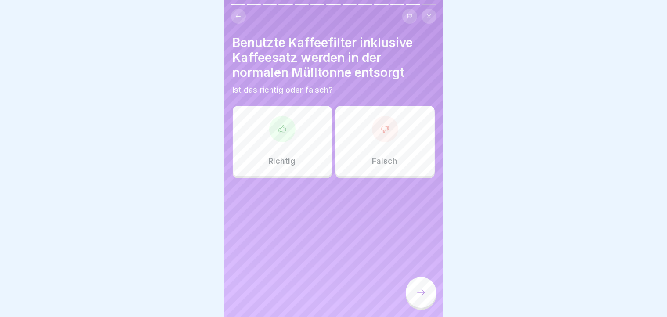
click at [419, 152] on div "Falsch" at bounding box center [384, 141] width 99 height 70
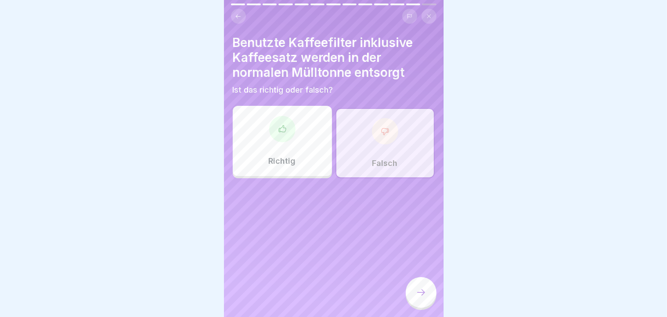
click at [419, 298] on icon at bounding box center [421, 292] width 11 height 11
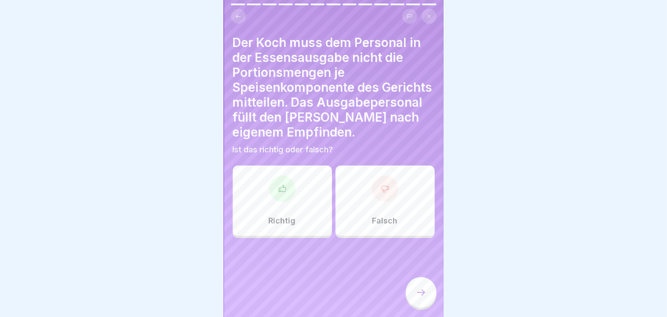
click at [381, 227] on div "Falsch" at bounding box center [384, 200] width 99 height 70
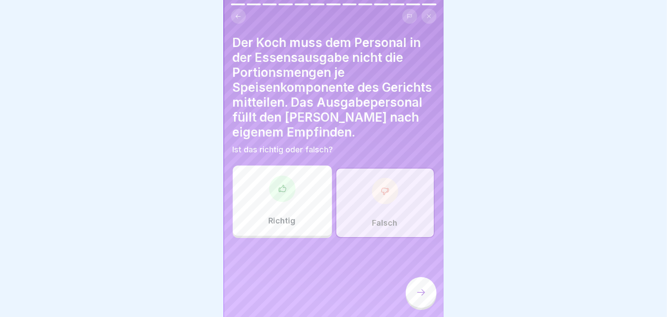
click at [420, 298] on icon at bounding box center [421, 292] width 11 height 11
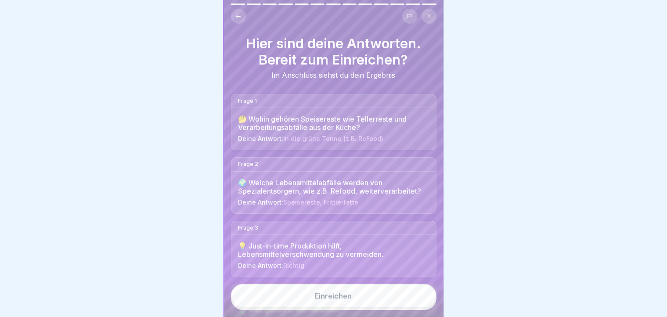
click at [367, 308] on button "Einreichen" at bounding box center [333, 296] width 205 height 24
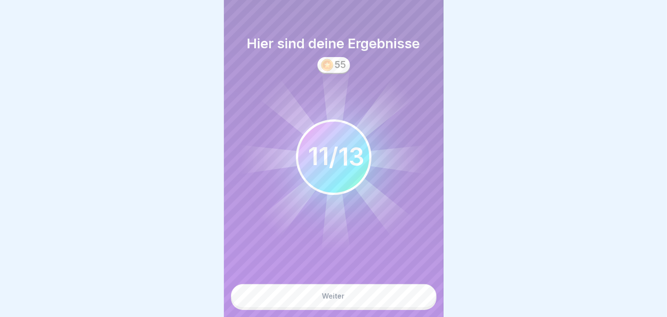
click at [367, 308] on button "Weiter" at bounding box center [333, 296] width 205 height 24
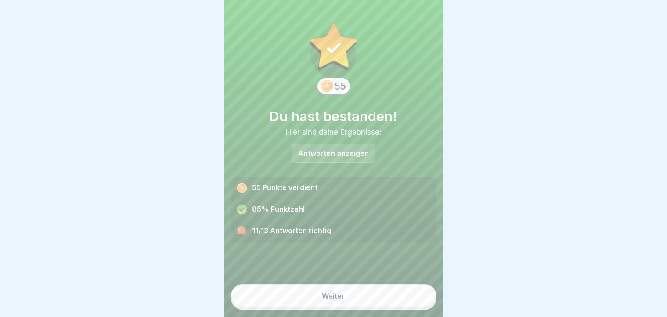
click at [367, 308] on button "Weiter" at bounding box center [333, 296] width 205 height 24
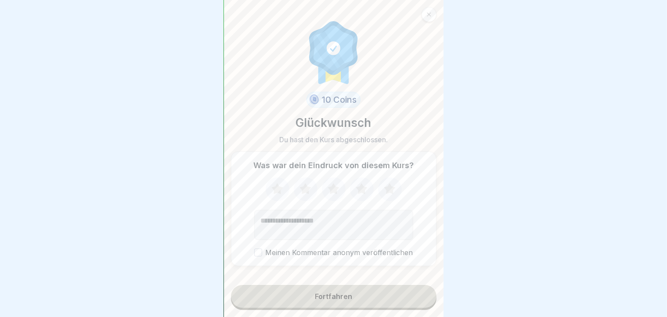
click at [273, 194] on icon at bounding box center [276, 188] width 11 height 11
click at [255, 261] on div "Was war dein Eindruck von diesem Kurs? Meinen Kommentar anonym veröffentlichen" at bounding box center [333, 208] width 205 height 115
click at [257, 254] on button "Meinen Kommentar anonym veröffentlichen" at bounding box center [258, 252] width 8 height 8
click at [267, 295] on button "Fortfahren" at bounding box center [333, 296] width 205 height 23
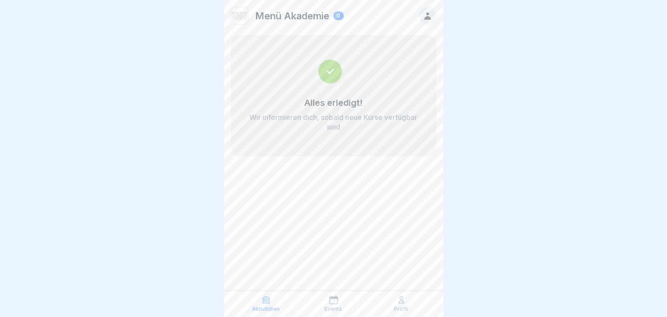
click at [267, 295] on div "Aktivitäten Events Profil" at bounding box center [333, 304] width 219 height 26
drag, startPoint x: 202, startPoint y: 222, endPoint x: 312, endPoint y: 44, distance: 209.1
click at [312, 44] on body "Menü Akademie 0 Alles erledigt! Wir informieren dich, sobald neue Kurse verfügb…" at bounding box center [333, 158] width 667 height 317
